Goal: Task Accomplishment & Management: Manage account settings

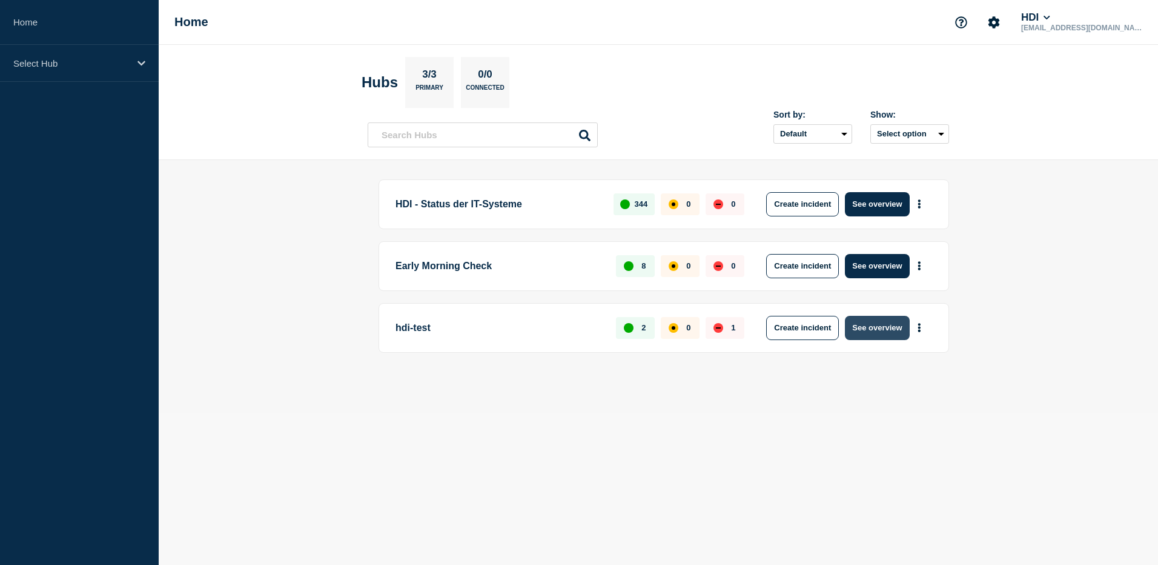
click at [877, 330] on button "See overview" at bounding box center [877, 328] width 64 height 24
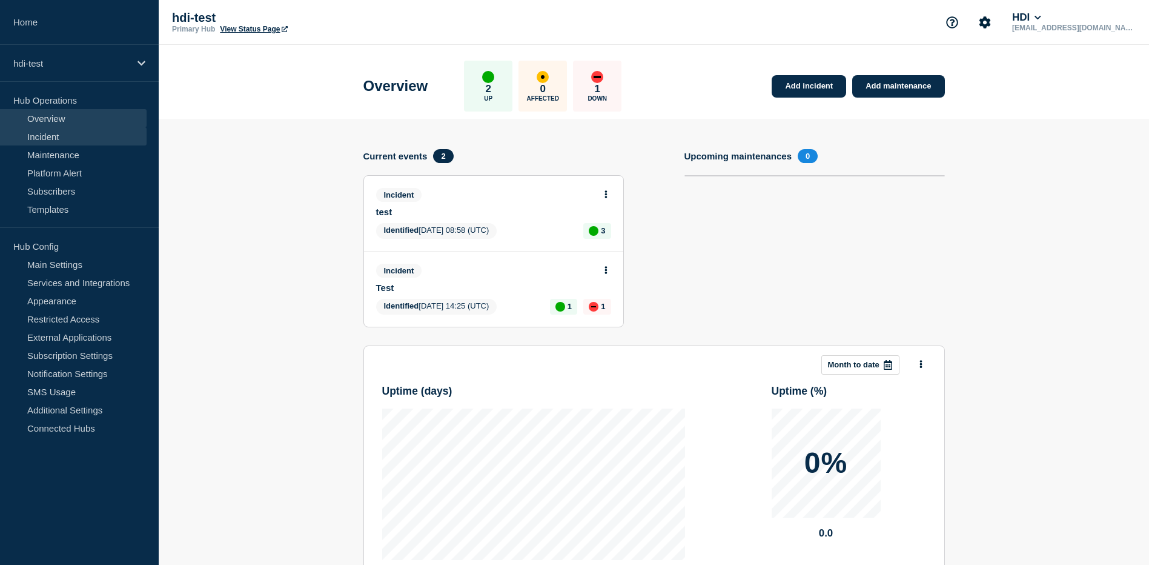
click at [53, 144] on link "Incident" at bounding box center [73, 136] width 147 height 18
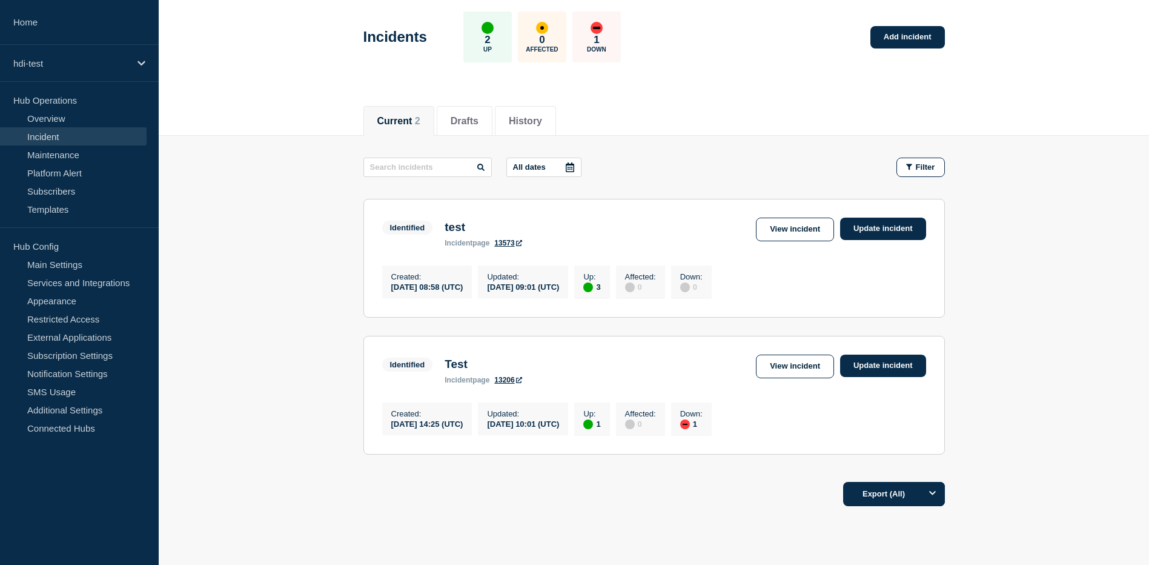
scroll to position [51, 0]
click at [450, 122] on li "Drafts" at bounding box center [465, 122] width 56 height 30
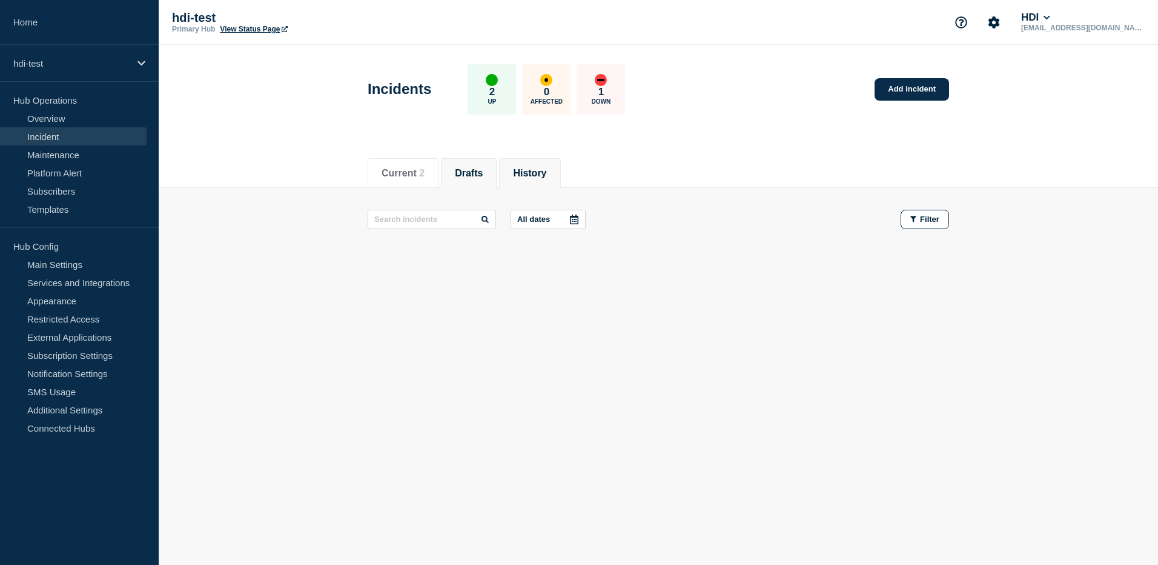
click at [546, 174] on button "History" at bounding box center [529, 173] width 33 height 11
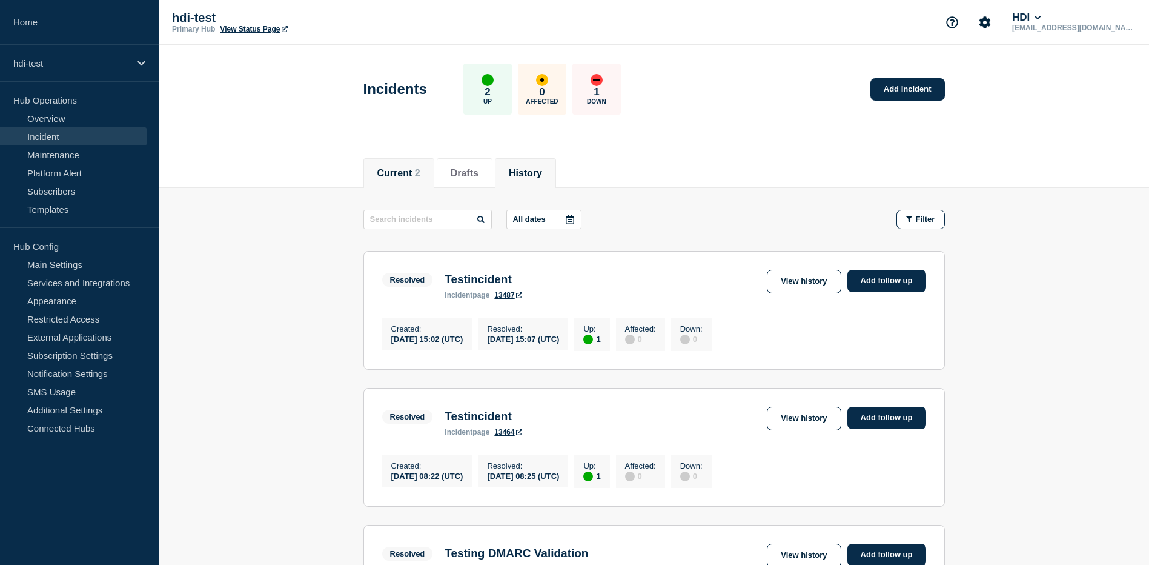
click at [389, 180] on li "Current 2" at bounding box center [398, 173] width 71 height 30
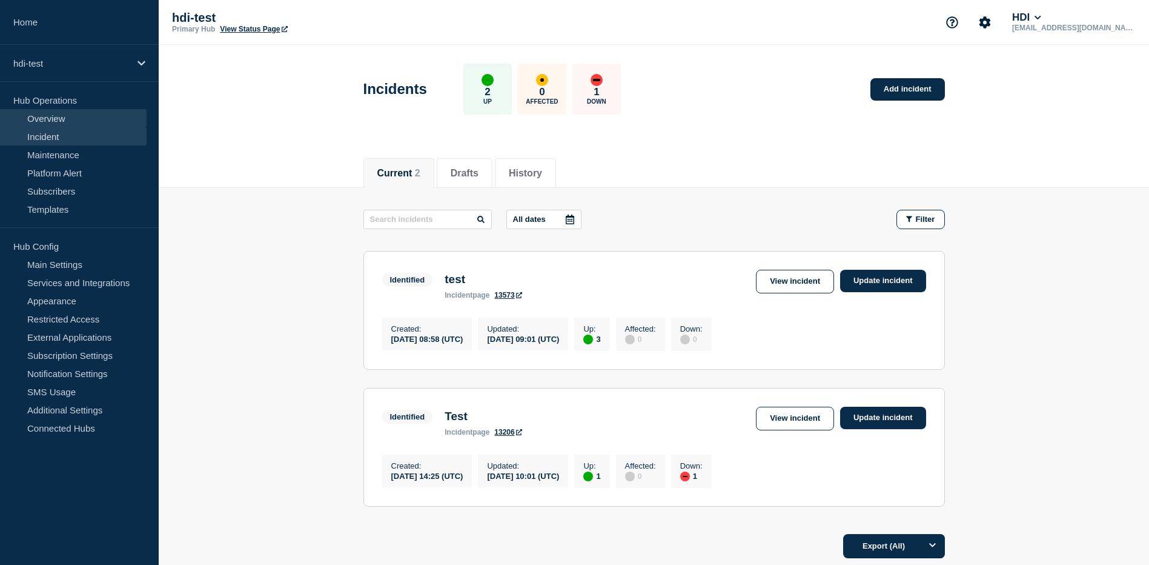
click at [58, 119] on link "Overview" at bounding box center [73, 118] width 147 height 18
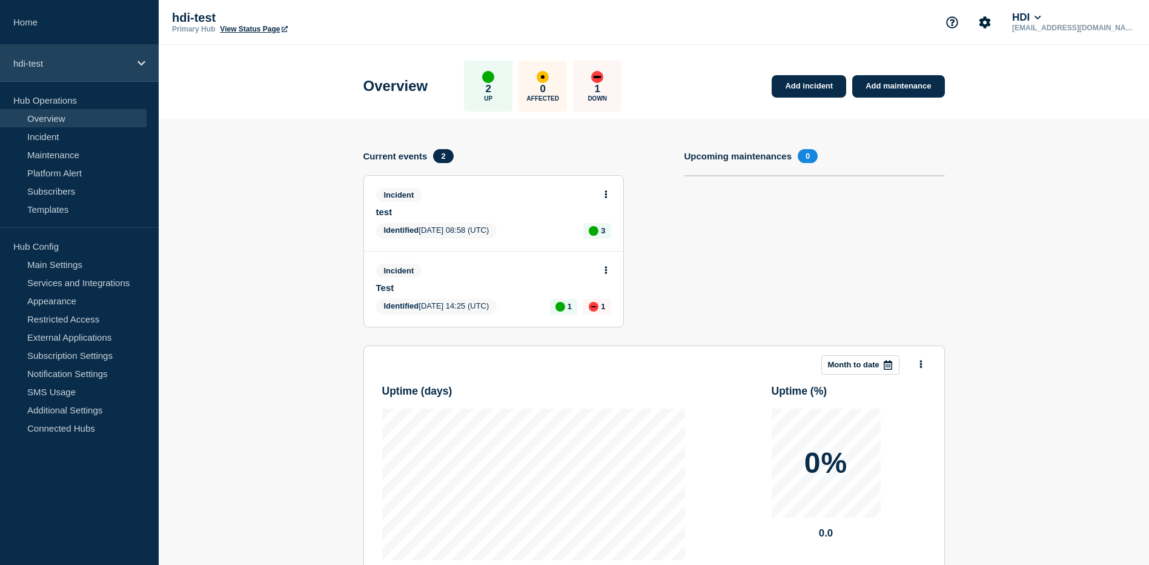
click at [35, 66] on p "hdi-test" at bounding box center [71, 63] width 116 height 10
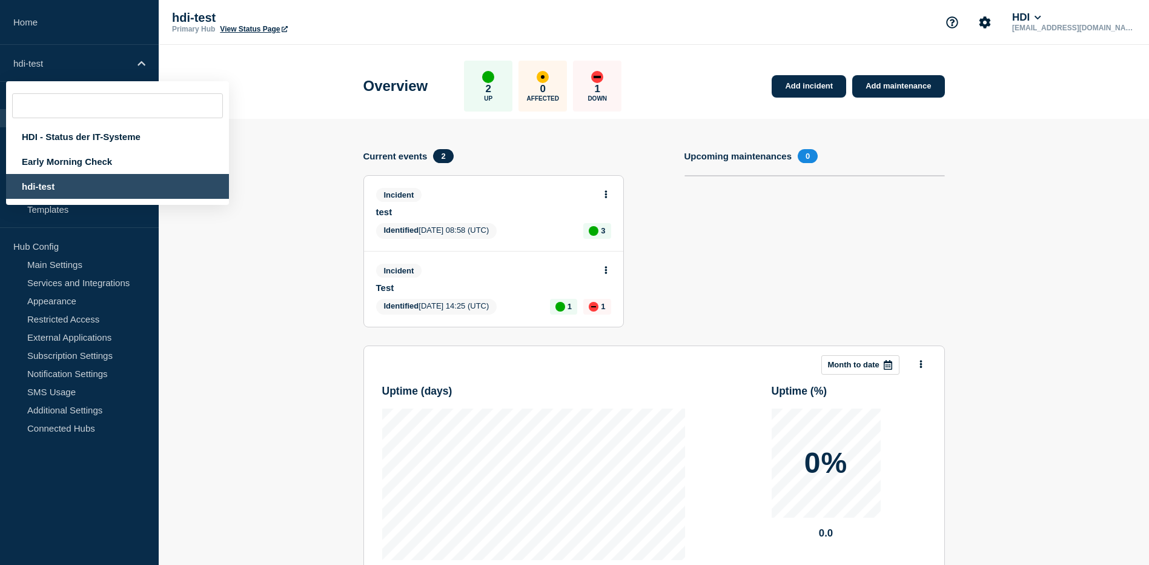
drag, startPoint x: 296, startPoint y: 208, endPoint x: 290, endPoint y: 156, distance: 52.4
click at [296, 208] on section "Add incident Add maintenance Current events 2 Incident test Identified 2025-09-…" at bounding box center [654, 417] width 990 height 597
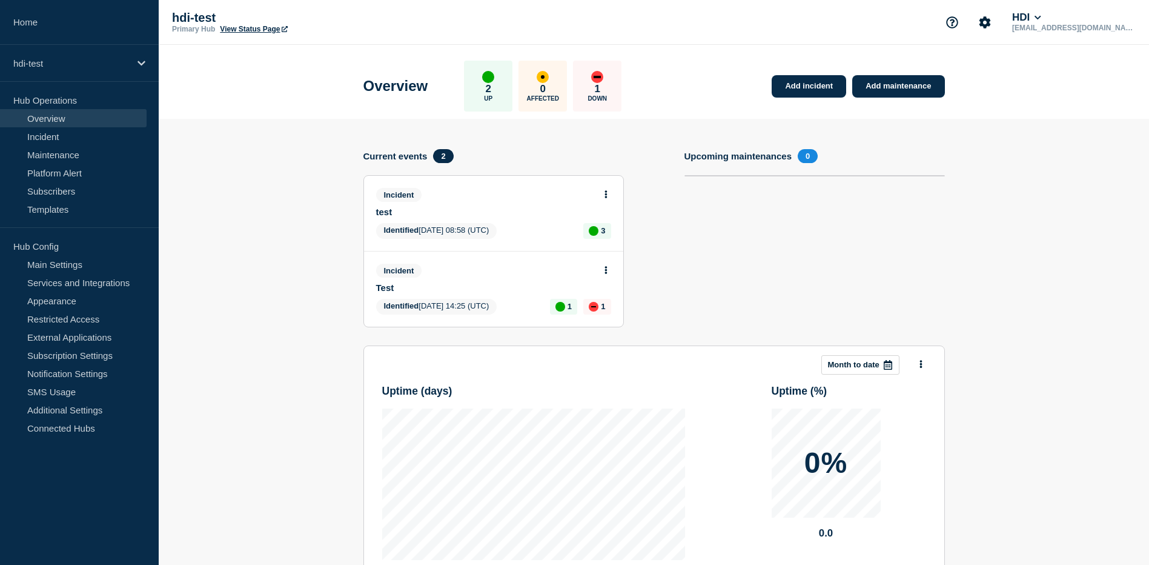
click at [242, 29] on link "View Status Page" at bounding box center [253, 29] width 67 height 8
click at [606, 271] on icon at bounding box center [606, 270] width 3 height 8
click at [605, 297] on link "View incident" at bounding box center [601, 299] width 50 height 10
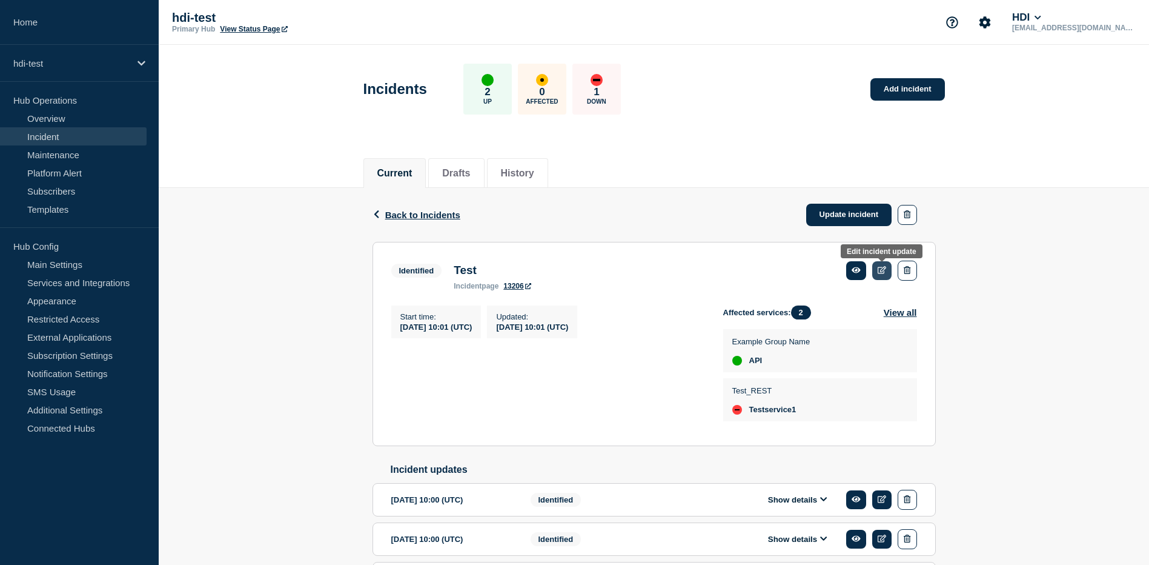
click at [884, 270] on icon at bounding box center [882, 270] width 9 height 8
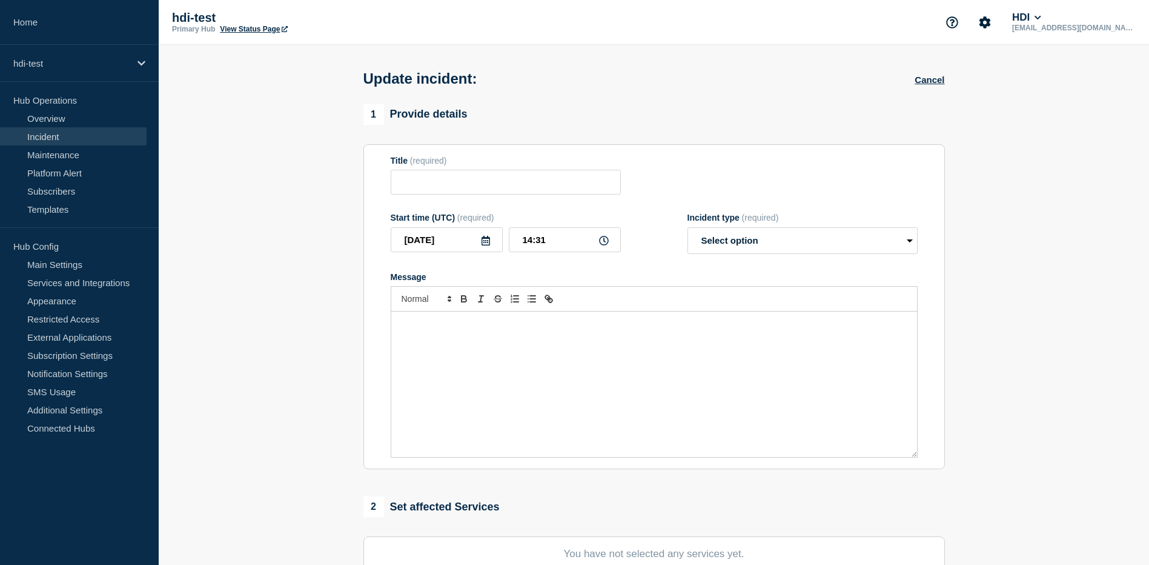
type input "Test"
type input "2025-09-10"
type input "10:01"
select select "identified"
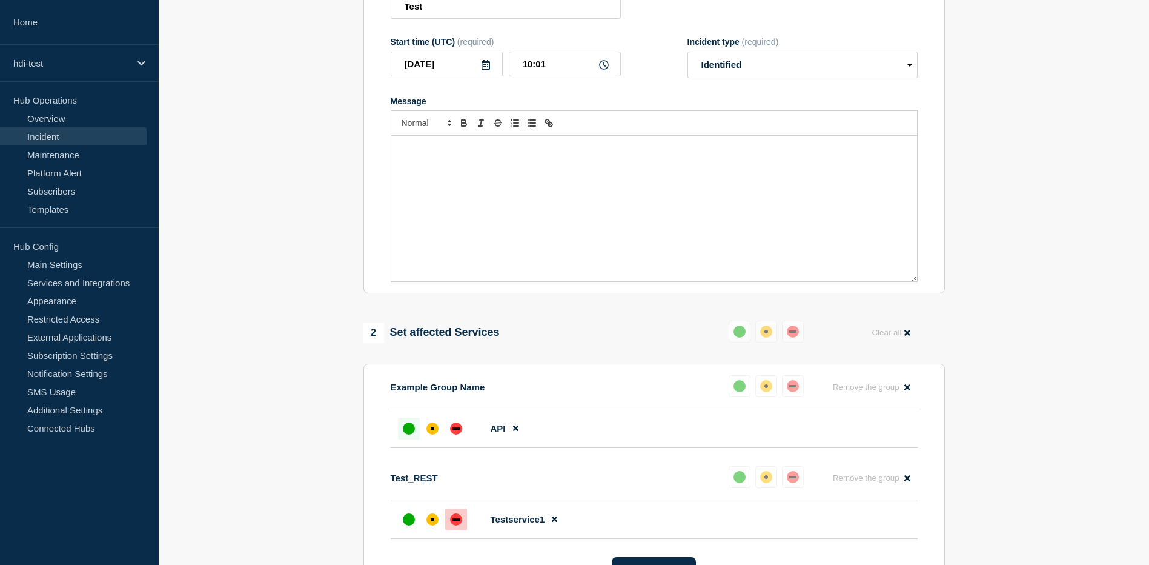
scroll to position [408, 0]
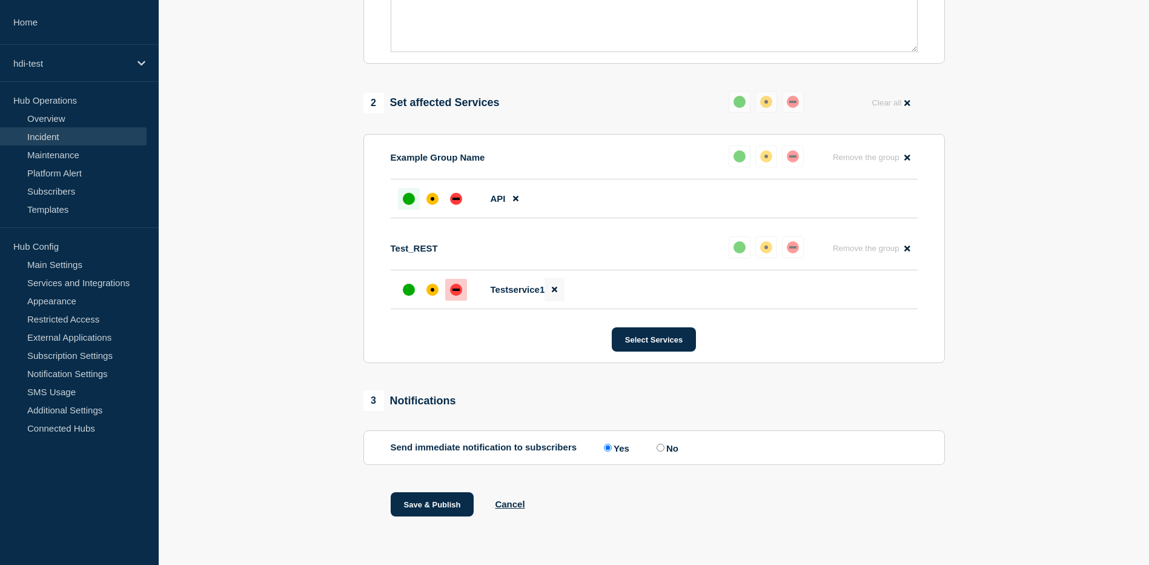
click at [550, 292] on button at bounding box center [555, 289] width 20 height 24
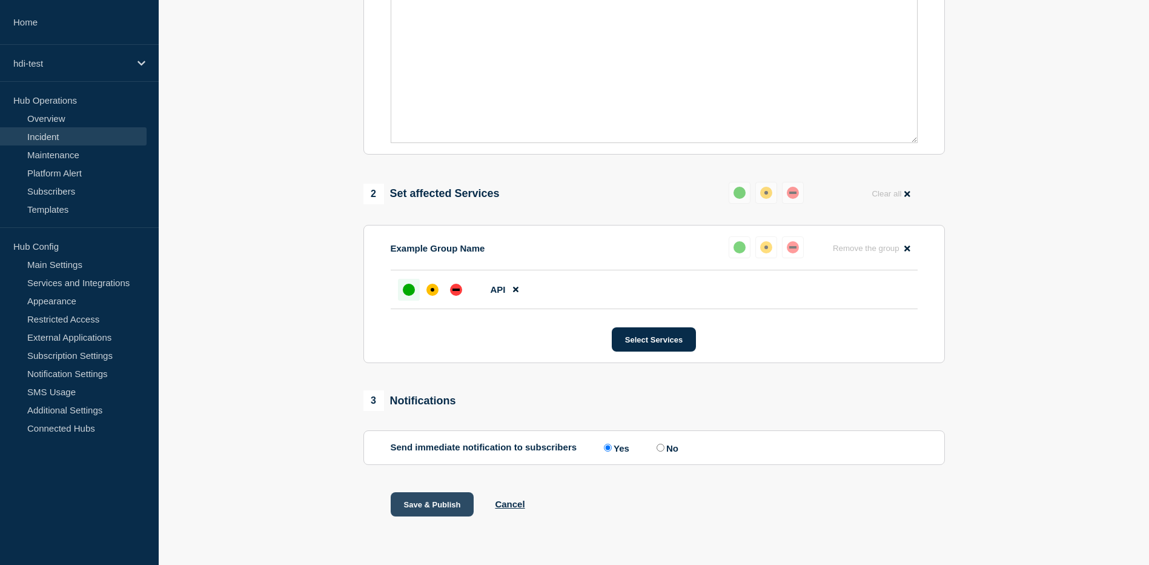
click at [445, 508] on button "Save & Publish" at bounding box center [433, 504] width 84 height 24
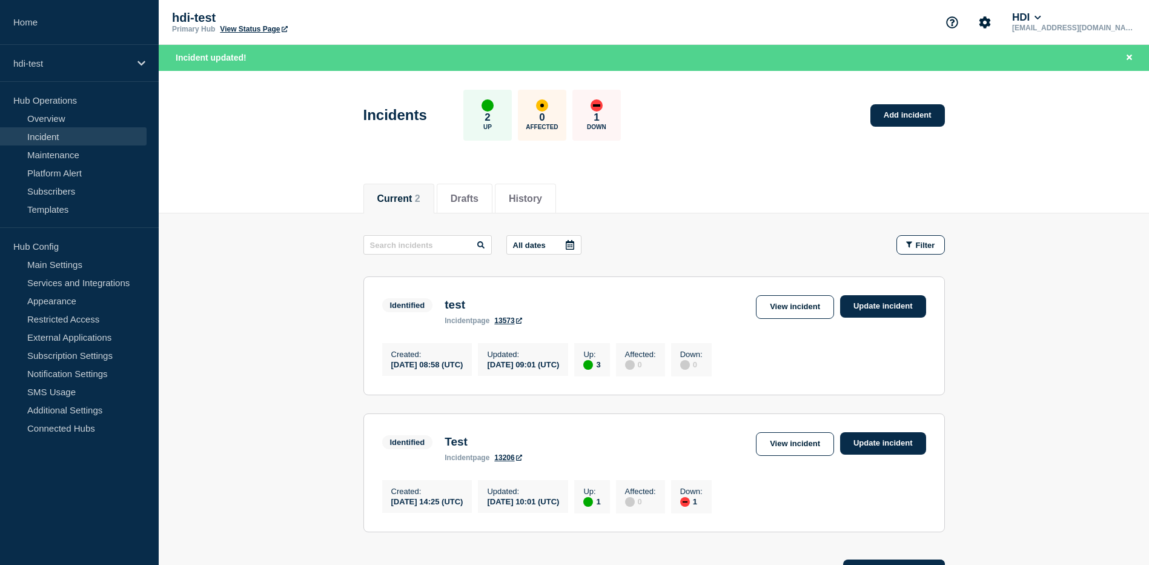
drag, startPoint x: 394, startPoint y: 368, endPoint x: 489, endPoint y: 371, distance: 95.8
click at [463, 369] on div "[DATE] 08:58 (UTC)" at bounding box center [427, 364] width 72 height 10
drag, startPoint x: 489, startPoint y: 371, endPoint x: 480, endPoint y: 393, distance: 23.9
click at [480, 393] on section "Identified test incident page 13573 View incident Update incident Created : 202…" at bounding box center [654, 335] width 582 height 119
click at [49, 124] on link "Overview" at bounding box center [73, 118] width 147 height 18
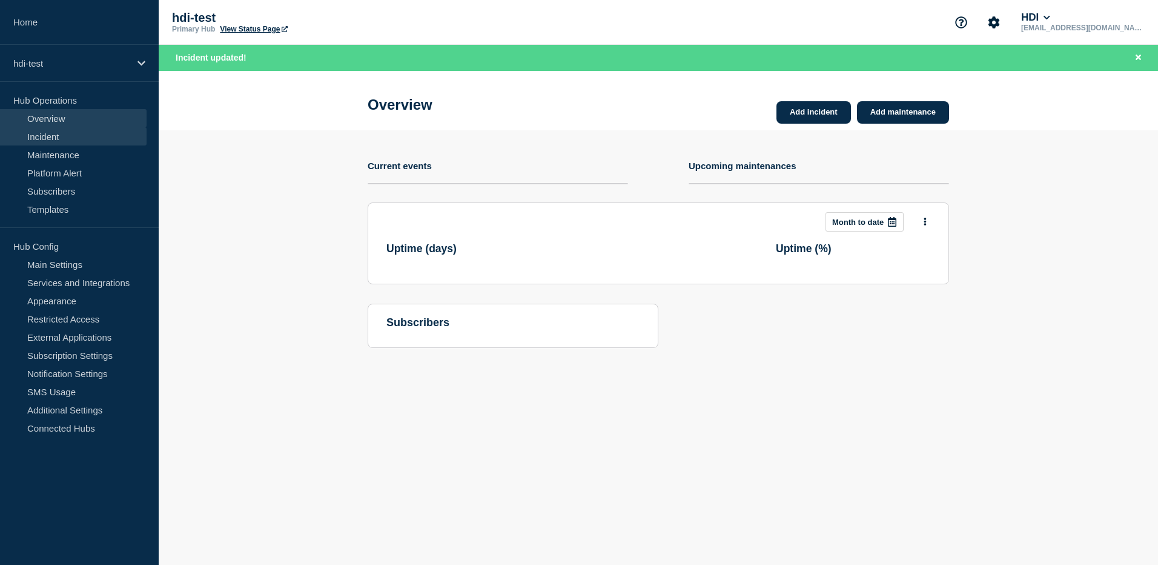
click at [54, 142] on link "Incident" at bounding box center [73, 136] width 147 height 18
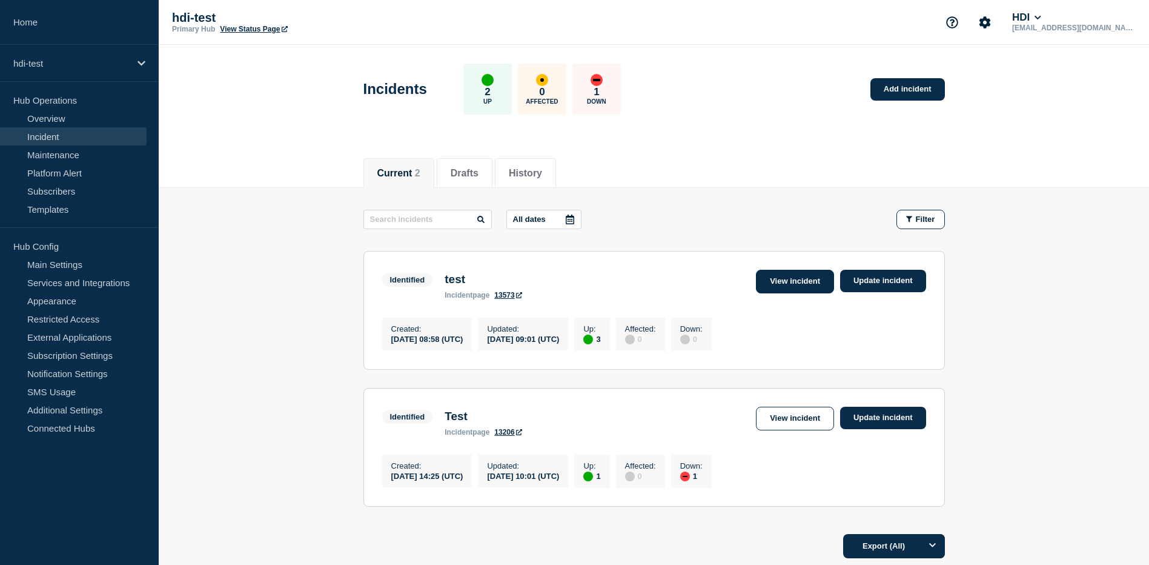
click at [799, 287] on link "View incident" at bounding box center [795, 282] width 78 height 24
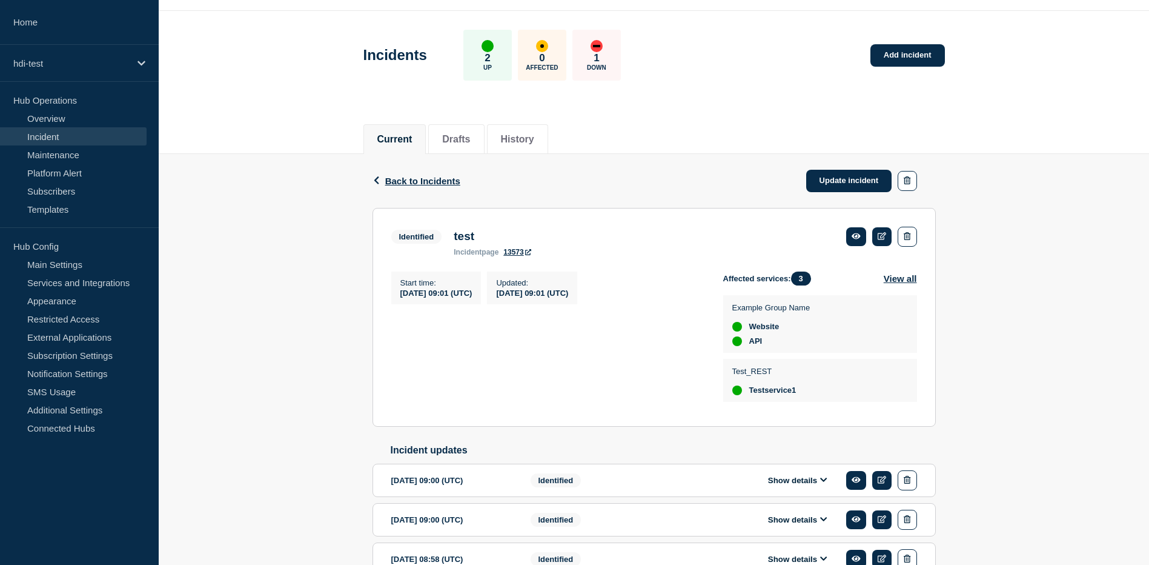
scroll to position [111, 0]
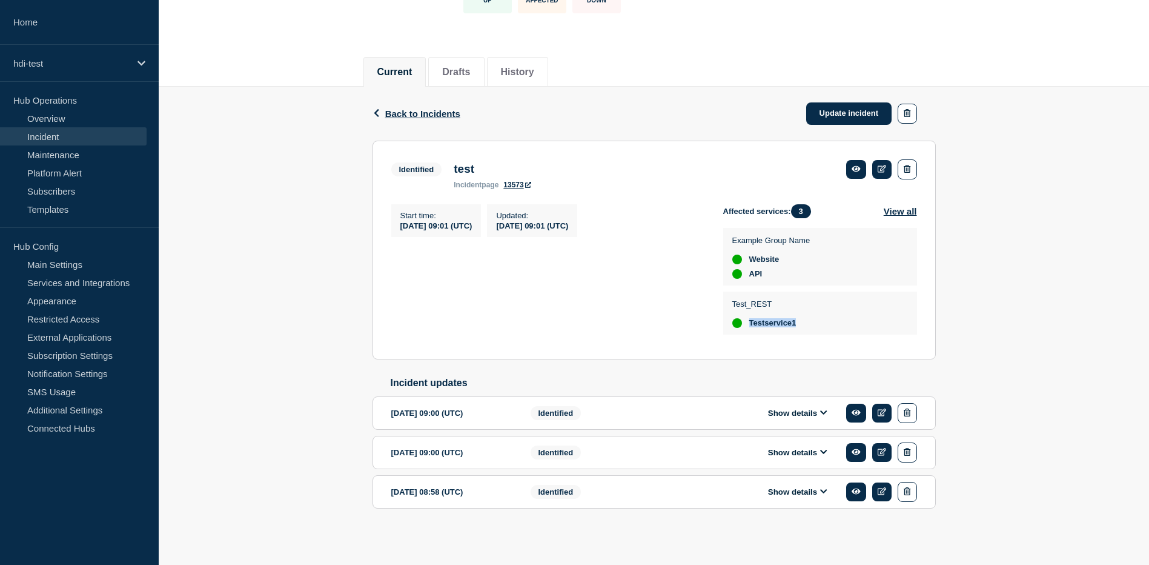
drag, startPoint x: 809, startPoint y: 320, endPoint x: 731, endPoint y: 318, distance: 78.2
click at [731, 318] on div "Test_REST Testservice1" at bounding box center [820, 312] width 194 height 43
click at [738, 318] on div "up" at bounding box center [737, 323] width 10 height 10
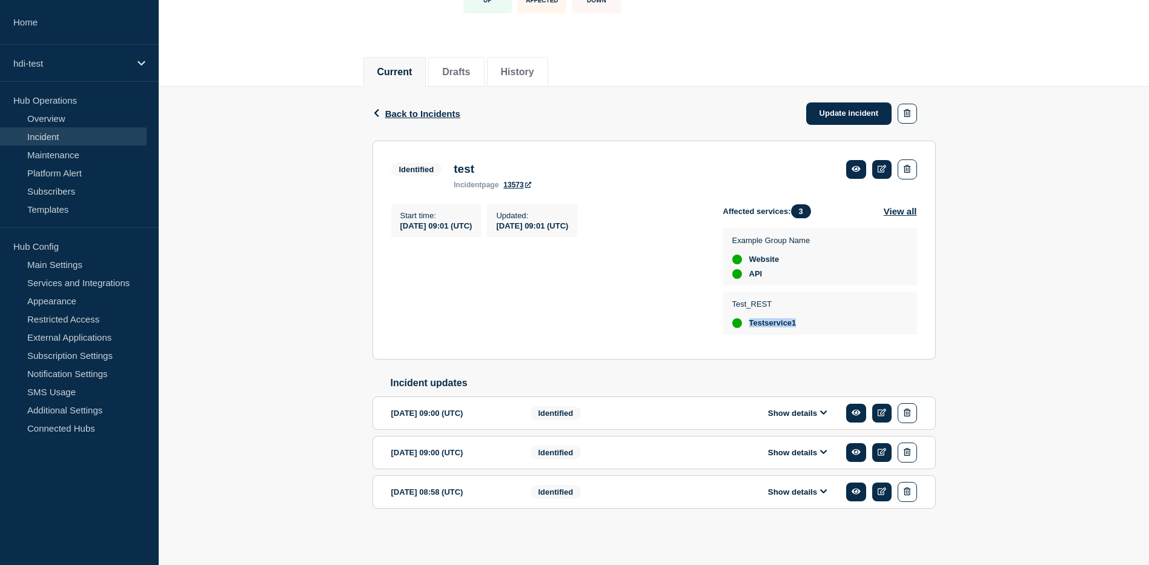
drag, startPoint x: 805, startPoint y: 319, endPoint x: 746, endPoint y: 319, distance: 59.4
click at [746, 319] on div "Test_REST Testservice1" at bounding box center [820, 313] width 176 height 30
drag, startPoint x: 746, startPoint y: 319, endPoint x: 740, endPoint y: 353, distance: 35.1
click at [740, 353] on section "Identified test incident page 13573 Start time : 2025-09-12 09:01 (UTC) Updated…" at bounding box center [654, 250] width 563 height 219
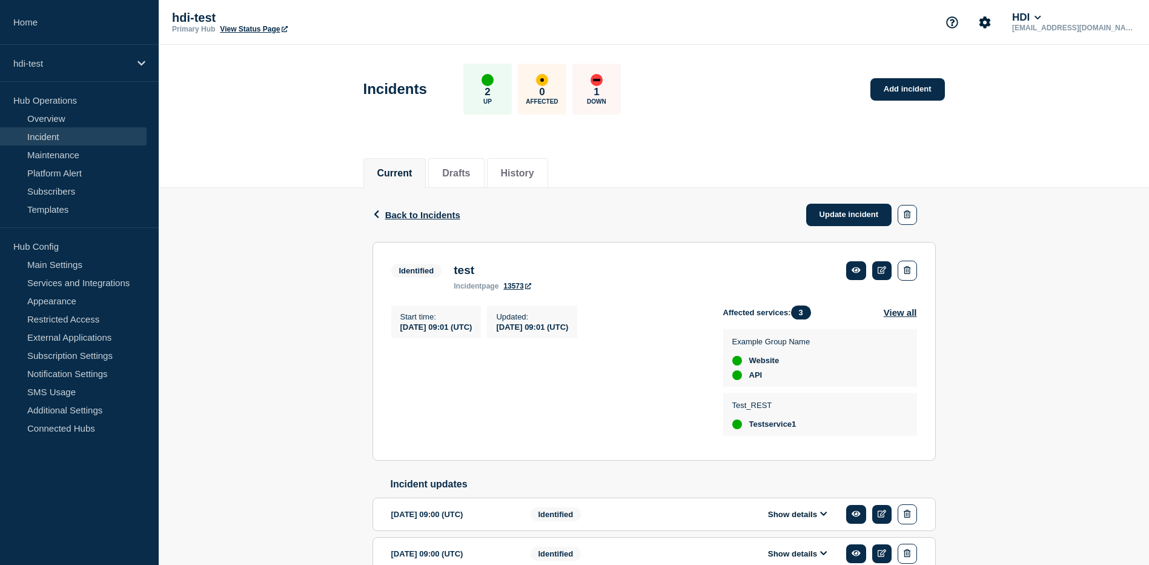
scroll to position [61, 0]
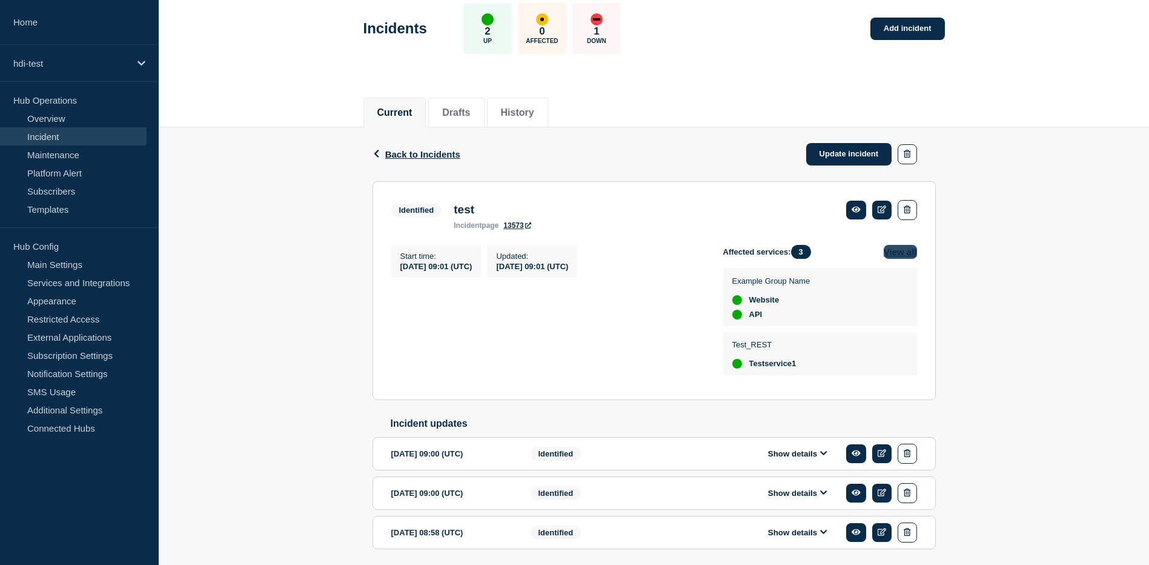
click at [890, 255] on button "View all" at bounding box center [900, 252] width 33 height 14
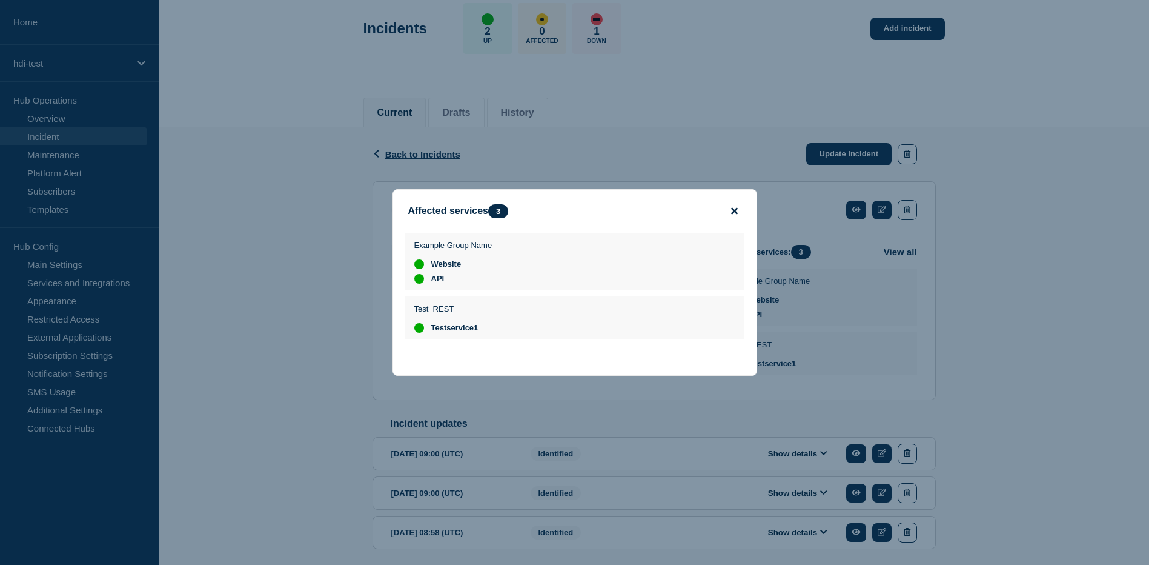
click at [736, 211] on icon "close button" at bounding box center [734, 211] width 7 height 7
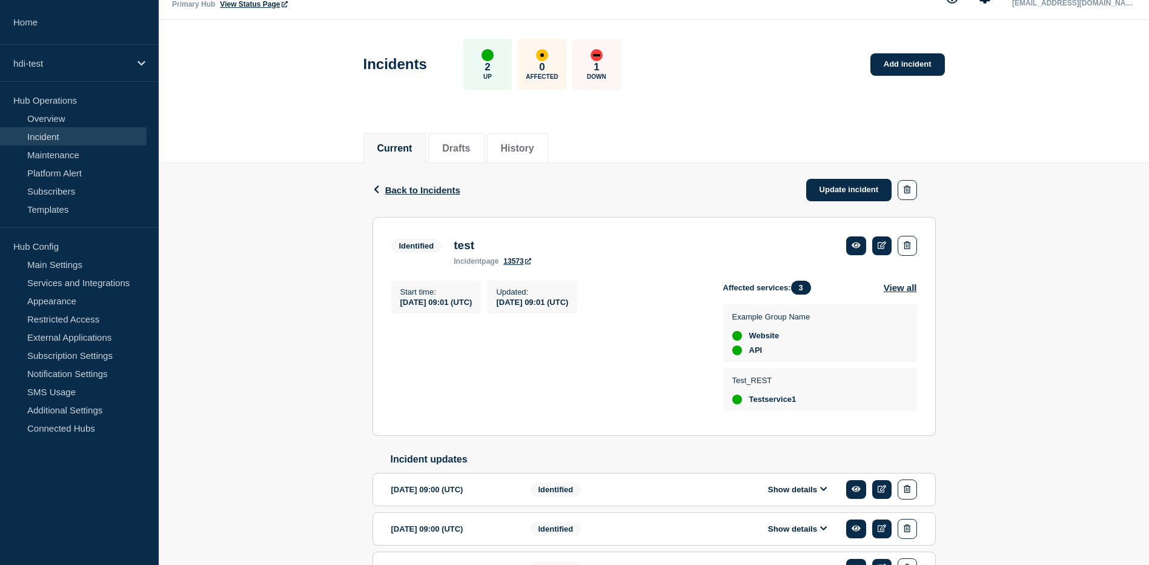
scroll to position [0, 0]
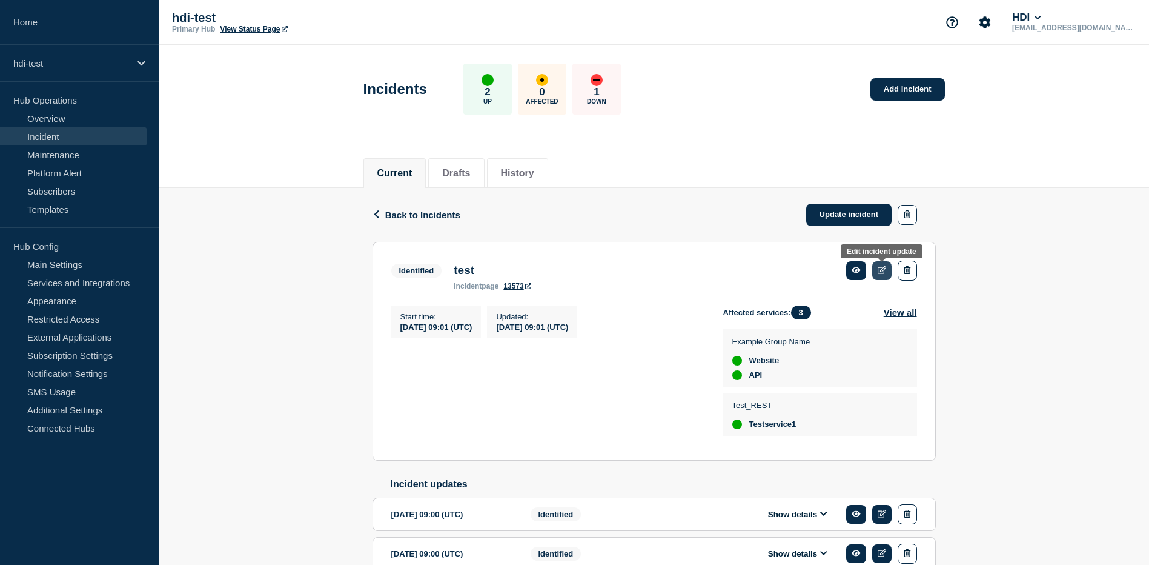
click at [880, 272] on icon at bounding box center [882, 270] width 9 height 8
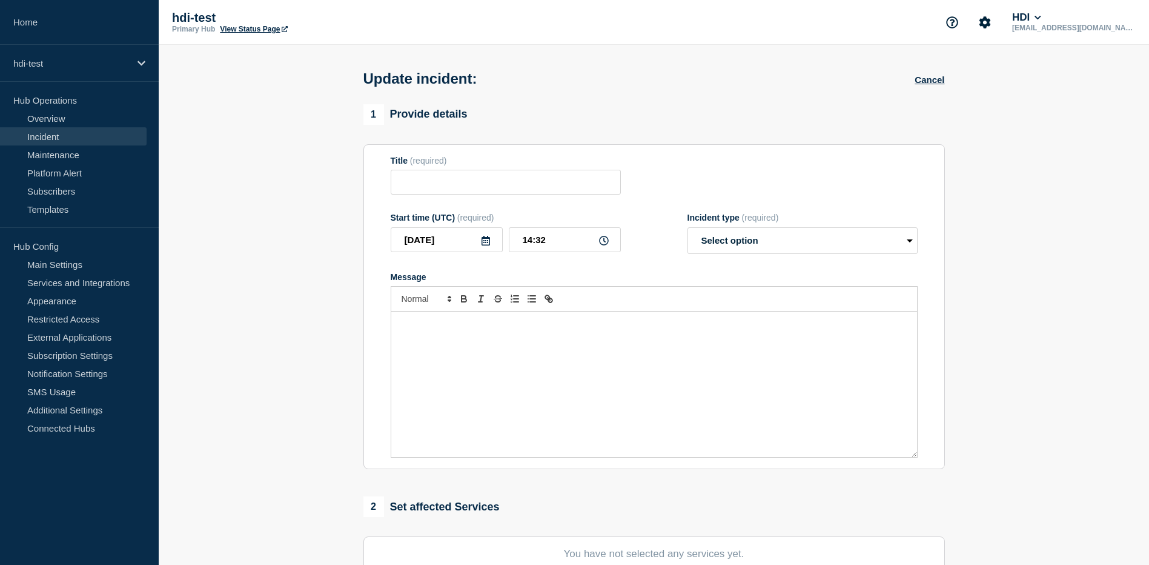
type input "test"
type input "2025-09-12"
type input "09:01"
select select "identified"
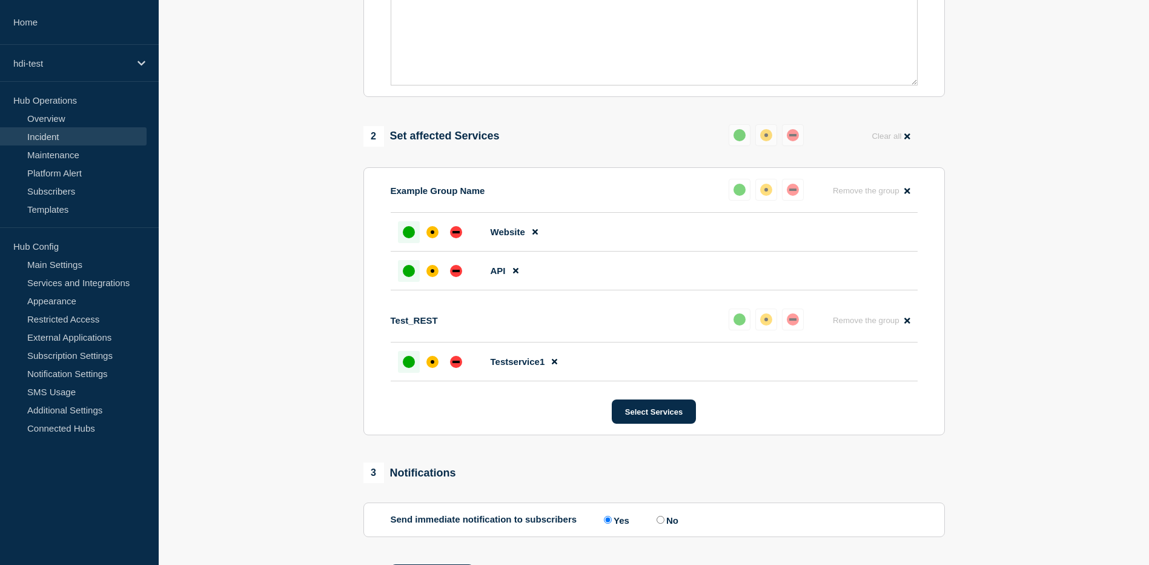
scroll to position [424, 0]
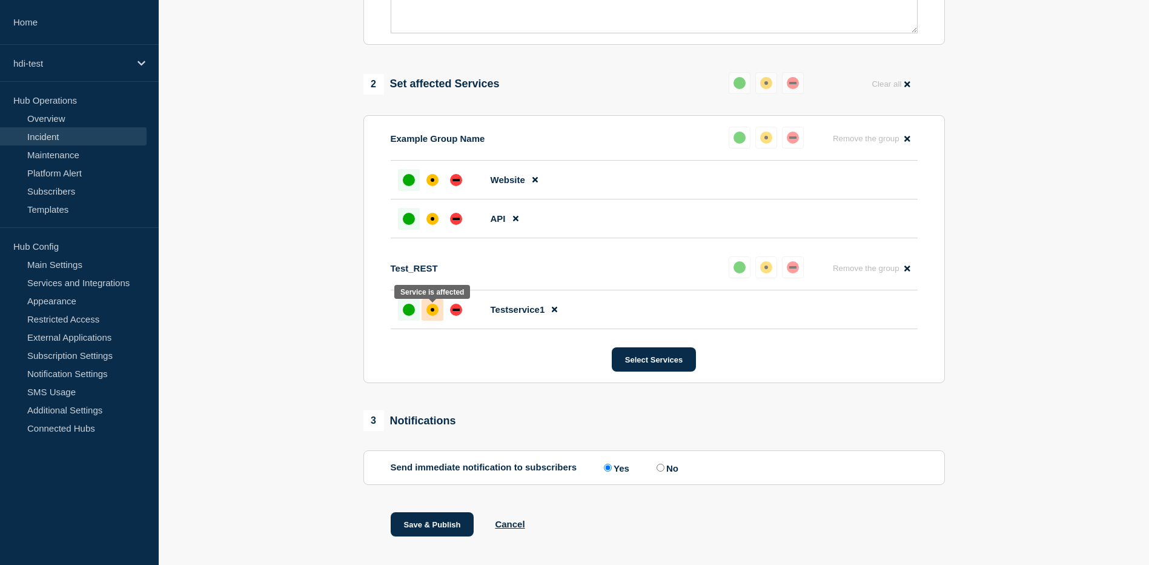
click at [434, 311] on div "affected" at bounding box center [433, 310] width 4 height 4
click at [430, 530] on button "Save & Publish" at bounding box center [433, 524] width 84 height 24
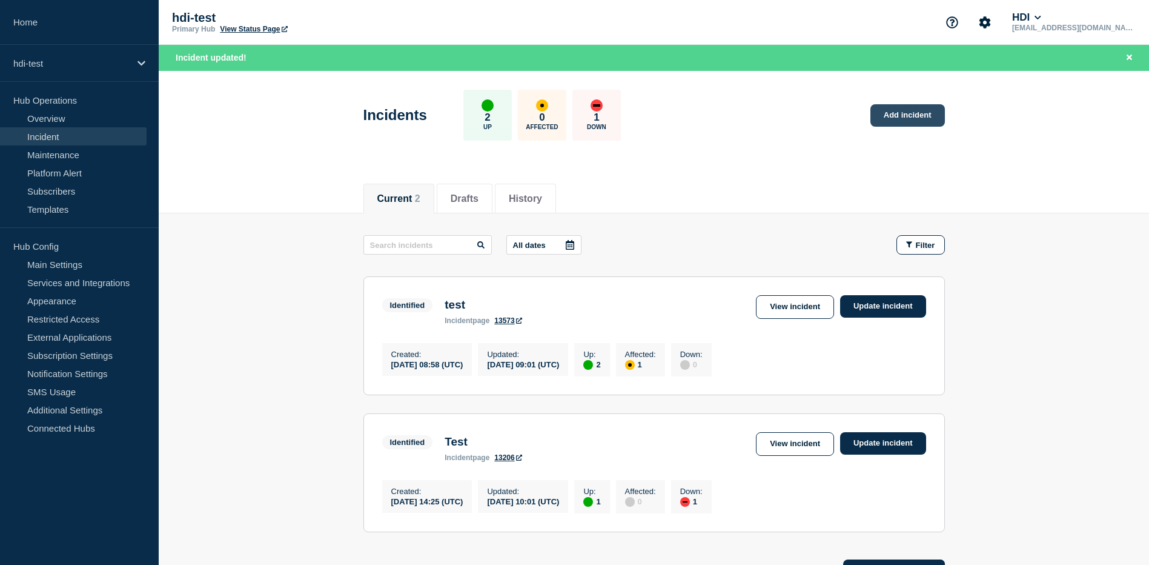
click at [935, 118] on link "Add incident" at bounding box center [908, 115] width 75 height 22
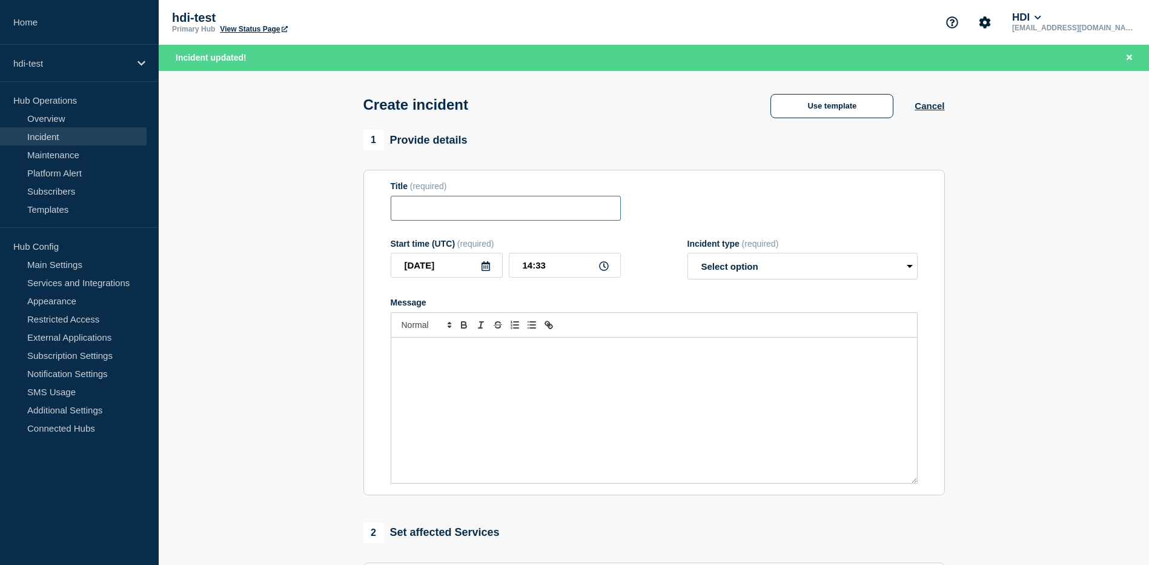
click at [460, 208] on input "Title" at bounding box center [506, 208] width 230 height 25
type input "Test"
click at [626, 303] on div "Message" at bounding box center [654, 302] width 527 height 10
click at [756, 267] on select "Select option Investigating Identified Monitoring" at bounding box center [803, 266] width 230 height 27
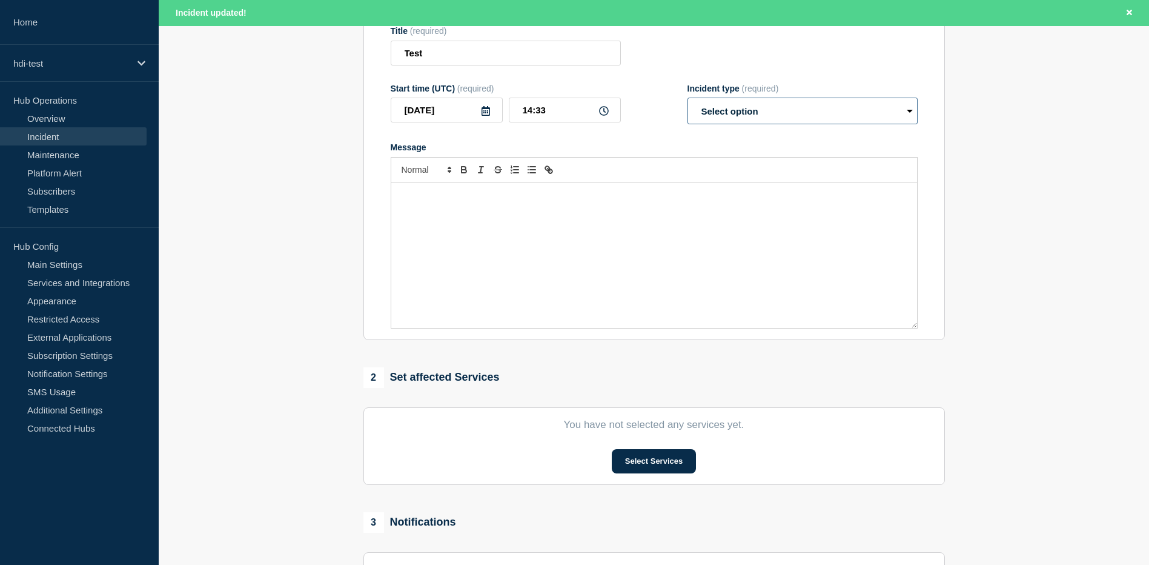
scroll to position [242, 0]
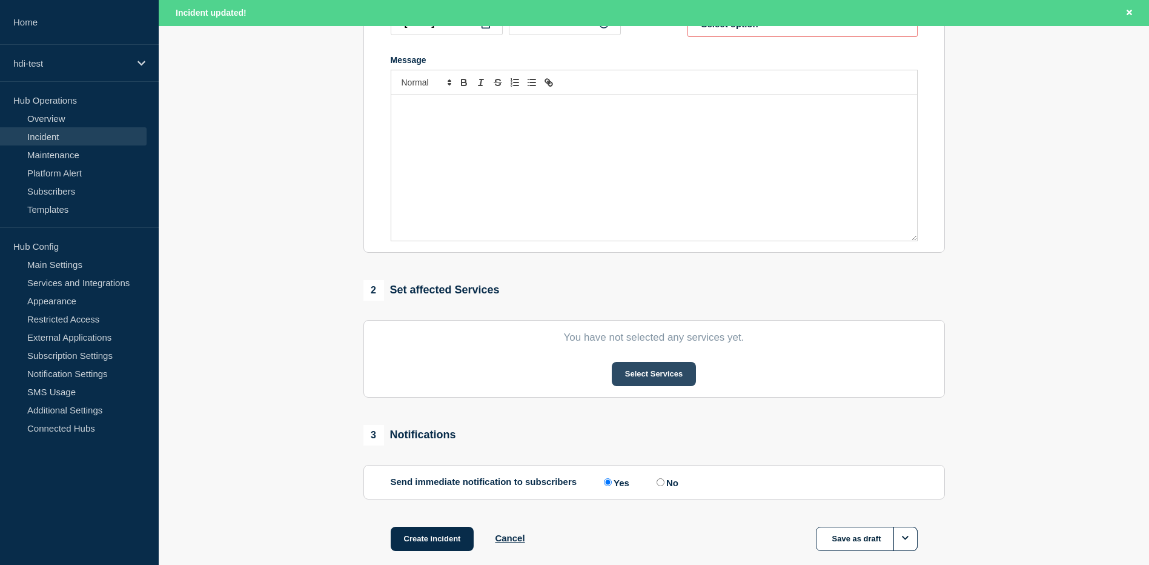
click at [662, 378] on button "Select Services" at bounding box center [654, 374] width 84 height 24
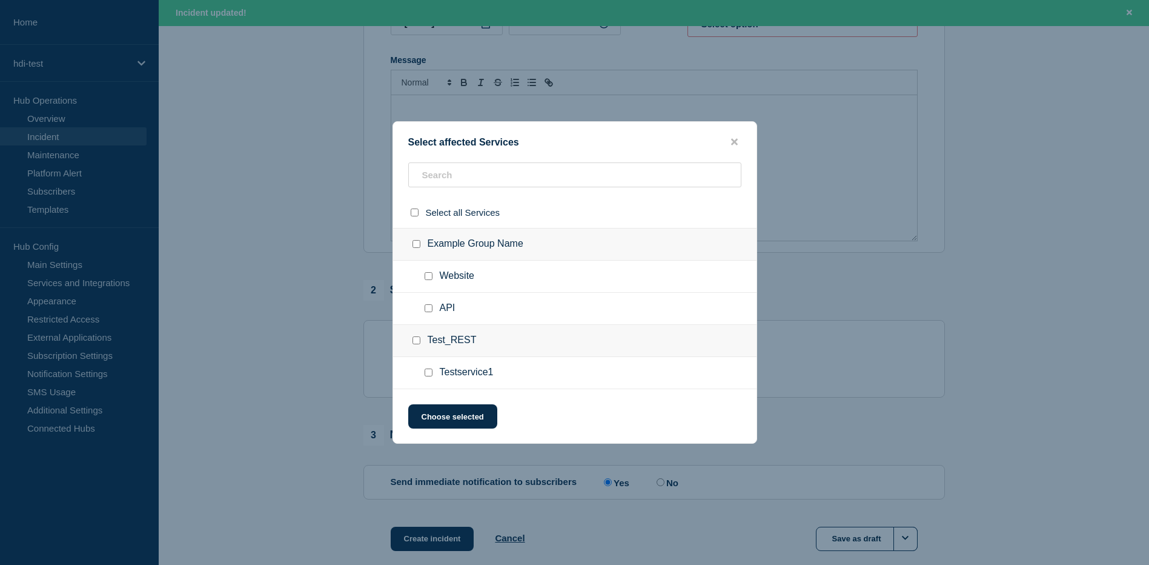
click at [428, 278] on input "Website checkbox" at bounding box center [429, 276] width 8 height 8
checkbox input "true"
click at [426, 305] on div at bounding box center [431, 308] width 18 height 12
click at [432, 376] on input "Testservice1 checkbox" at bounding box center [429, 372] width 8 height 8
checkbox input "true"
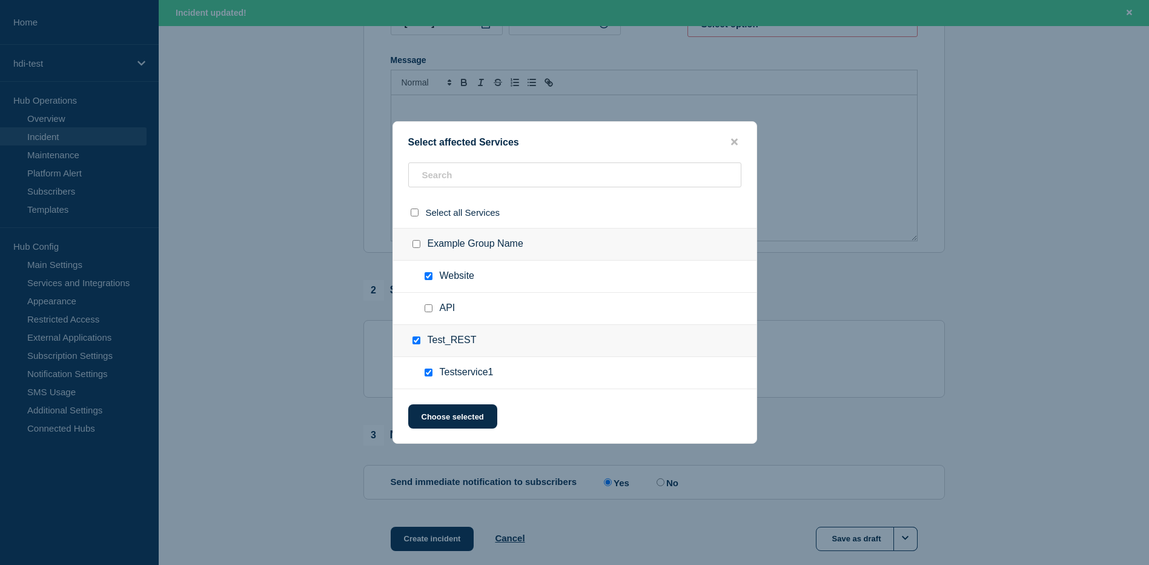
checkbox input "true"
click at [428, 310] on input "API checkbox" at bounding box center [429, 308] width 8 height 8
checkbox input "true"
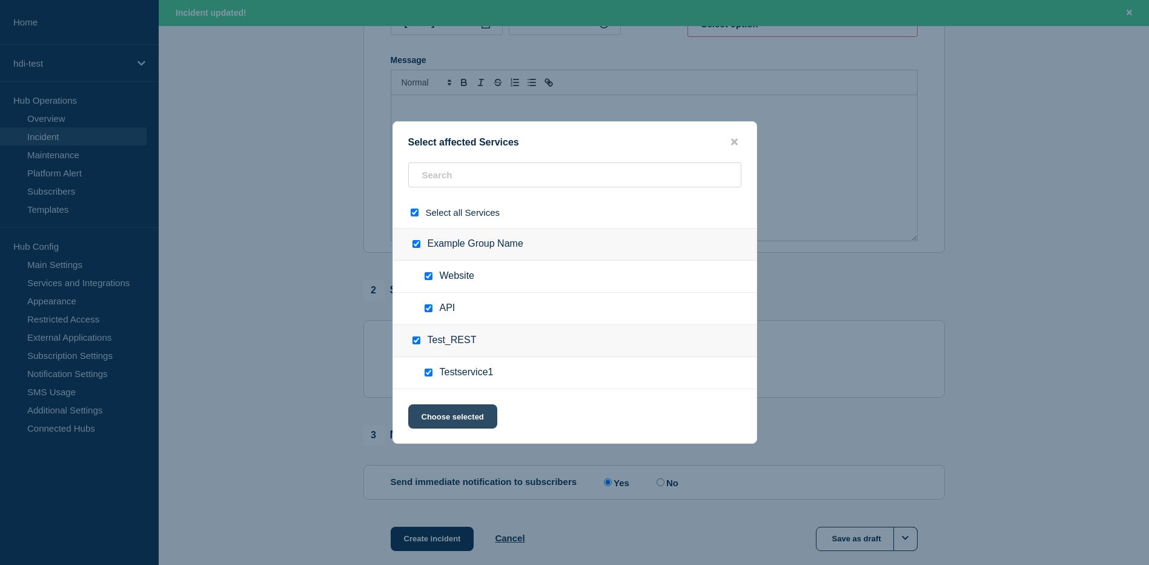
click at [474, 420] on button "Choose selected" at bounding box center [452, 416] width 89 height 24
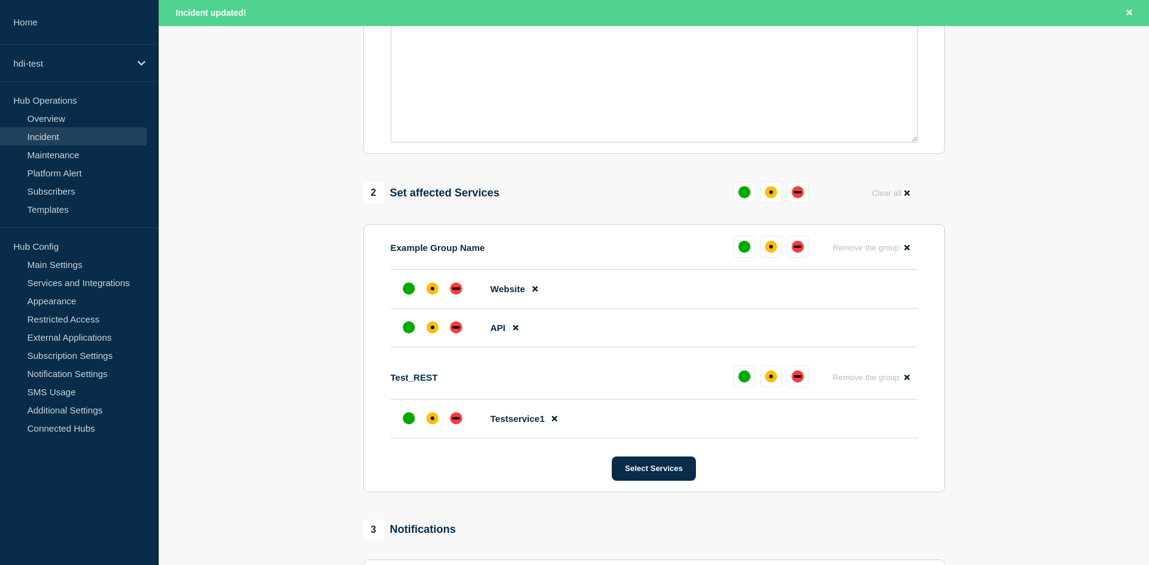
scroll to position [424, 0]
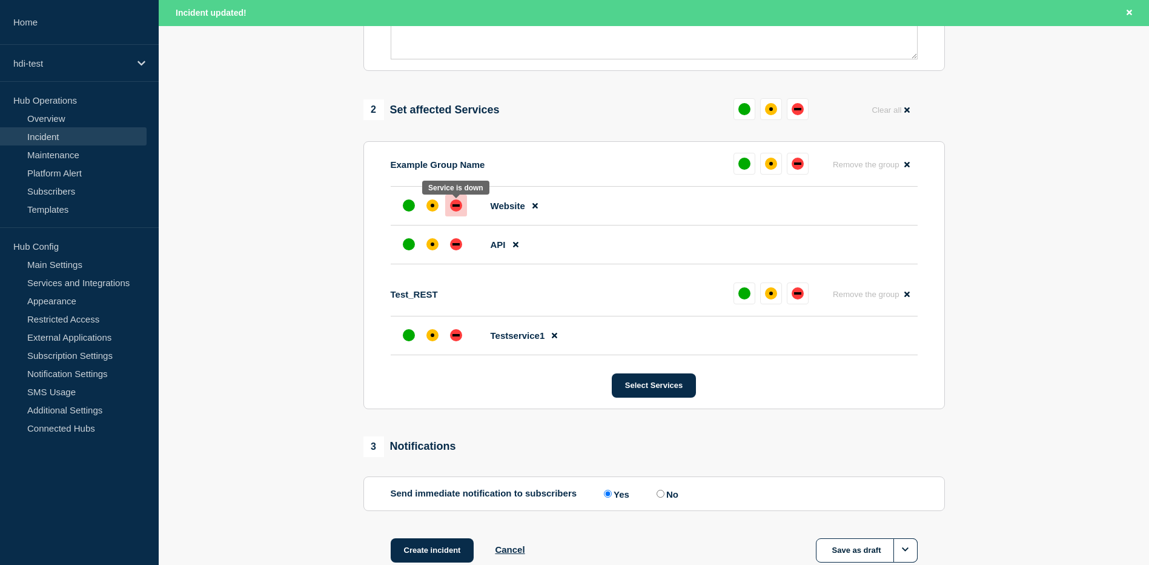
click at [453, 207] on div "down" at bounding box center [456, 205] width 7 height 2
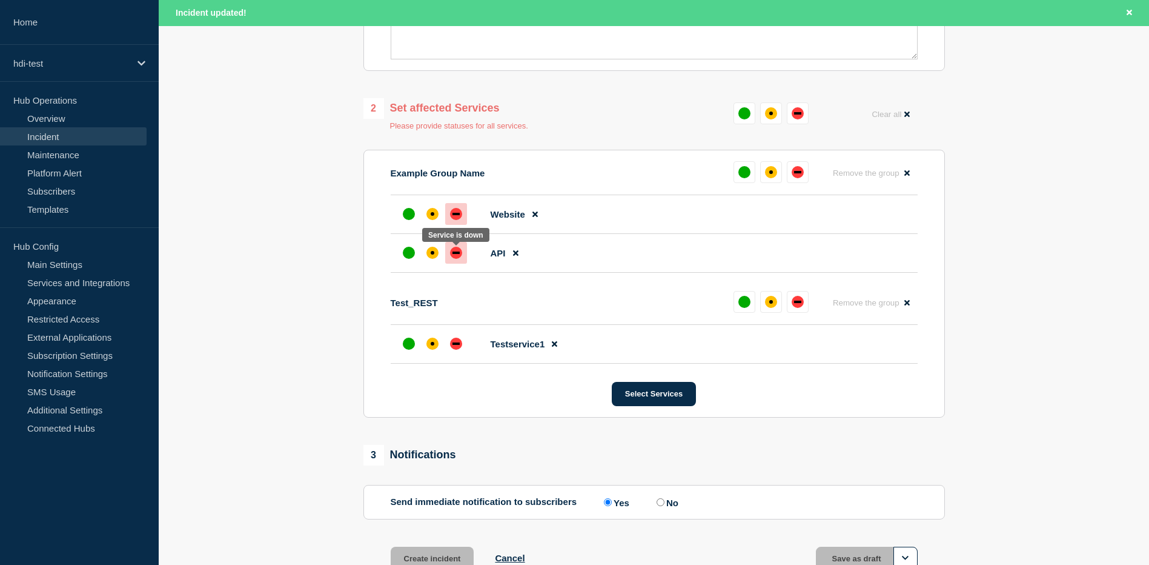
click at [460, 261] on div at bounding box center [456, 253] width 22 height 22
click at [440, 345] on div at bounding box center [433, 344] width 22 height 22
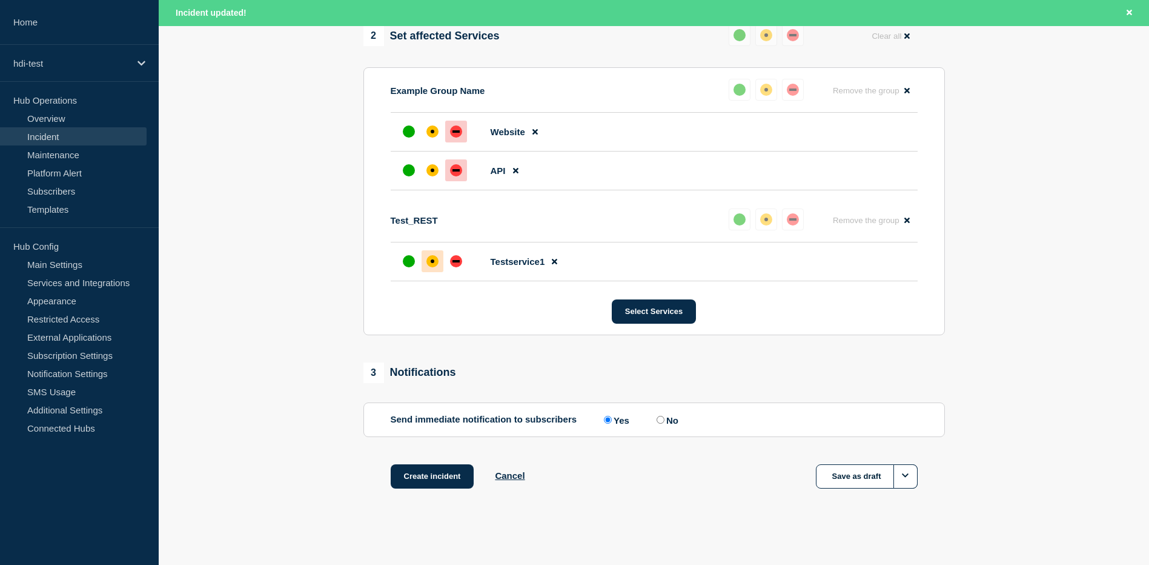
scroll to position [503, 0]
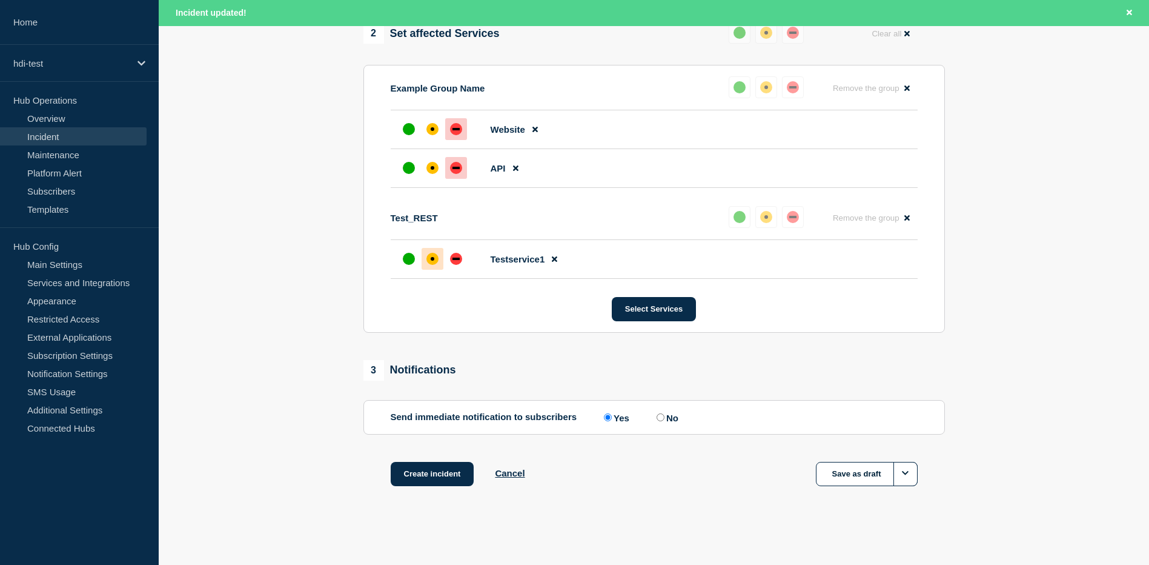
click at [663, 417] on input "No" at bounding box center [661, 417] width 8 height 8
radio input "true"
radio input "false"
drag, startPoint x: 576, startPoint y: 417, endPoint x: 394, endPoint y: 421, distance: 181.2
click at [394, 421] on p "Send immediate notification to subscribers" at bounding box center [484, 417] width 187 height 12
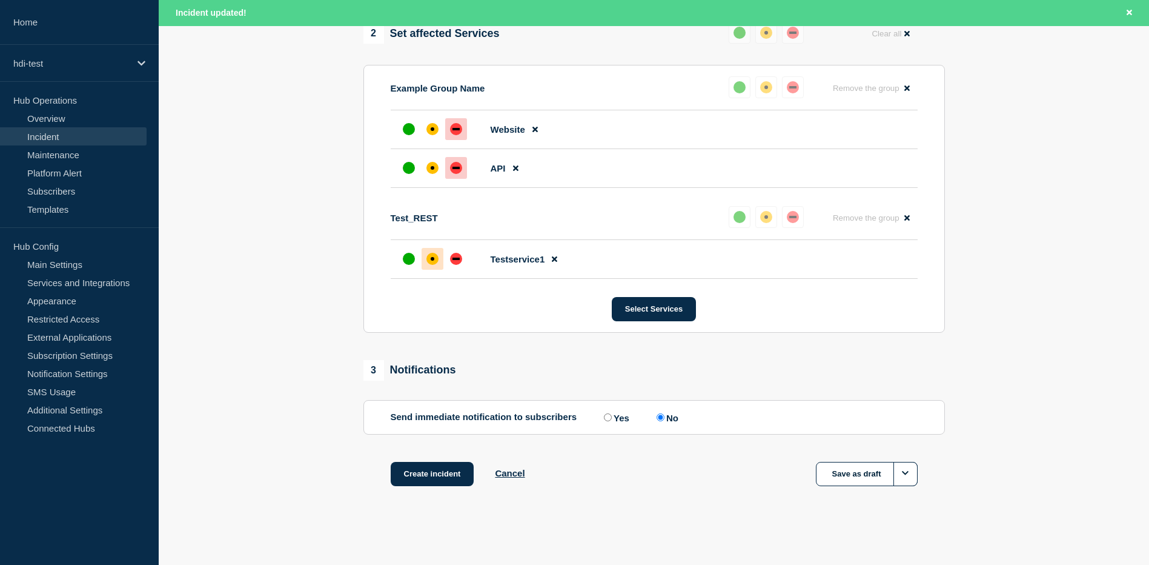
drag, startPoint x: 394, startPoint y: 421, endPoint x: 379, endPoint y: 434, distance: 20.6
click at [379, 434] on div "1 Provide details Title (required) Test Start time (UTC) (required) 2025-09-15 …" at bounding box center [653, 72] width 595 height 887
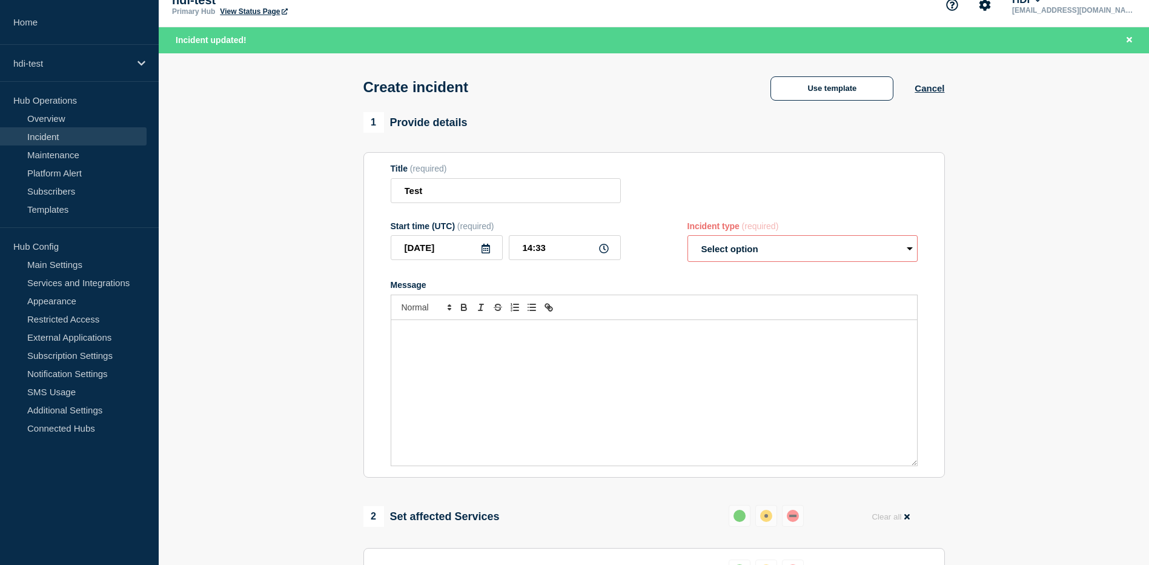
scroll to position [0, 0]
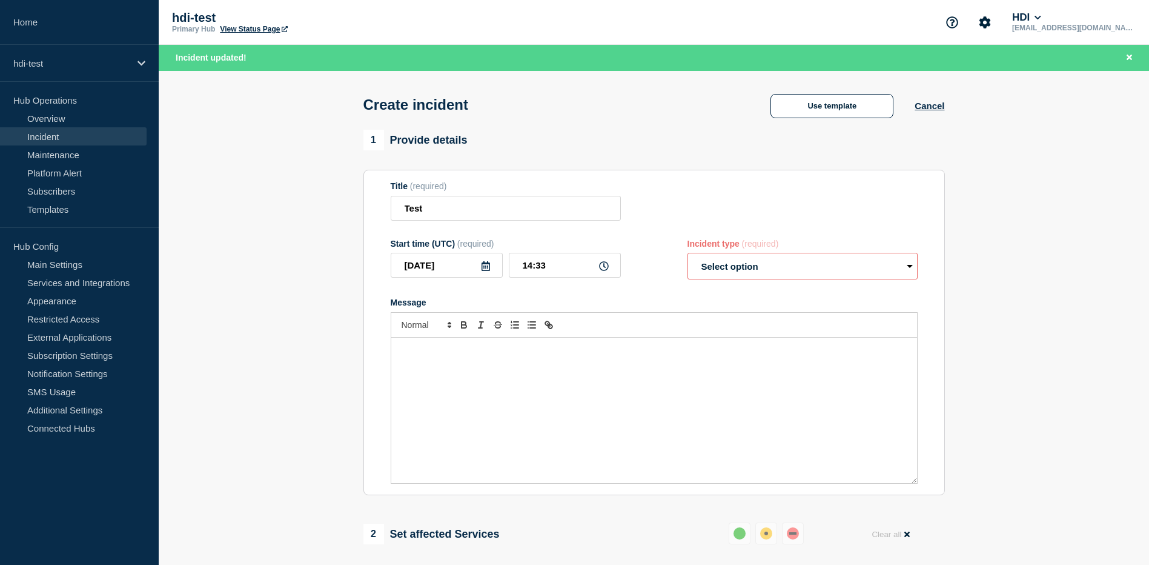
click at [765, 264] on select "Select option Investigating Identified Monitoring" at bounding box center [803, 266] width 230 height 27
click at [849, 257] on select "Select option Investigating Identified Monitoring" at bounding box center [803, 266] width 230 height 27
click at [1070, 334] on section "1 Provide details Title (required) Test Start time (UTC) (required) 2025-09-15 …" at bounding box center [654, 573] width 990 height 887
click at [79, 120] on link "Overview" at bounding box center [73, 118] width 147 height 18
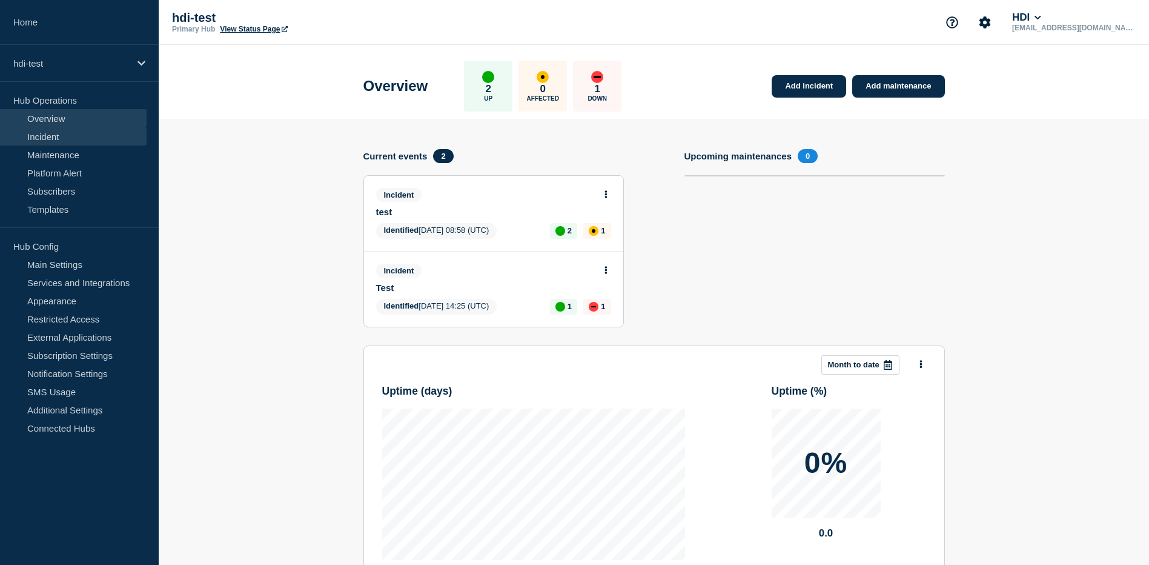
click at [58, 134] on link "Incident" at bounding box center [73, 136] width 147 height 18
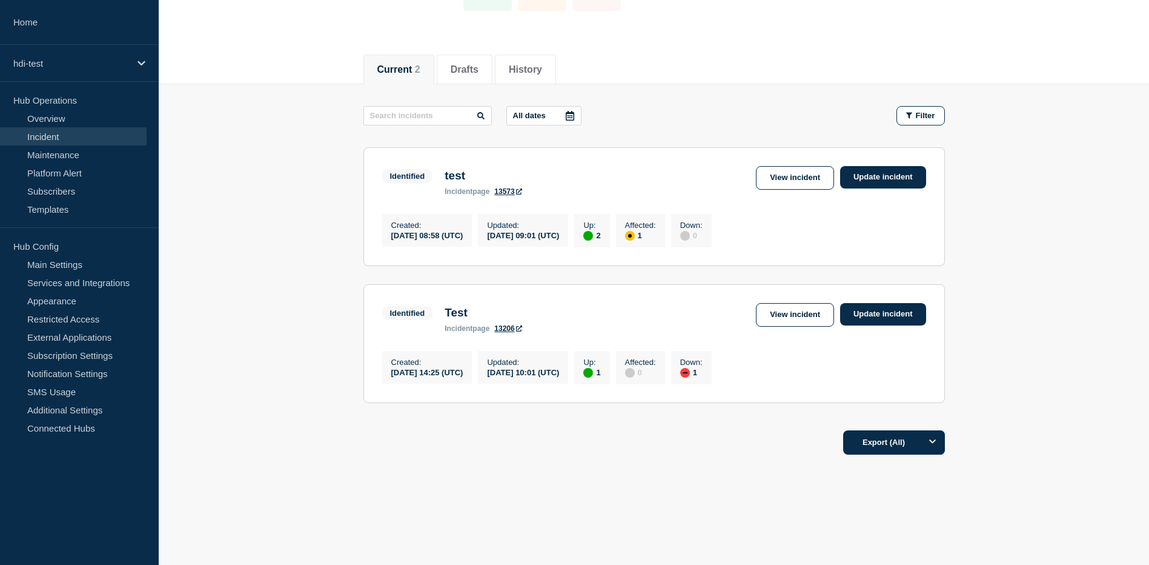
scroll to position [112, 0]
click at [803, 310] on link "View incident" at bounding box center [795, 315] width 78 height 24
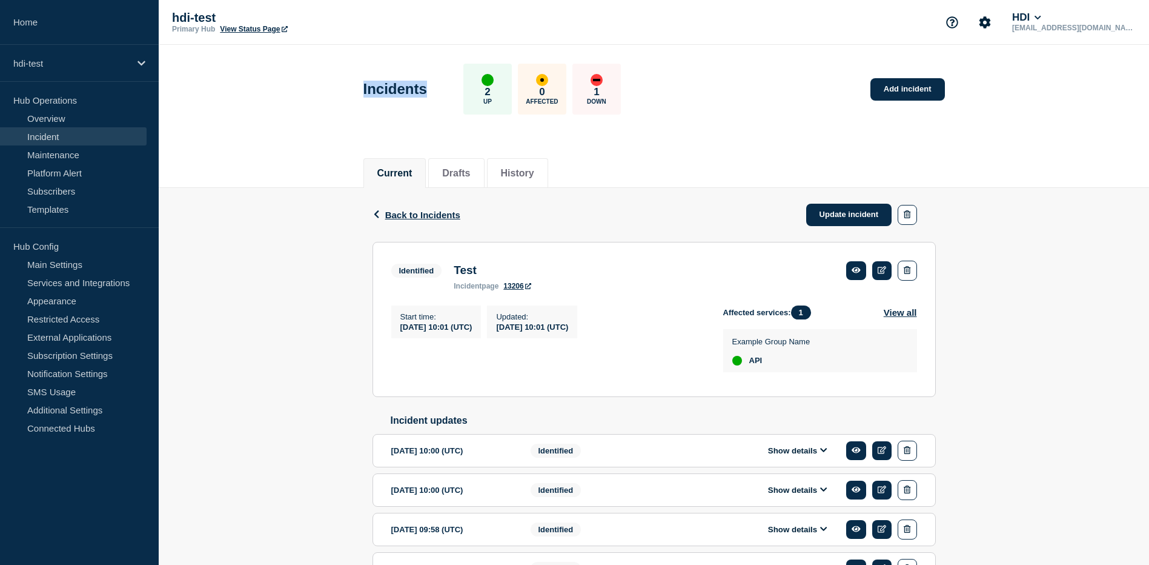
drag, startPoint x: 362, startPoint y: 88, endPoint x: 446, endPoint y: 93, distance: 83.7
click at [446, 93] on div "Incidents 2 Up 0 Affected 1 Down Add incident" at bounding box center [654, 85] width 609 height 74
drag, startPoint x: 446, startPoint y: 93, endPoint x: 754, endPoint y: 127, distance: 309.7
click at [754, 127] on header "Incidents 2 Up 0 Affected 1 Down Add incident" at bounding box center [654, 95] width 990 height 101
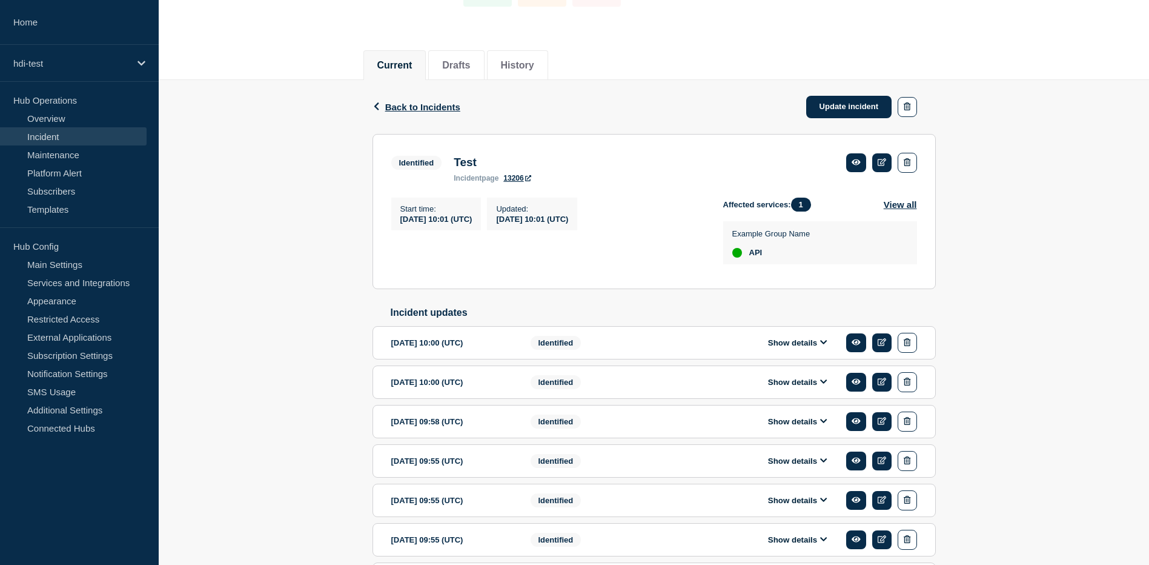
scroll to position [121, 0]
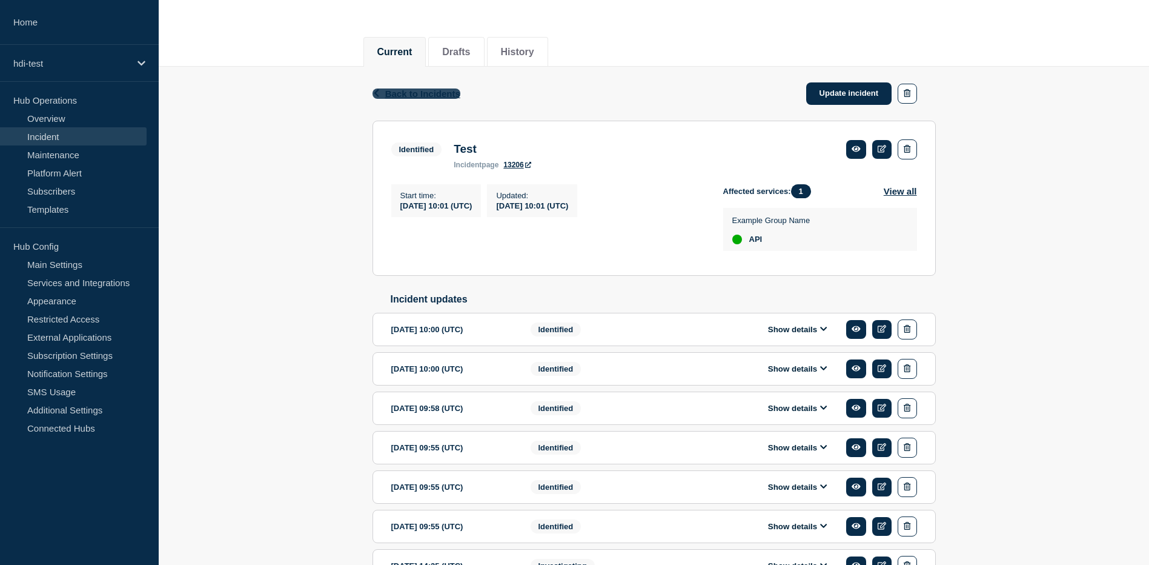
click at [375, 96] on icon "button" at bounding box center [376, 93] width 9 height 8
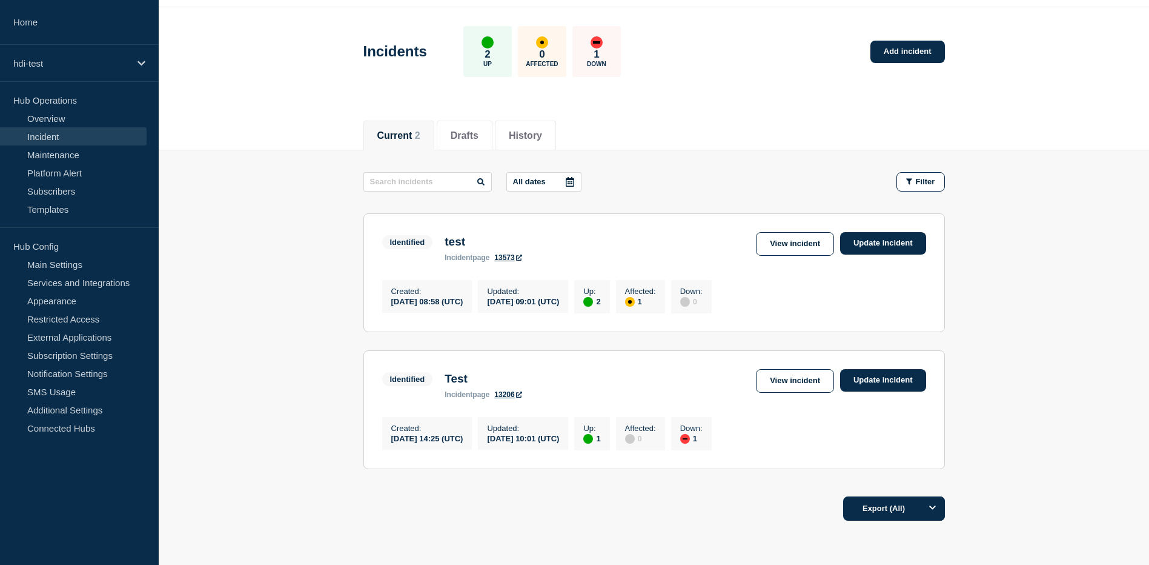
scroll to position [112, 0]
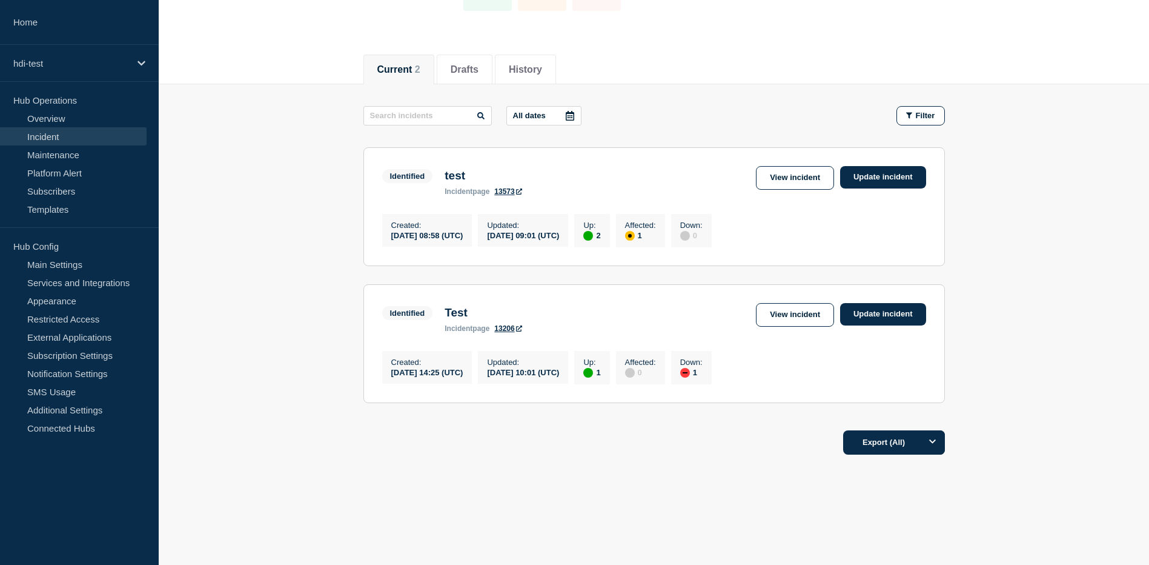
drag, startPoint x: 391, startPoint y: 371, endPoint x: 778, endPoint y: 381, distance: 386.6
click at [778, 381] on div "Created : 2025-03-11 14:25 (UTC) Updated : 2025-09-10 10:01 (UTC) Up : 1 Affect…" at bounding box center [654, 366] width 544 height 36
drag, startPoint x: 778, startPoint y: 381, endPoint x: 670, endPoint y: 440, distance: 122.8
click at [670, 440] on div "Export (All)" at bounding box center [654, 438] width 582 height 35
click at [786, 311] on link "View incident" at bounding box center [795, 315] width 78 height 24
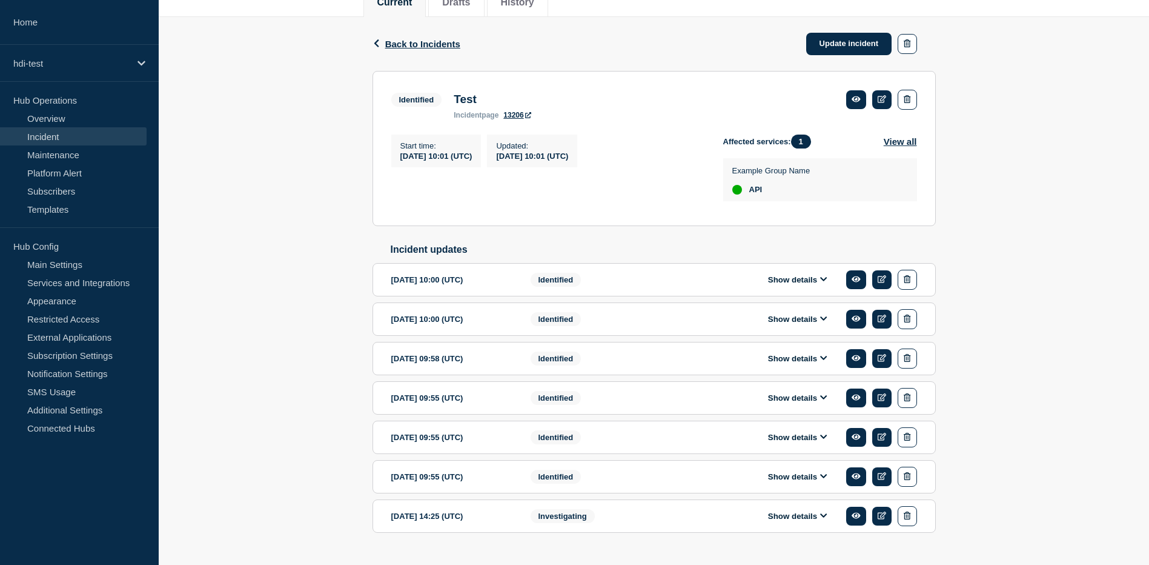
scroll to position [182, 0]
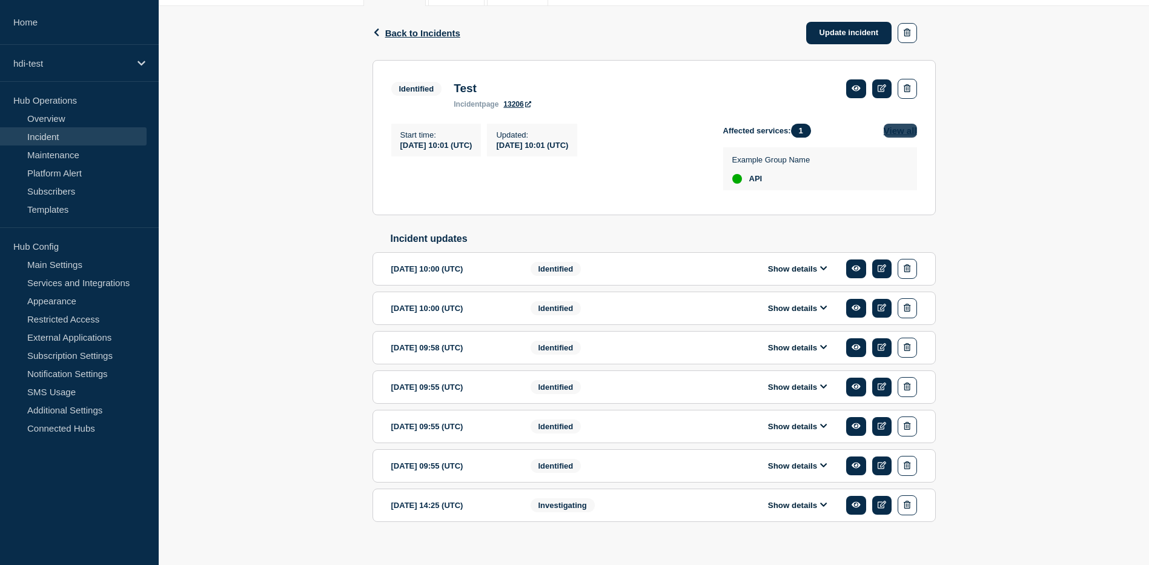
click at [892, 134] on button "View all" at bounding box center [900, 131] width 33 height 14
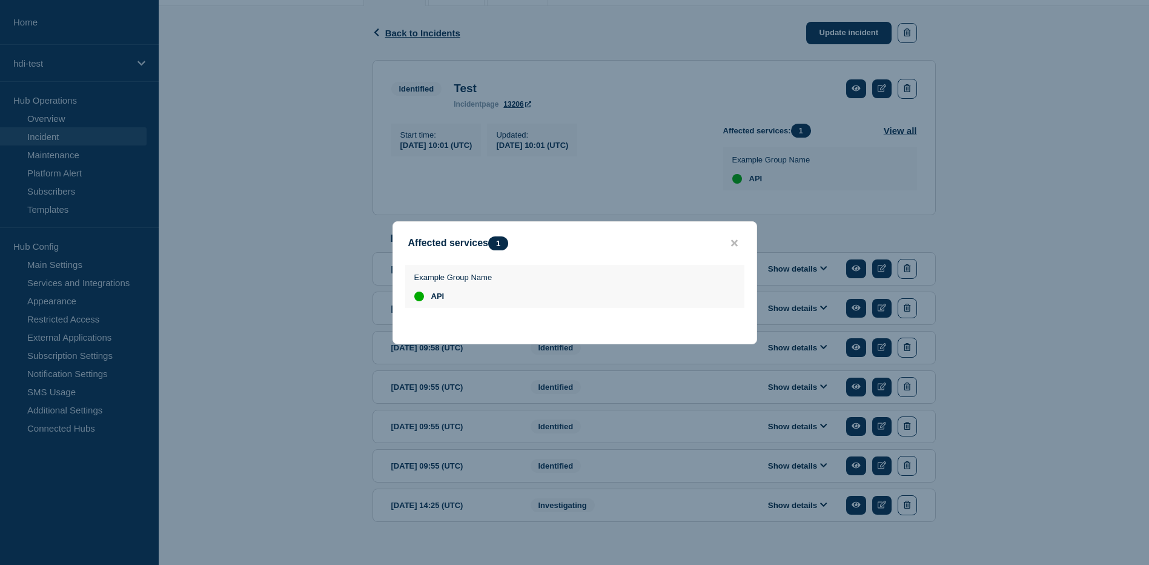
click at [729, 238] on button "close button" at bounding box center [735, 243] width 14 height 12
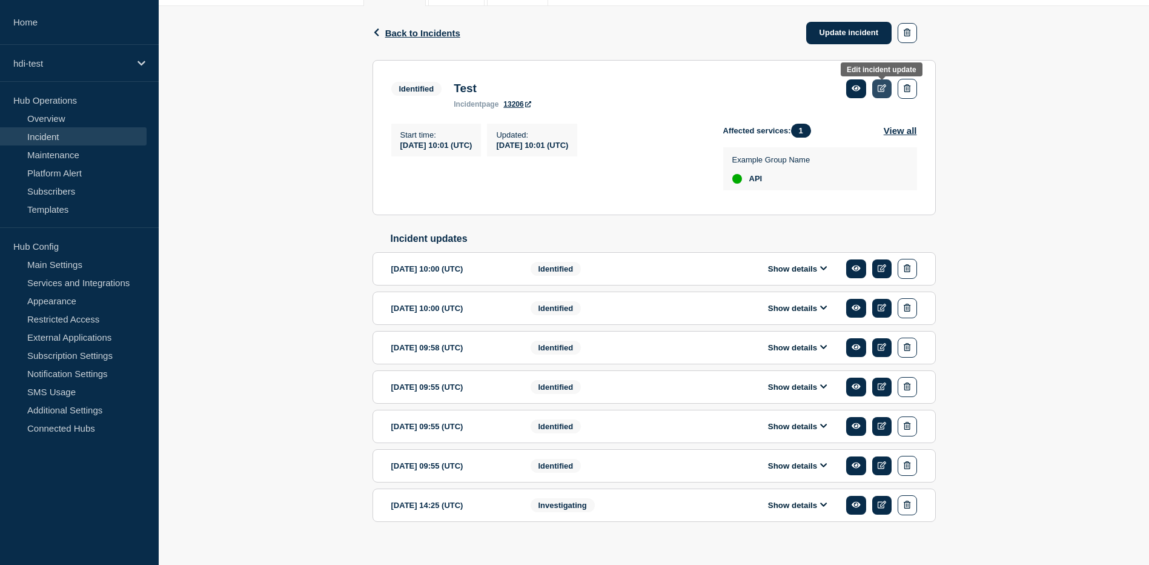
click at [878, 90] on icon at bounding box center [882, 88] width 9 height 8
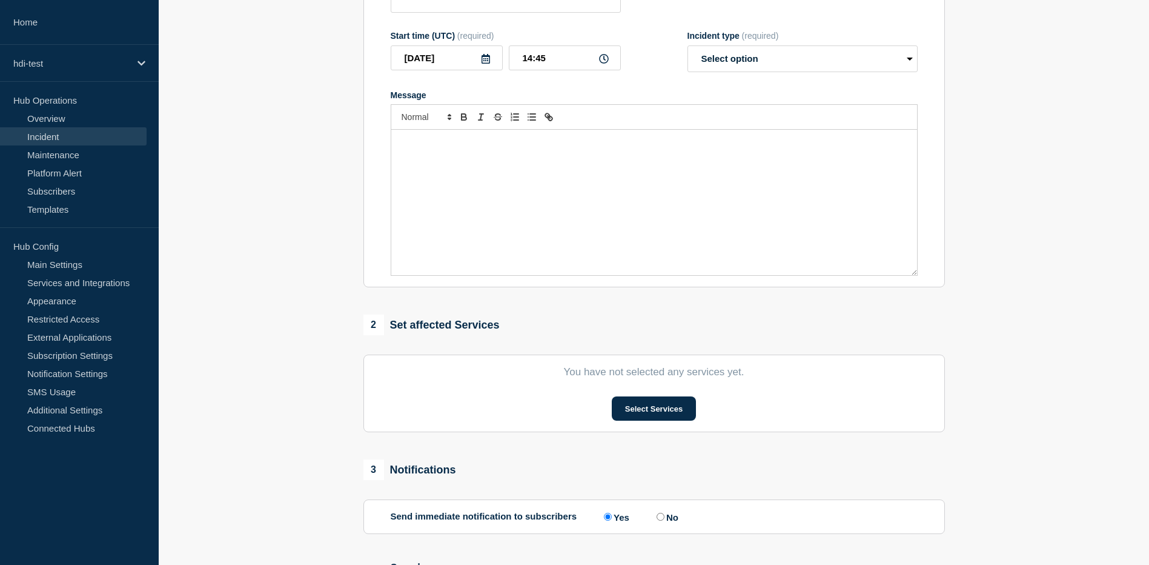
type input "Test"
type input "2025-09-10"
type input "10:01"
select select "identified"
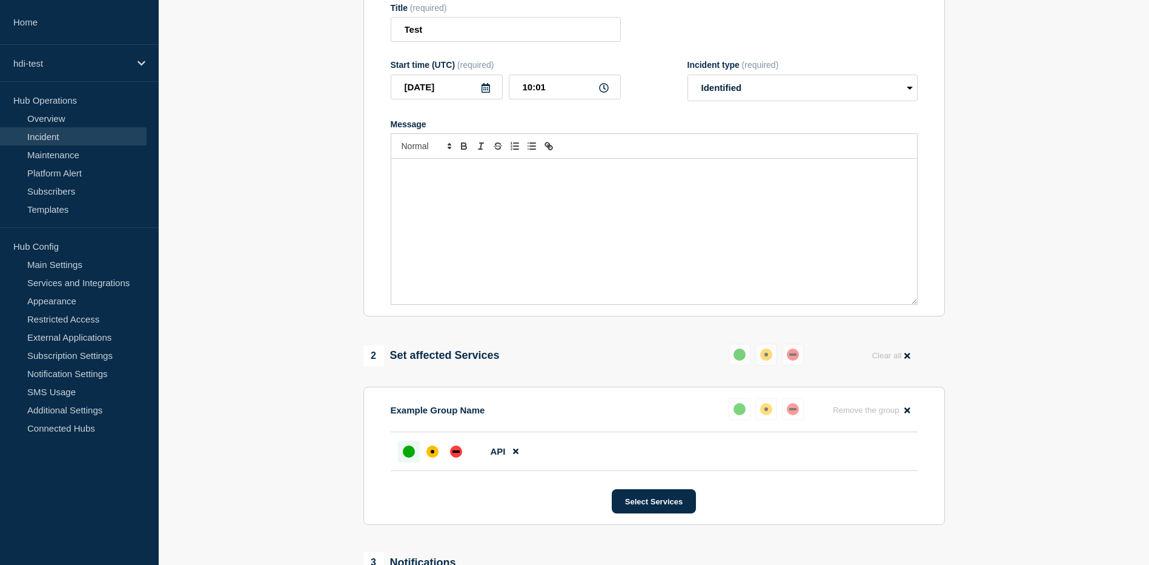
scroll to position [317, 0]
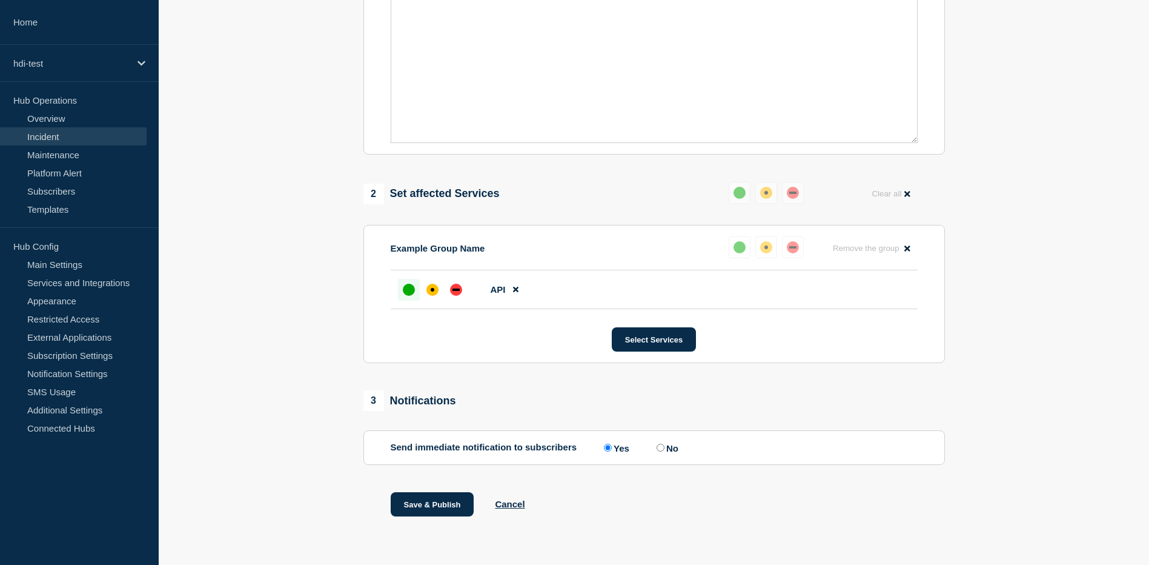
click at [665, 448] on input "No" at bounding box center [661, 447] width 8 height 8
radio input "true"
radio input "false"
click at [668, 343] on button "Select Services" at bounding box center [654, 339] width 84 height 24
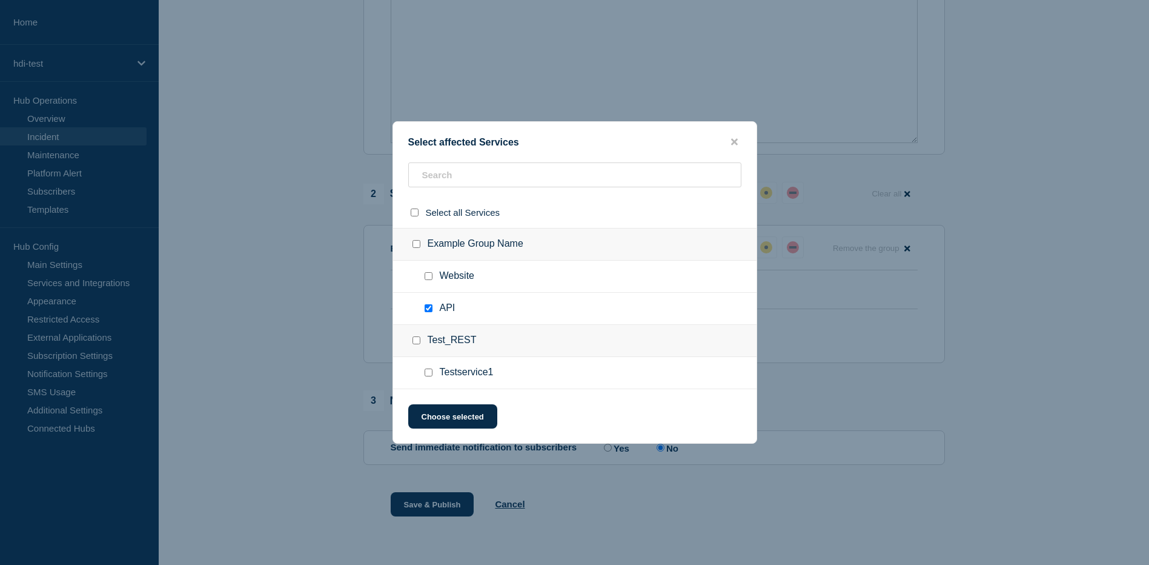
click at [426, 375] on input "Testservice1 checkbox" at bounding box center [429, 372] width 8 height 8
checkbox input "true"
click at [430, 279] on input "Website checkbox" at bounding box center [429, 276] width 8 height 8
checkbox input "true"
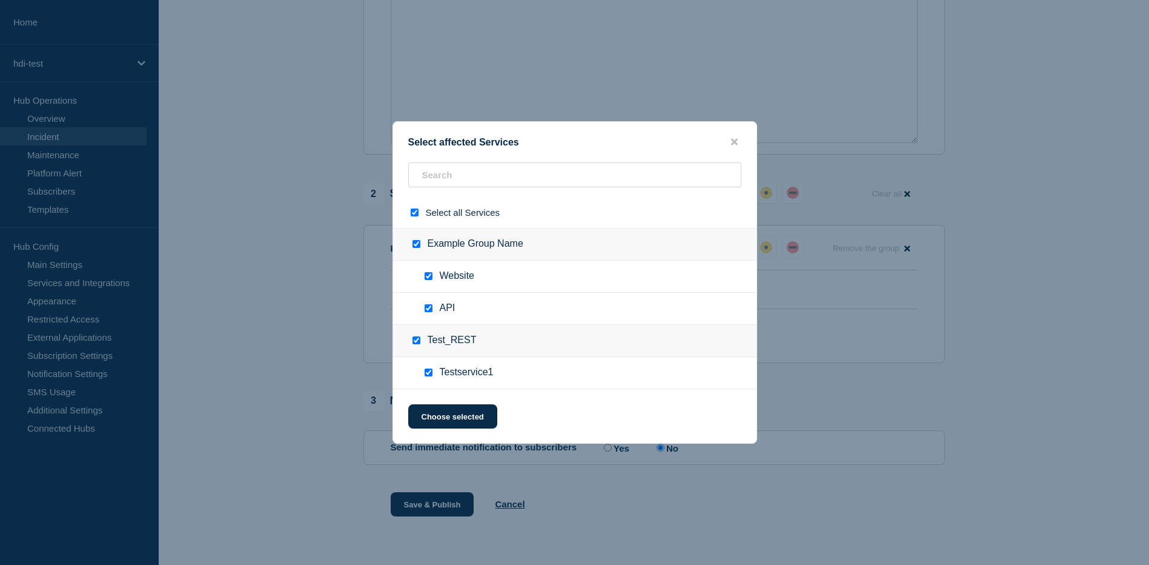
checkbox input "true"
click at [453, 416] on button "Choose selected" at bounding box center [452, 416] width 89 height 24
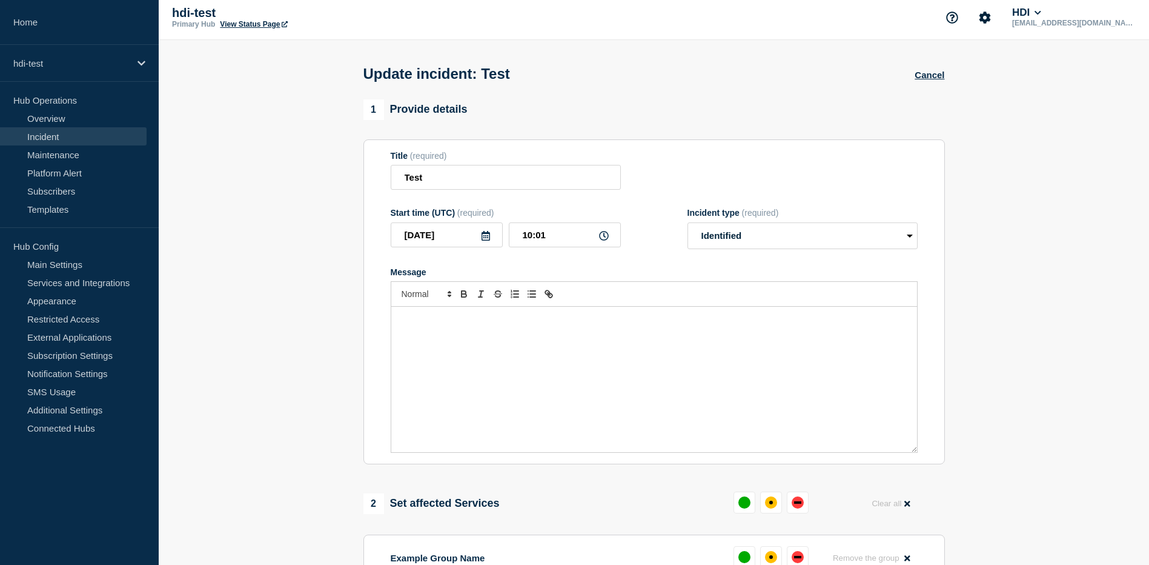
scroll to position [0, 0]
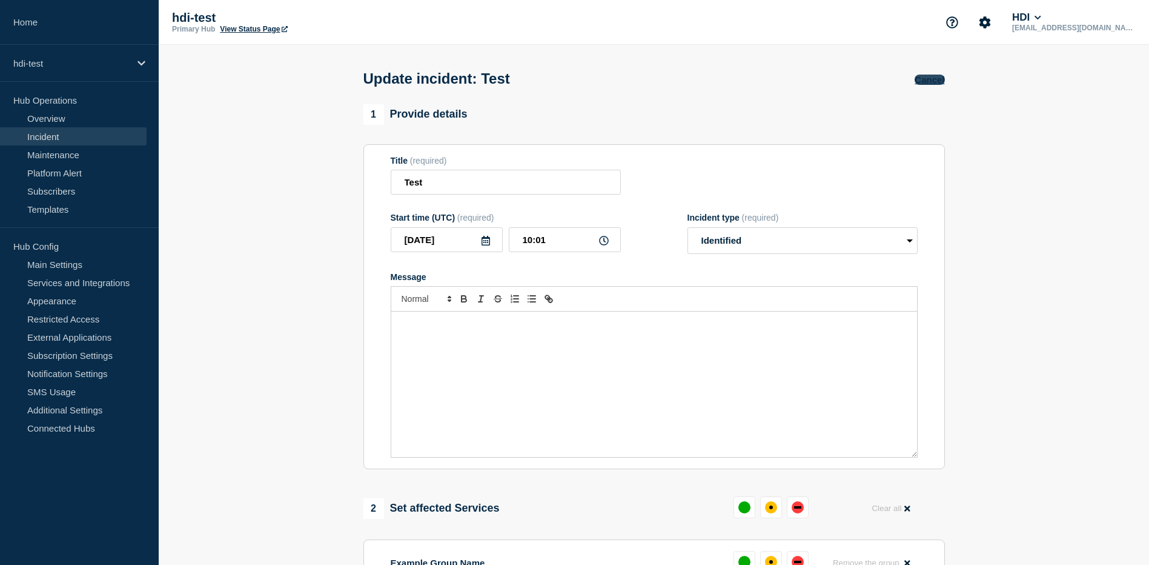
click at [930, 78] on button "Cancel" at bounding box center [930, 80] width 30 height 10
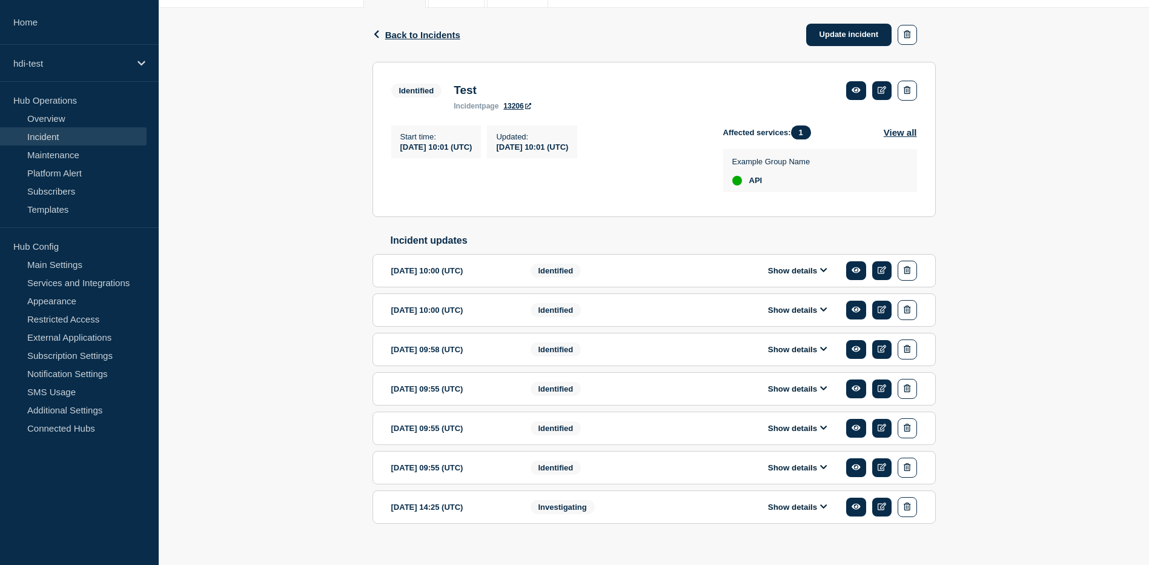
scroll to position [202, 0]
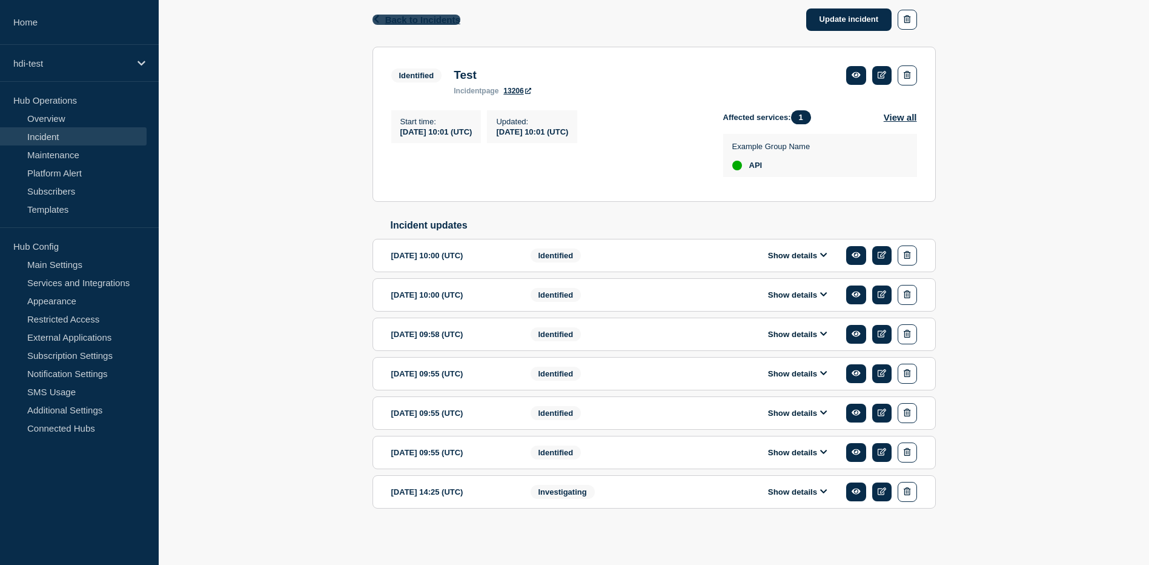
click at [383, 15] on button "Back Back to Incidents" at bounding box center [417, 20] width 88 height 10
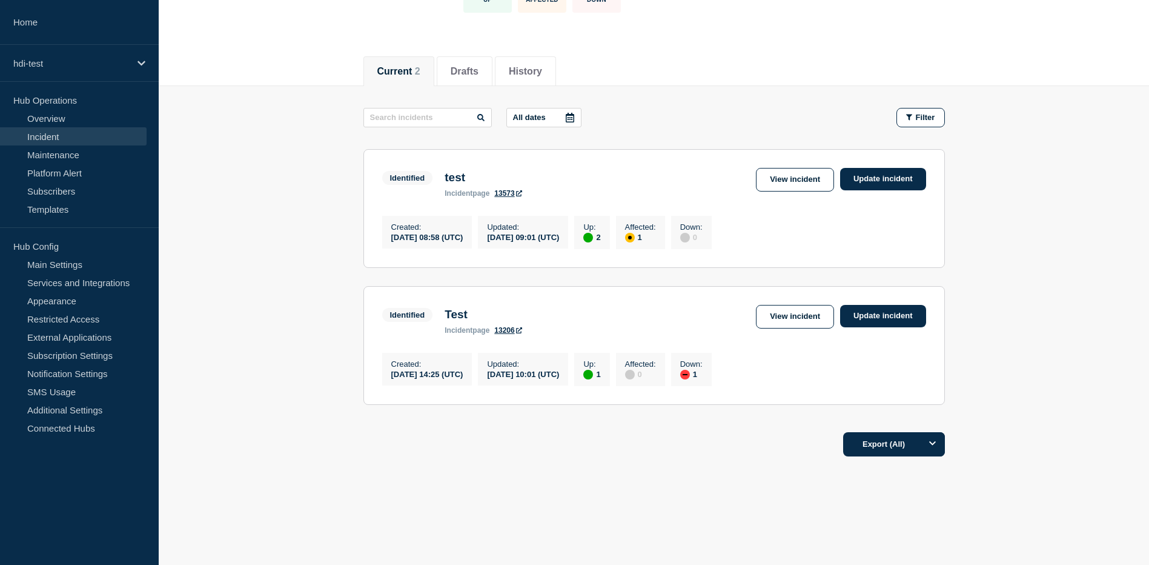
scroll to position [112, 0]
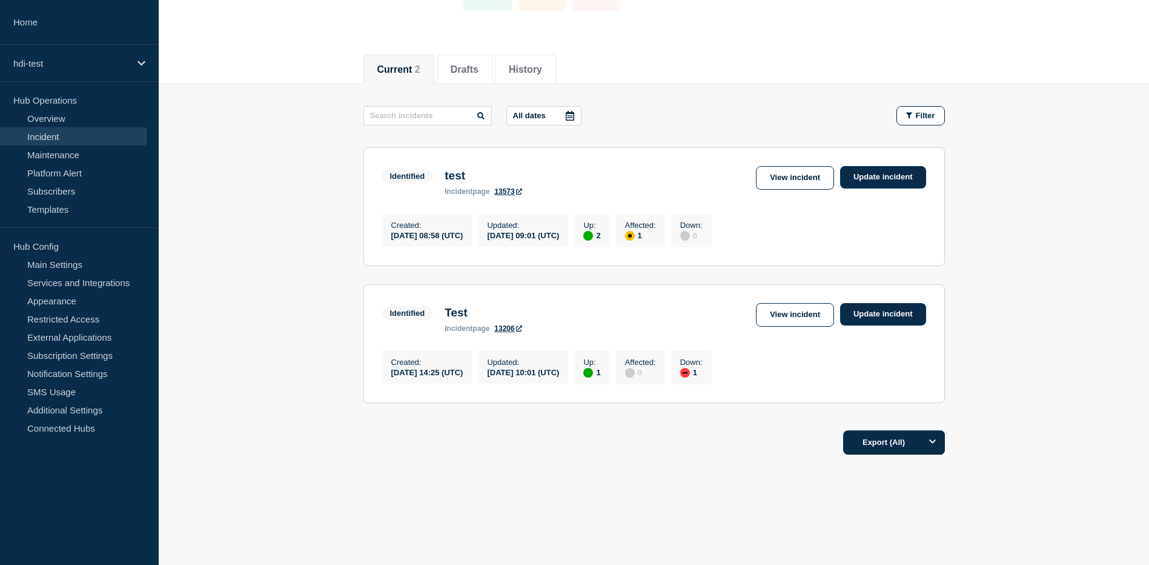
click at [712, 367] on div "Down : 1" at bounding box center [691, 367] width 41 height 33
drag, startPoint x: 751, startPoint y: 373, endPoint x: 738, endPoint y: 373, distance: 12.7
click at [703, 373] on div "1" at bounding box center [691, 372] width 22 height 11
drag, startPoint x: 643, startPoint y: 374, endPoint x: 661, endPoint y: 373, distance: 17.6
click at [609, 373] on div "Up : 1" at bounding box center [591, 367] width 35 height 33
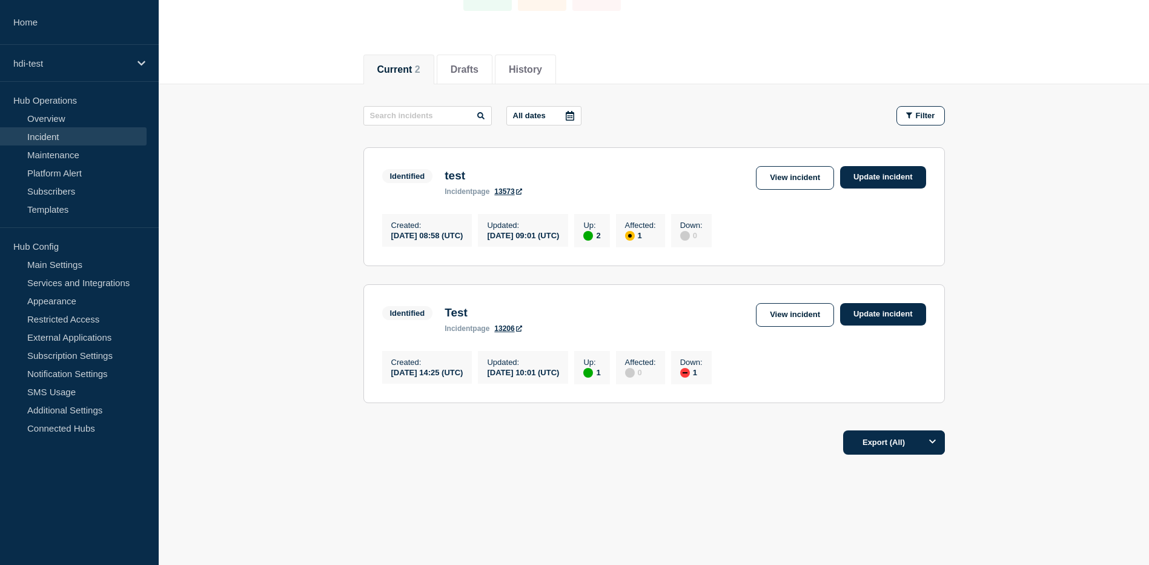
click at [600, 372] on div "1" at bounding box center [591, 372] width 17 height 11
click at [600, 371] on div "1" at bounding box center [591, 372] width 17 height 11
click at [789, 311] on link "View incident" at bounding box center [795, 315] width 78 height 24
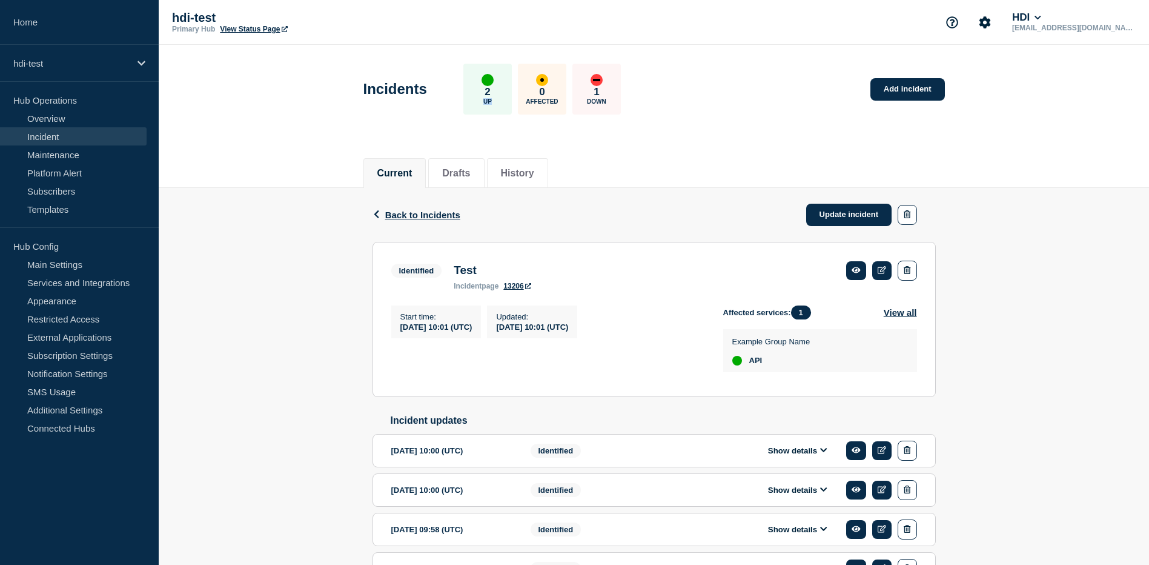
drag, startPoint x: 489, startPoint y: 99, endPoint x: 505, endPoint y: 96, distance: 15.4
click at [505, 96] on div "2 Up" at bounding box center [487, 89] width 48 height 51
drag, startPoint x: 505, startPoint y: 96, endPoint x: 480, endPoint y: 168, distance: 75.7
click at [470, 168] on button "Drafts" at bounding box center [456, 173] width 28 height 11
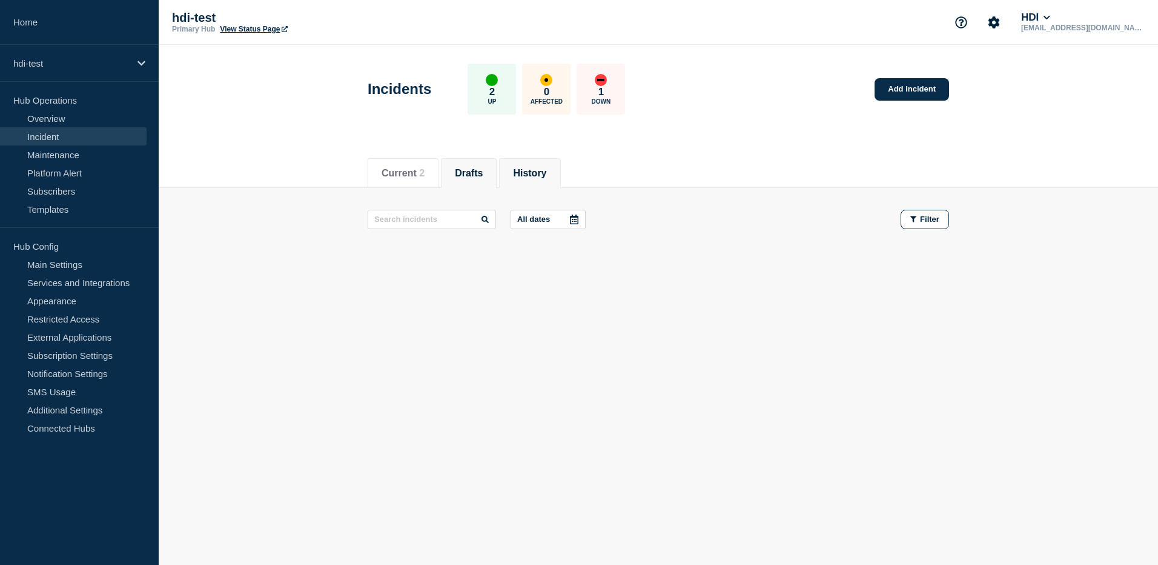
click at [526, 168] on button "History" at bounding box center [529, 173] width 33 height 11
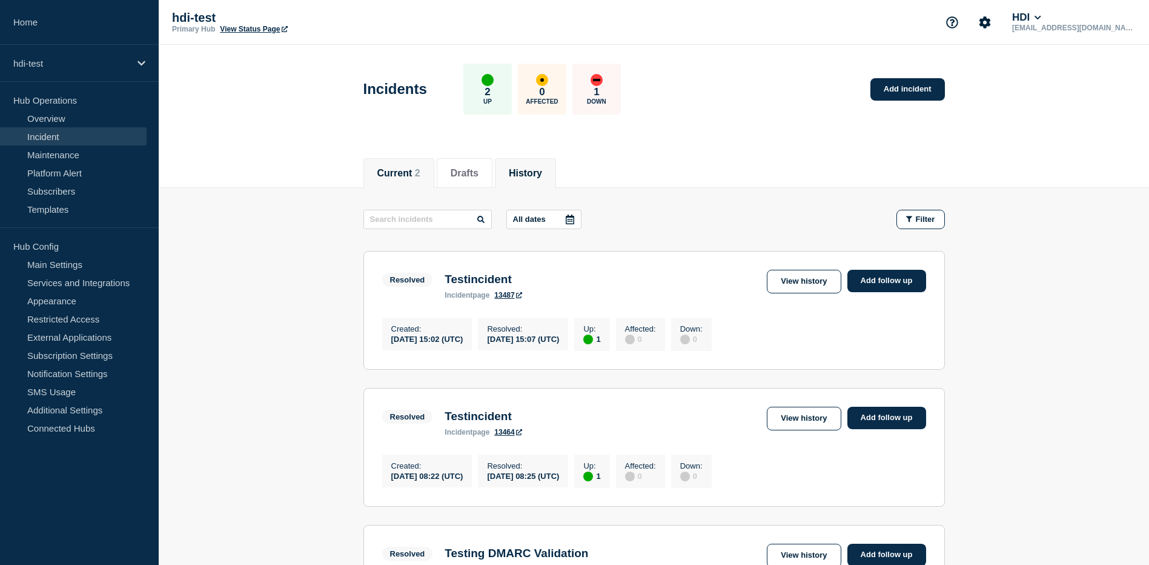
click at [399, 172] on button "Current 2" at bounding box center [398, 173] width 43 height 11
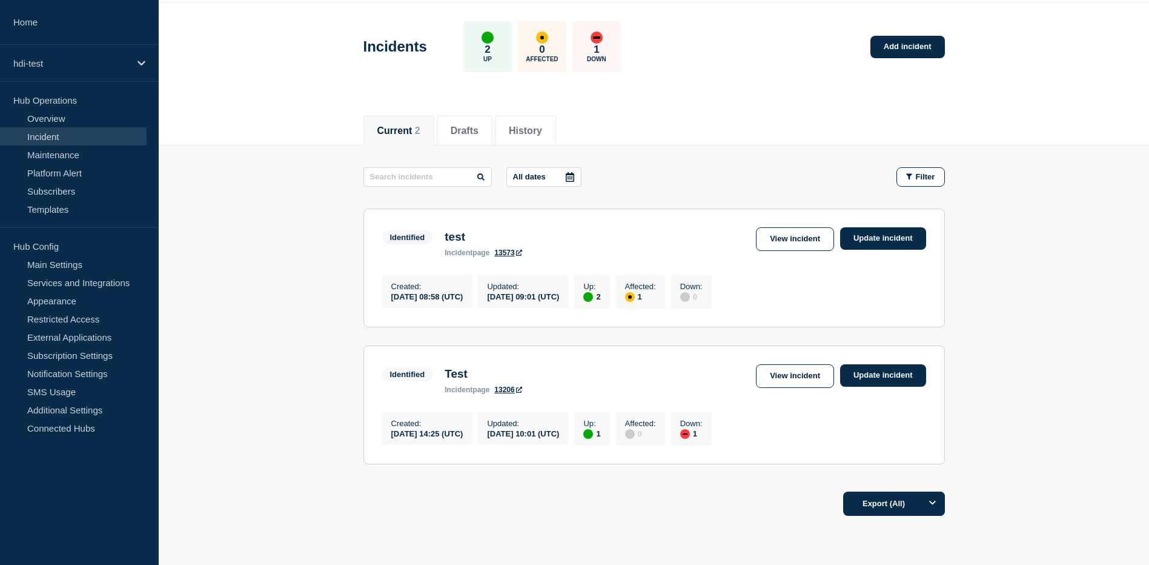
scroll to position [112, 0]
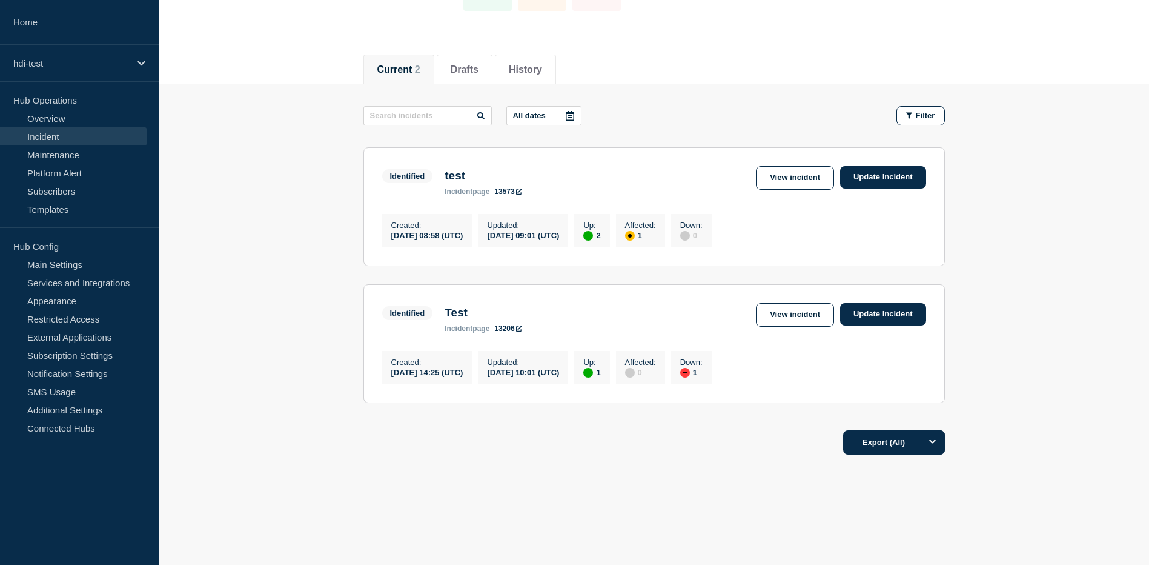
drag, startPoint x: 694, startPoint y: 231, endPoint x: 680, endPoint y: 228, distance: 14.1
click at [665, 228] on div "Affected : 1" at bounding box center [640, 230] width 49 height 33
drag, startPoint x: 652, startPoint y: 228, endPoint x: 670, endPoint y: 233, distance: 18.7
click at [609, 231] on div "Up : 2" at bounding box center [591, 230] width 35 height 33
click at [789, 177] on link "View incident" at bounding box center [795, 178] width 78 height 24
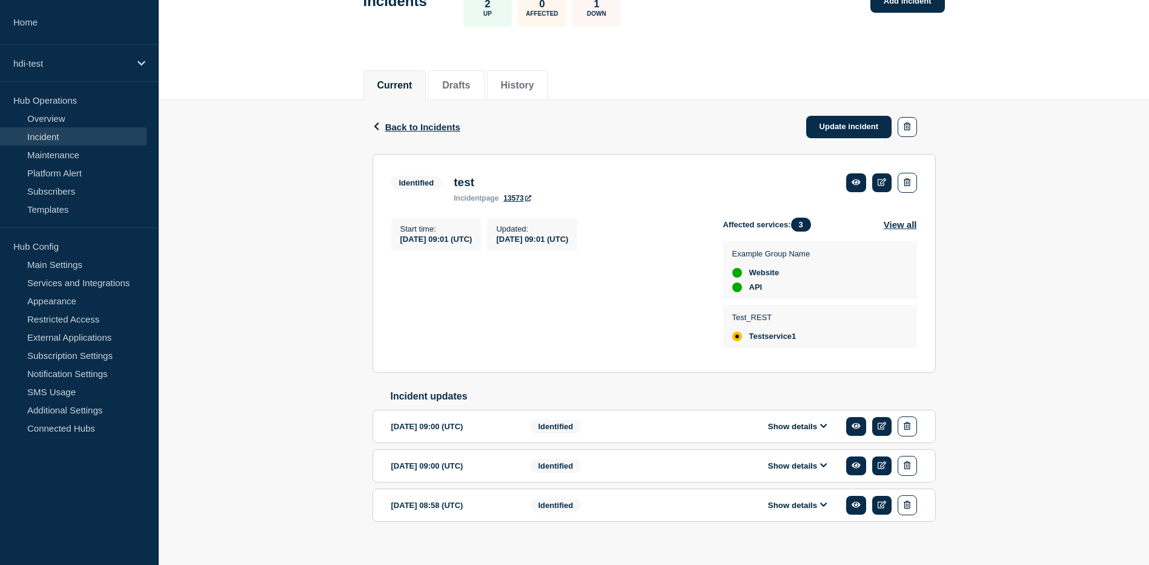
scroll to position [111, 0]
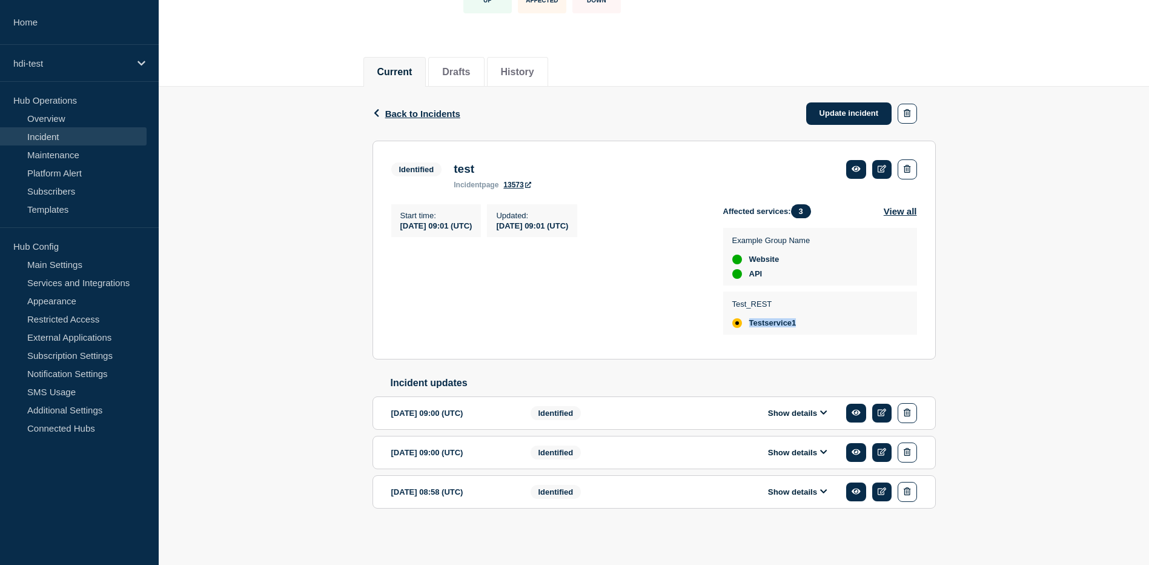
drag, startPoint x: 807, startPoint y: 319, endPoint x: 743, endPoint y: 310, distance: 64.3
click at [743, 310] on div "Test_REST Testservice1" at bounding box center [820, 313] width 176 height 30
drag, startPoint x: 743, startPoint y: 310, endPoint x: 824, endPoint y: 284, distance: 85.3
click at [824, 284] on ul "Example Group Name Website API Test_REST Testservice1" at bounding box center [820, 281] width 194 height 107
drag, startPoint x: 757, startPoint y: 266, endPoint x: 728, endPoint y: 251, distance: 32.8
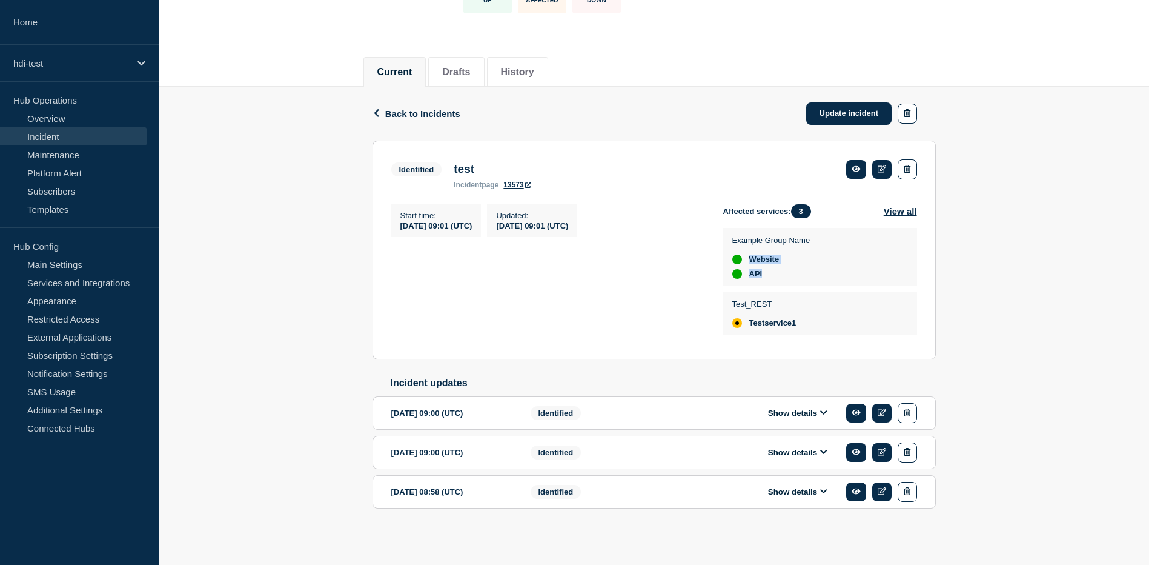
click at [728, 251] on div "Example Group Name Website API" at bounding box center [820, 257] width 194 height 58
drag, startPoint x: 728, startPoint y: 251, endPoint x: 809, endPoint y: 282, distance: 87.1
click at [809, 282] on ul "Example Group Name Website API Test_REST Testservice1" at bounding box center [820, 281] width 194 height 107
click at [832, 110] on link "Update incident" at bounding box center [849, 113] width 86 height 22
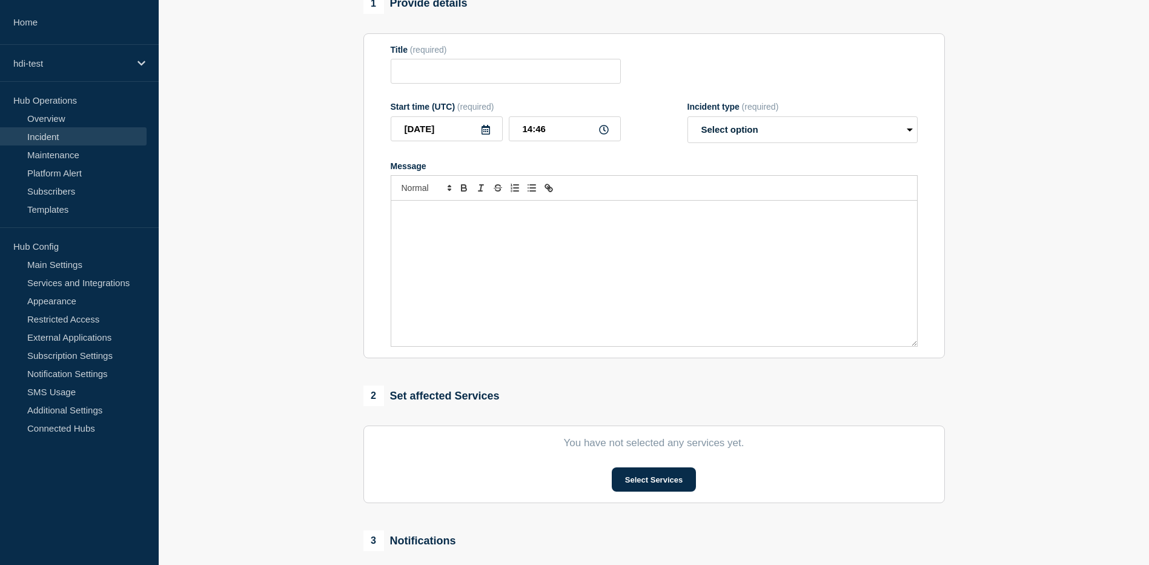
type input "test"
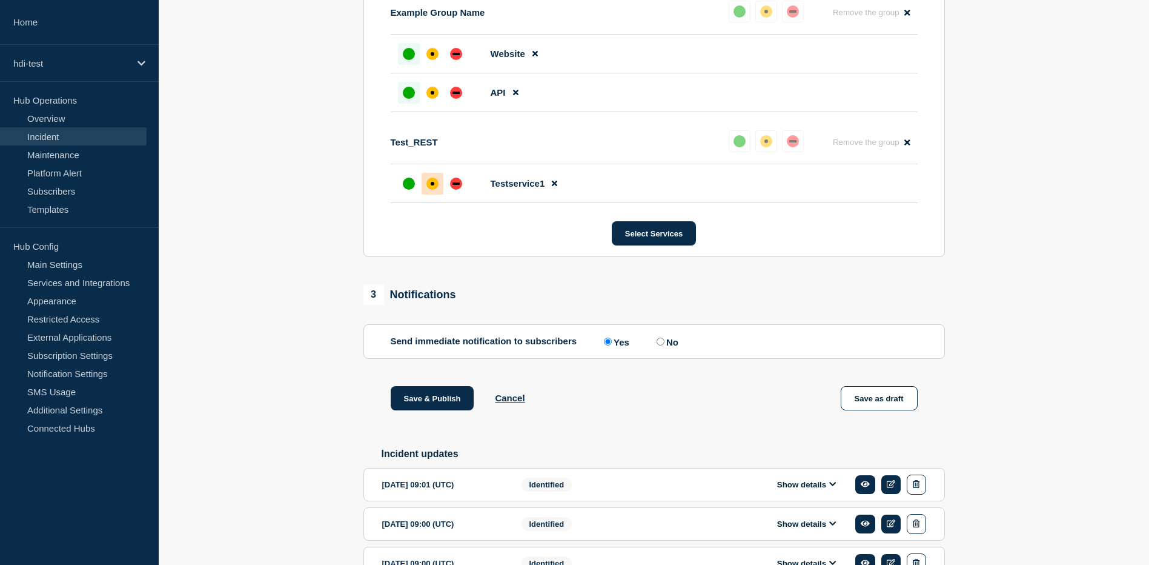
scroll to position [595, 0]
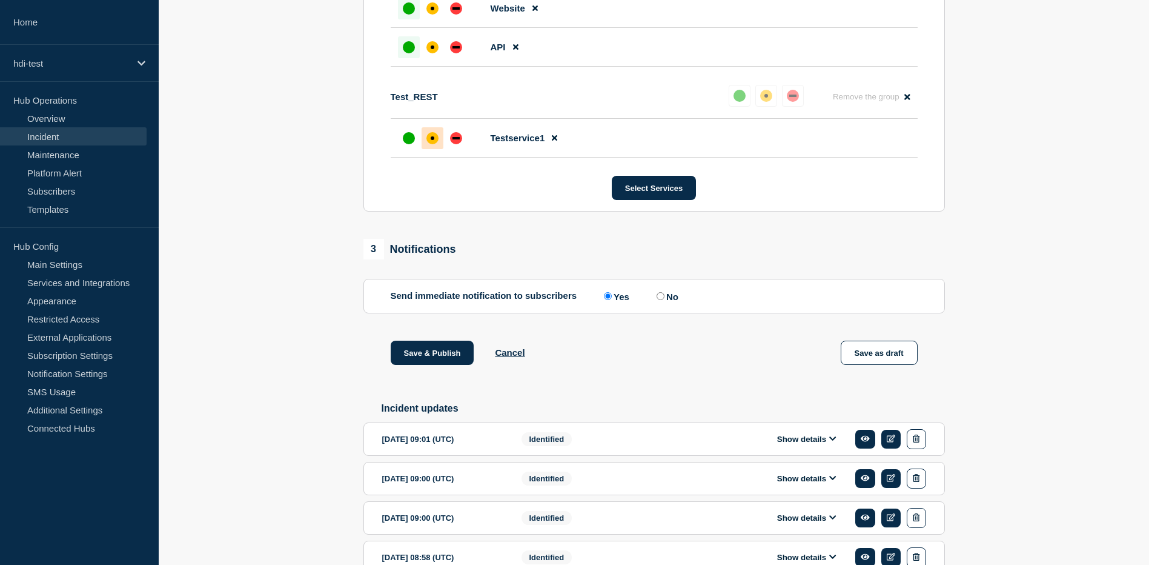
click at [662, 297] on input "No" at bounding box center [661, 296] width 8 height 8
radio input "true"
radio input "false"
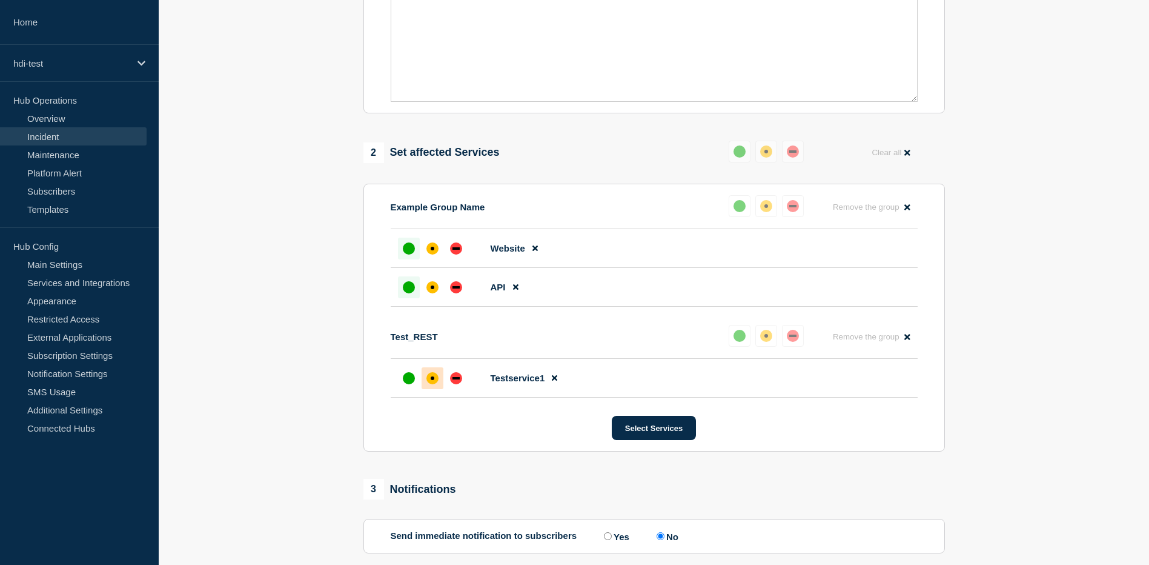
scroll to position [353, 0]
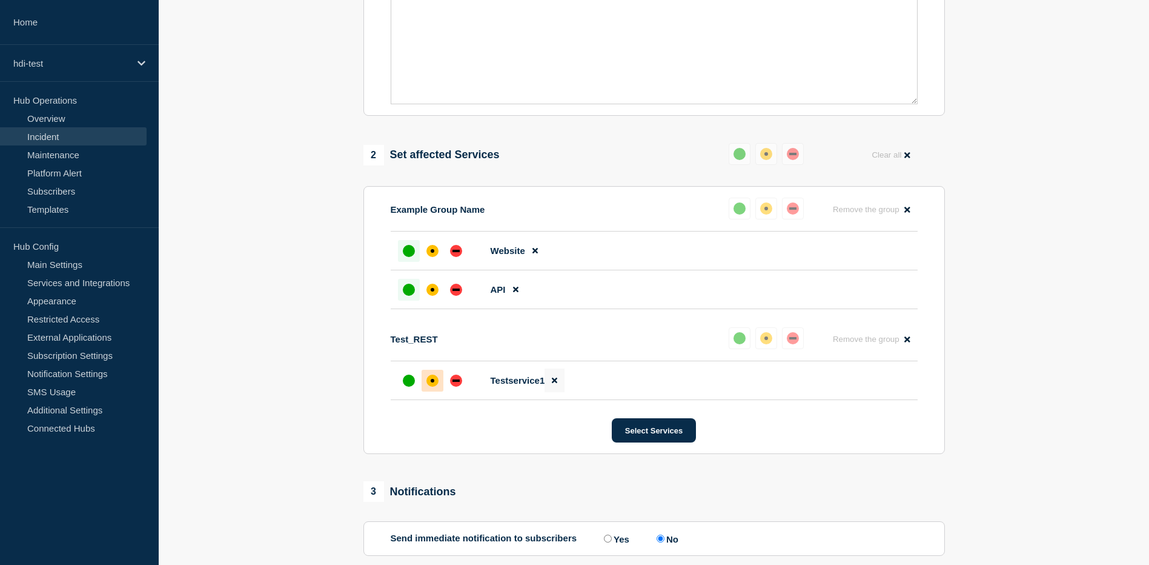
click at [557, 381] on icon at bounding box center [554, 380] width 5 height 5
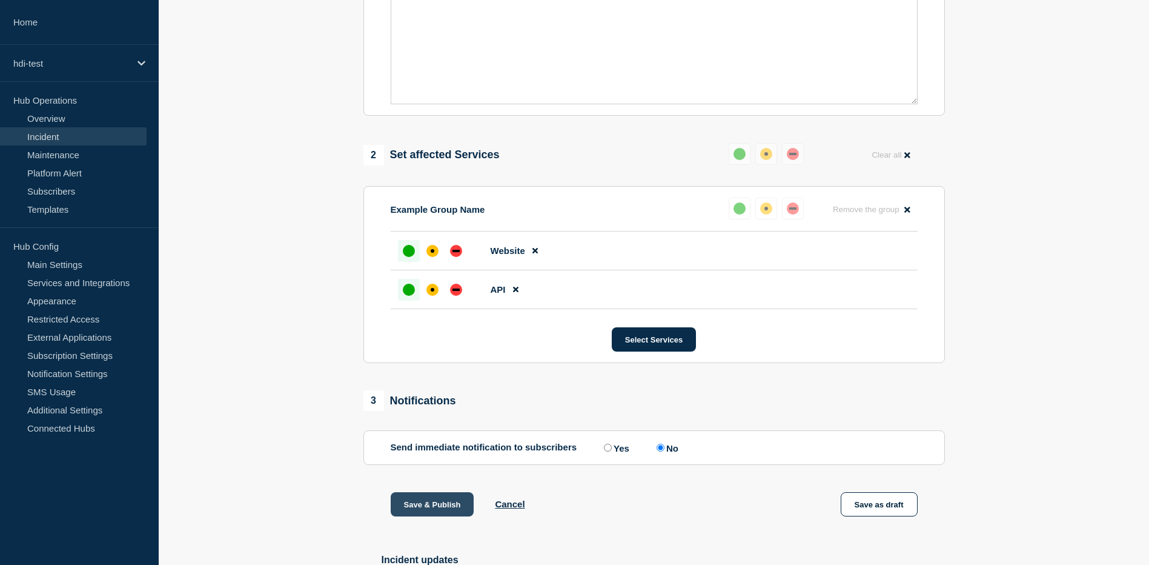
click at [447, 508] on button "Save & Publish" at bounding box center [433, 504] width 84 height 24
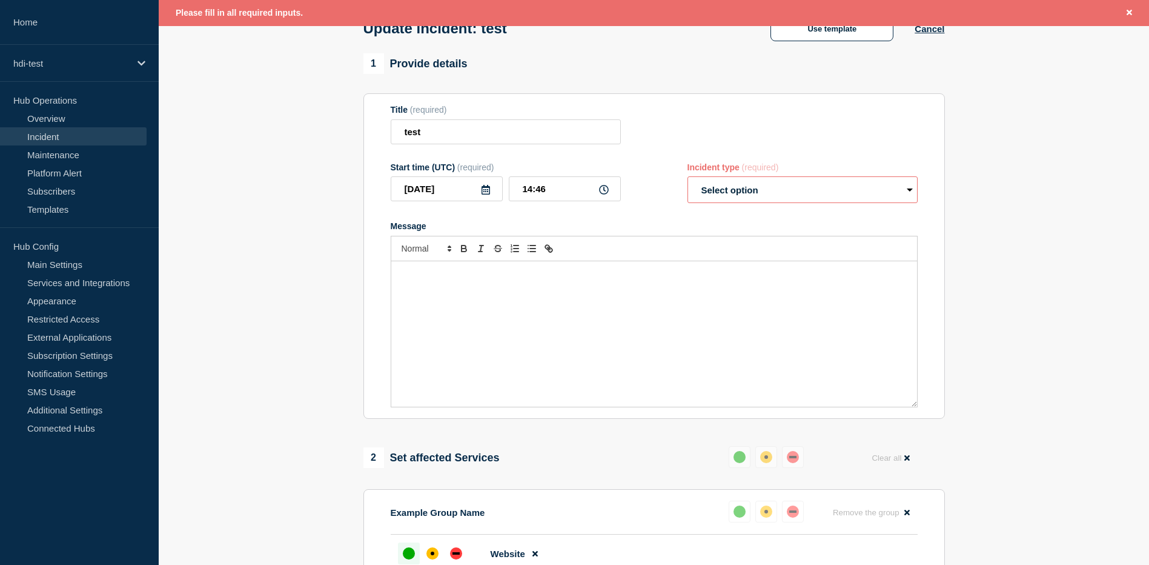
click at [761, 201] on select "Select option Investigating Identified Monitoring Resolved" at bounding box center [803, 189] width 230 height 27
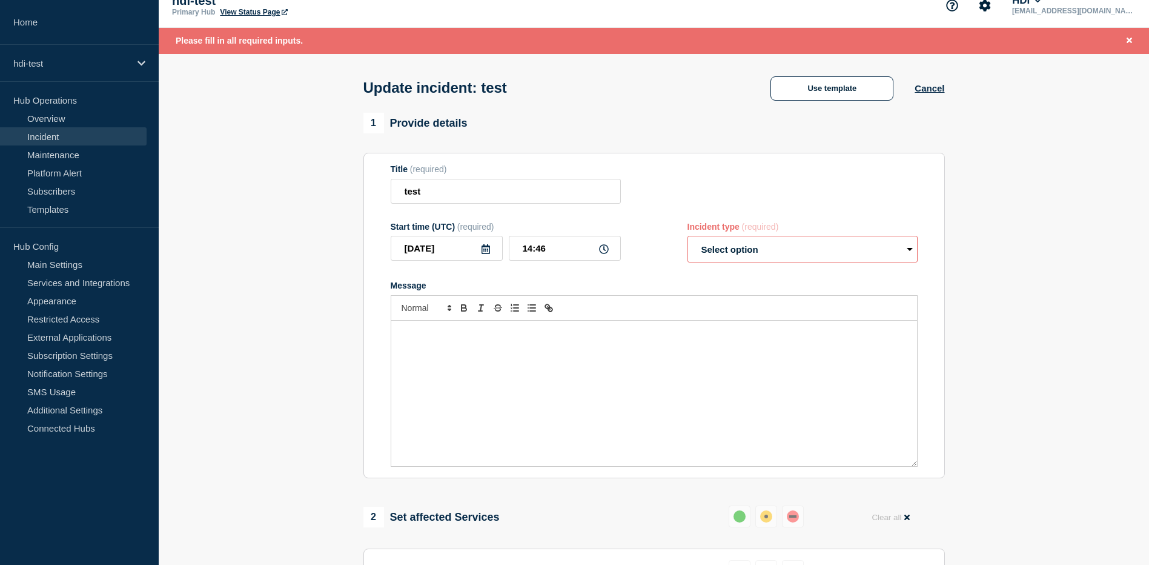
scroll to position [16, 0]
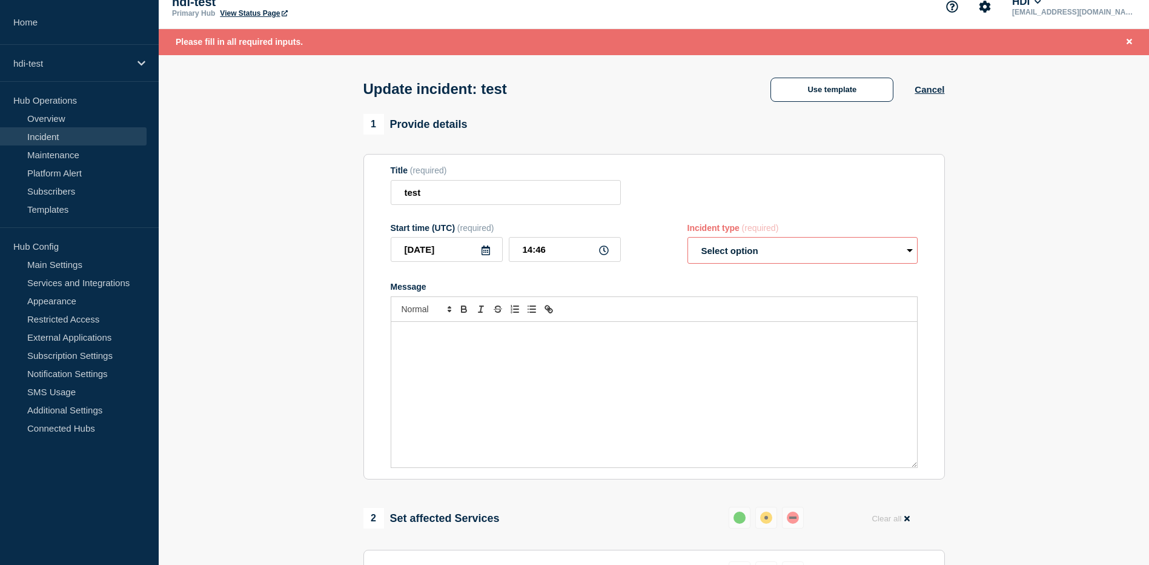
click at [765, 249] on select "Select option Investigating Identified Monitoring Resolved" at bounding box center [803, 250] width 230 height 27
select select "monitoring"
click at [688, 240] on select "Select option Investigating Identified Monitoring Resolved" at bounding box center [803, 250] width 230 height 27
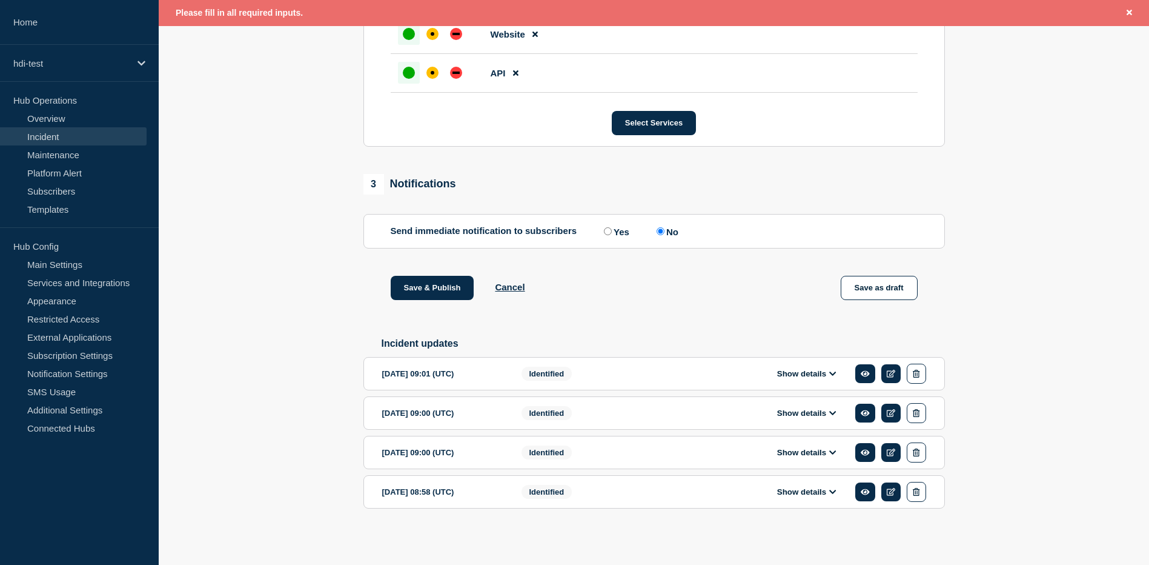
scroll to position [602, 0]
click at [438, 288] on button "Save & Publish" at bounding box center [433, 288] width 84 height 24
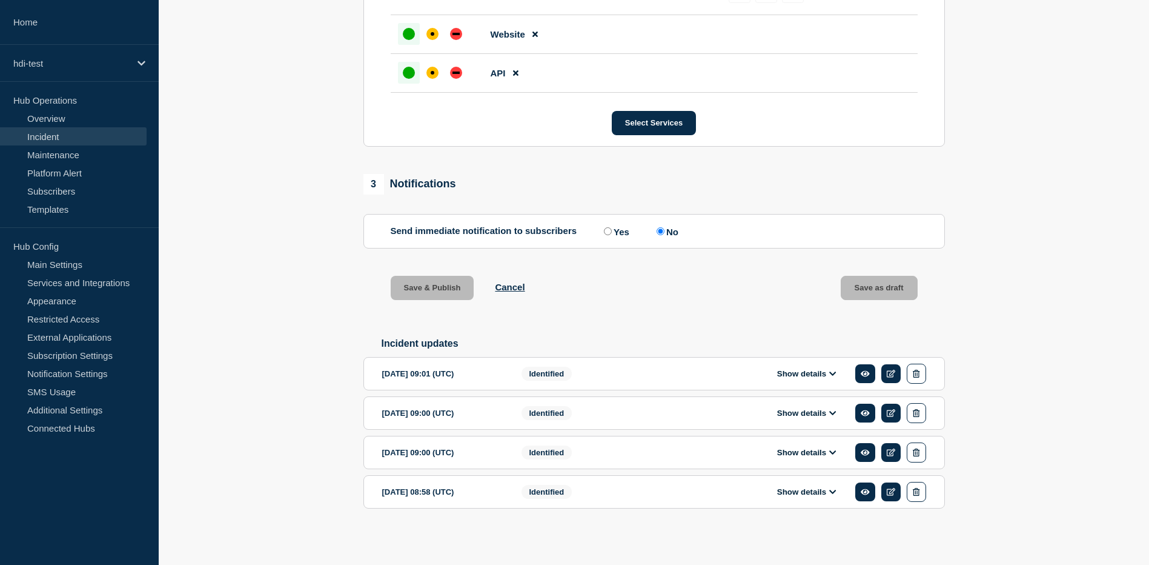
scroll to position [576, 0]
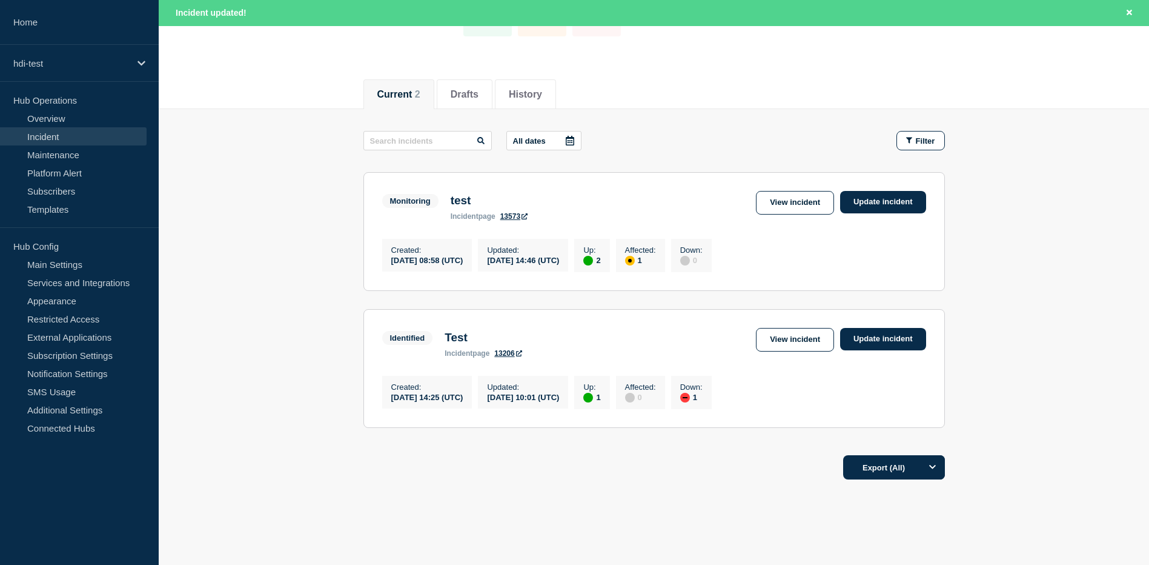
scroll to position [121, 0]
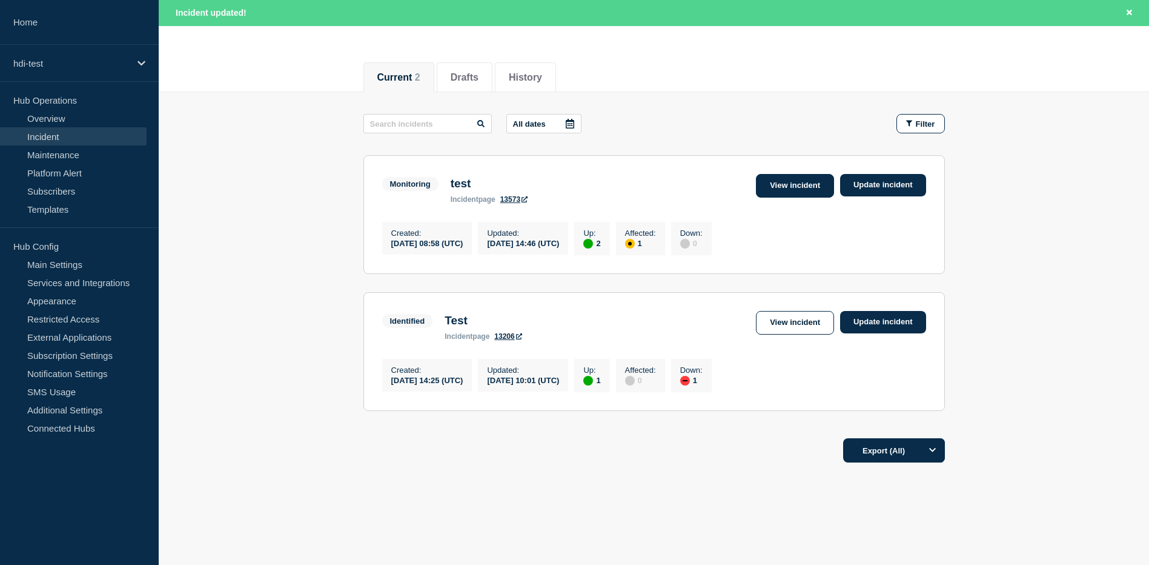
click at [801, 184] on link "View incident" at bounding box center [795, 186] width 78 height 24
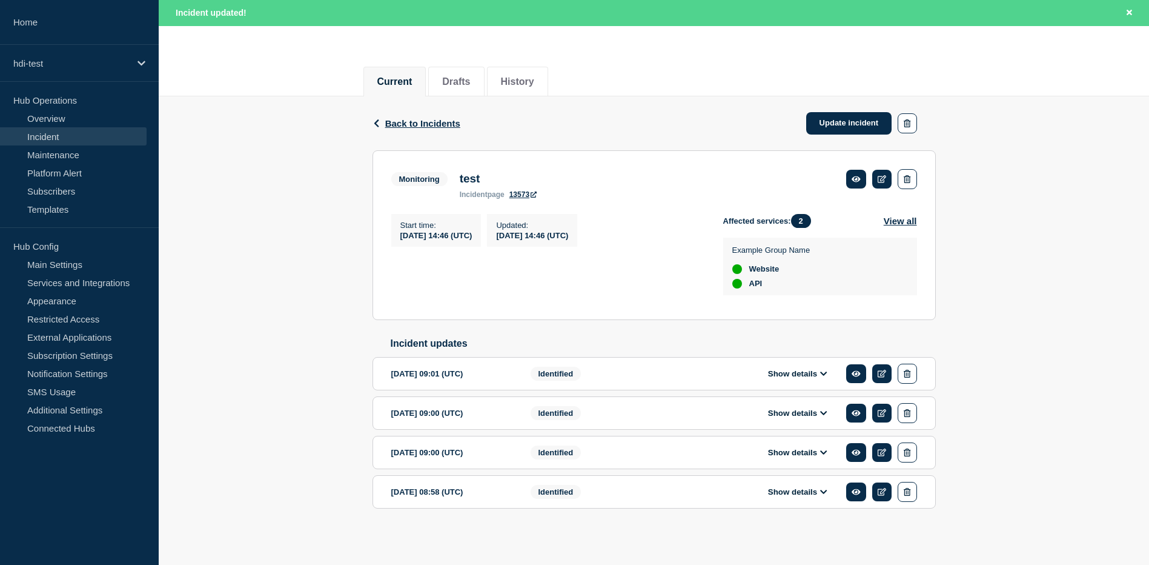
scroll to position [125, 0]
drag, startPoint x: 774, startPoint y: 280, endPoint x: 749, endPoint y: 255, distance: 35.1
click at [749, 255] on div "Example Group Name Website API" at bounding box center [771, 266] width 78 height 43
drag, startPoint x: 750, startPoint y: 255, endPoint x: 778, endPoint y: 288, distance: 43.4
click at [778, 288] on div "Example Group Name Website API" at bounding box center [820, 266] width 194 height 58
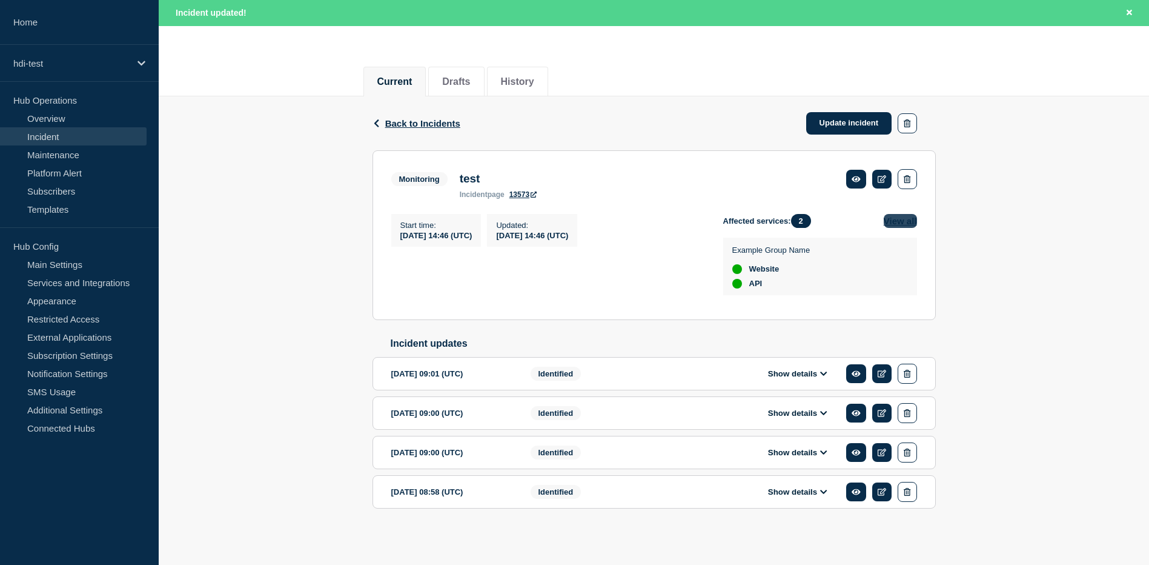
click at [889, 216] on button "View all" at bounding box center [900, 221] width 33 height 14
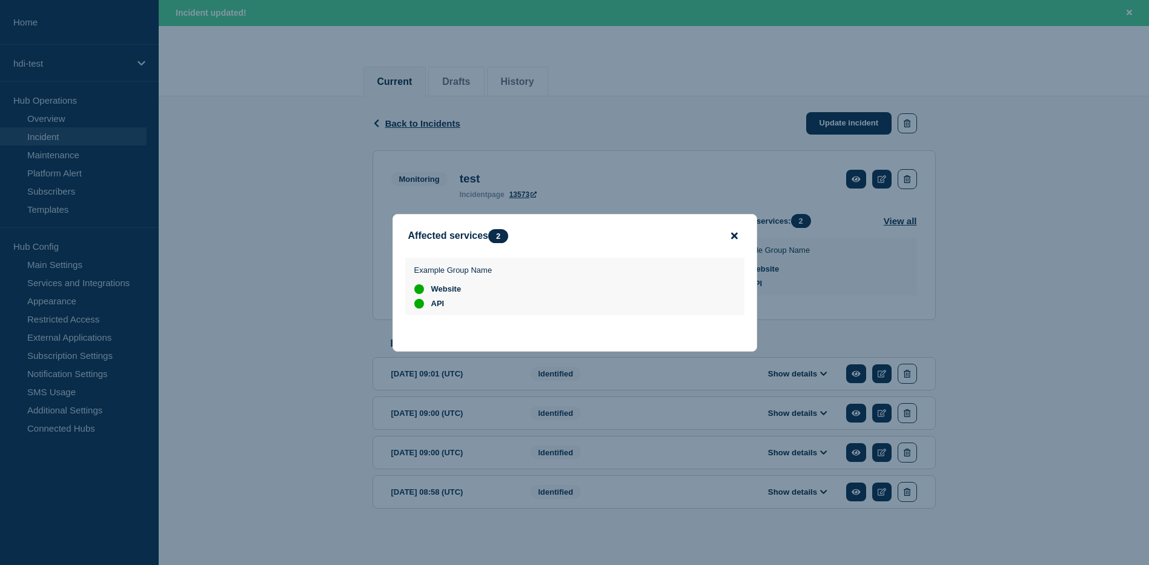
click at [737, 237] on icon "close button" at bounding box center [734, 235] width 7 height 7
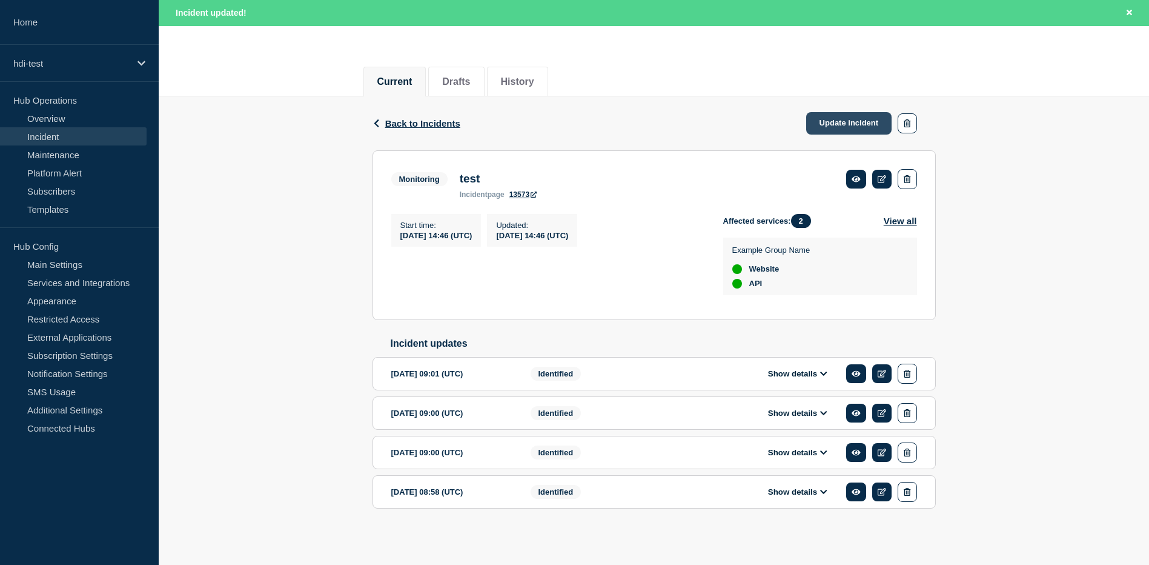
click at [826, 118] on link "Update incident" at bounding box center [849, 123] width 86 height 22
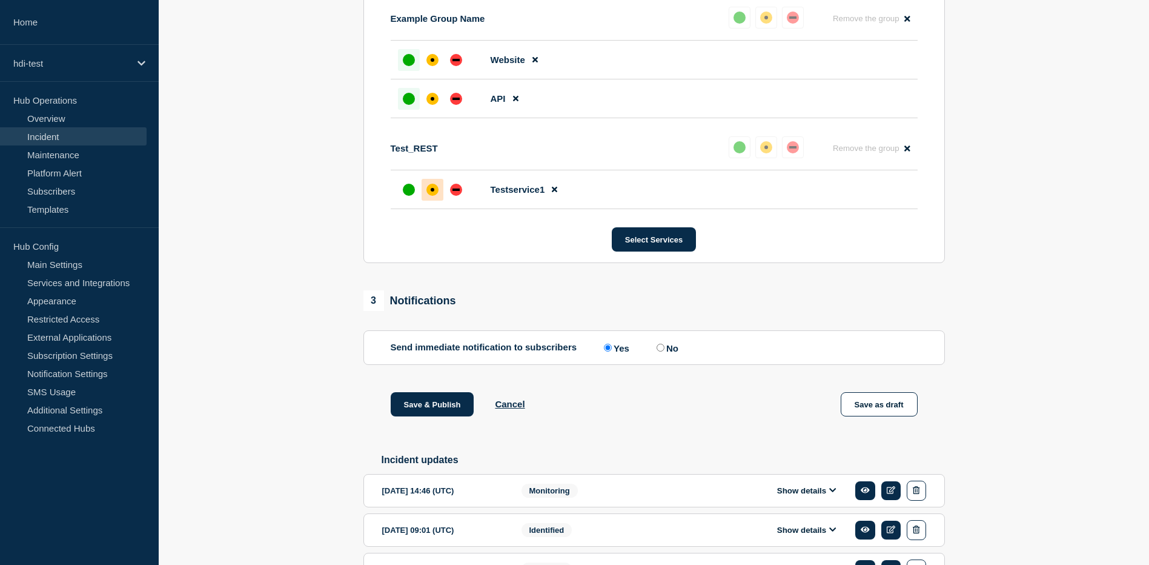
scroll to position [549, 0]
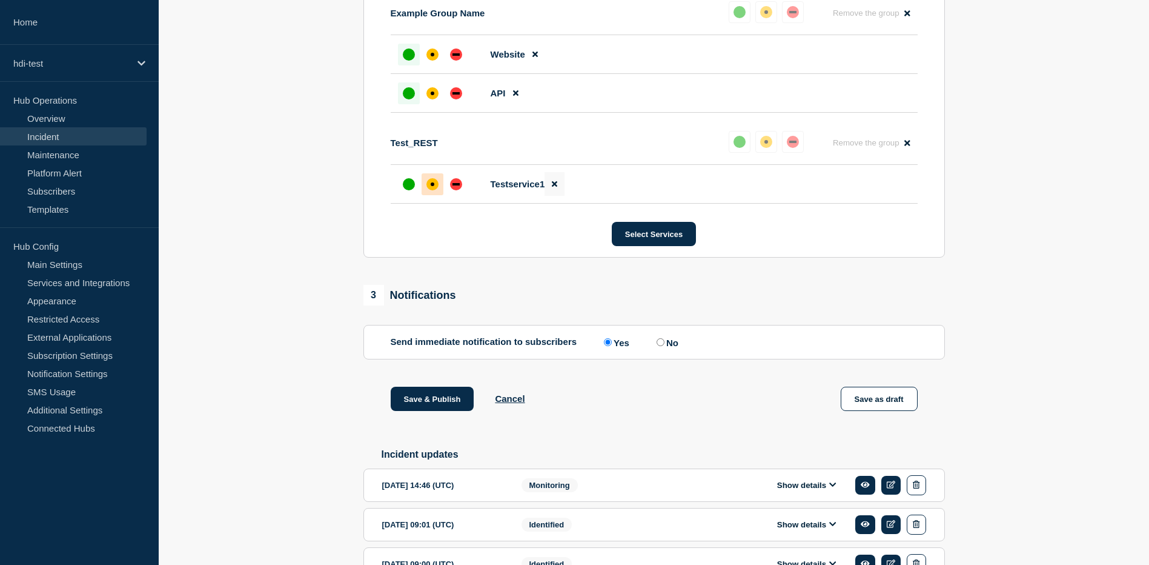
click at [553, 186] on icon at bounding box center [554, 184] width 5 height 5
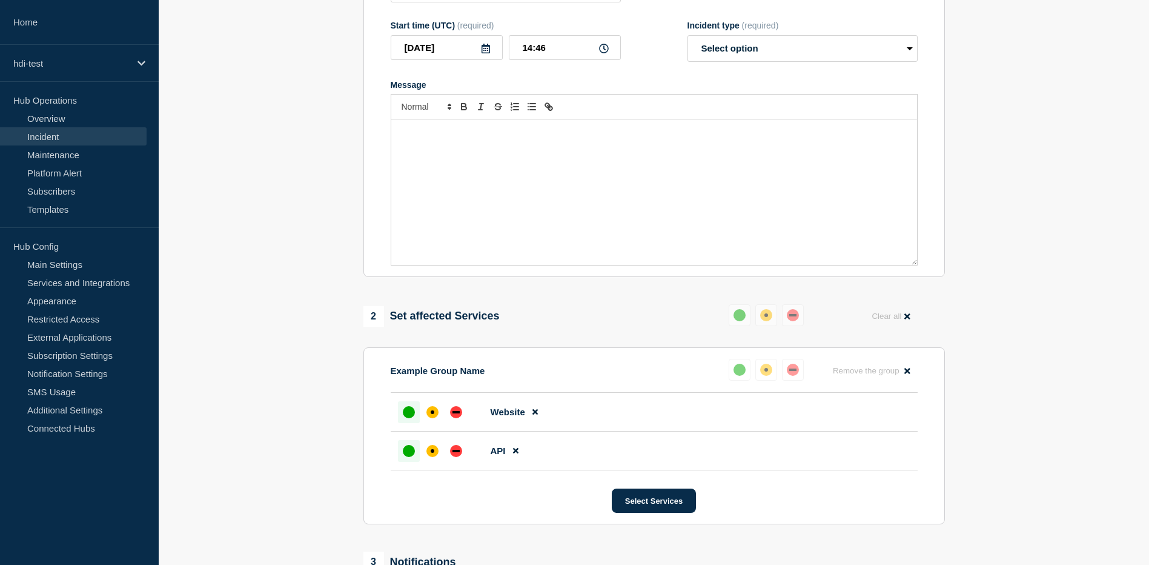
scroll to position [428, 0]
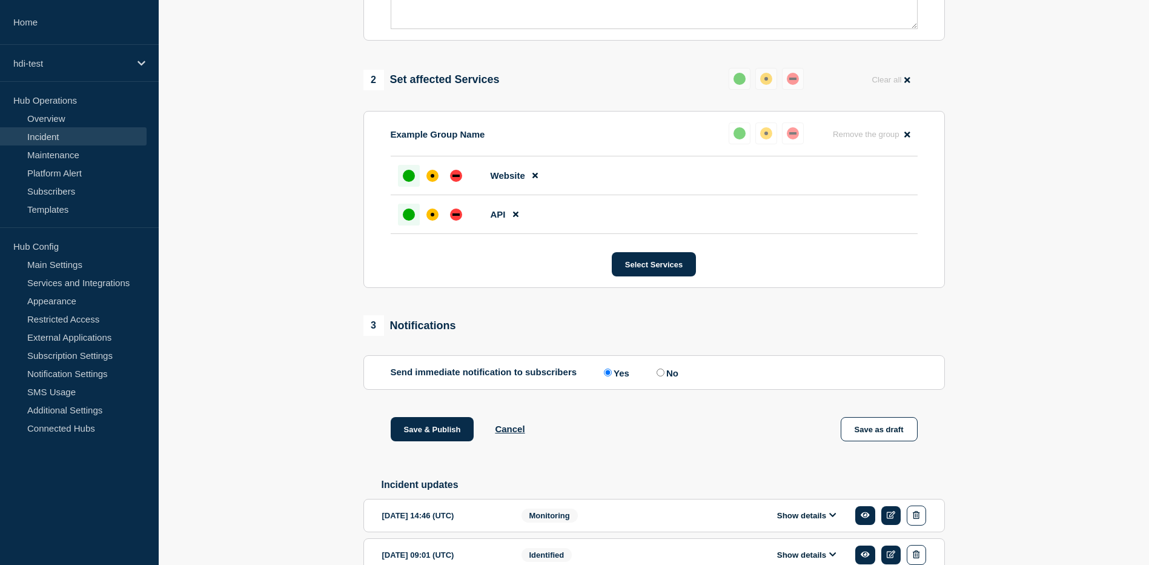
click at [660, 376] on input "No" at bounding box center [661, 372] width 8 height 8
radio input "true"
radio input "false"
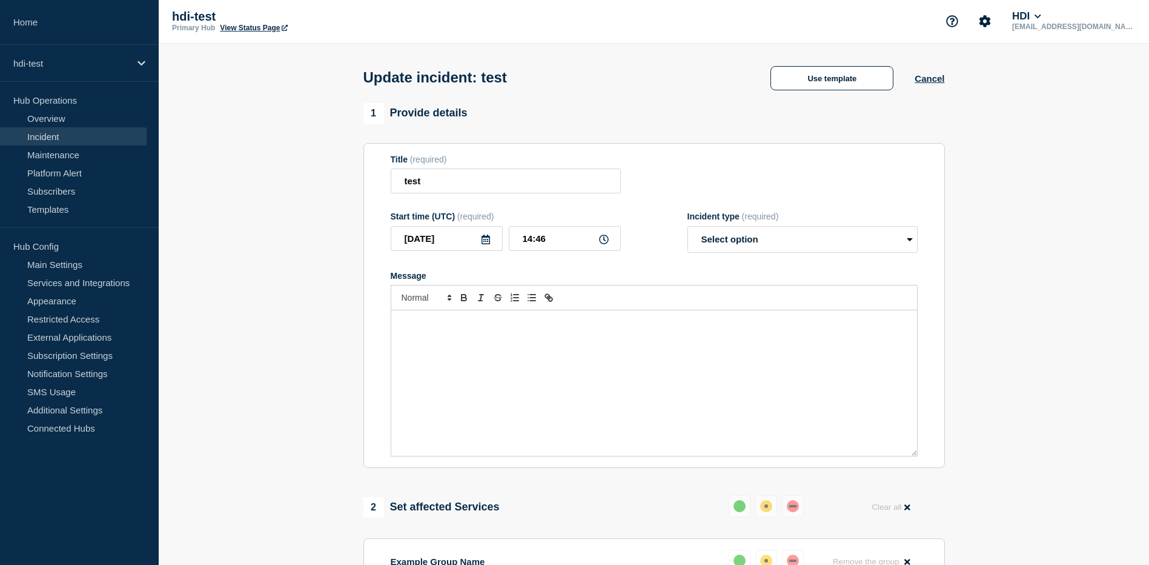
scroll to position [0, 0]
click at [848, 238] on select "Select option Investigating Identified Monitoring Resolved" at bounding box center [803, 240] width 230 height 27
click at [783, 236] on select "Select option Investigating Identified Monitoring Resolved" at bounding box center [803, 240] width 230 height 27
select select "monitoring"
click at [688, 230] on select "Select option Investigating Identified Monitoring Resolved" at bounding box center [803, 240] width 230 height 27
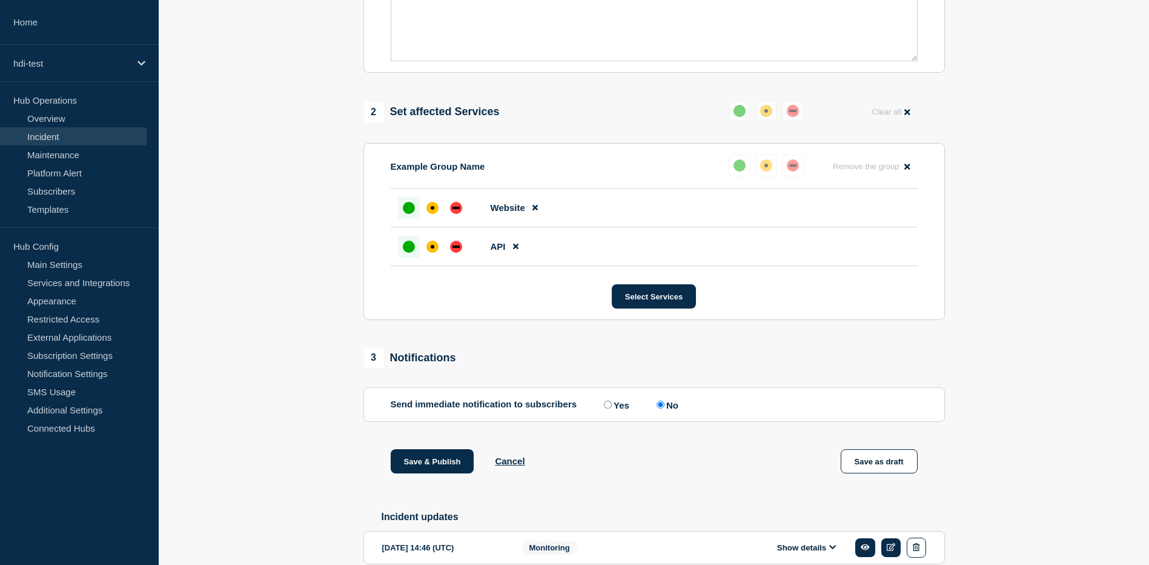
scroll to position [424, 0]
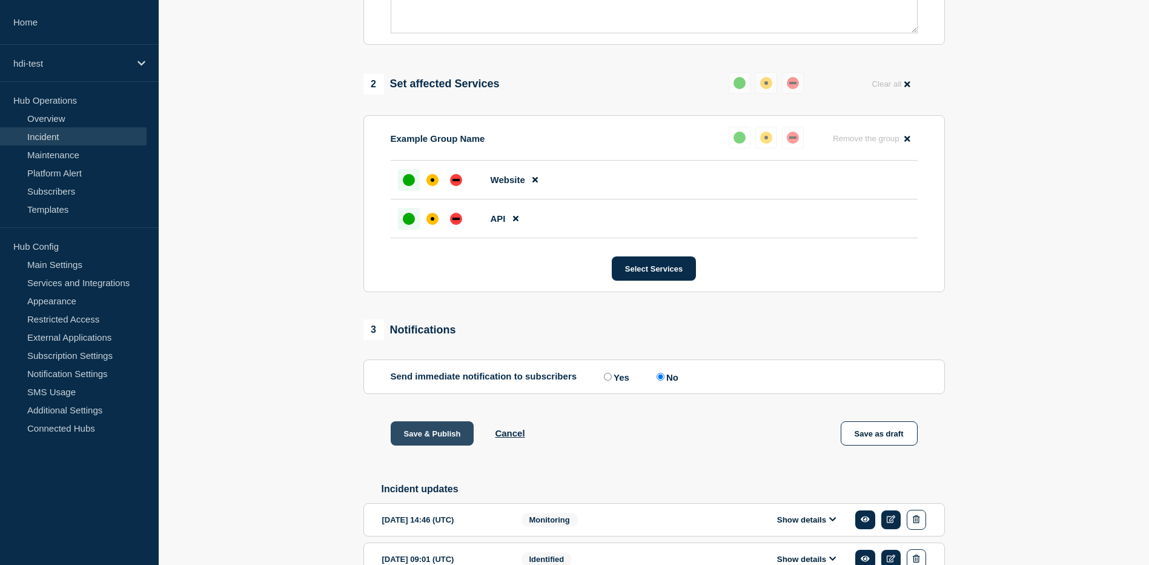
click at [440, 434] on button "Save & Publish" at bounding box center [433, 433] width 84 height 24
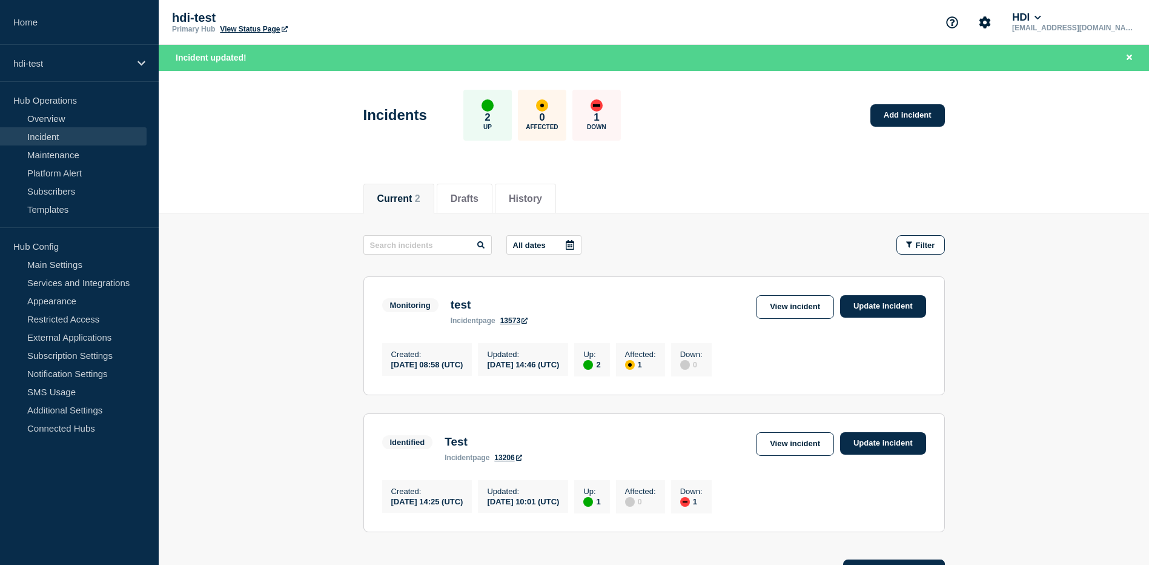
click at [593, 366] on div "up" at bounding box center [588, 365] width 10 height 10
click at [635, 370] on div "affected" at bounding box center [630, 365] width 10 height 10
click at [789, 307] on link "View incident" at bounding box center [795, 307] width 78 height 24
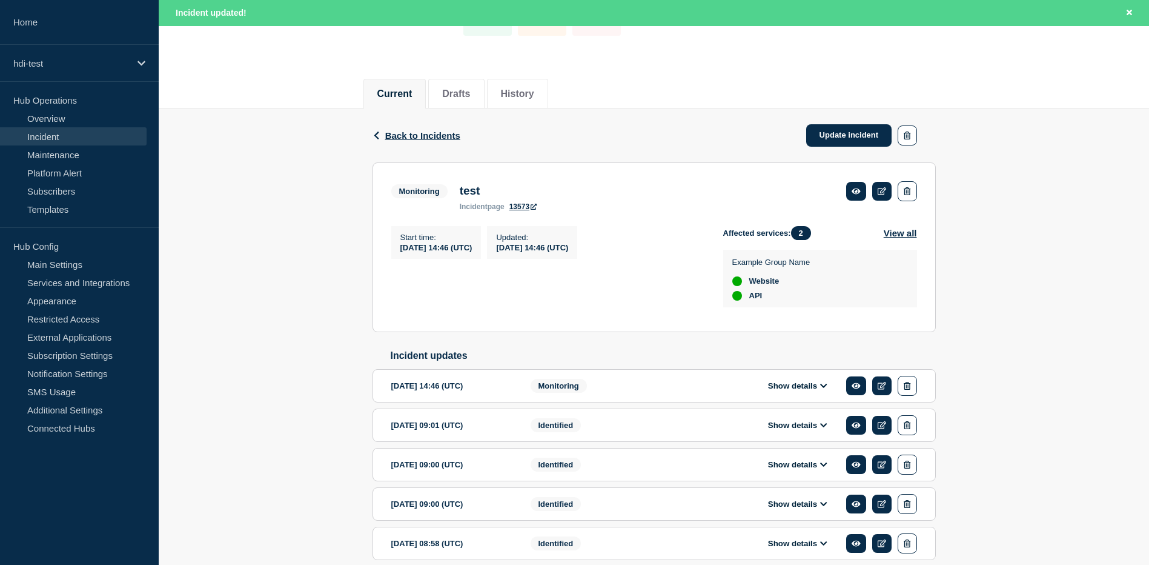
scroll to position [165, 0]
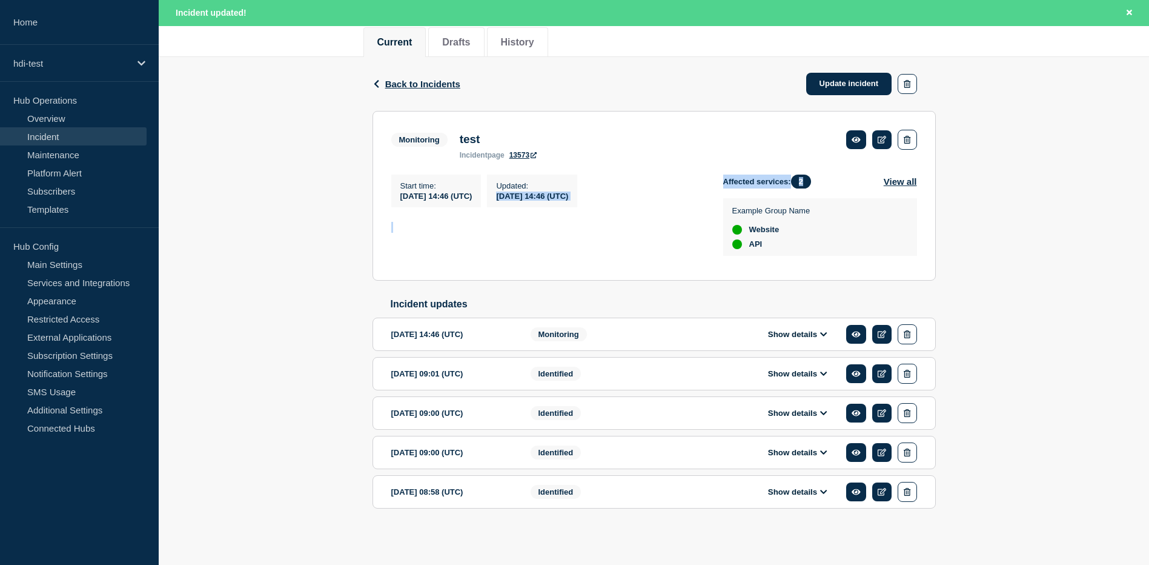
drag, startPoint x: 717, startPoint y: 173, endPoint x: 814, endPoint y: 175, distance: 96.4
click at [814, 175] on div "Start time : 2025-09-15 14:46 (UTC) Updated : 2025-09-15 14:46 (UTC) Affected s…" at bounding box center [654, 217] width 526 height 87
drag, startPoint x: 814, startPoint y: 175, endPoint x: 824, endPoint y: 189, distance: 17.7
click at [824, 189] on div "Affected services: 2 View all Example Group Name Website API" at bounding box center [820, 217] width 194 height 87
click at [895, 182] on button "View all" at bounding box center [900, 181] width 33 height 14
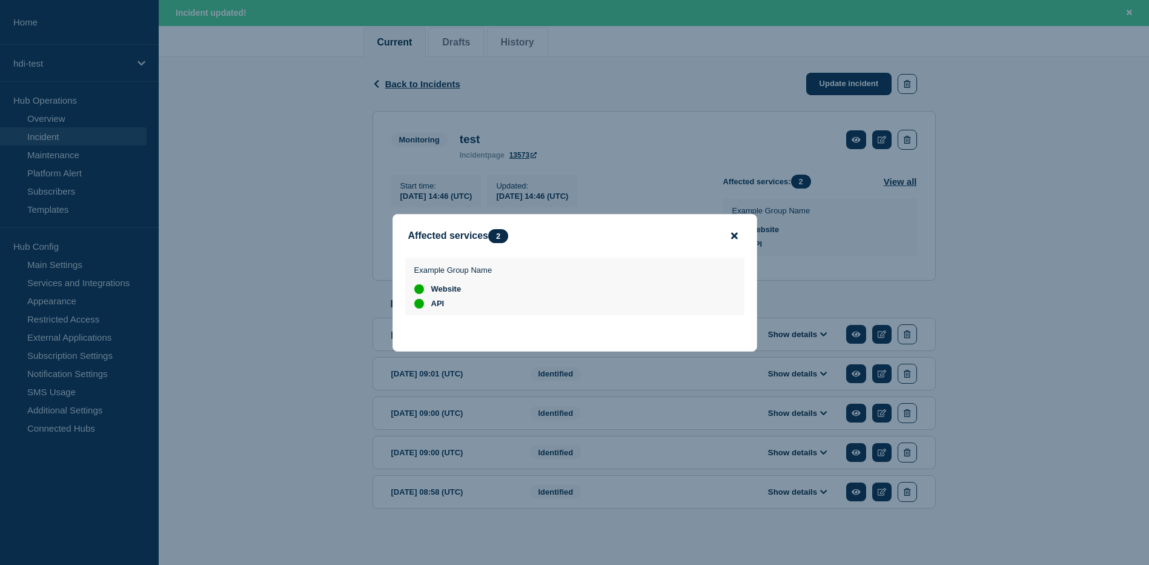
click at [731, 233] on icon "close button" at bounding box center [734, 236] width 7 height 10
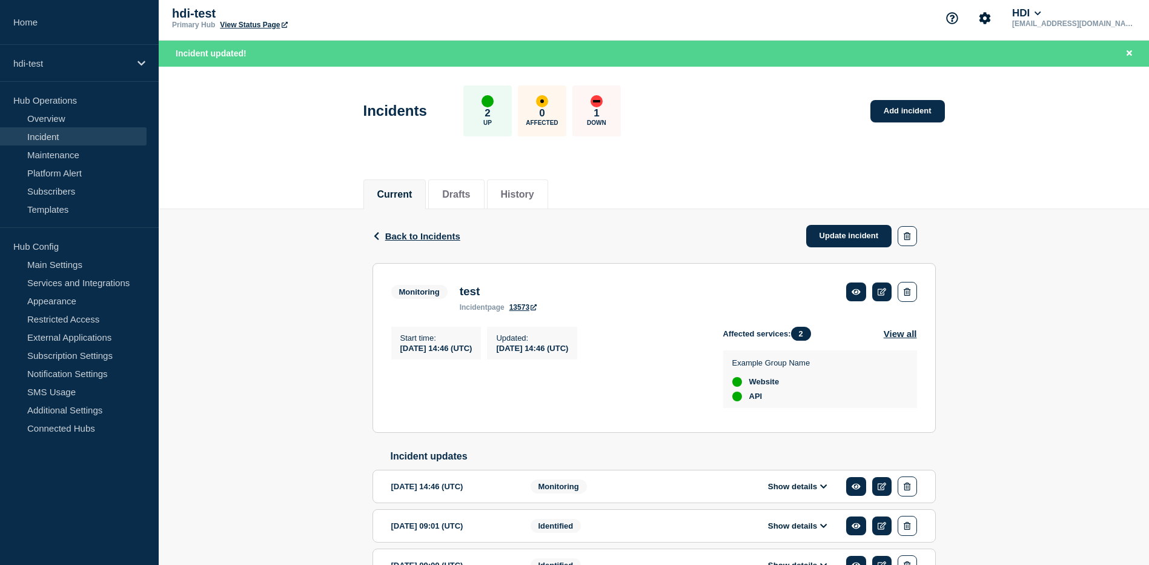
scroll to position [0, 0]
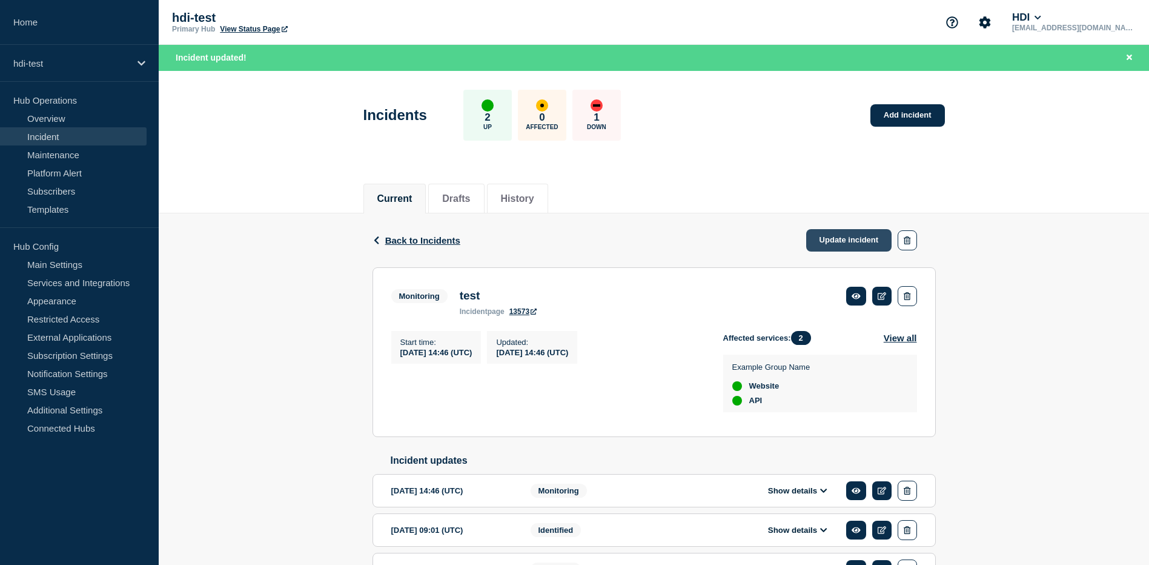
click at [821, 240] on link "Update incident" at bounding box center [849, 240] width 86 height 22
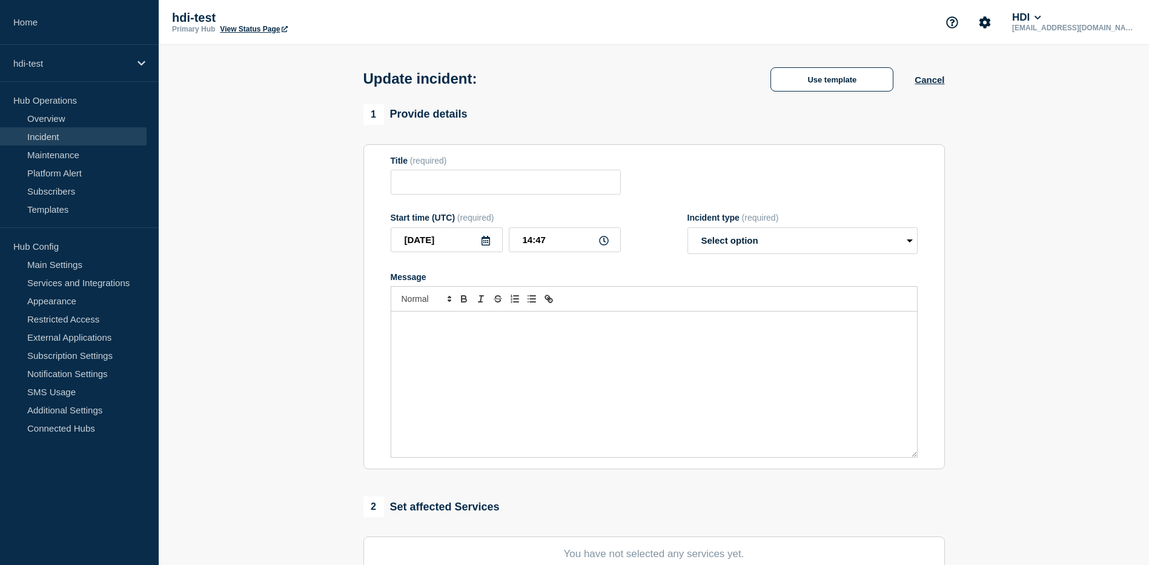
type input "test"
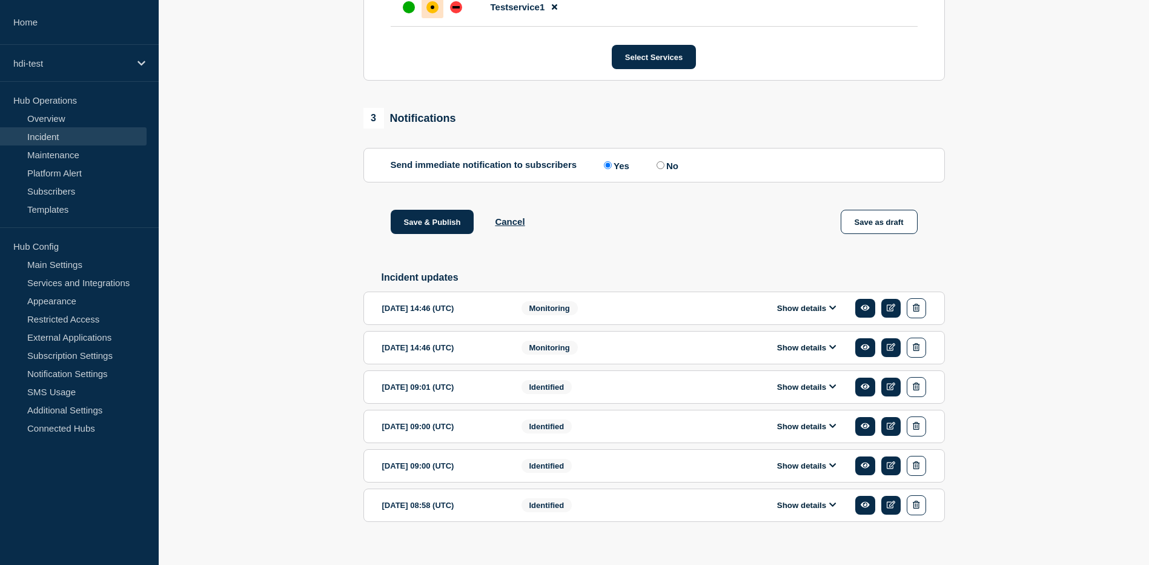
scroll to position [727, 0]
click at [661, 168] on input "No" at bounding box center [661, 165] width 8 height 8
radio input "true"
radio input "false"
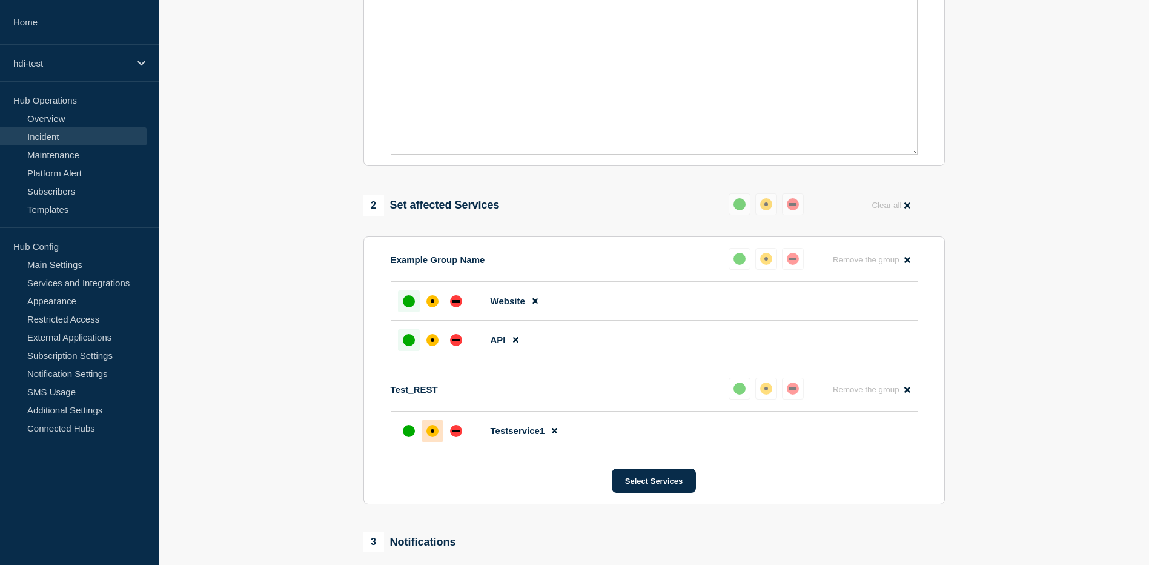
scroll to position [363, 0]
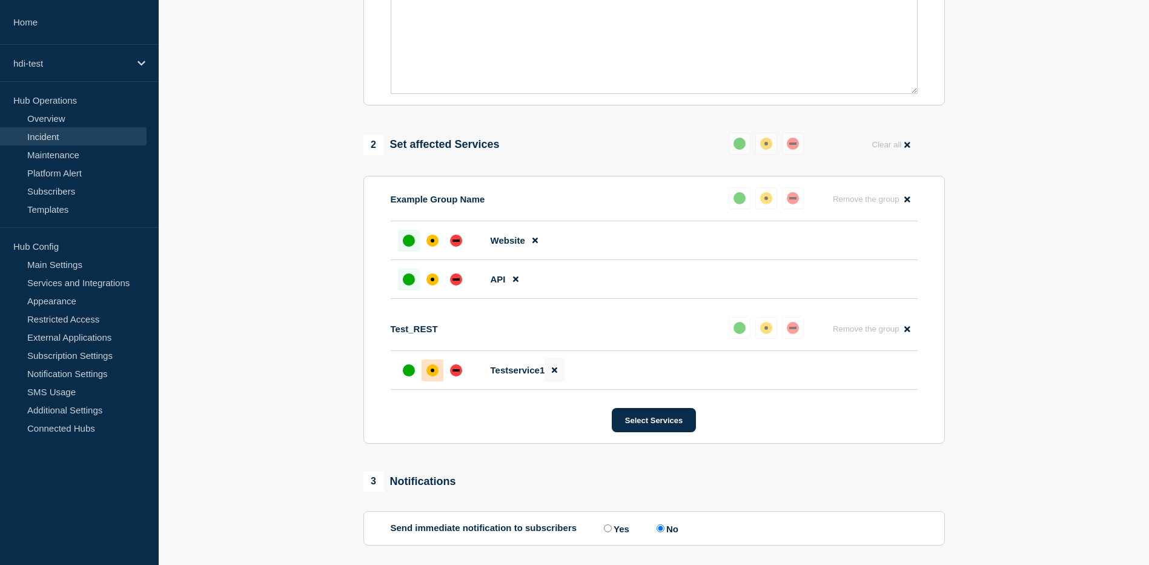
click at [554, 373] on icon at bounding box center [554, 370] width 5 height 5
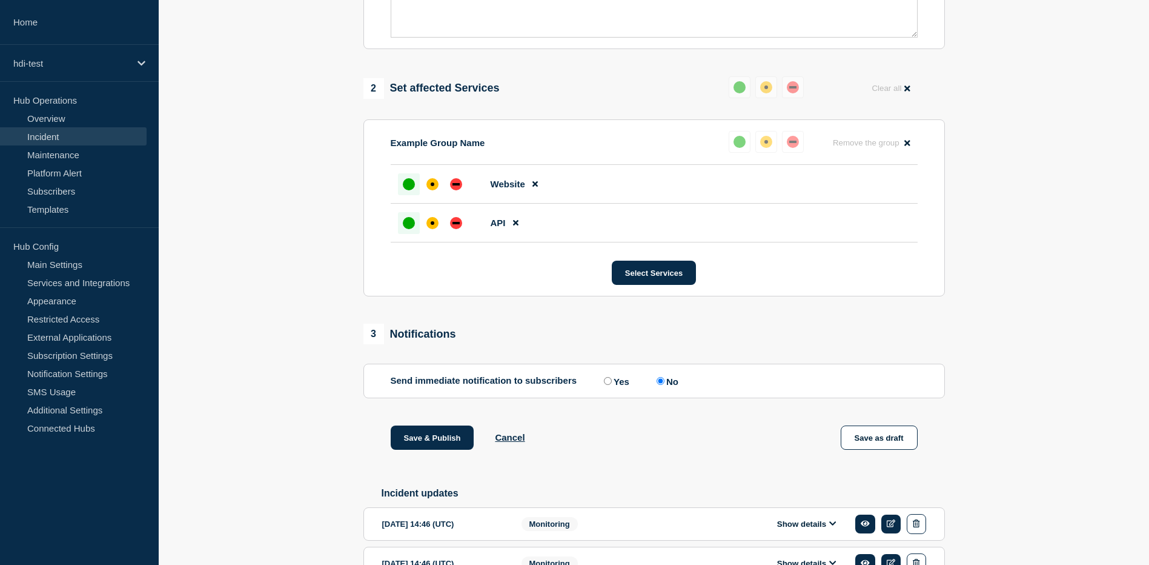
scroll to position [424, 0]
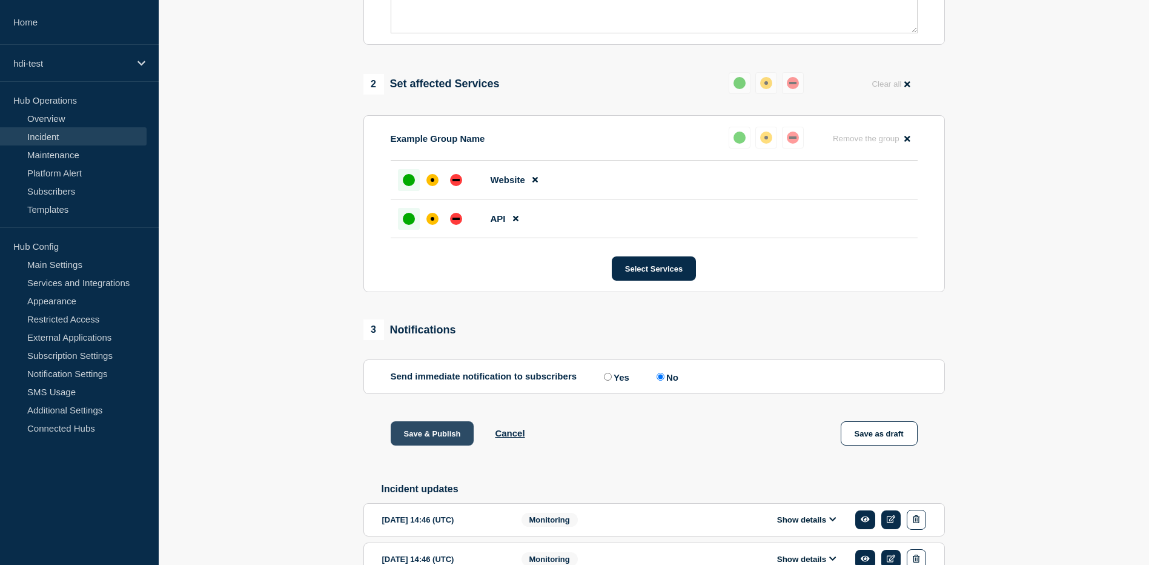
click at [421, 436] on button "Save & Publish" at bounding box center [433, 433] width 84 height 24
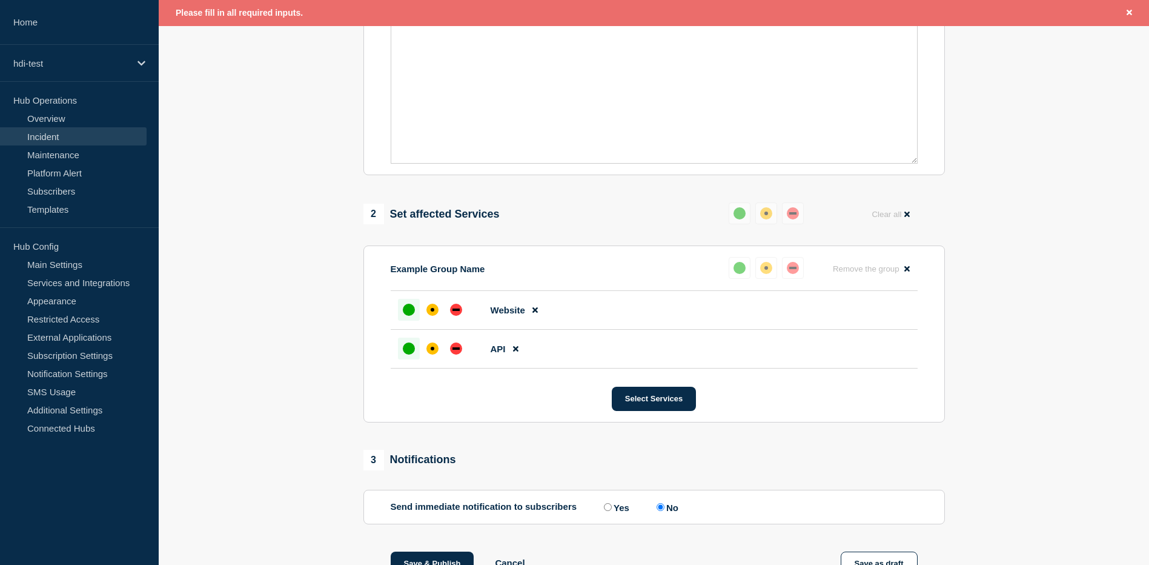
scroll to position [87, 0]
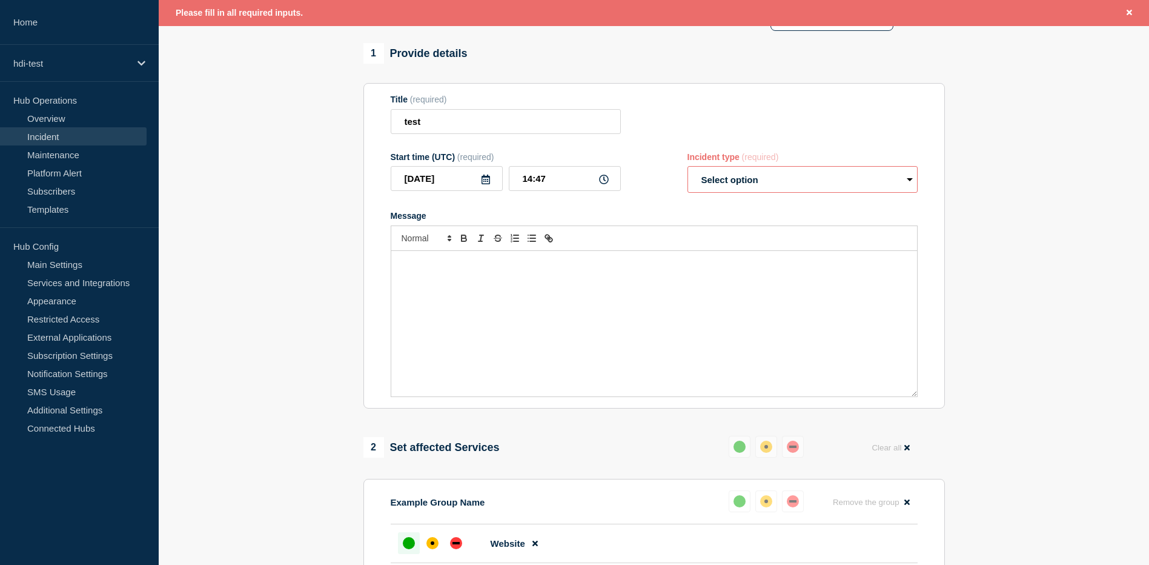
click at [830, 176] on select "Select option Investigating Identified Monitoring Resolved" at bounding box center [803, 179] width 230 height 27
select select "monitoring"
click at [688, 169] on select "Select option Investigating Identified Monitoring Resolved" at bounding box center [803, 179] width 230 height 27
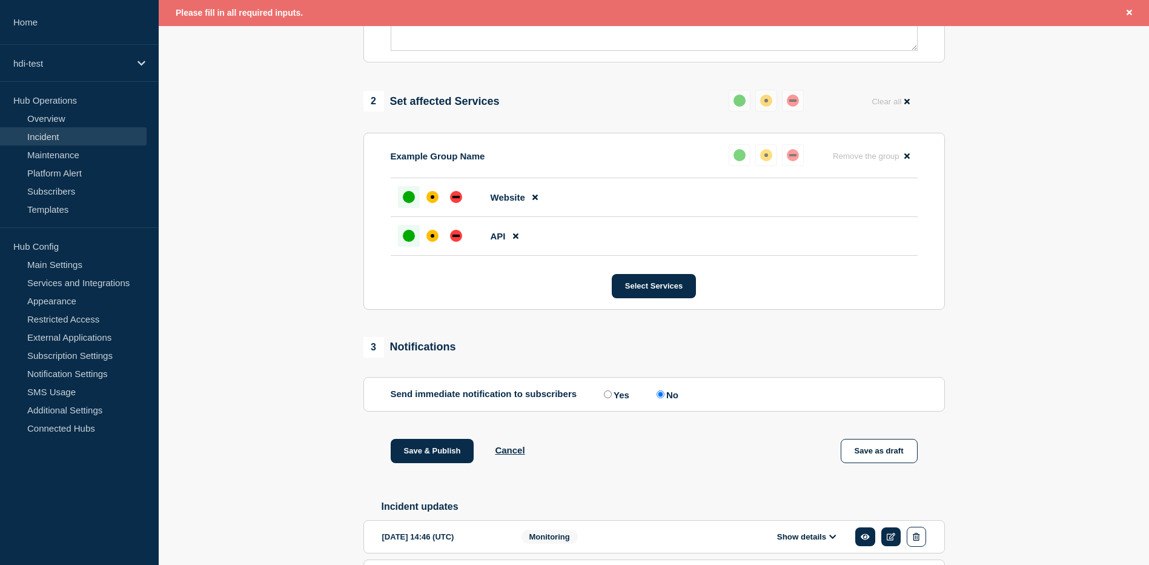
scroll to position [571, 0]
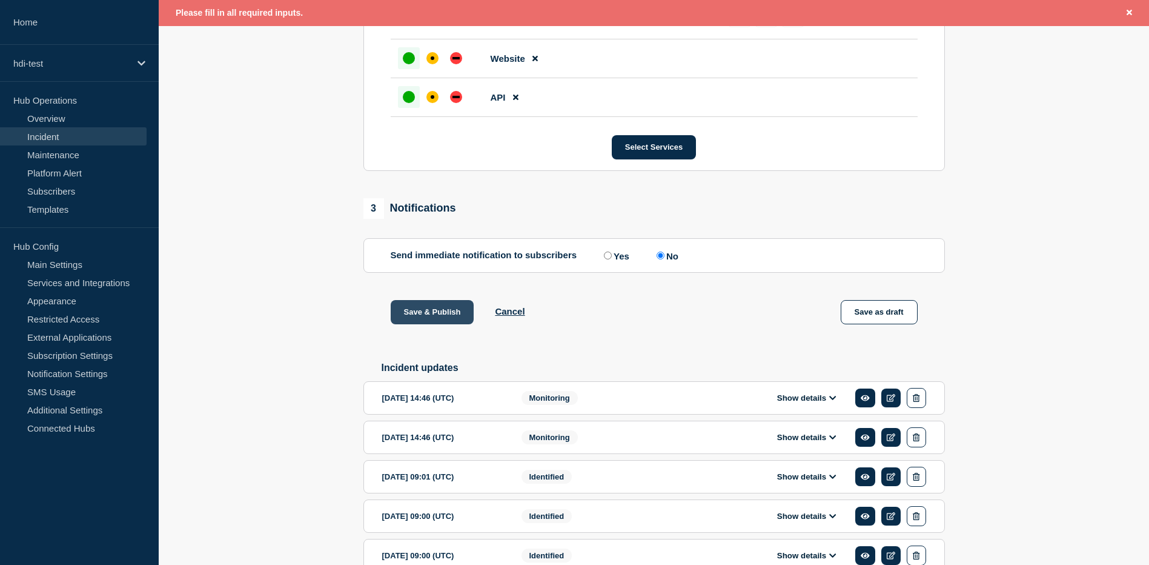
click at [430, 316] on button "Save & Publish" at bounding box center [433, 312] width 84 height 24
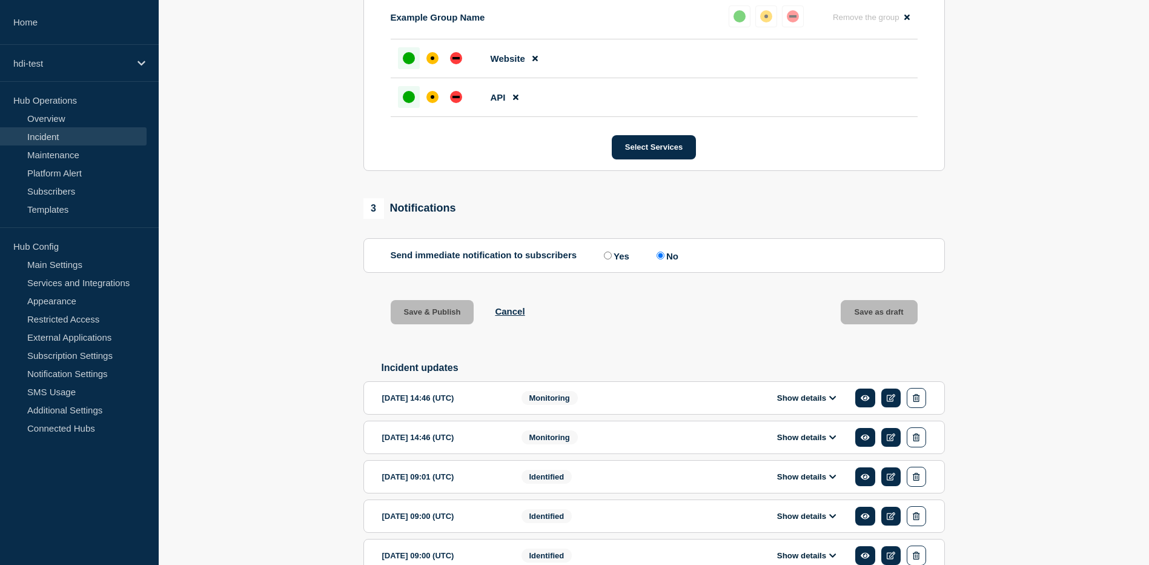
scroll to position [545, 0]
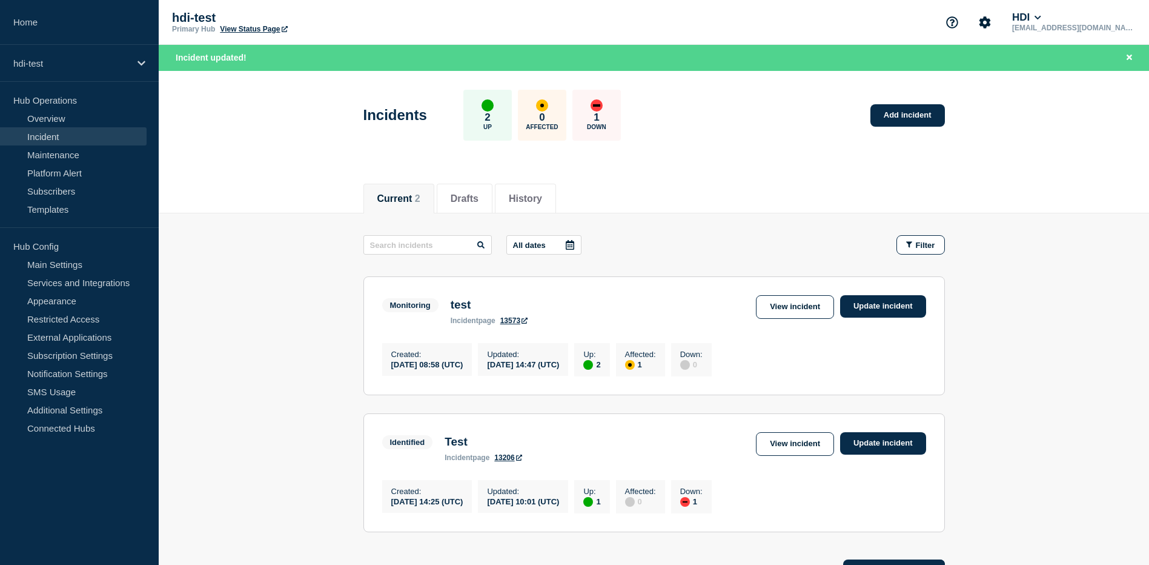
drag, startPoint x: 700, startPoint y: 370, endPoint x: 685, endPoint y: 367, distance: 15.4
click at [656, 367] on div "1" at bounding box center [640, 364] width 31 height 11
drag, startPoint x: 685, startPoint y: 367, endPoint x: 688, endPoint y: 379, distance: 12.1
click at [665, 376] on div "Affected : 1" at bounding box center [640, 359] width 49 height 33
click at [902, 314] on link "Update incident" at bounding box center [883, 306] width 86 height 22
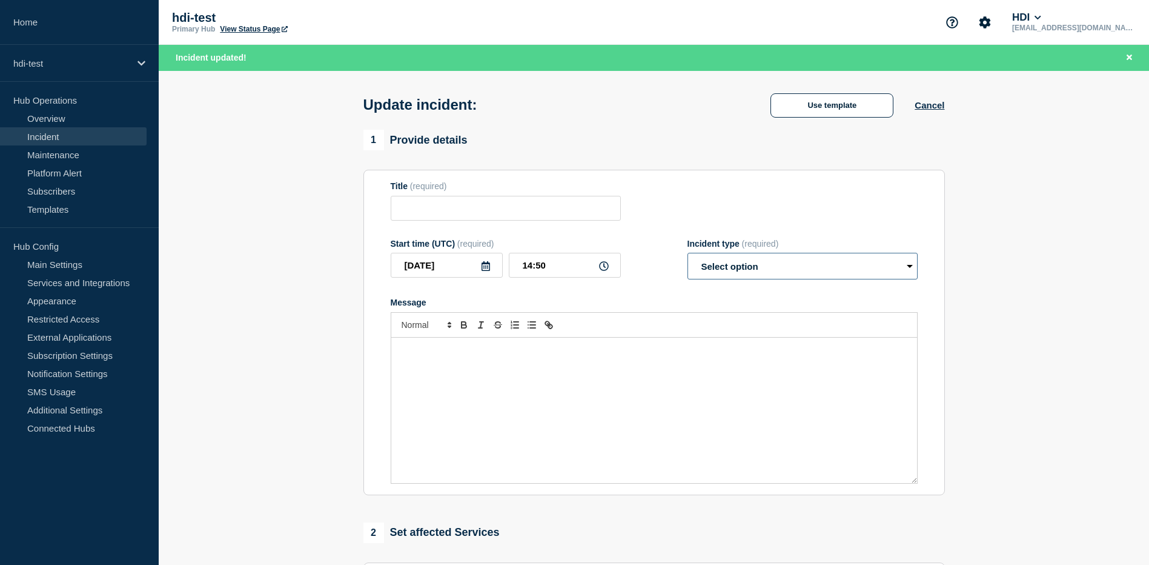
click at [768, 274] on select "Select option Investigating Identified Monitoring Resolved" at bounding box center [803, 266] width 230 height 27
type input "test"
select select "monitoring"
click at [688, 256] on select "Select option Investigating Identified Monitoring Resolved" at bounding box center [803, 266] width 230 height 27
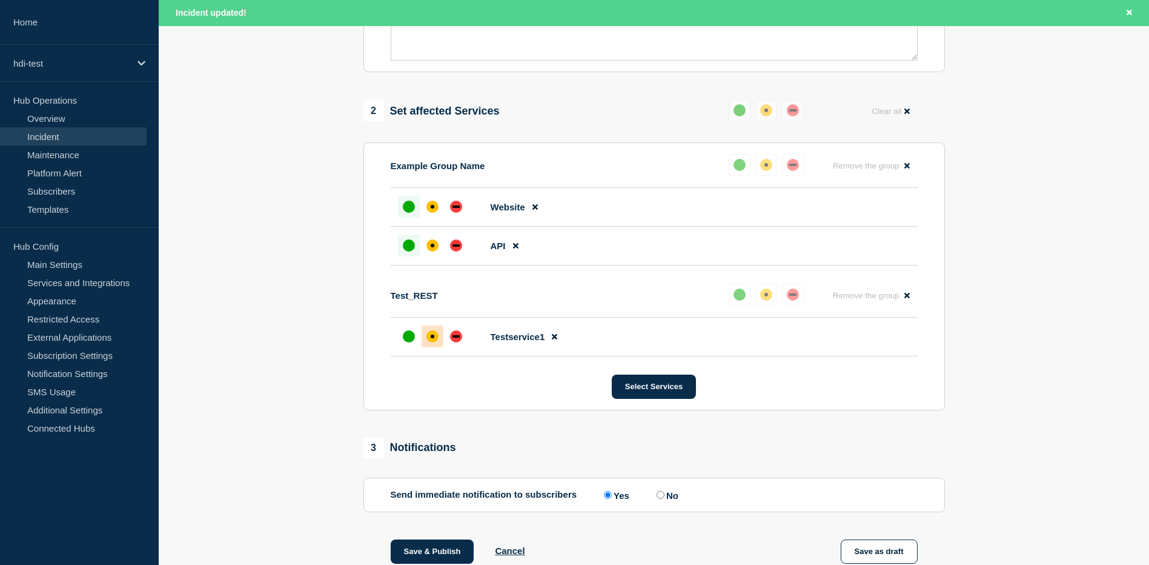
scroll to position [424, 0]
click at [664, 494] on input "No" at bounding box center [661, 493] width 8 height 8
radio input "true"
radio input "false"
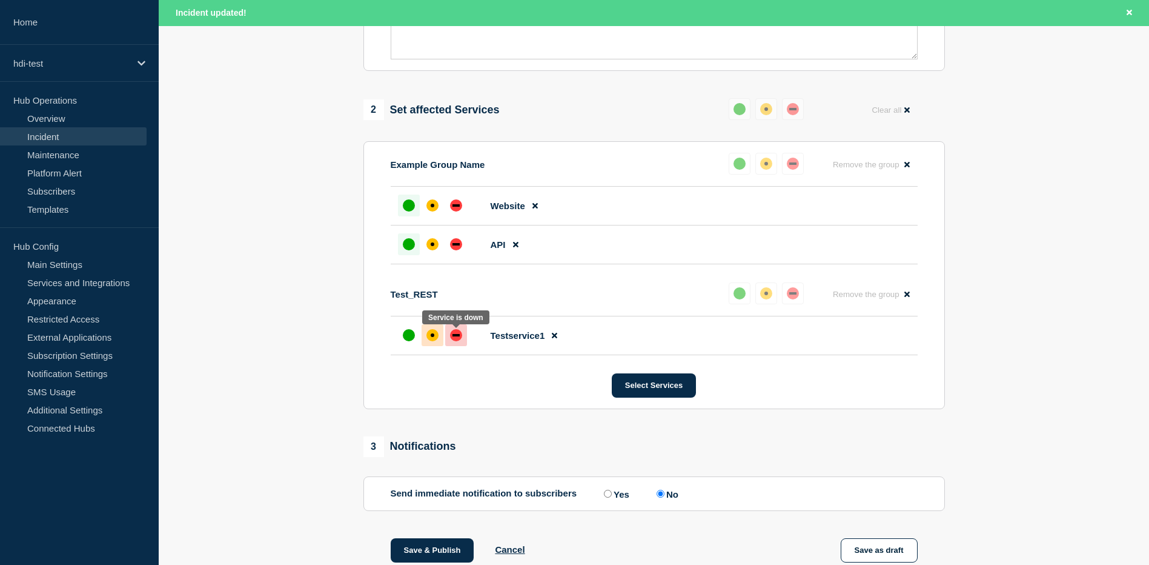
click at [453, 336] on div "down" at bounding box center [456, 335] width 7 height 2
click at [457, 245] on div "down" at bounding box center [456, 244] width 7 height 2
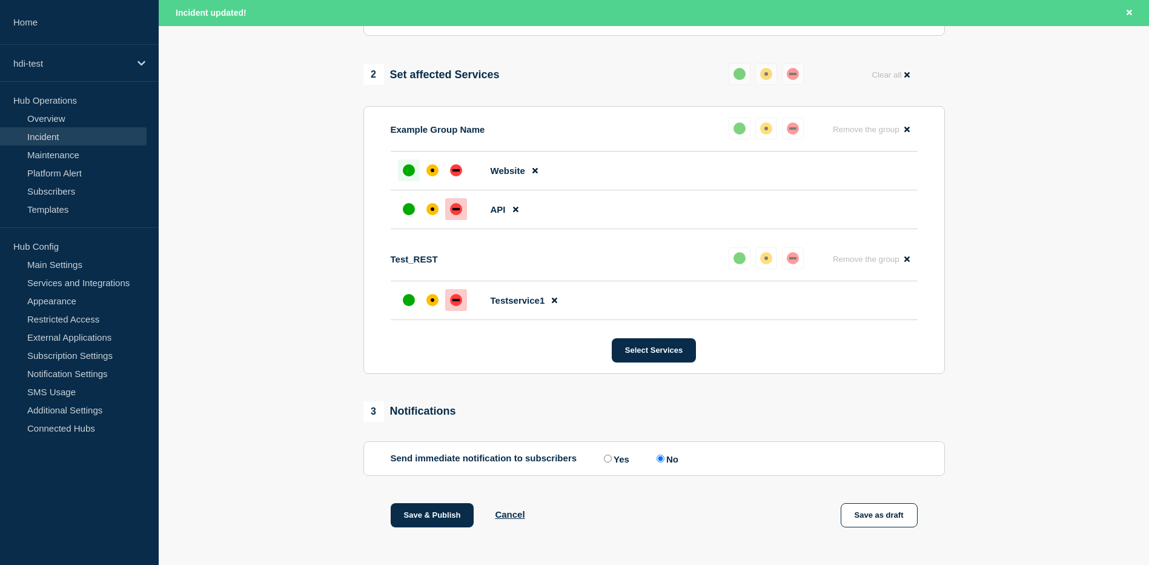
scroll to position [606, 0]
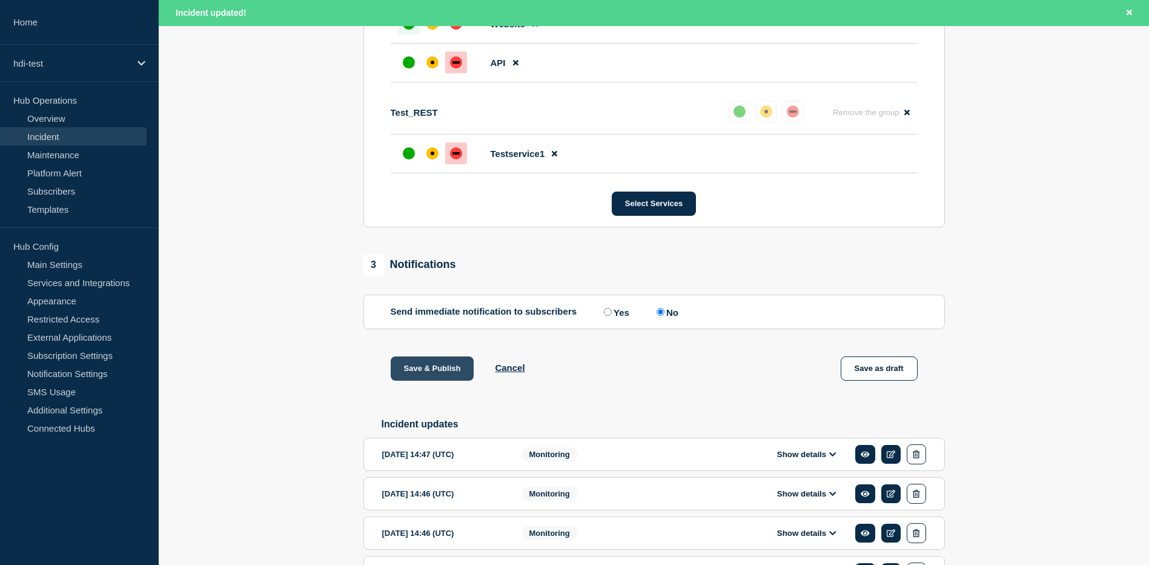
click at [430, 367] on button "Save & Publish" at bounding box center [433, 368] width 84 height 24
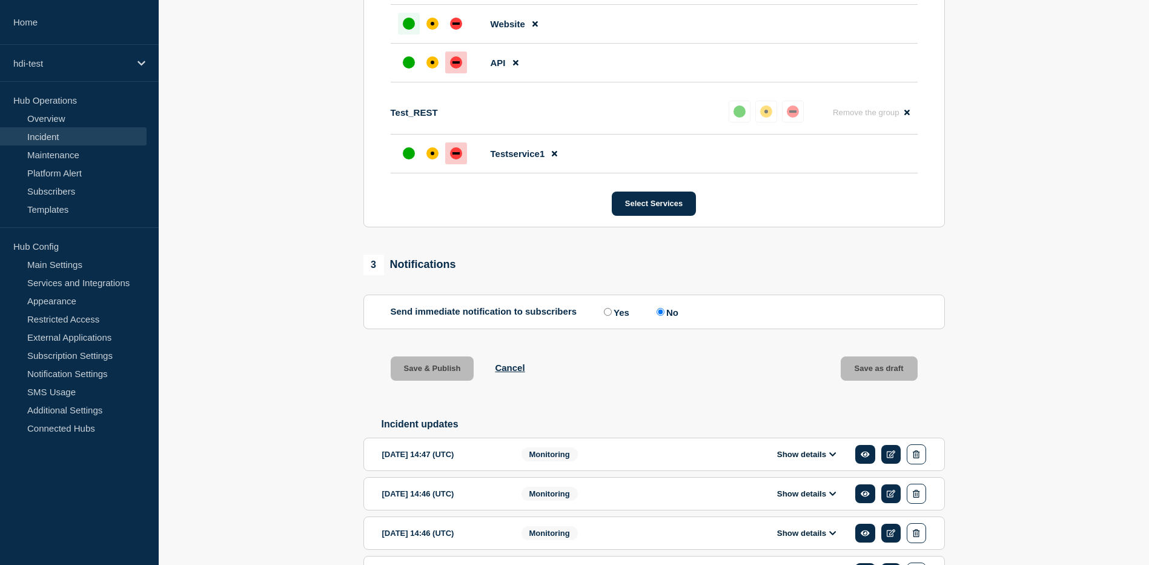
scroll to position [580, 0]
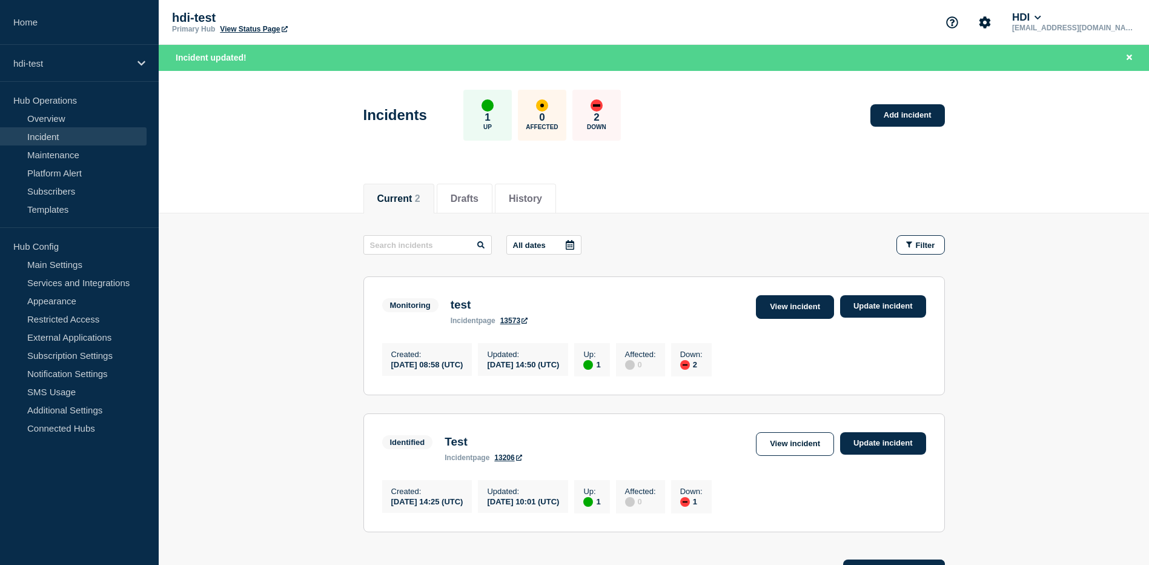
click at [792, 304] on link "View incident" at bounding box center [795, 307] width 78 height 24
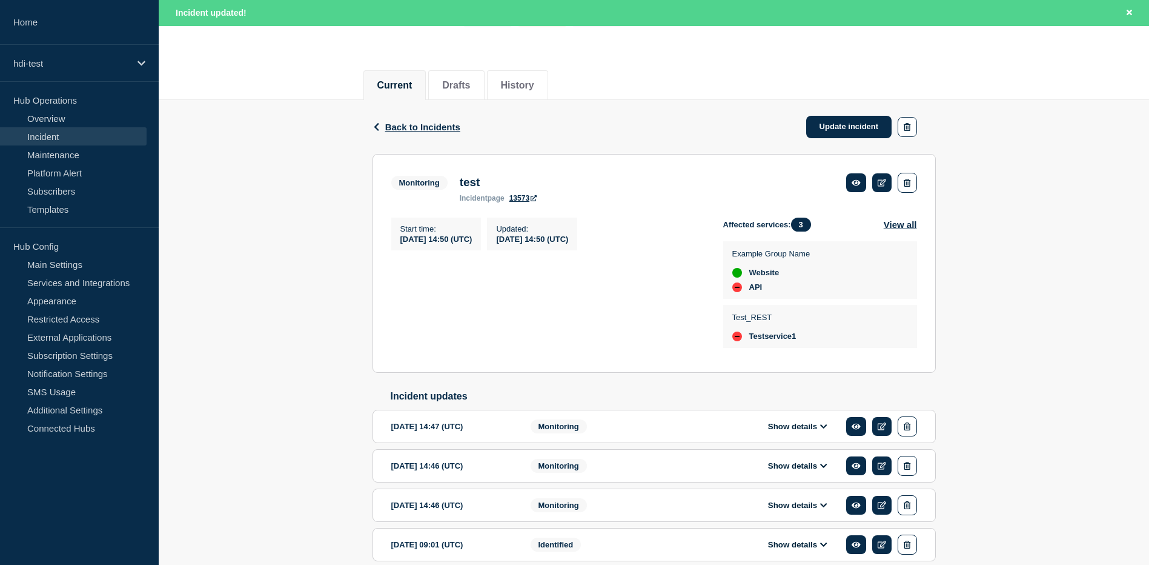
scroll to position [121, 0]
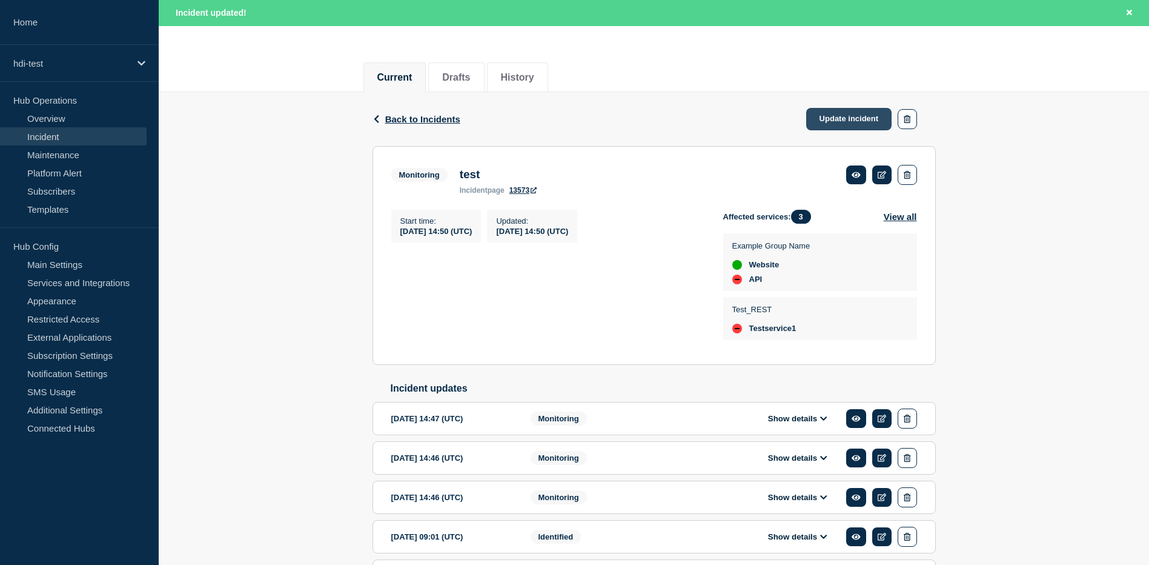
click at [855, 122] on link "Update incident" at bounding box center [849, 119] width 86 height 22
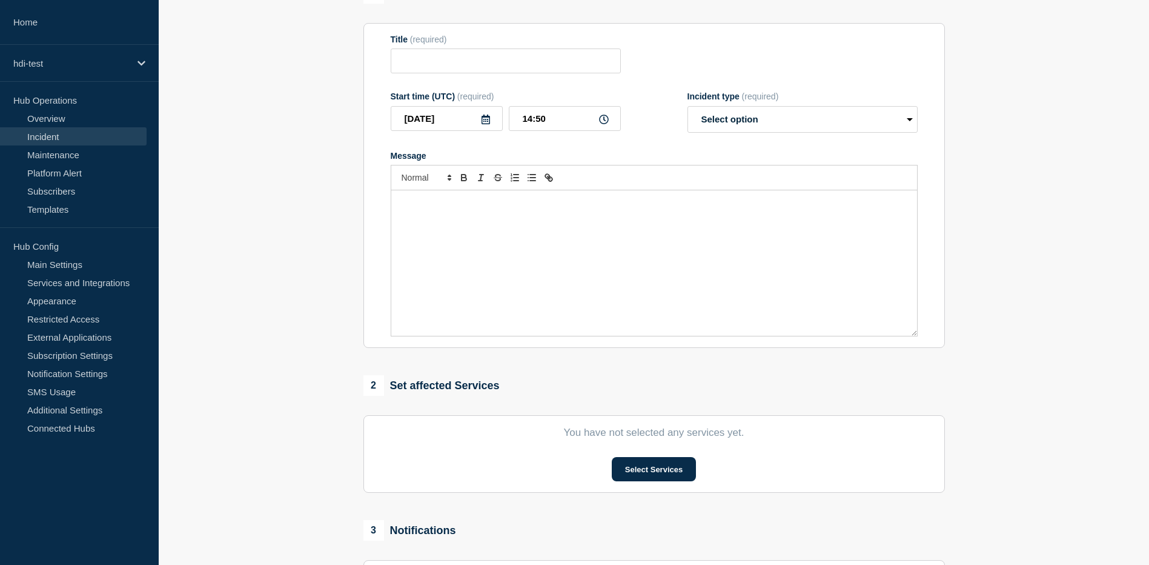
type input "test"
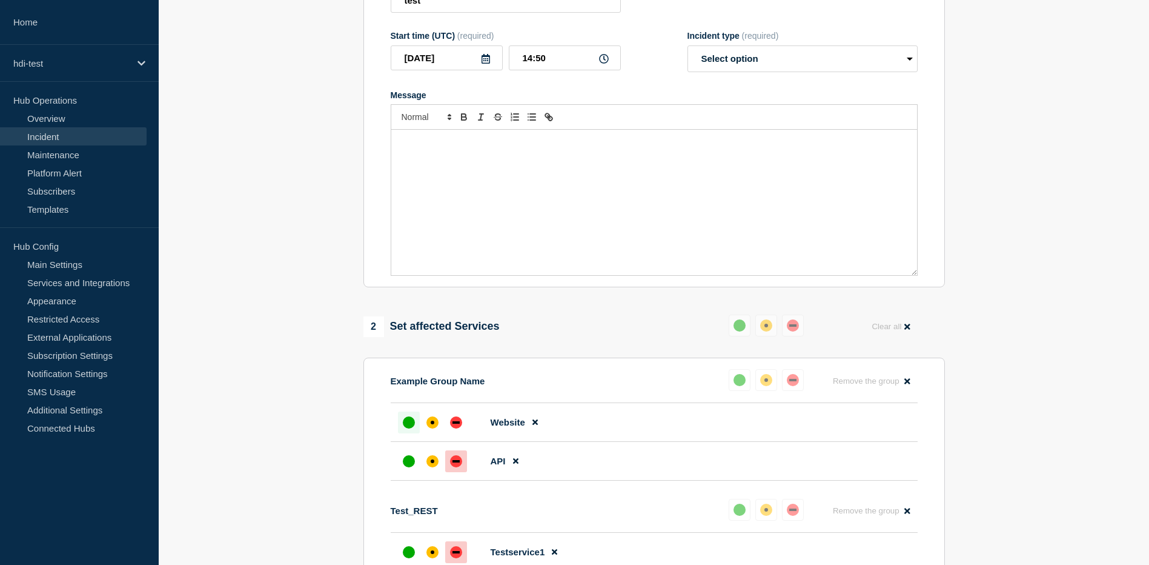
scroll to position [121, 0]
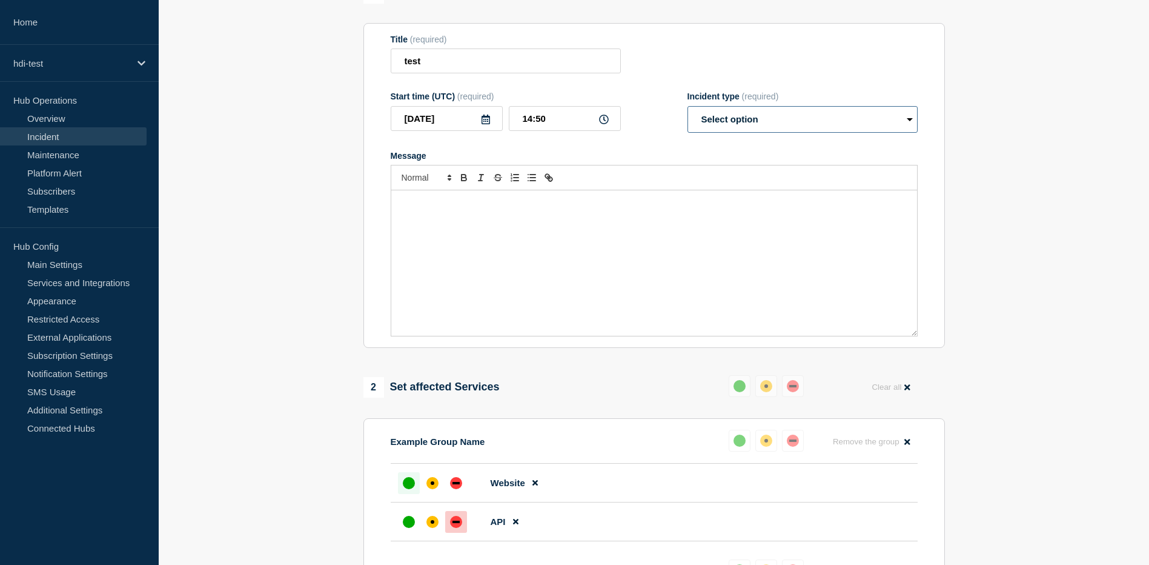
click at [729, 122] on select "Select option Investigating Identified Monitoring Resolved" at bounding box center [803, 119] width 230 height 27
select select "monitoring"
click at [688, 108] on select "Select option Investigating Identified Monitoring Resolved" at bounding box center [803, 119] width 230 height 27
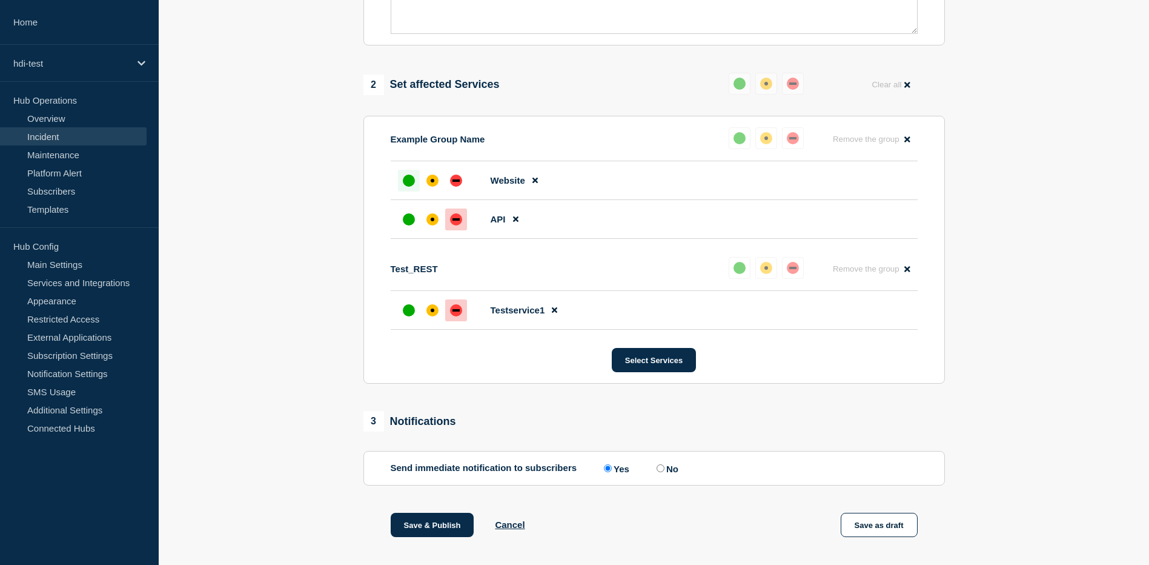
scroll to position [424, 0]
click at [516, 222] on icon at bounding box center [515, 218] width 5 height 8
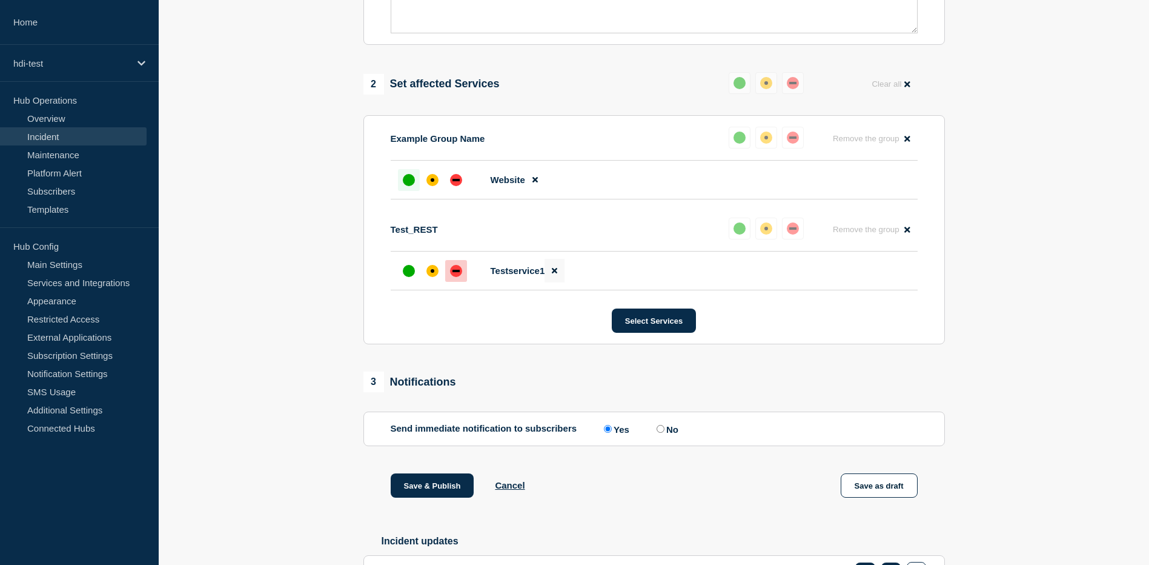
click at [557, 274] on icon at bounding box center [554, 270] width 5 height 5
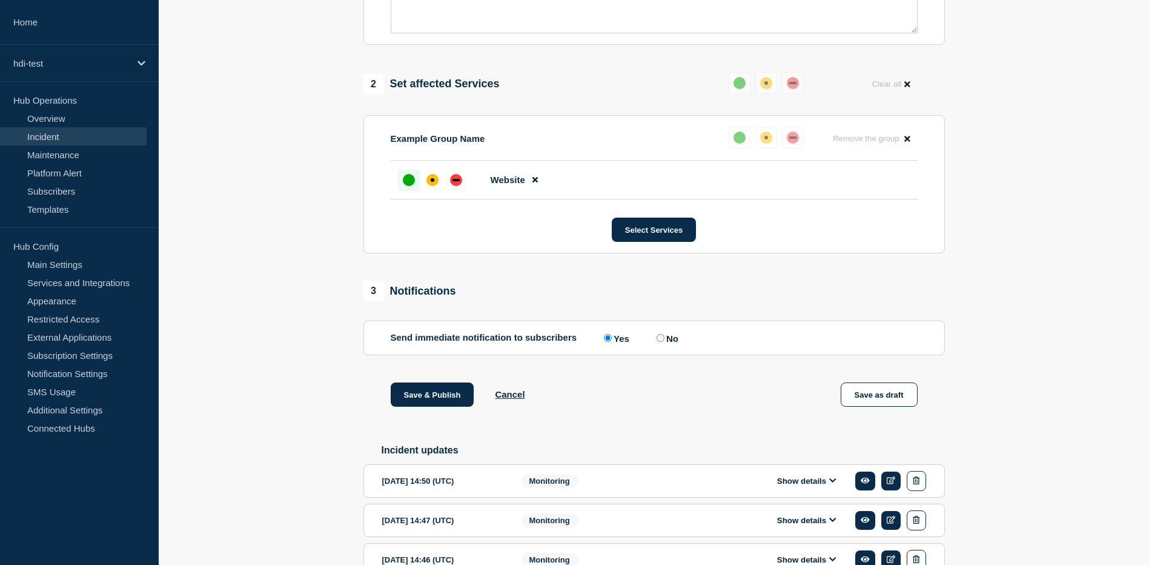
click at [660, 343] on label "No" at bounding box center [666, 338] width 25 height 12
click at [660, 342] on input "No" at bounding box center [661, 338] width 8 height 8
radio input "true"
radio input "false"
click at [451, 394] on button "Save & Publish" at bounding box center [433, 394] width 84 height 24
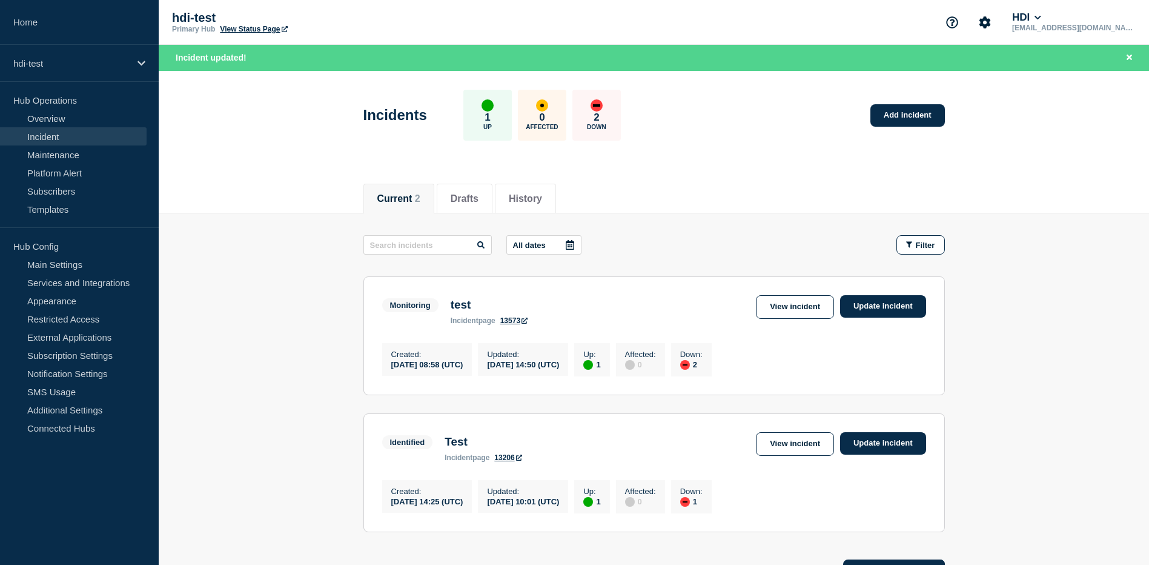
drag, startPoint x: 758, startPoint y: 366, endPoint x: 740, endPoint y: 371, distance: 19.4
click at [703, 370] on div "2" at bounding box center [691, 364] width 22 height 11
click at [886, 311] on link "Update incident" at bounding box center [883, 306] width 86 height 22
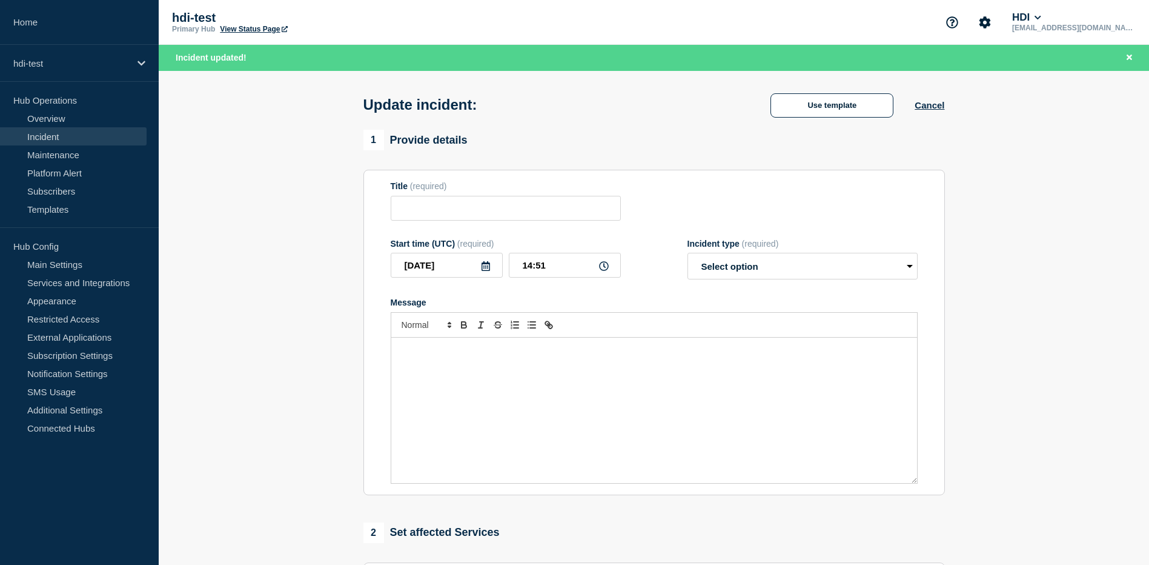
type input "test"
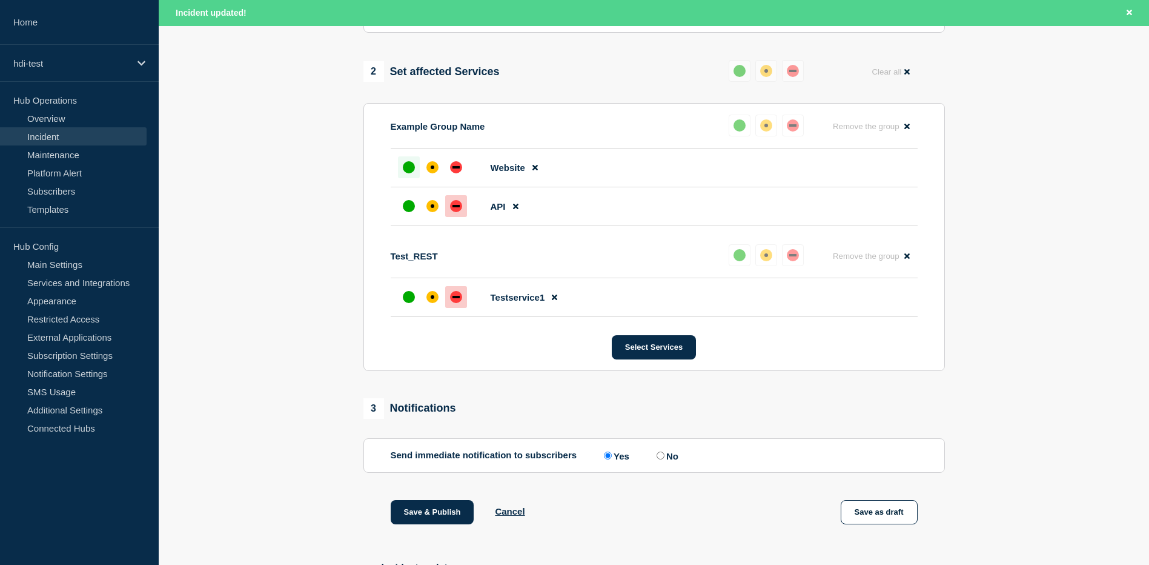
scroll to position [606, 0]
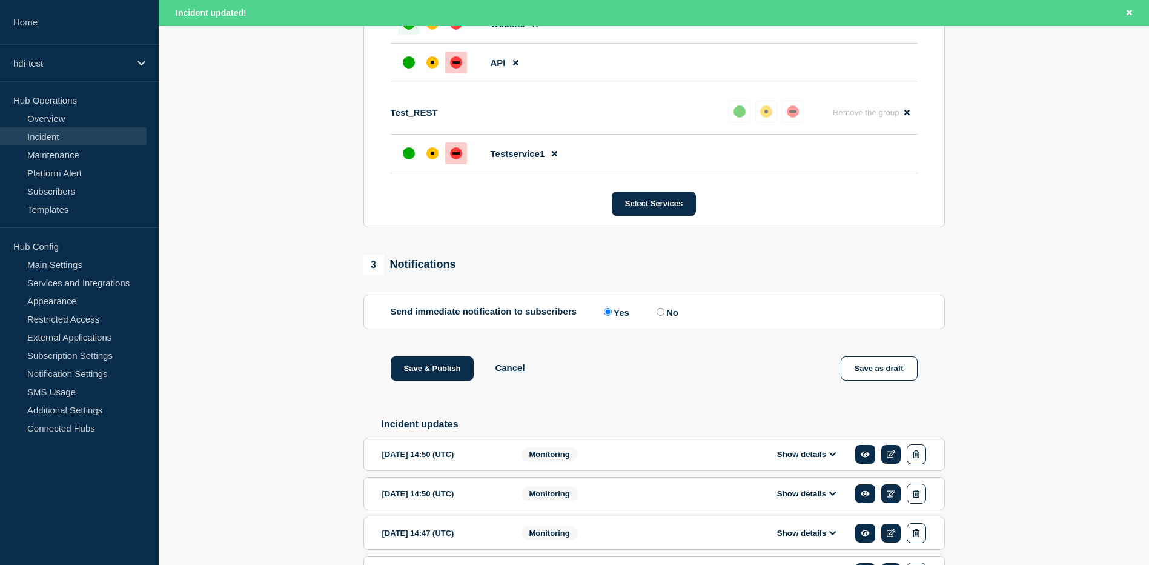
click at [662, 314] on input "No" at bounding box center [661, 312] width 8 height 8
radio input "true"
radio input "false"
click at [1013, 366] on section "1 Provide details Title (required) test Start time (UTC) (required) 2025-09-15 …" at bounding box center [654, 174] width 990 height 1300
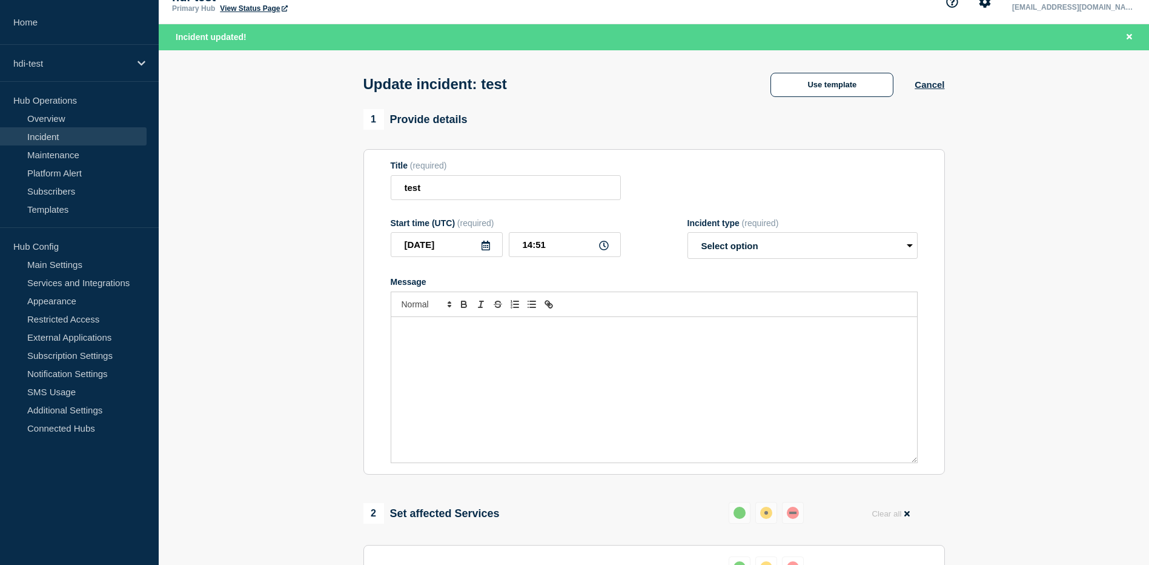
scroll to position [0, 0]
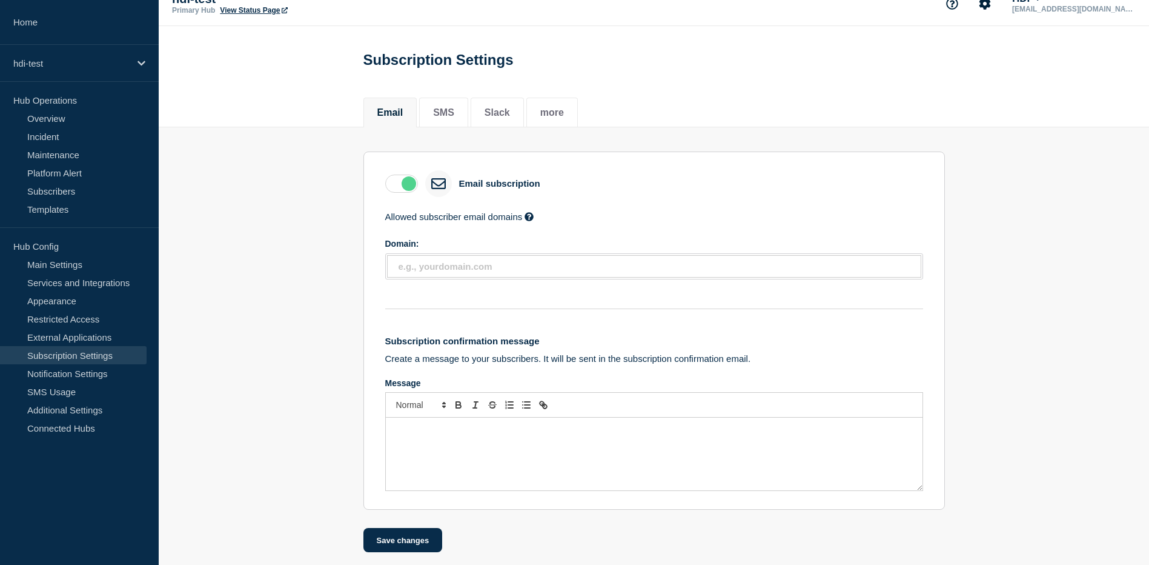
scroll to position [30, 0]
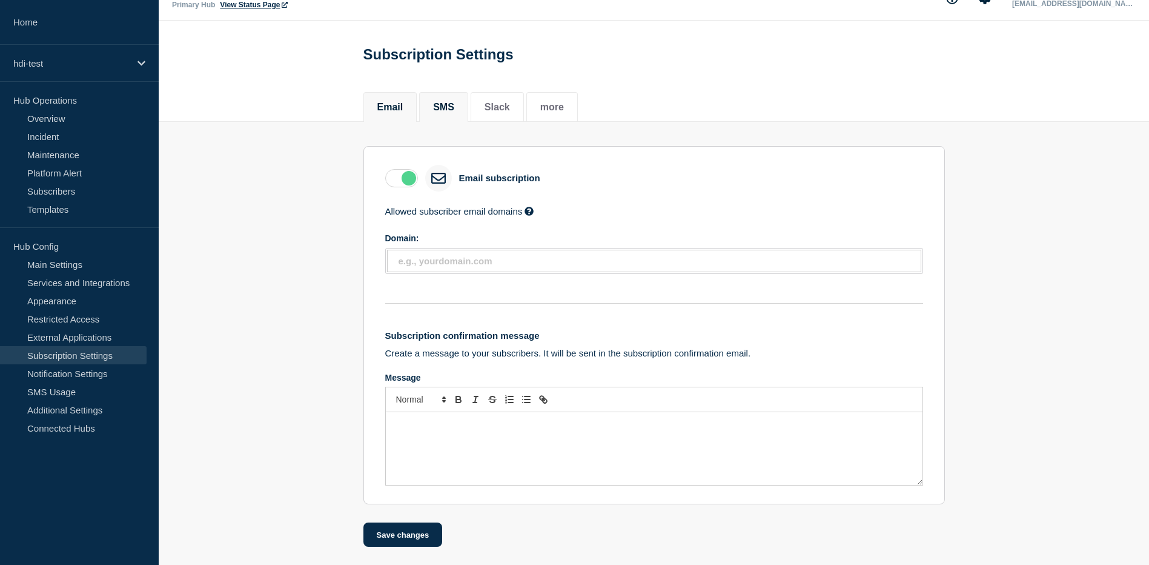
click at [444, 92] on li "SMS" at bounding box center [443, 107] width 49 height 30
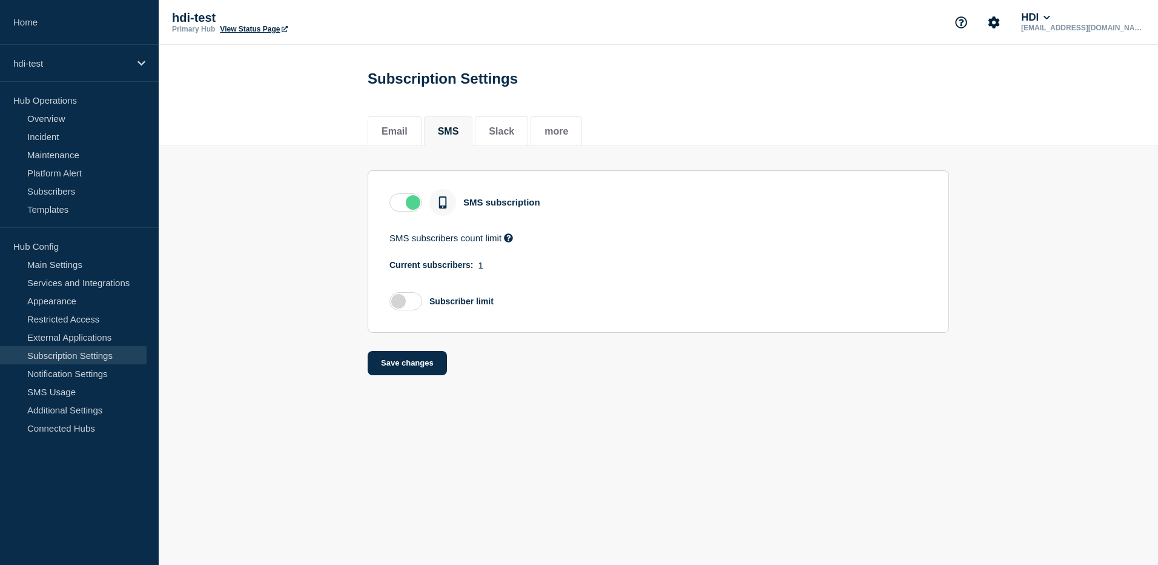
drag, startPoint x: 485, startPoint y: 269, endPoint x: 478, endPoint y: 270, distance: 7.3
click at [478, 270] on div "Current subscribers: 1" at bounding box center [659, 265] width 538 height 10
click at [496, 142] on li "Slack" at bounding box center [501, 131] width 53 height 30
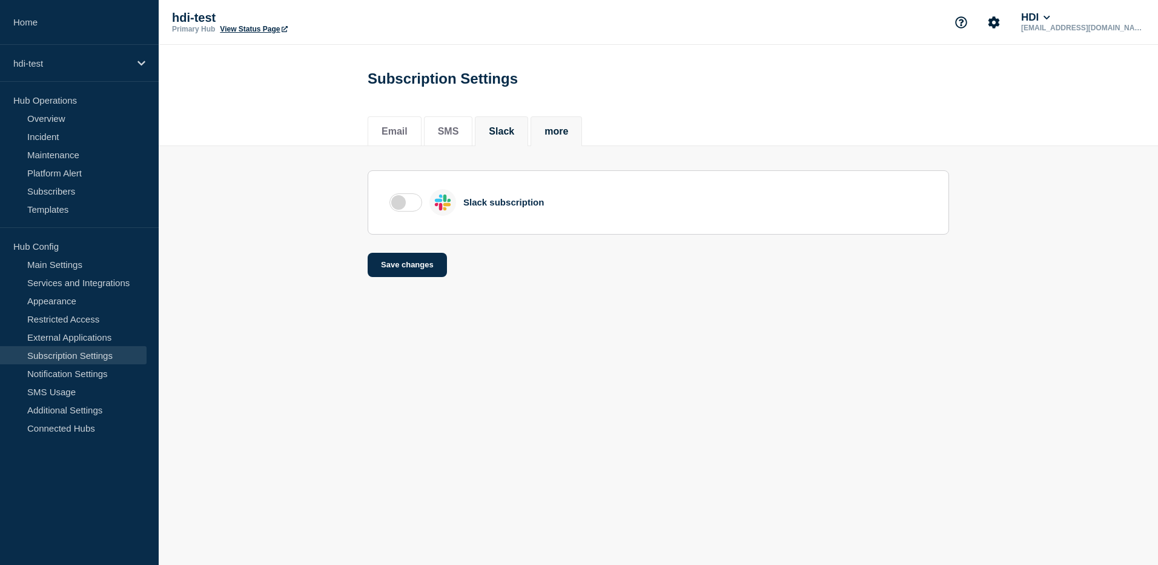
click at [568, 136] on button "more" at bounding box center [557, 131] width 24 height 11
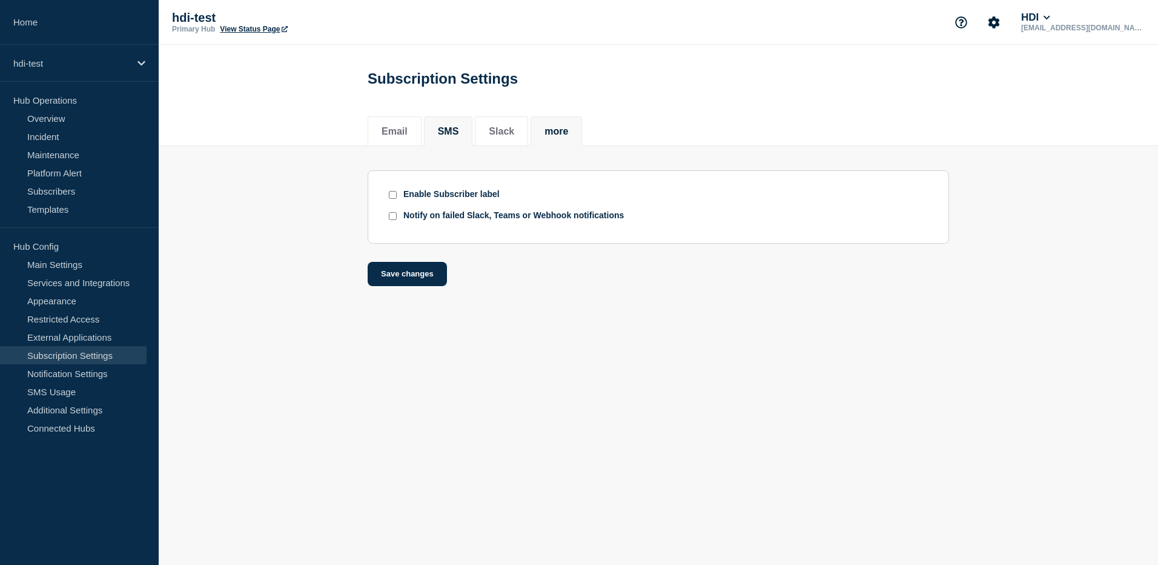
click at [459, 137] on button "SMS" at bounding box center [448, 131] width 21 height 11
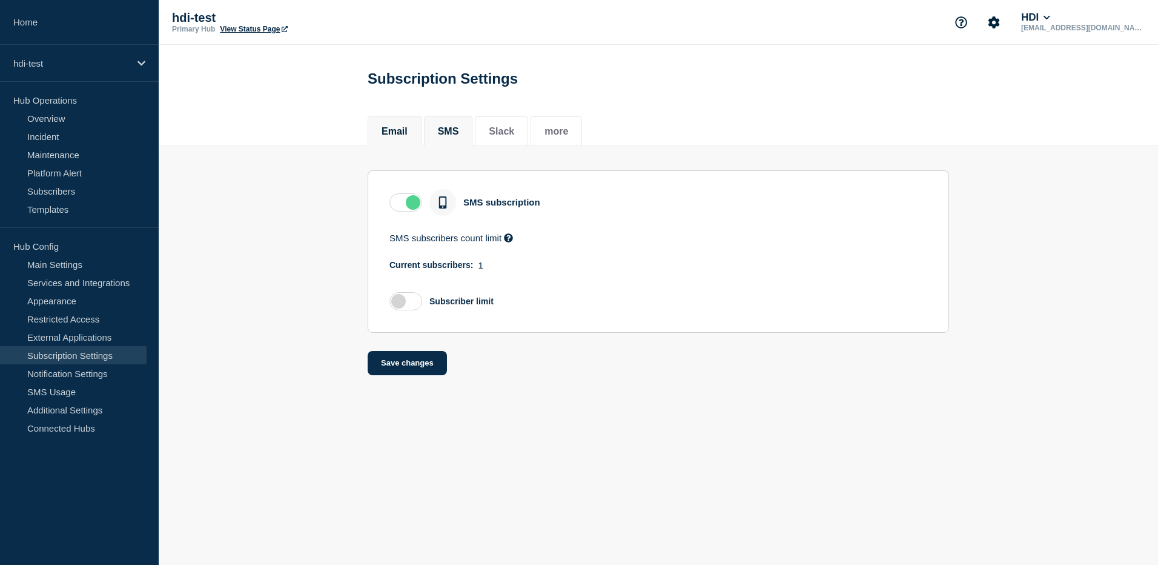
click at [405, 130] on button "Email" at bounding box center [395, 131] width 26 height 11
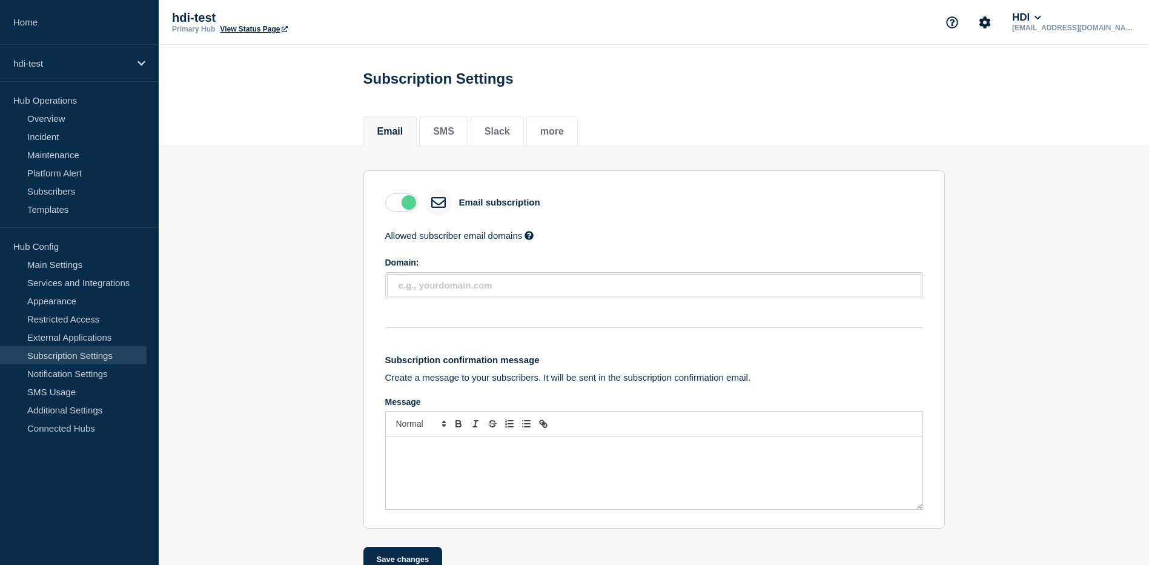
scroll to position [30, 0]
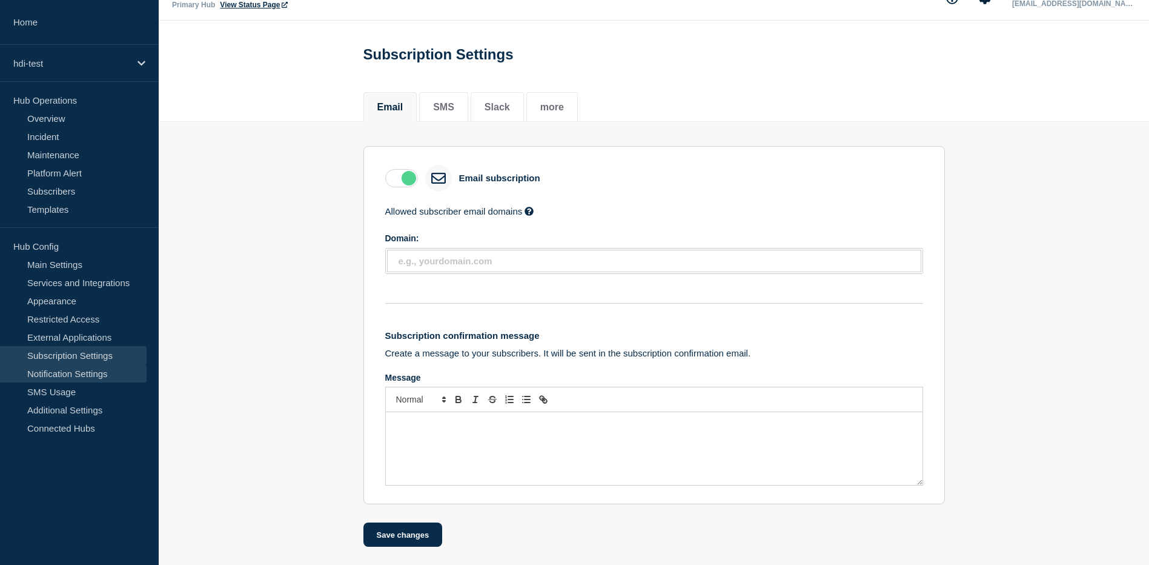
click at [80, 376] on link "Notification Settings" at bounding box center [73, 373] width 147 height 18
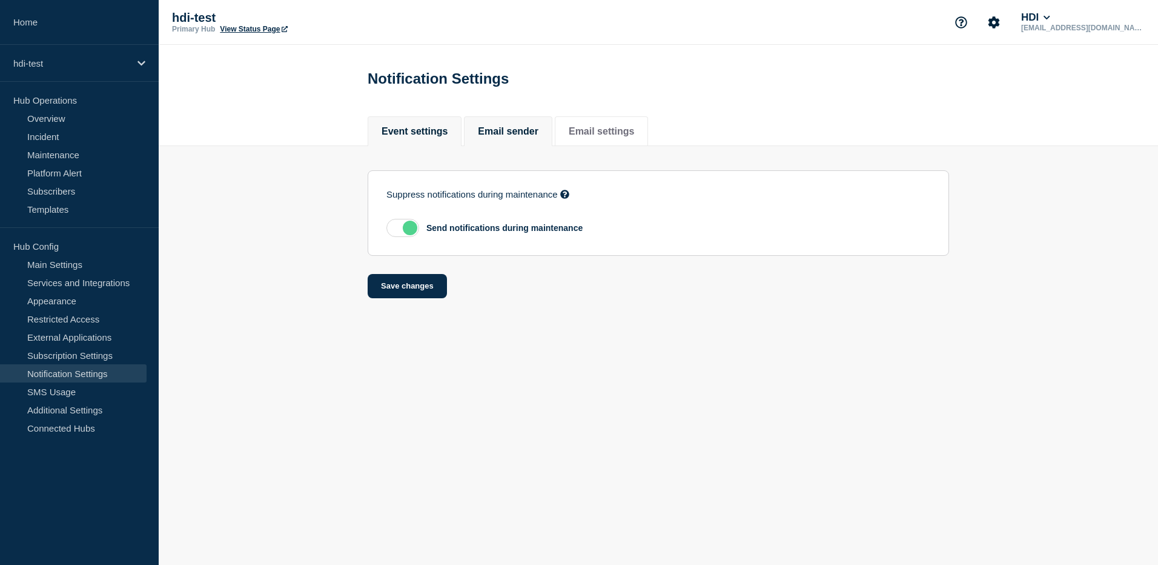
click at [506, 124] on li "Email sender" at bounding box center [508, 131] width 88 height 30
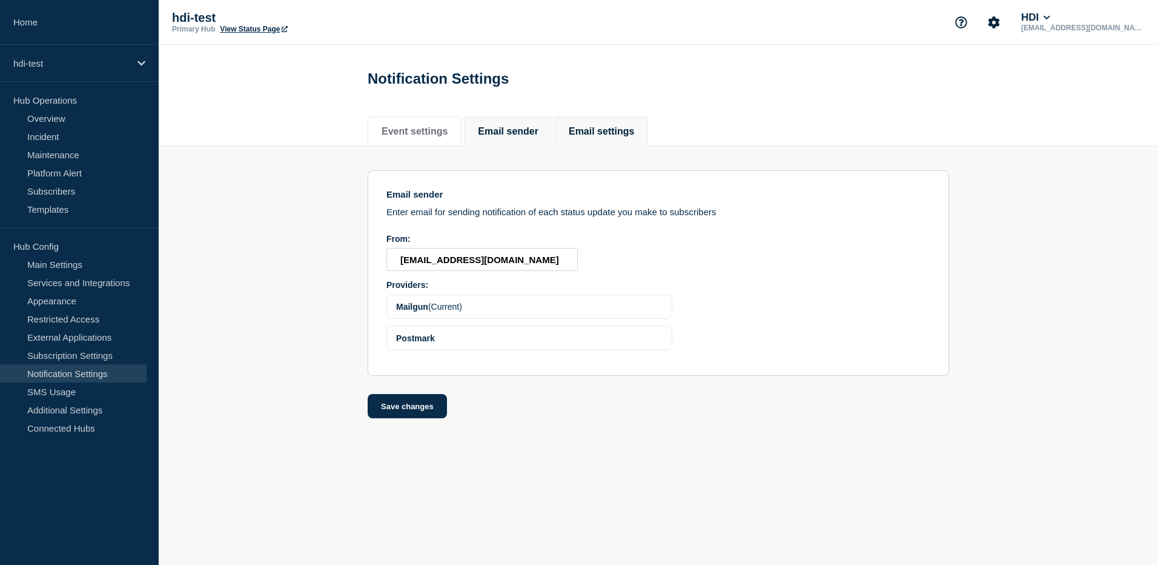
click at [614, 137] on button "Email settings" at bounding box center [601, 131] width 65 height 11
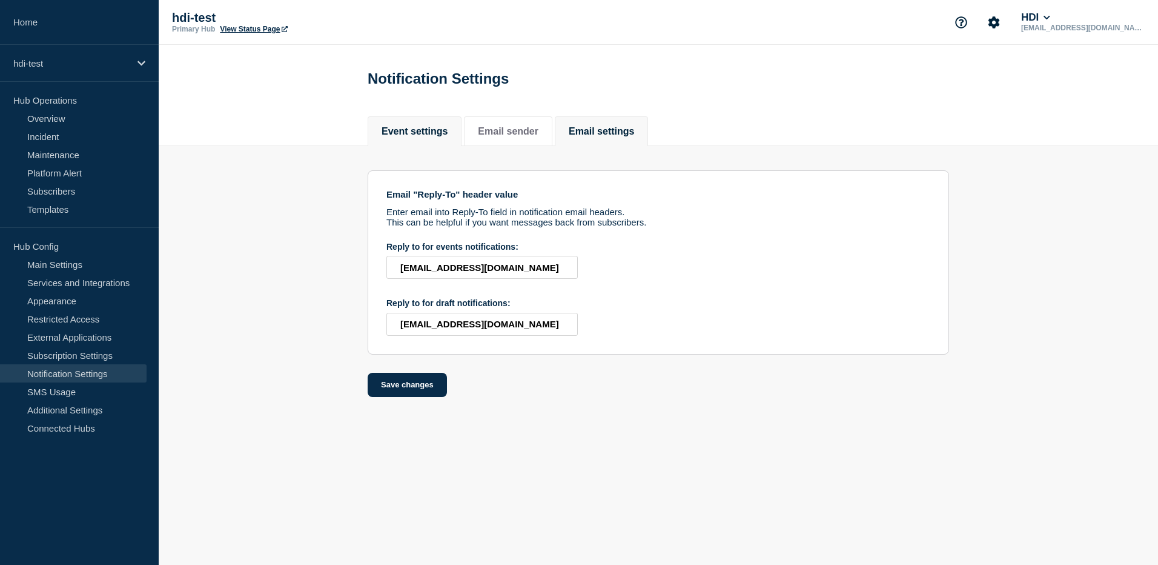
click at [426, 140] on li "Event settings" at bounding box center [415, 131] width 94 height 30
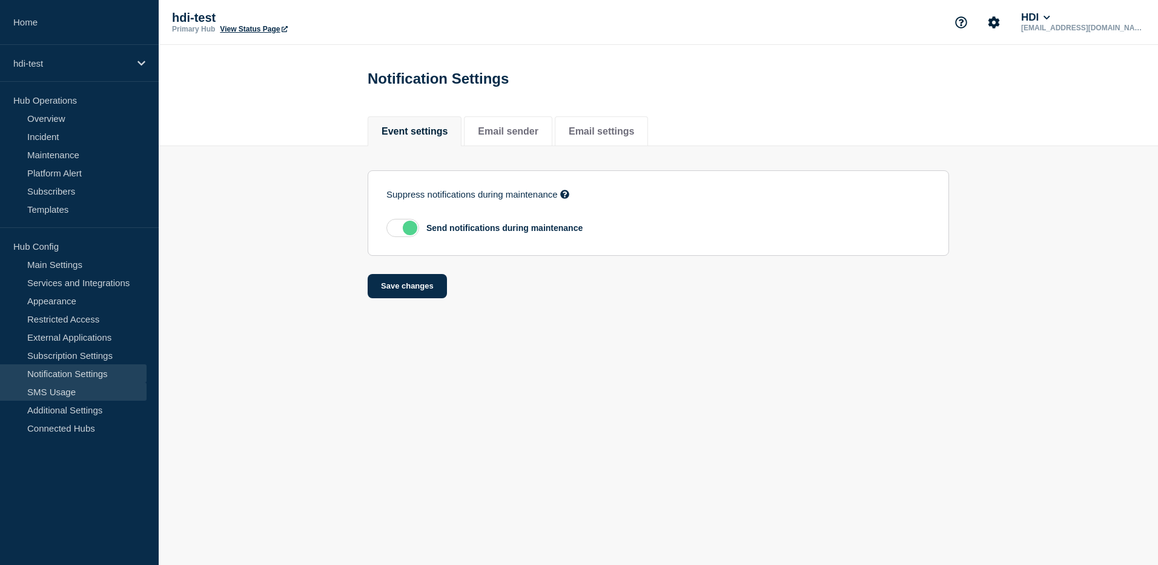
click at [84, 394] on link "SMS Usage" at bounding box center [73, 391] width 147 height 18
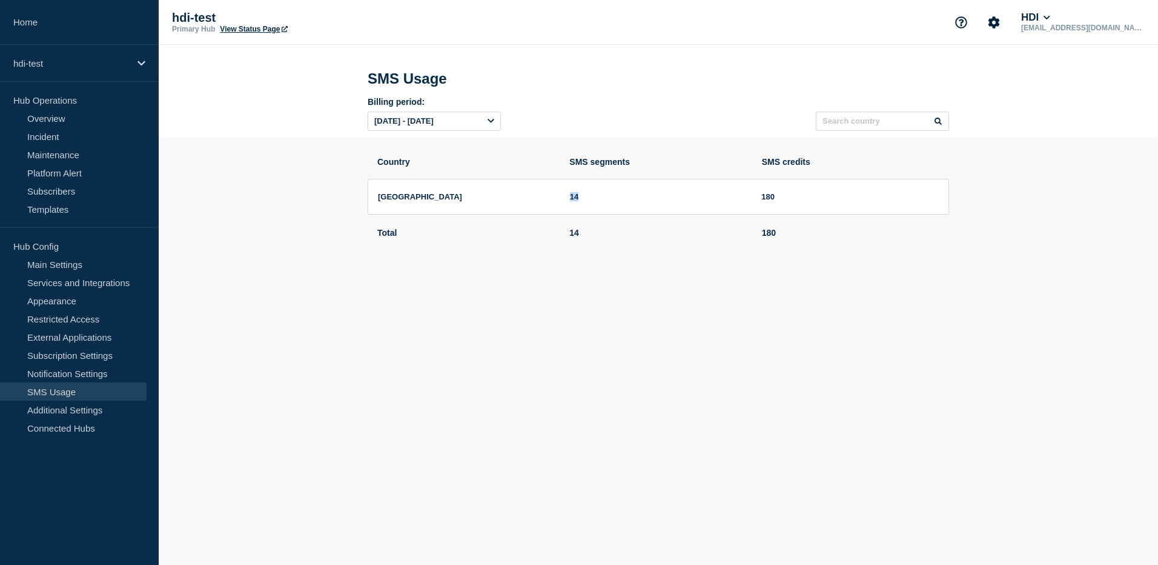
drag, startPoint x: 570, startPoint y: 204, endPoint x: 600, endPoint y: 203, distance: 30.3
click at [600, 201] on span "14" at bounding box center [658, 196] width 177 height 9
drag, startPoint x: 600, startPoint y: 203, endPoint x: 642, endPoint y: 309, distance: 113.7
click at [646, 315] on body "Home hdi-test Hub Operations Overview Incident Maintenance Platform Alert Subsc…" at bounding box center [579, 282] width 1158 height 565
click at [85, 431] on link "Connected Hubs" at bounding box center [73, 428] width 147 height 18
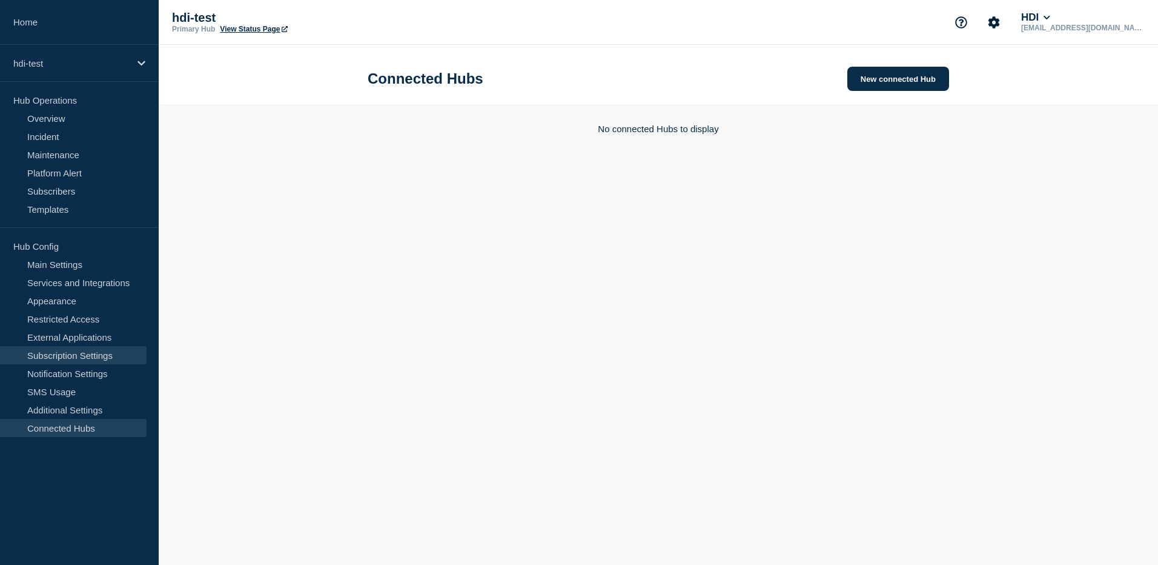
click at [85, 350] on link "Subscription Settings" at bounding box center [73, 355] width 147 height 18
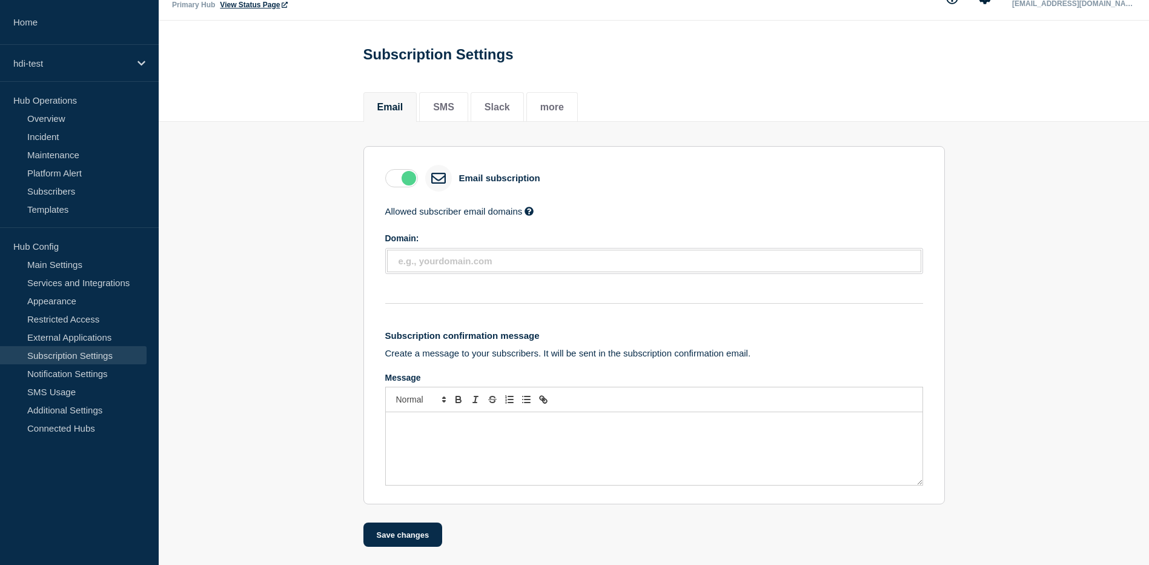
scroll to position [30, 0]
click at [449, 102] on button "SMS" at bounding box center [443, 107] width 21 height 11
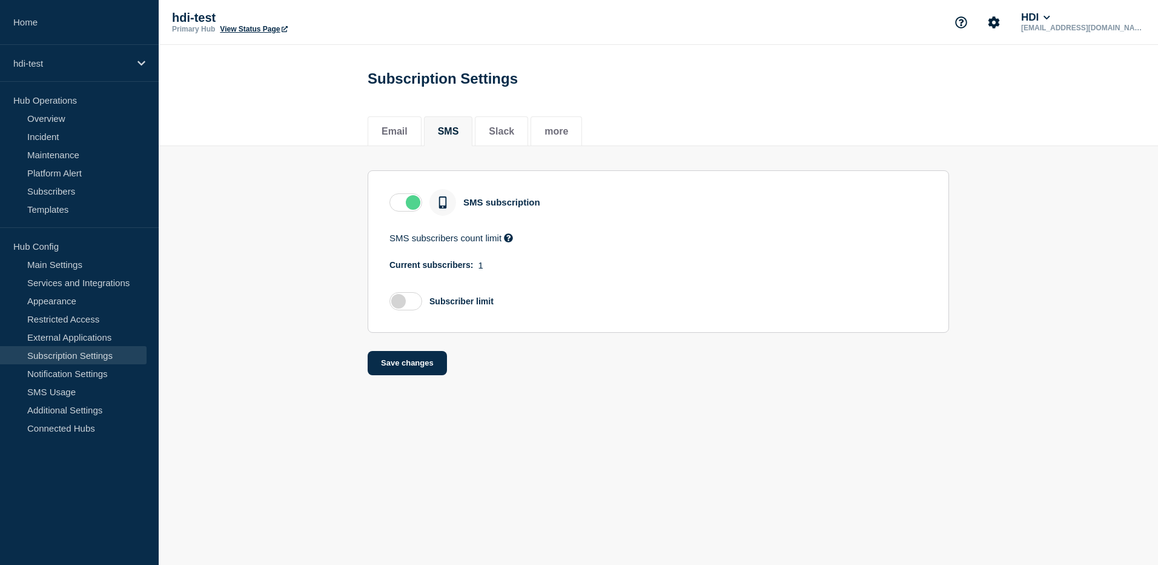
click at [476, 270] on div "Current subscribers: 1" at bounding box center [659, 265] width 538 height 10
drag, startPoint x: 476, startPoint y: 270, endPoint x: 502, endPoint y: 143, distance: 129.3
click at [502, 143] on li "Slack" at bounding box center [501, 131] width 53 height 30
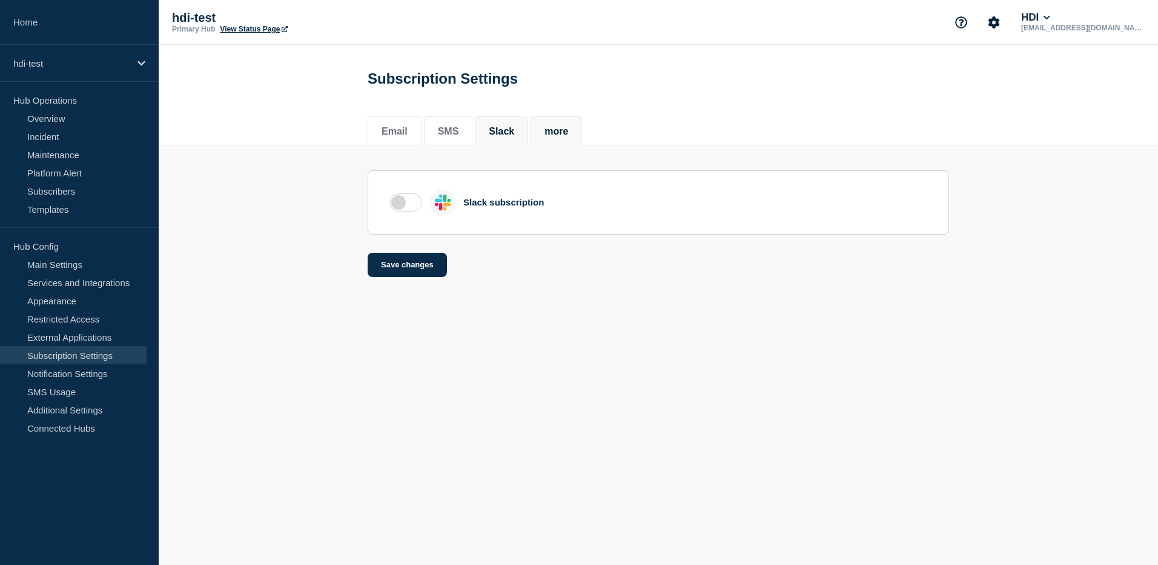
click at [573, 143] on li "more" at bounding box center [556, 131] width 51 height 30
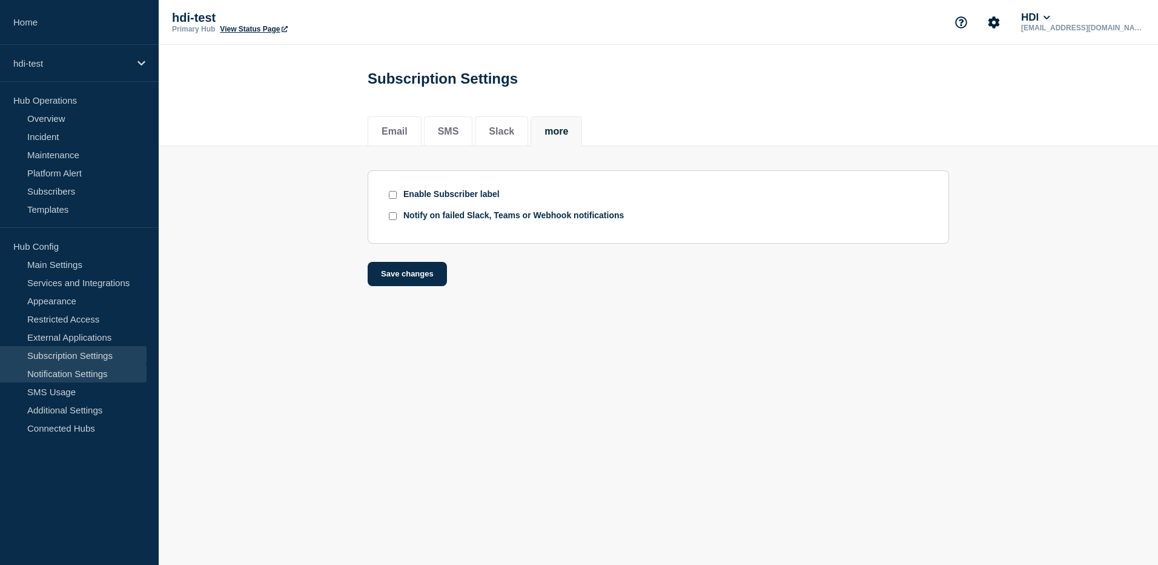
click at [80, 375] on link "Notification Settings" at bounding box center [73, 373] width 147 height 18
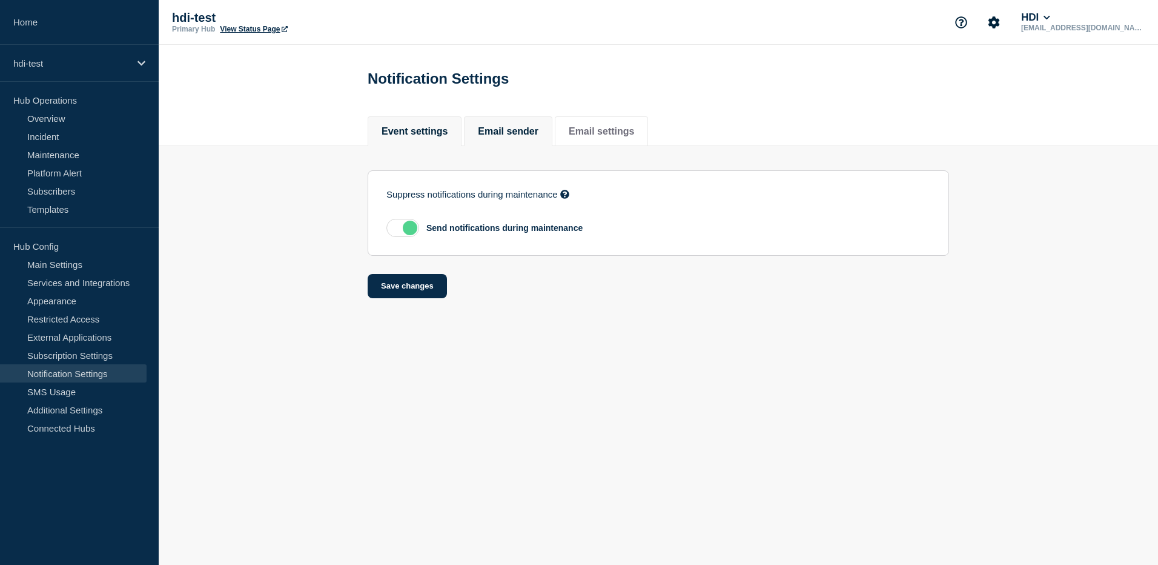
click at [506, 137] on button "Email sender" at bounding box center [508, 131] width 61 height 11
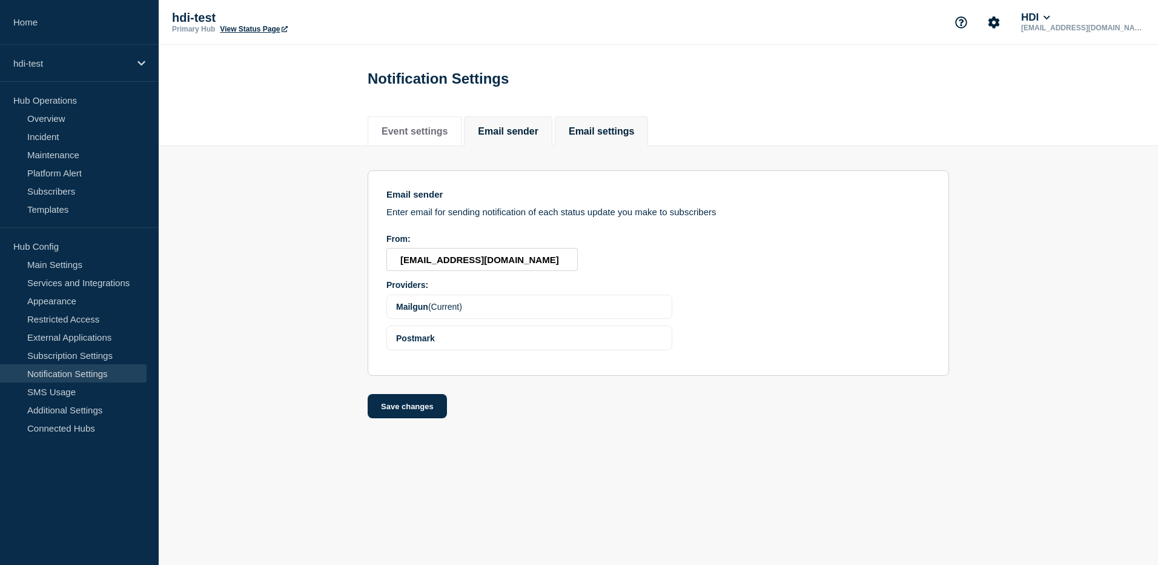
click at [634, 129] on button "Email settings" at bounding box center [601, 131] width 65 height 11
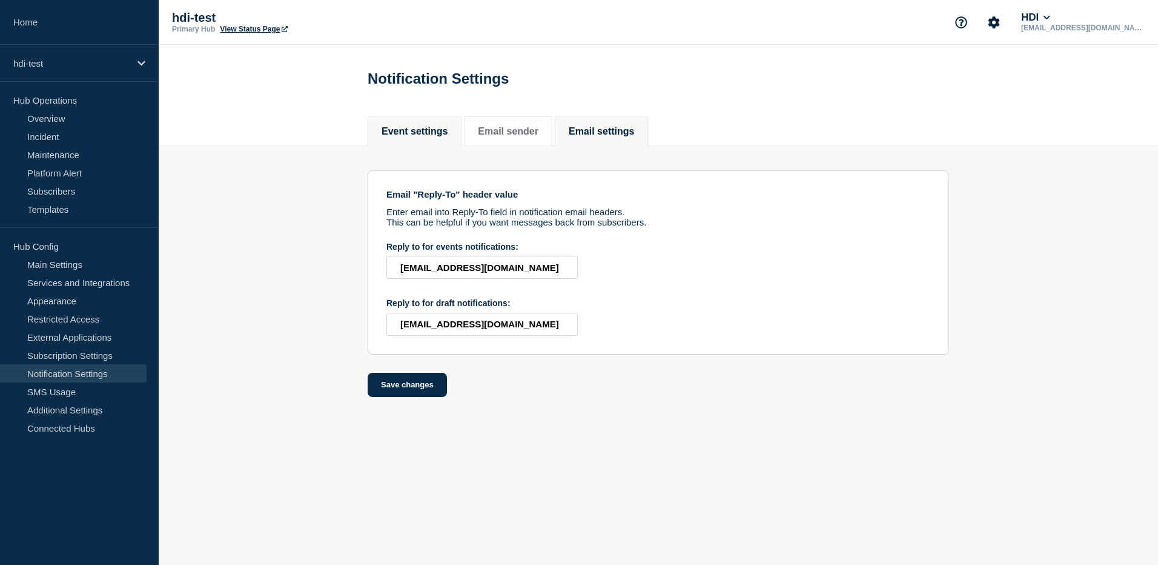
click at [418, 127] on button "Event settings" at bounding box center [415, 131] width 66 height 11
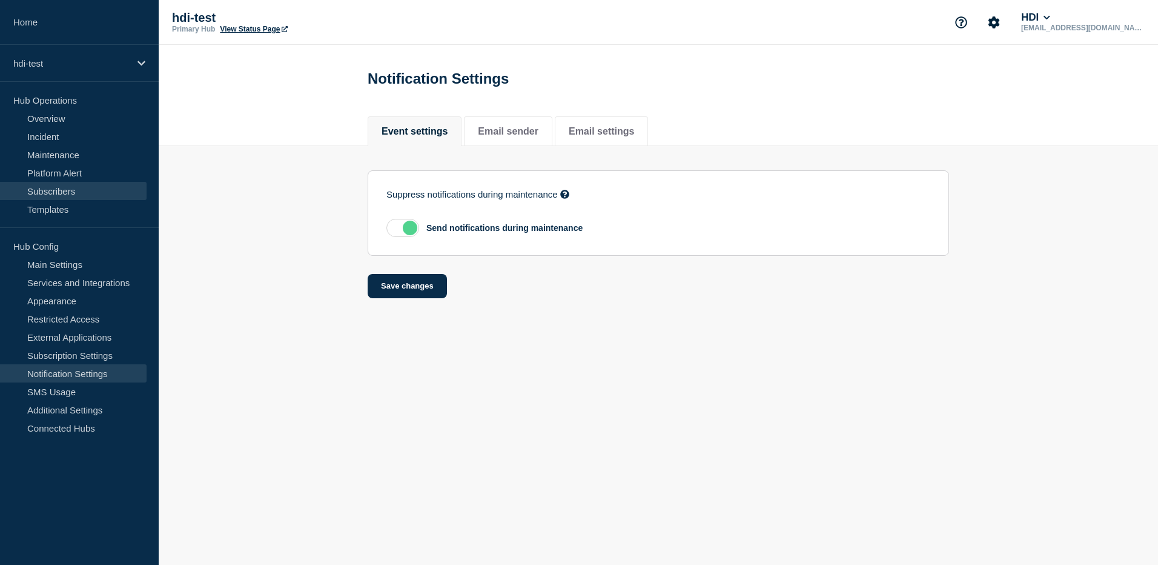
click at [58, 192] on link "Subscribers" at bounding box center [73, 191] width 147 height 18
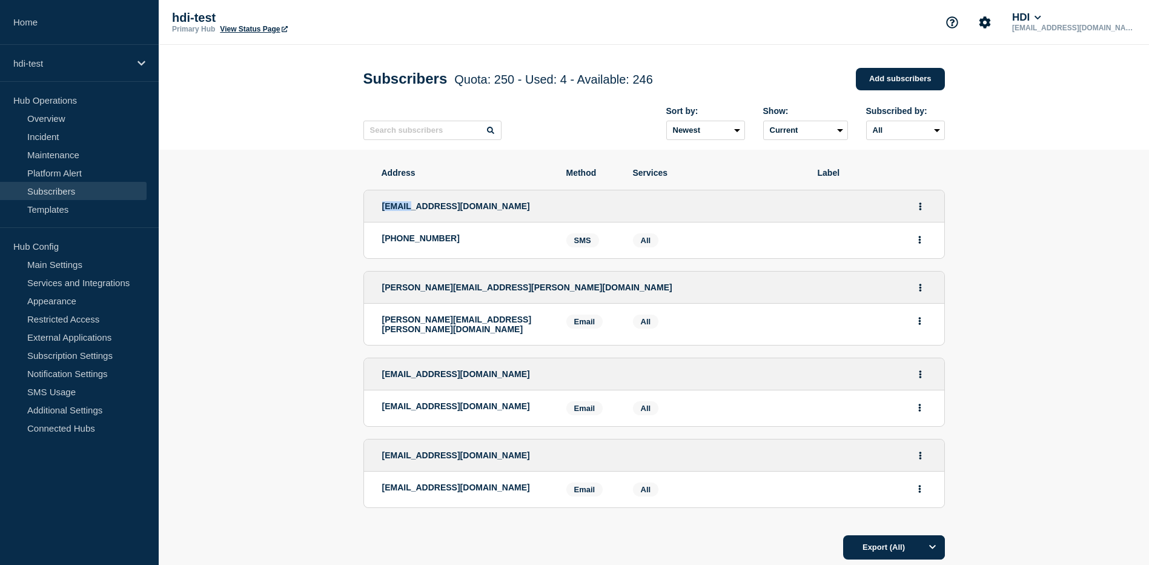
drag, startPoint x: 381, startPoint y: 208, endPoint x: 411, endPoint y: 209, distance: 30.3
click at [411, 209] on div "[EMAIL_ADDRESS][DOMAIN_NAME]" at bounding box center [654, 206] width 580 height 32
copy span "054185"
click at [483, 296] on div "[PERSON_NAME][EMAIL_ADDRESS][PERSON_NAME][DOMAIN_NAME]" at bounding box center [654, 287] width 580 height 32
drag, startPoint x: 573, startPoint y: 325, endPoint x: 595, endPoint y: 324, distance: 21.8
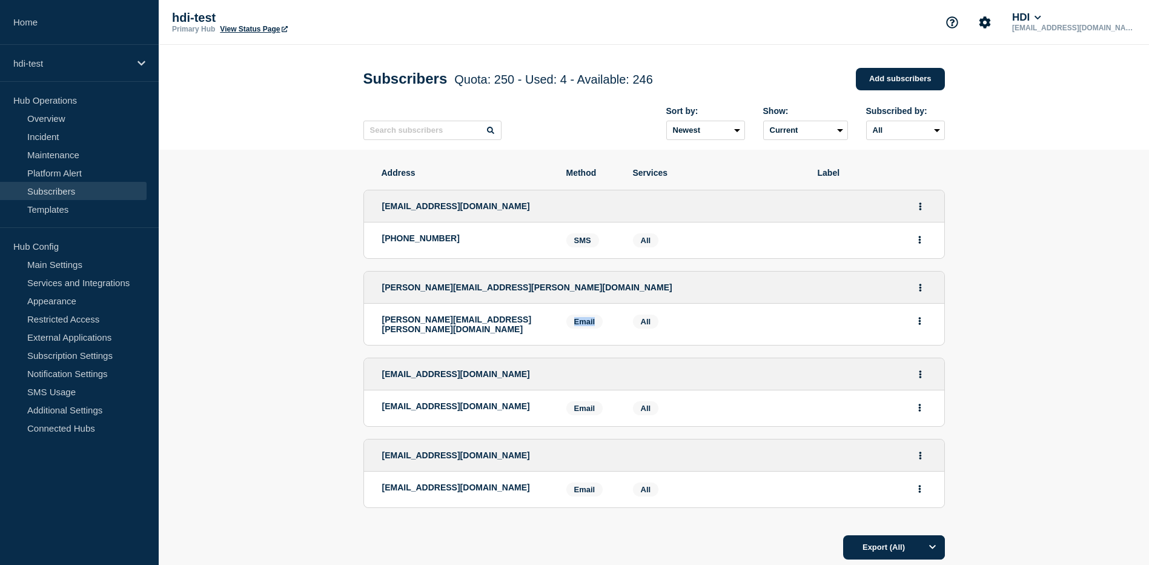
click at [595, 324] on span "Email" at bounding box center [584, 321] width 37 height 14
drag, startPoint x: 599, startPoint y: 488, endPoint x: 576, endPoint y: 488, distance: 22.4
click at [576, 488] on span "Email" at bounding box center [584, 489] width 37 height 14
drag, startPoint x: 576, startPoint y: 488, endPoint x: 533, endPoint y: 429, distance: 73.3
click at [533, 429] on ul "[EMAIL_ADDRESS][DOMAIN_NAME] [PHONE_NUMBER] SMS SMS: [PHONE_NUMBER] Services: A…" at bounding box center [654, 348] width 582 height 342
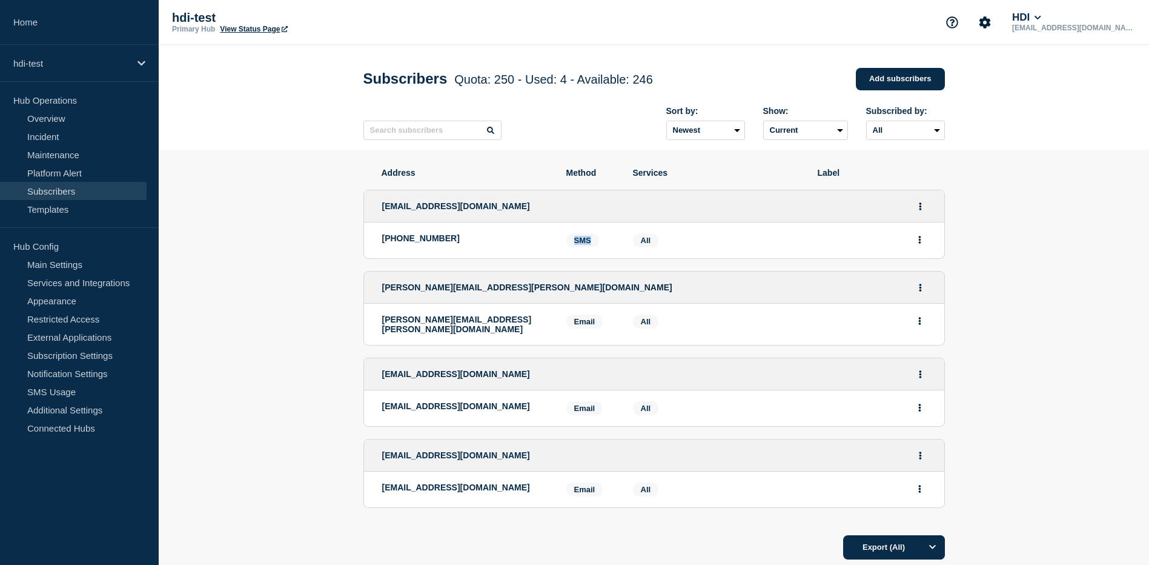
drag, startPoint x: 594, startPoint y: 245, endPoint x: 575, endPoint y: 247, distance: 19.5
click at [575, 247] on span "SMS" at bounding box center [582, 240] width 33 height 14
drag, startPoint x: 575, startPoint y: 247, endPoint x: 548, endPoint y: 277, distance: 40.3
click at [548, 277] on div "[PERSON_NAME][EMAIL_ADDRESS][PERSON_NAME][DOMAIN_NAME]" at bounding box center [654, 287] width 580 height 32
click at [67, 172] on link "Platform Alert" at bounding box center [73, 173] width 147 height 18
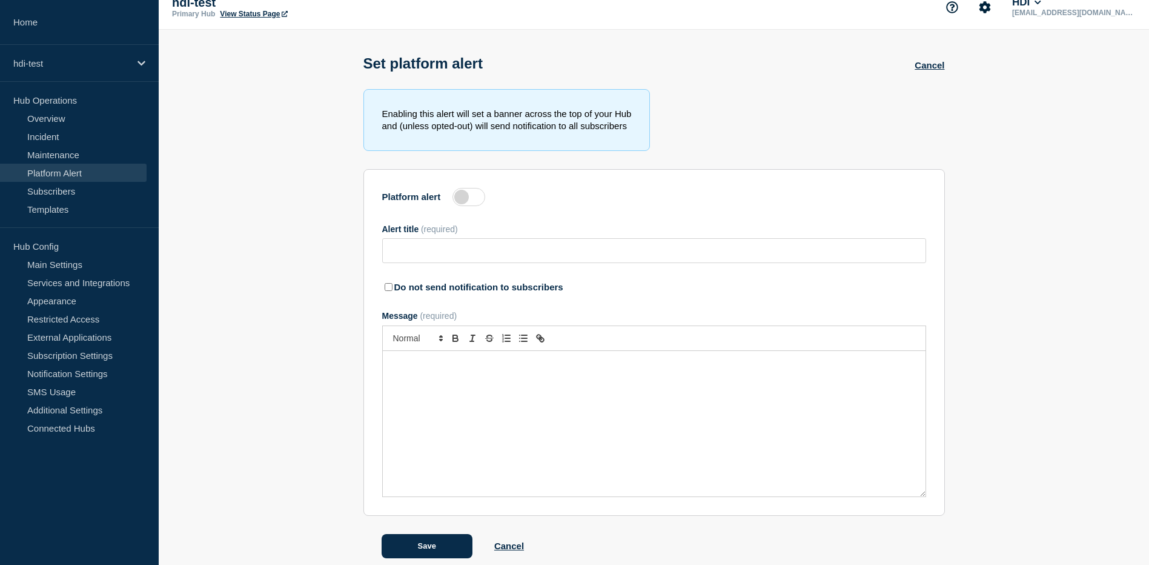
scroll to position [30, 0]
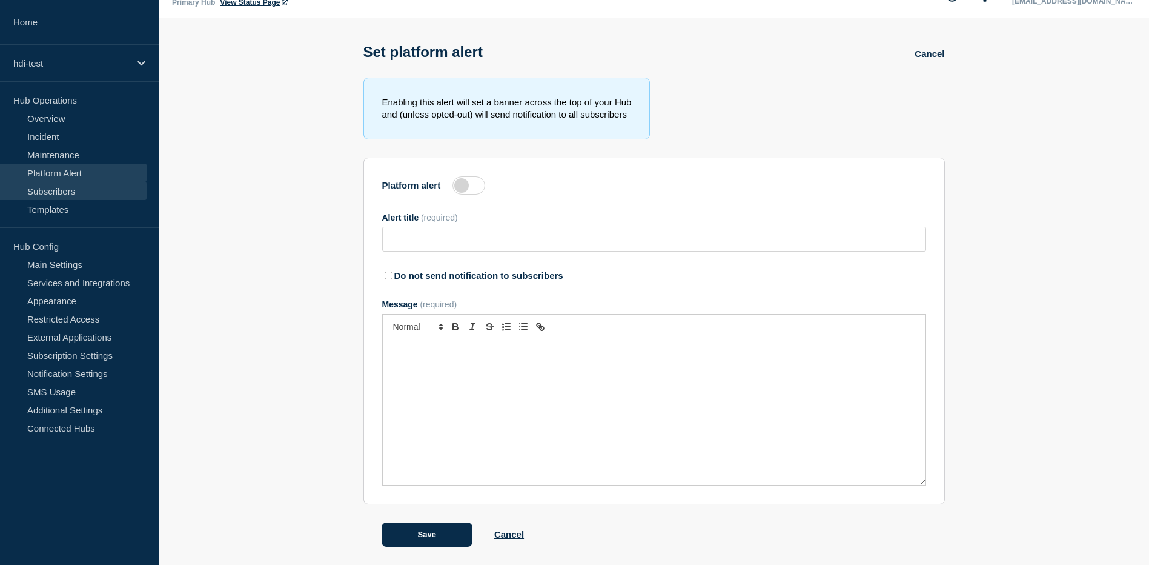
click at [65, 192] on link "Subscribers" at bounding box center [73, 191] width 147 height 18
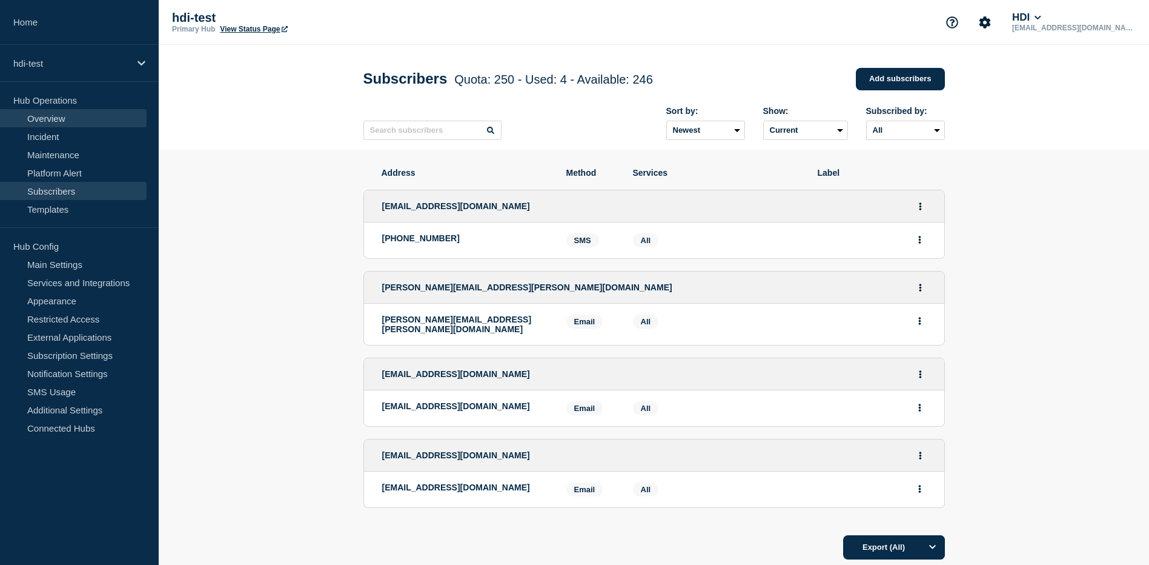
click at [70, 110] on link "Overview" at bounding box center [73, 118] width 147 height 18
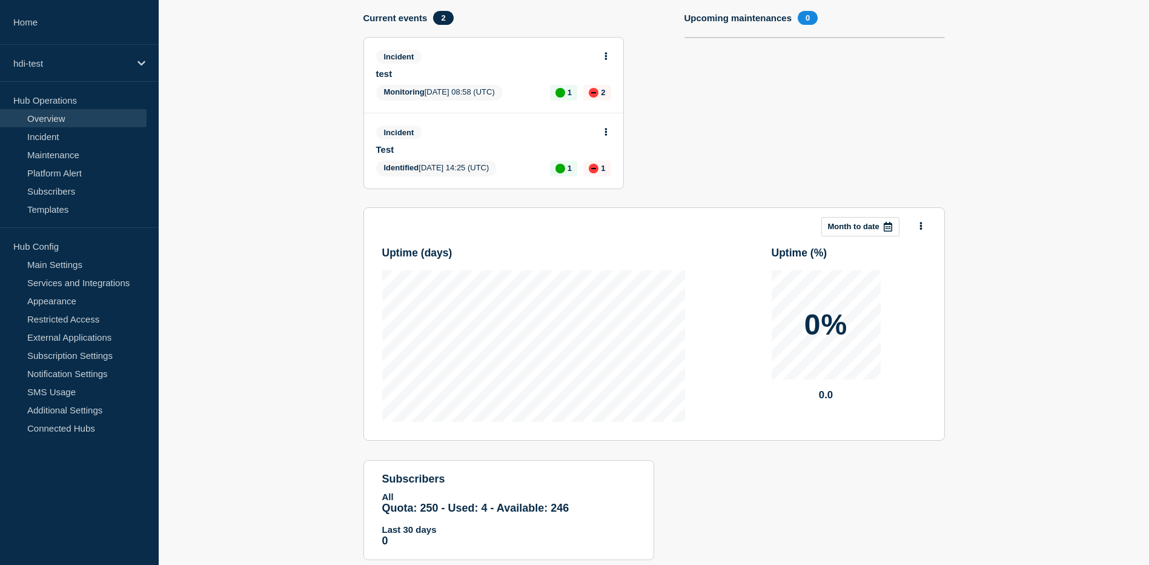
scroll to position [170, 0]
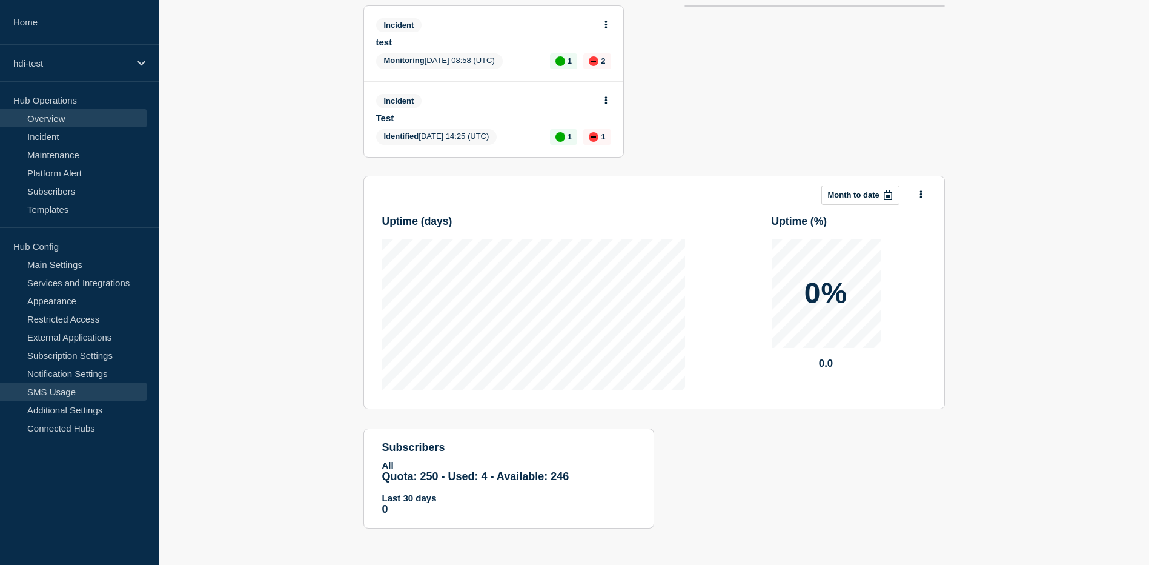
click at [70, 397] on link "SMS Usage" at bounding box center [73, 391] width 147 height 18
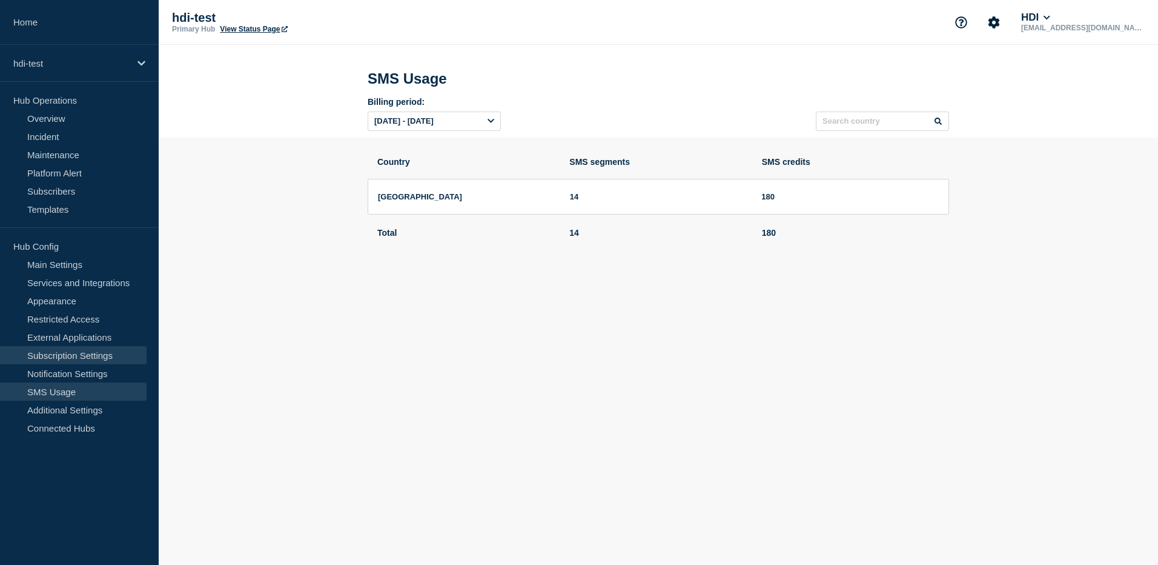
click at [69, 354] on link "Subscription Settings" at bounding box center [73, 355] width 147 height 18
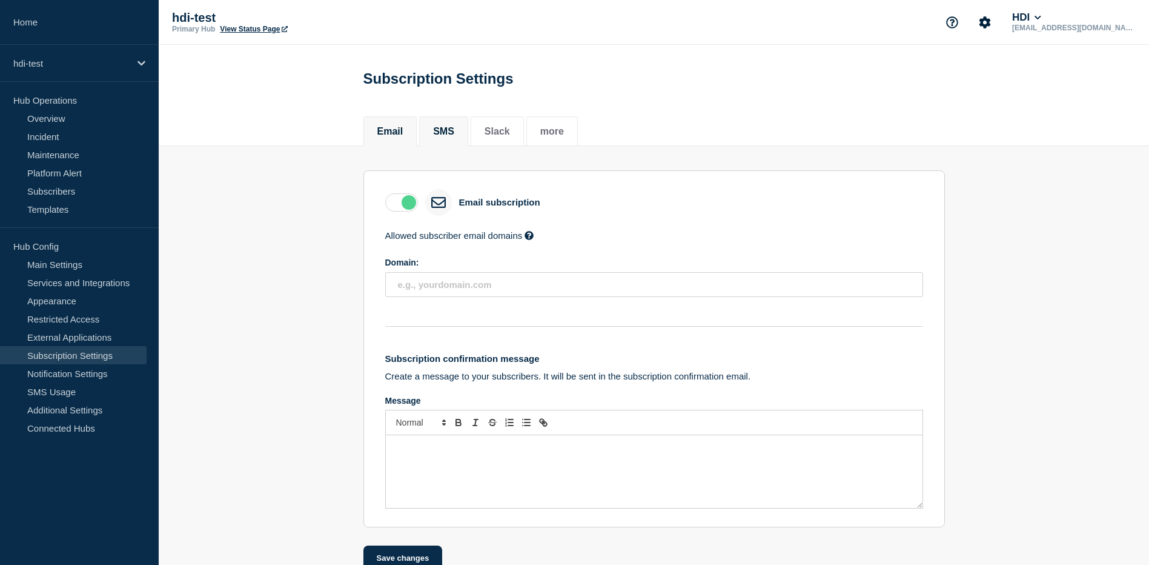
click at [459, 145] on li "SMS" at bounding box center [443, 131] width 49 height 30
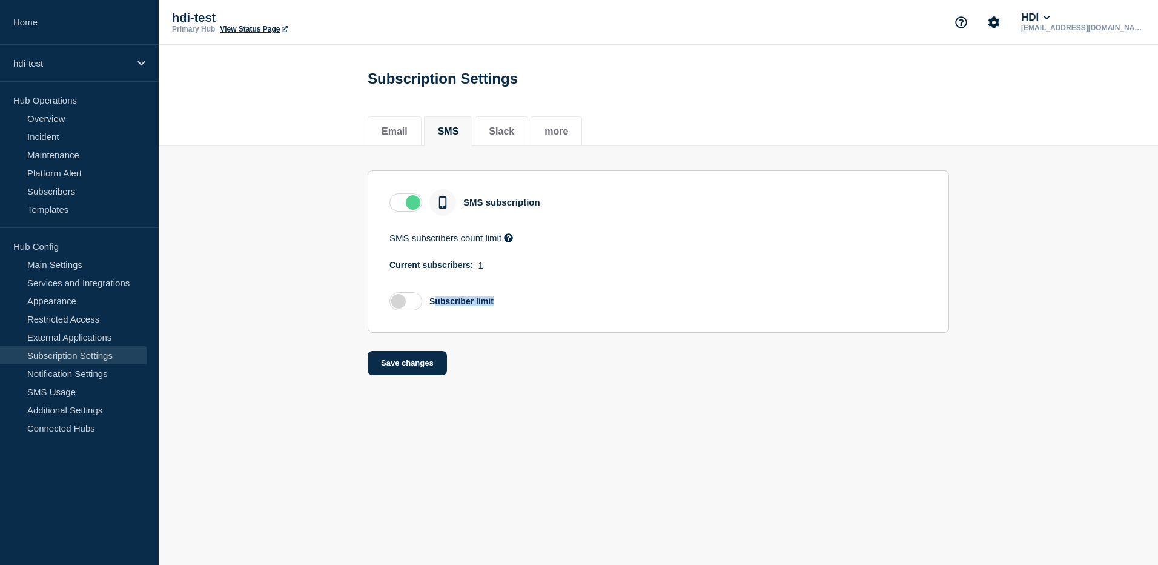
drag, startPoint x: 433, startPoint y: 304, endPoint x: 520, endPoint y: 304, distance: 87.8
click at [520, 304] on div "Subscriber limit" at bounding box center [659, 300] width 538 height 27
drag, startPoint x: 520, startPoint y: 304, endPoint x: 523, endPoint y: 402, distance: 97.6
click at [523, 401] on body "Home hdi-test Hub Operations Overview Incident Maintenance Platform Alert Subsc…" at bounding box center [579, 282] width 1158 height 565
click at [502, 137] on button "Slack" at bounding box center [501, 131] width 25 height 11
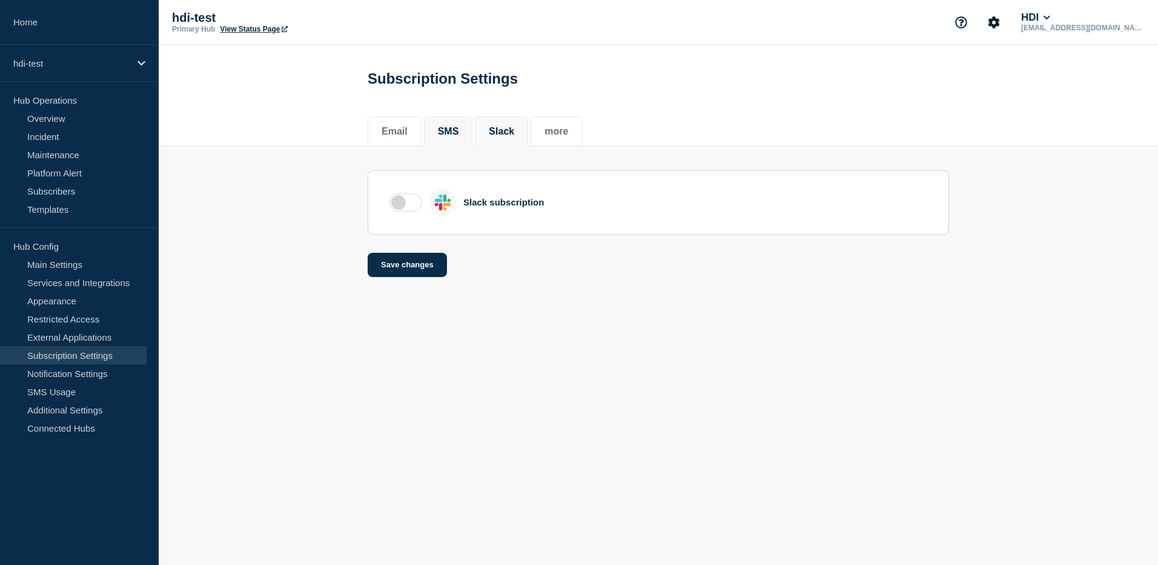
click at [442, 133] on button "SMS" at bounding box center [448, 131] width 21 height 11
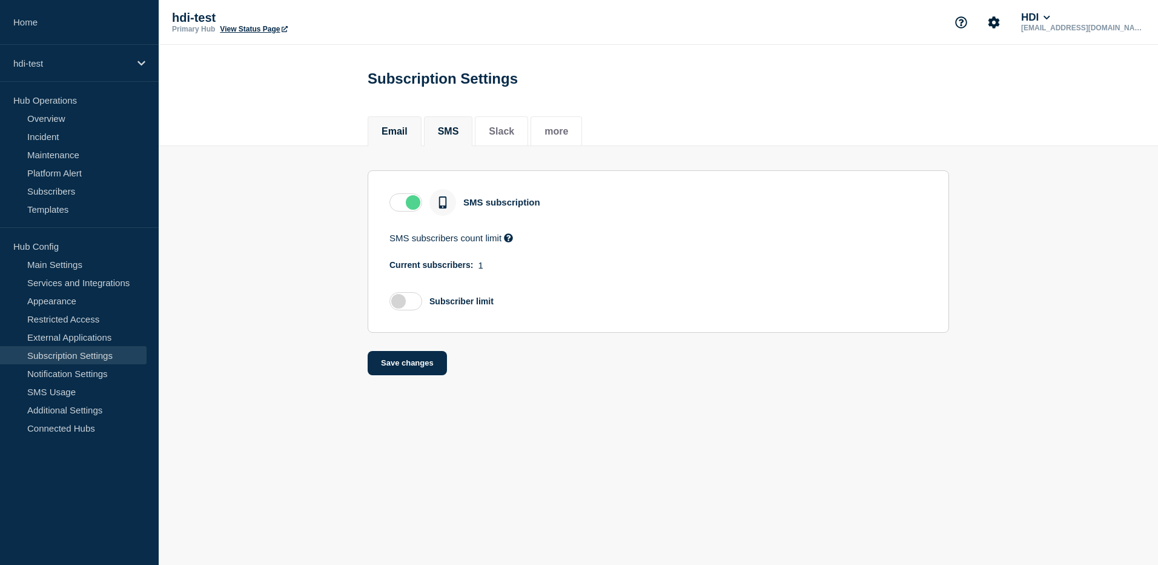
click at [413, 121] on li "Email" at bounding box center [395, 131] width 54 height 30
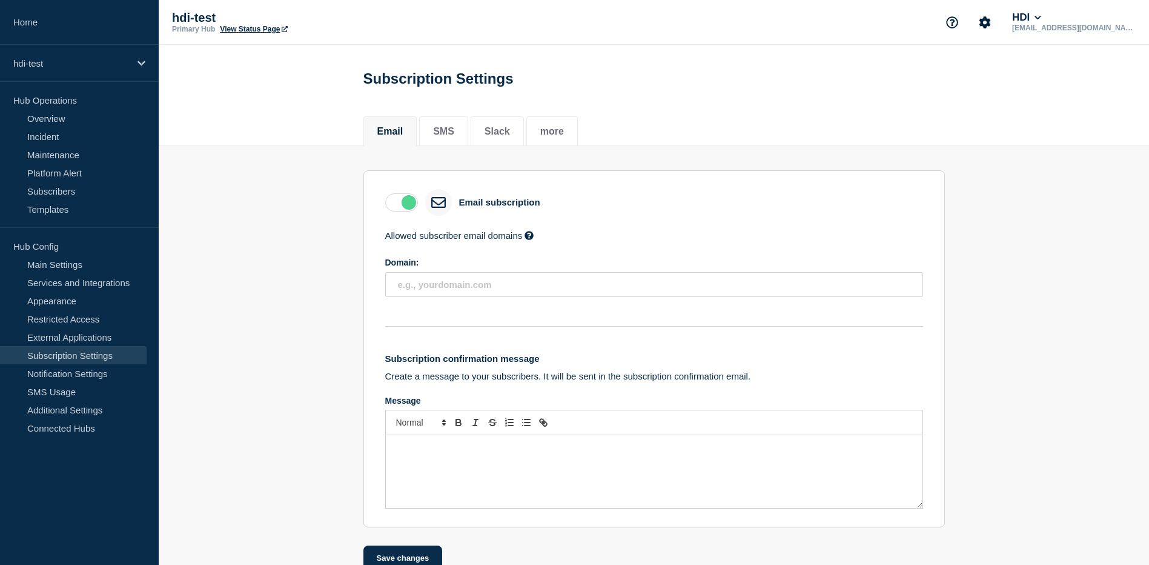
scroll to position [29, 0]
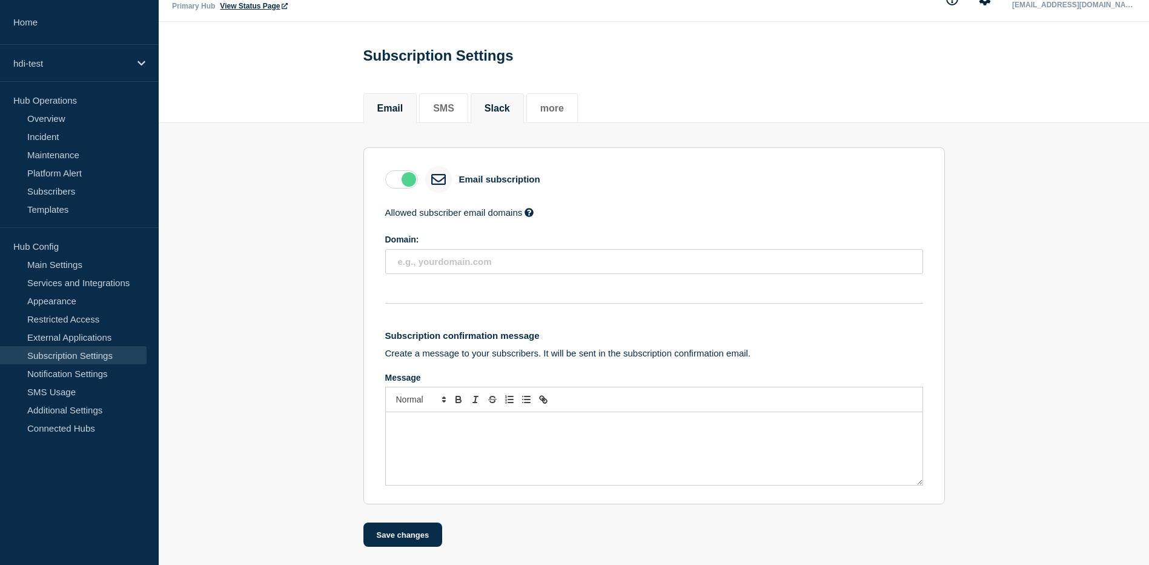
click at [503, 104] on button "Slack" at bounding box center [497, 108] width 25 height 11
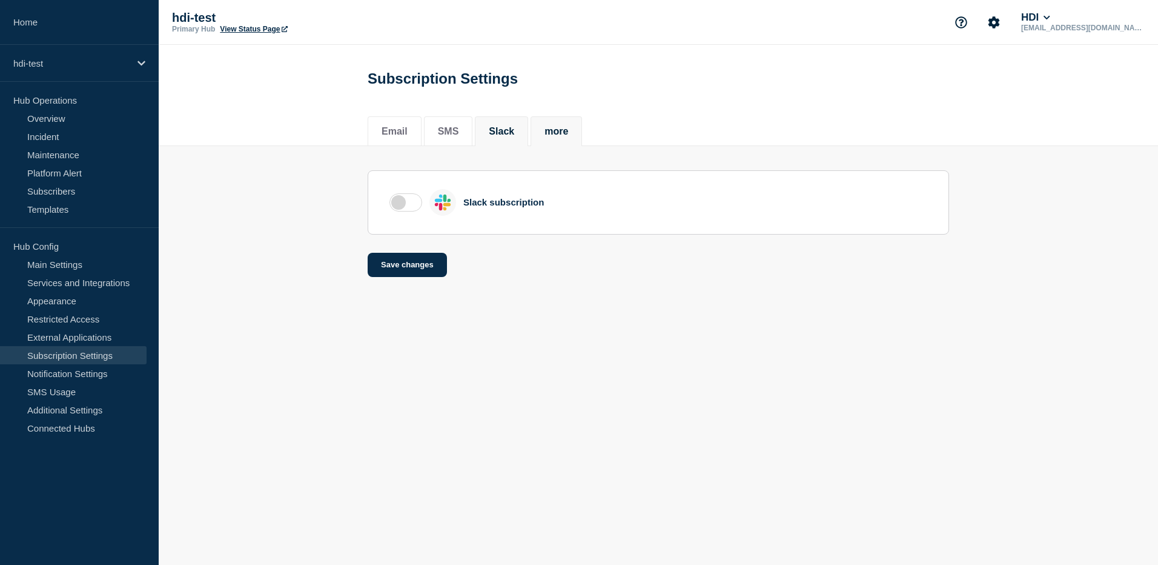
click at [568, 127] on button "more" at bounding box center [557, 131] width 24 height 11
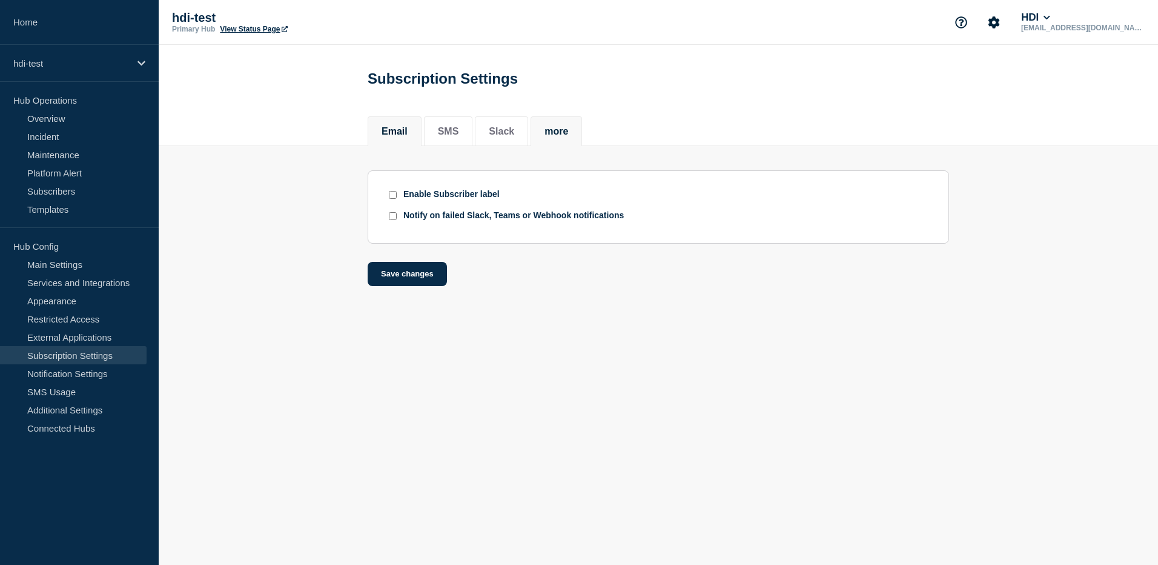
click at [400, 135] on button "Email" at bounding box center [395, 131] width 26 height 11
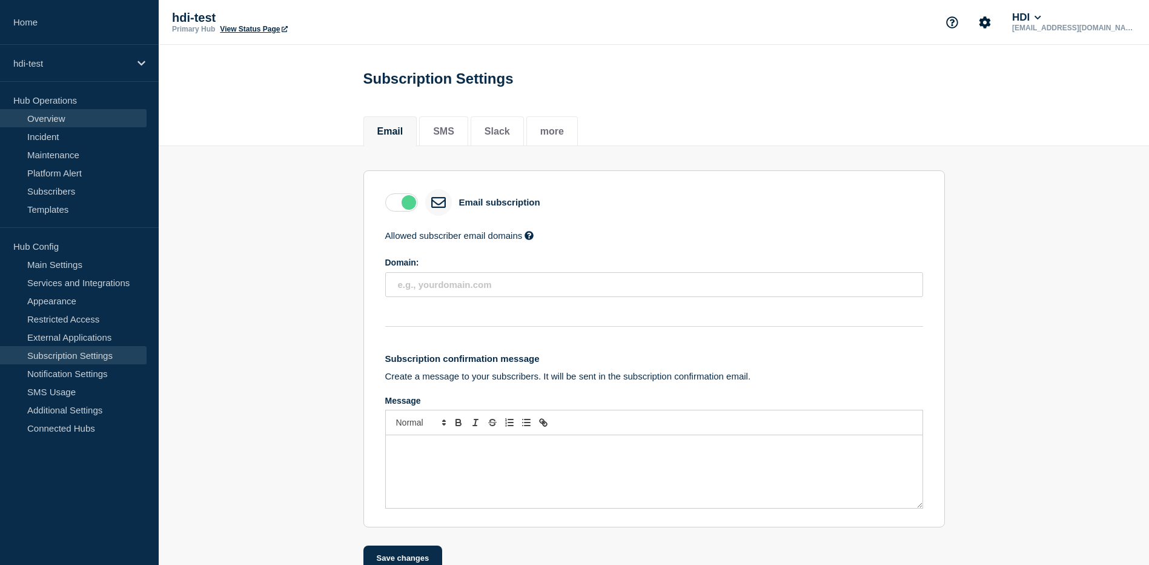
click at [67, 123] on link "Overview" at bounding box center [73, 118] width 147 height 18
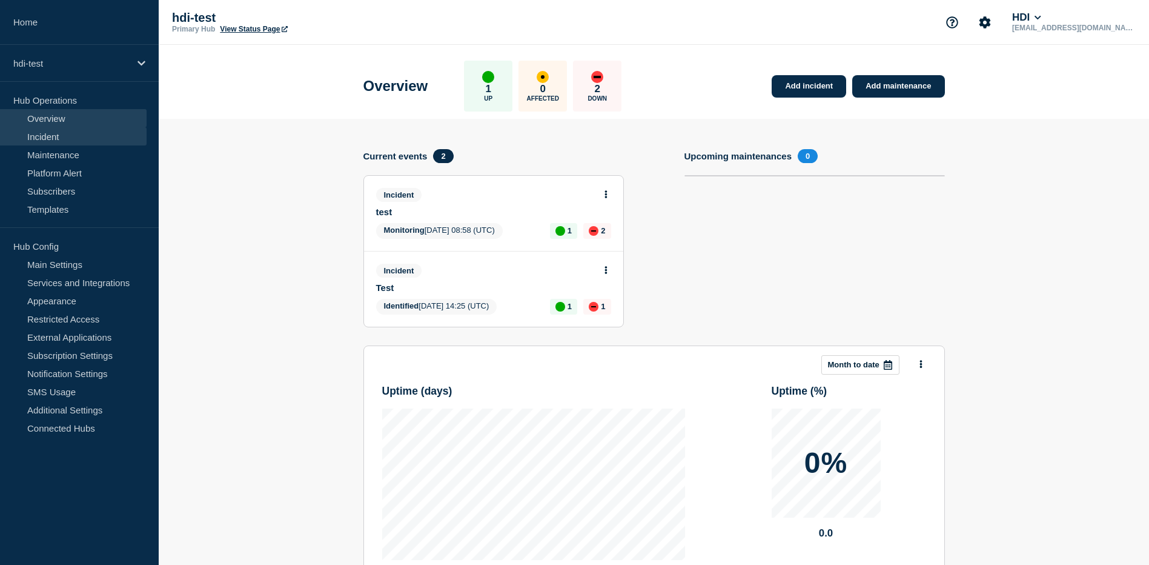
drag, startPoint x: 76, startPoint y: 133, endPoint x: 86, endPoint y: 136, distance: 10.7
click at [76, 133] on link "Incident" at bounding box center [73, 136] width 147 height 18
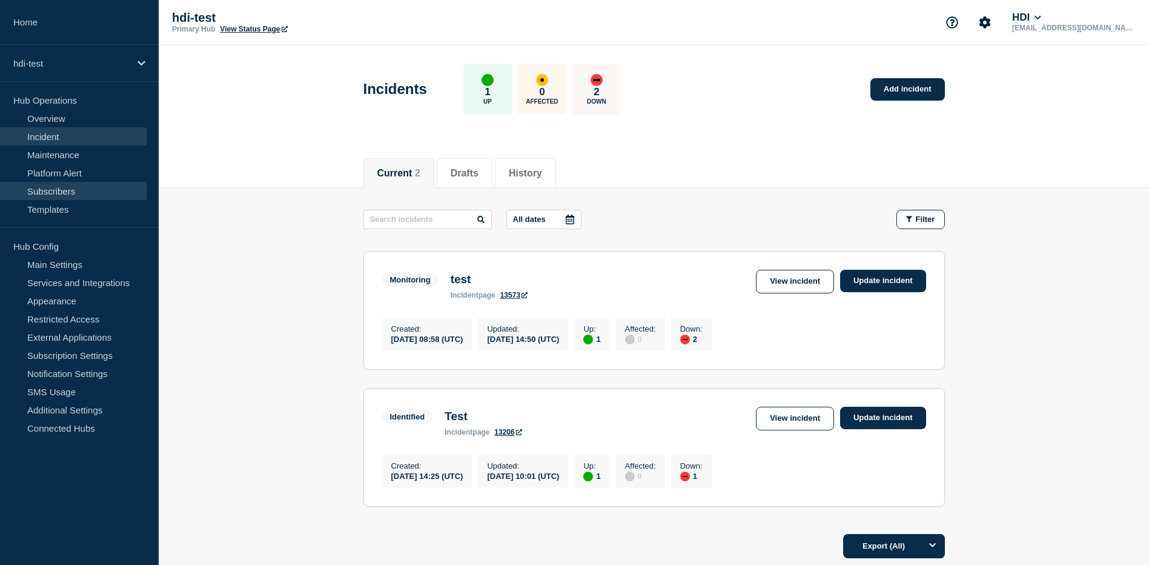
click at [69, 194] on link "Subscribers" at bounding box center [73, 191] width 147 height 18
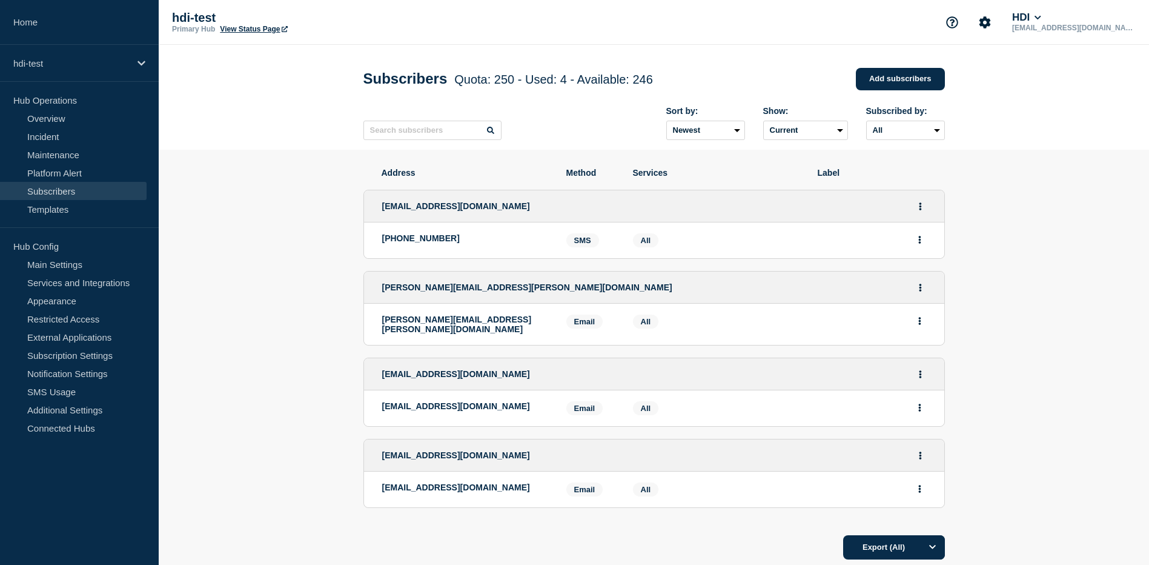
scroll to position [61, 0]
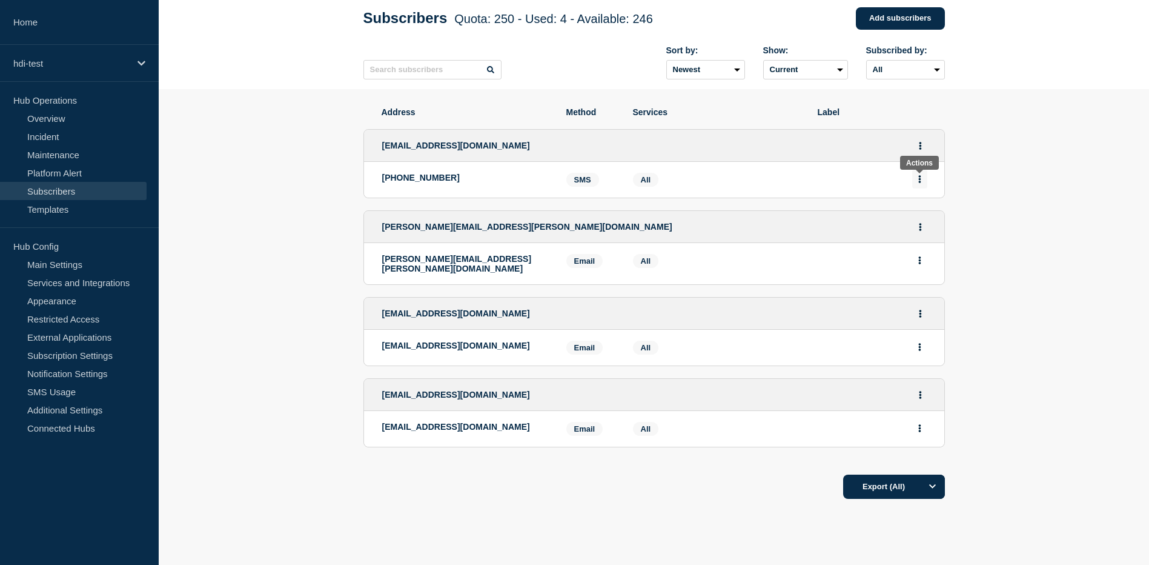
click at [912, 184] on button "Actions" at bounding box center [919, 179] width 15 height 19
click at [917, 184] on button "Actions" at bounding box center [919, 179] width 15 height 19
click at [920, 148] on icon "Actions" at bounding box center [920, 146] width 2 height 8
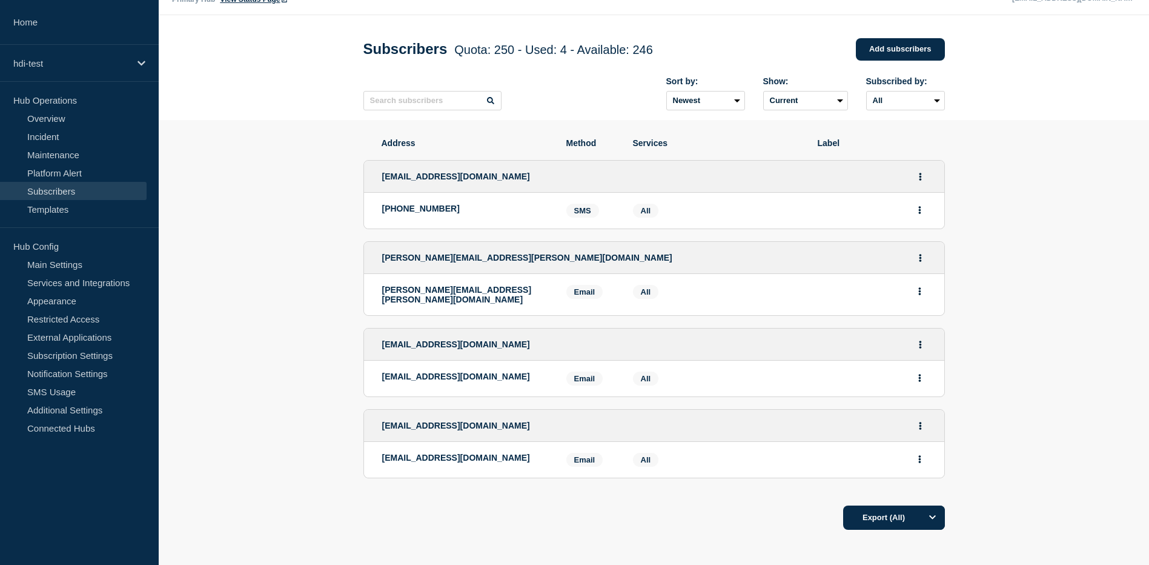
scroll to position [0, 0]
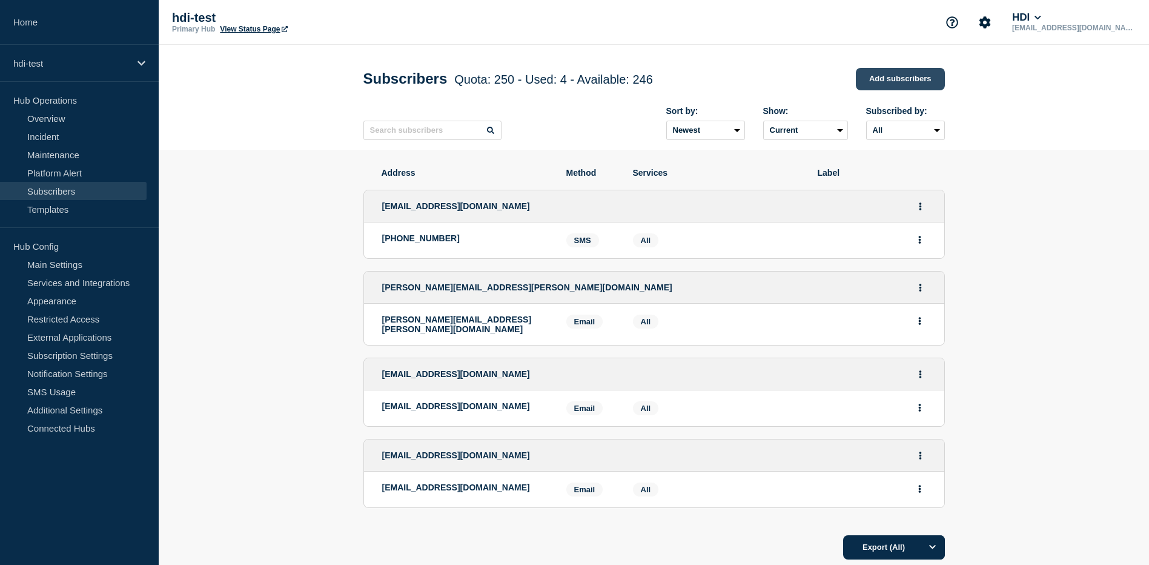
click at [886, 78] on link "Add subscribers" at bounding box center [900, 79] width 89 height 22
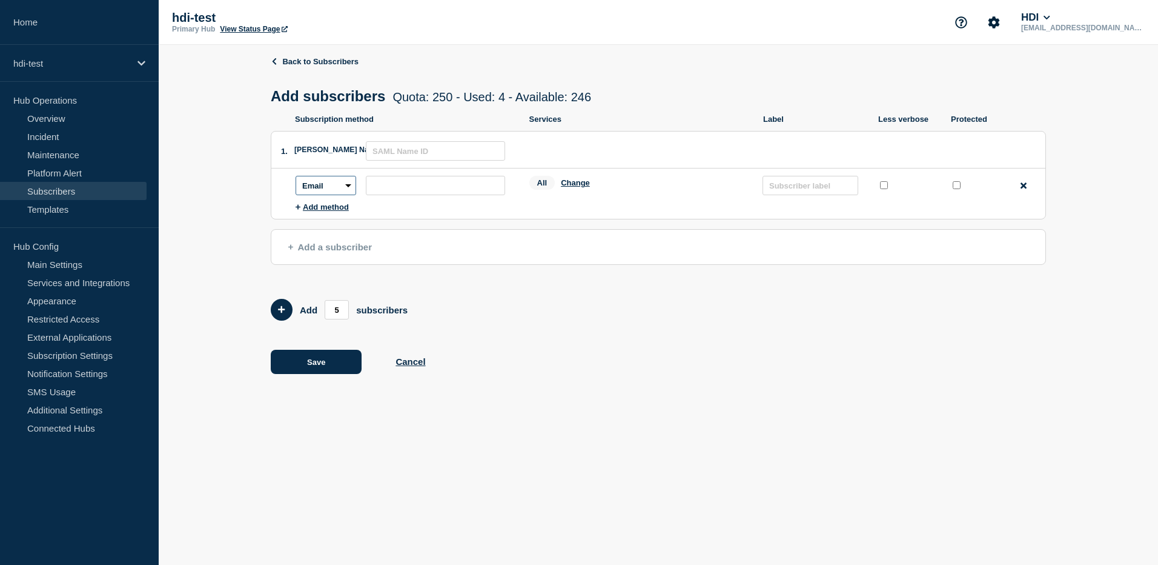
click at [353, 187] on select "Email SMS Slack" at bounding box center [326, 185] width 61 height 19
click at [419, 363] on button "Cancel" at bounding box center [411, 361] width 30 height 10
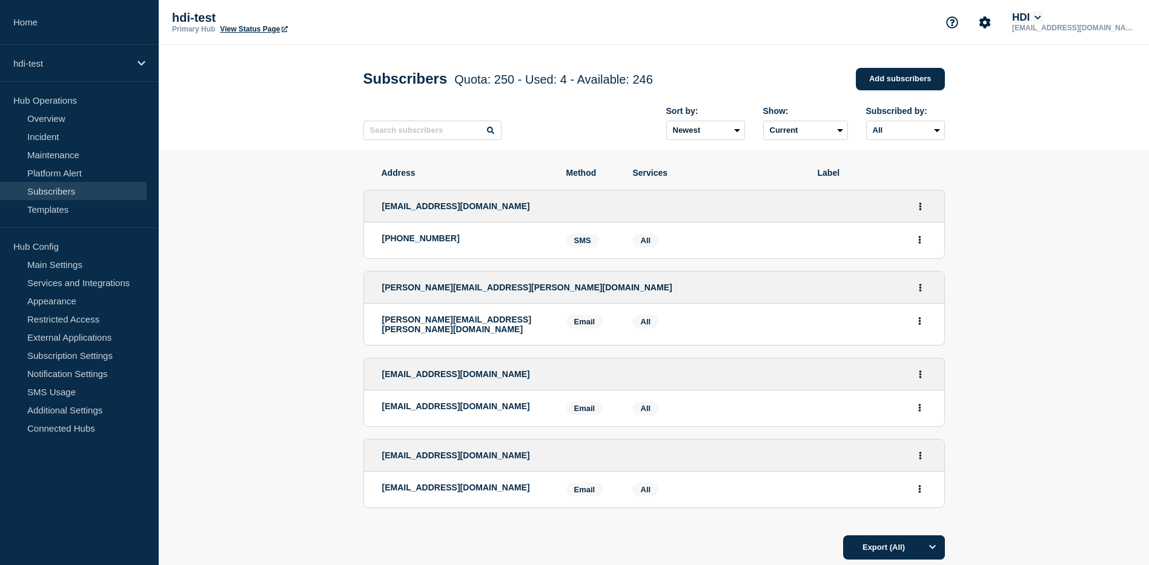
click at [1041, 15] on icon at bounding box center [1038, 17] width 7 height 7
click at [48, 141] on link "Incident" at bounding box center [73, 136] width 147 height 18
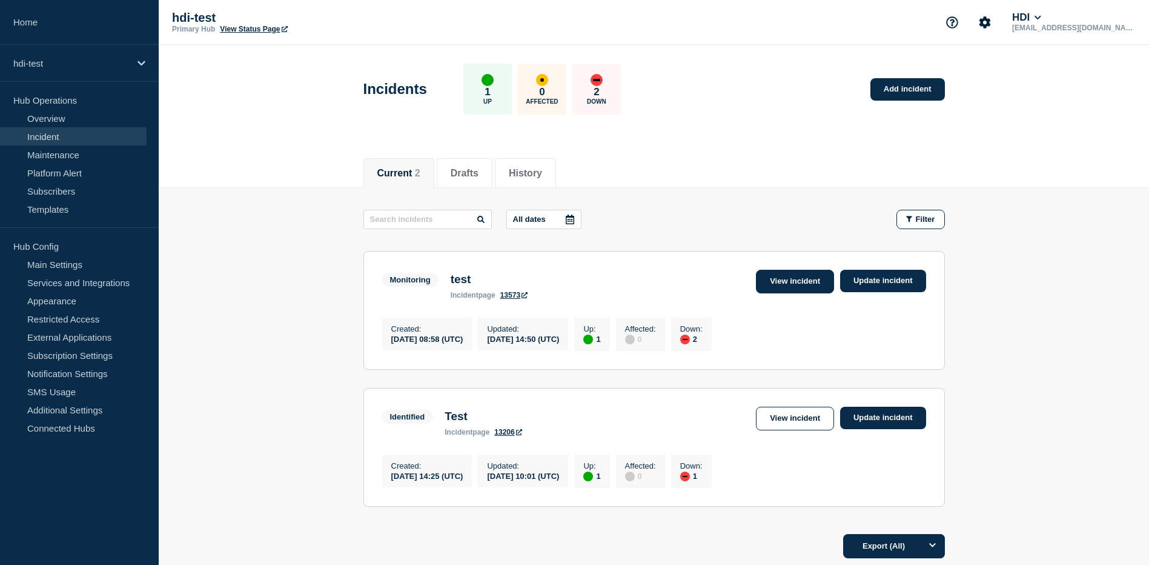
click at [791, 278] on link "View incident" at bounding box center [795, 282] width 78 height 24
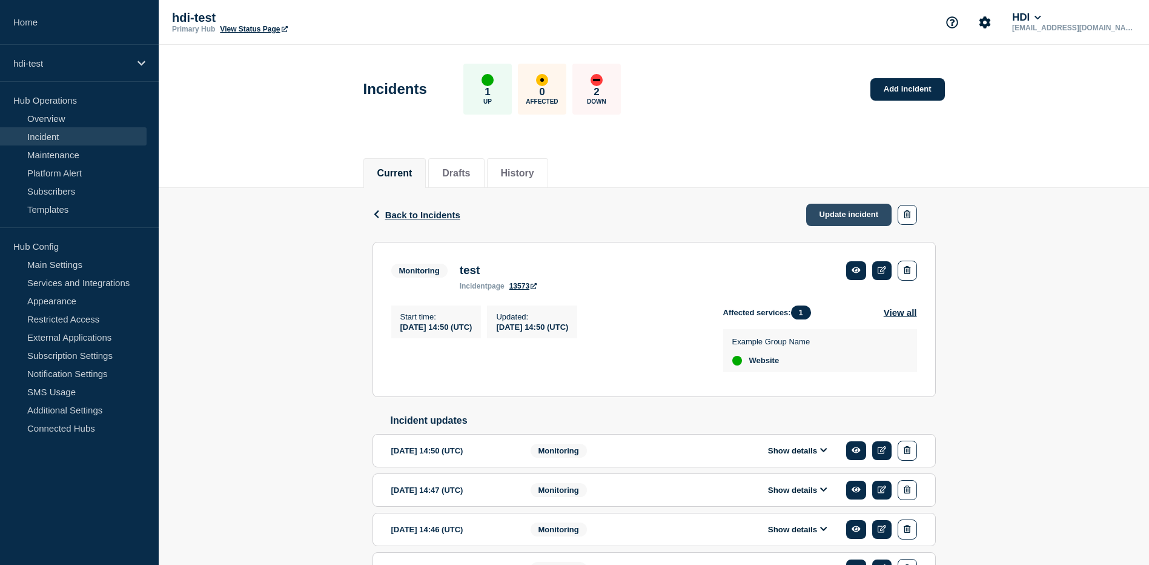
click at [841, 221] on link "Update incident" at bounding box center [849, 215] width 86 height 22
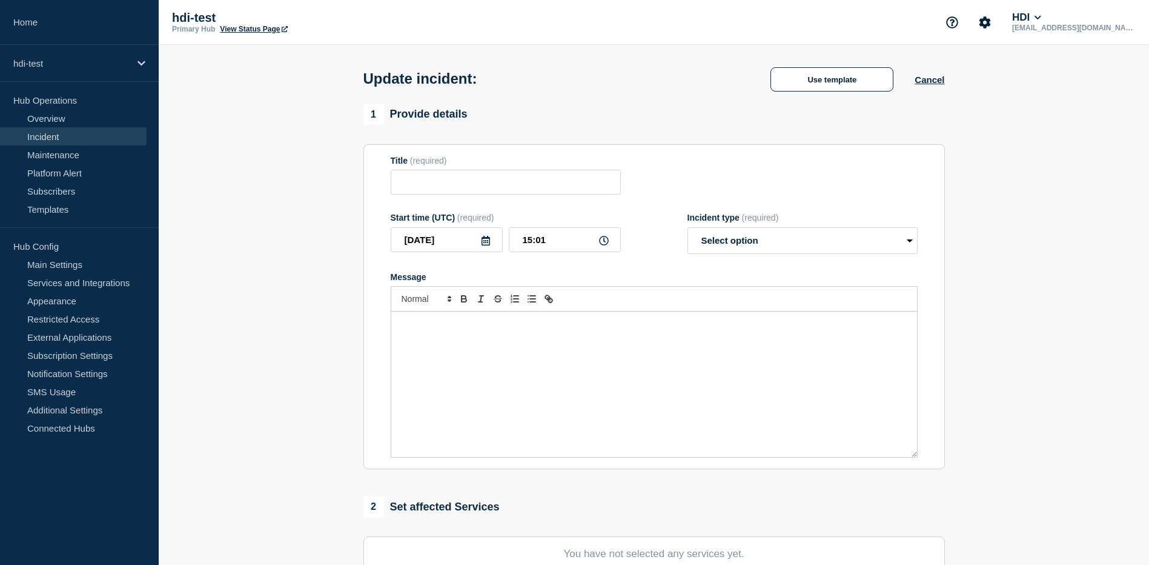
type input "test"
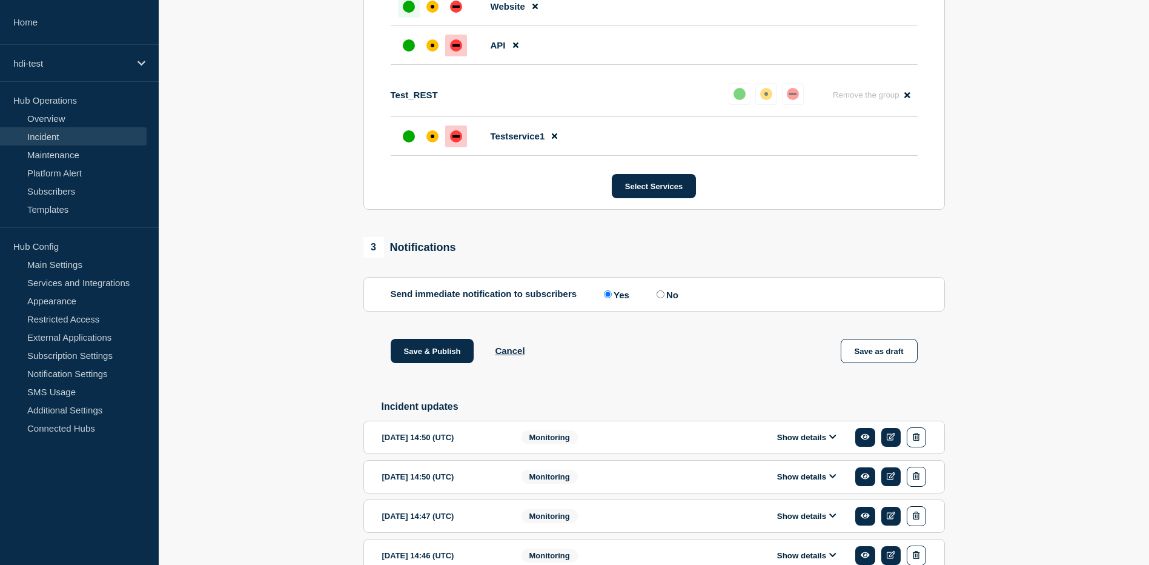
scroll to position [848, 0]
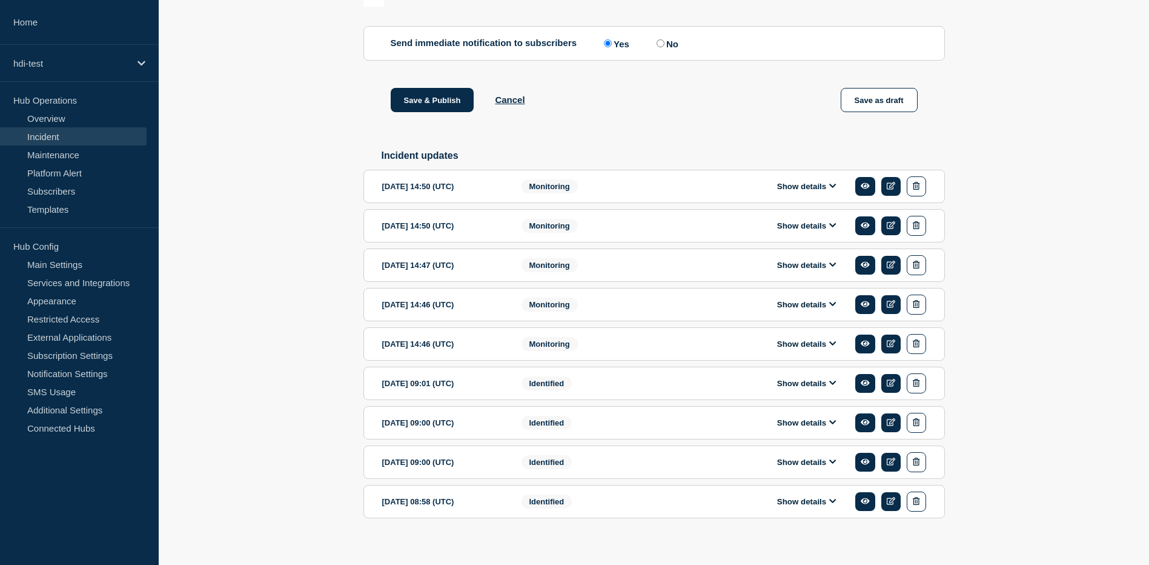
click at [837, 349] on button "Show details" at bounding box center [807, 344] width 67 height 10
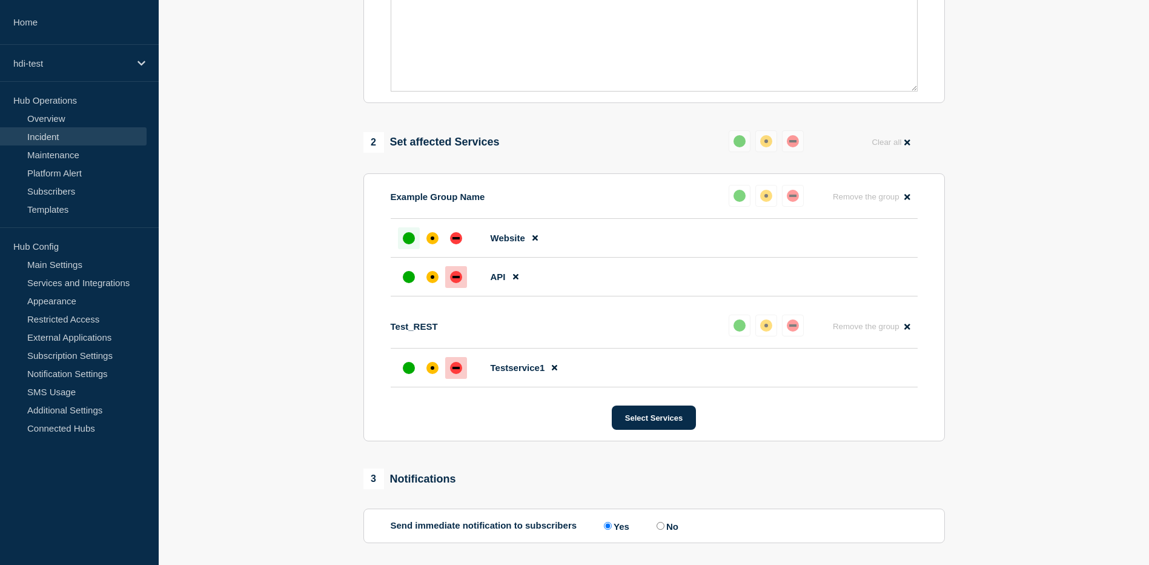
scroll to position [396, 0]
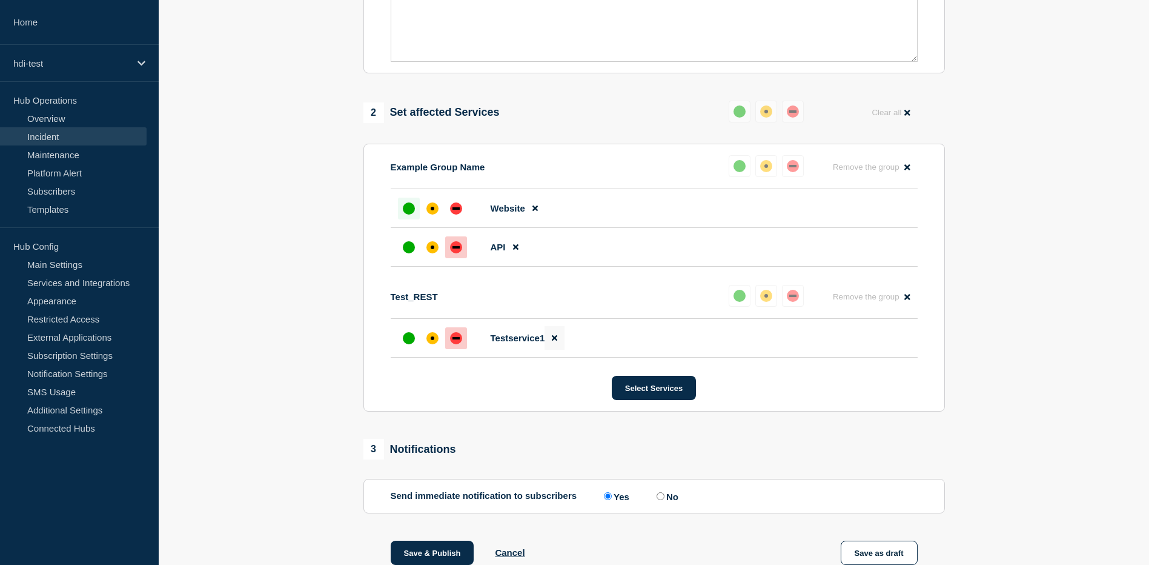
click at [556, 341] on icon at bounding box center [554, 338] width 5 height 8
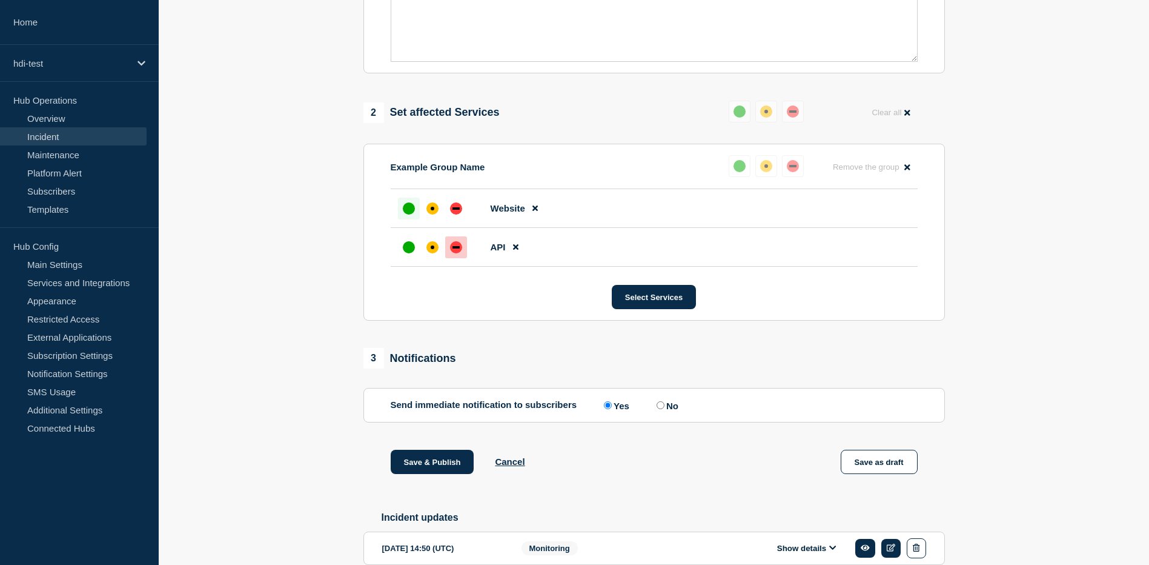
click at [664, 409] on input "No" at bounding box center [661, 405] width 8 height 8
radio input "true"
radio input "false"
click at [438, 464] on button "Save & Publish" at bounding box center [433, 462] width 84 height 24
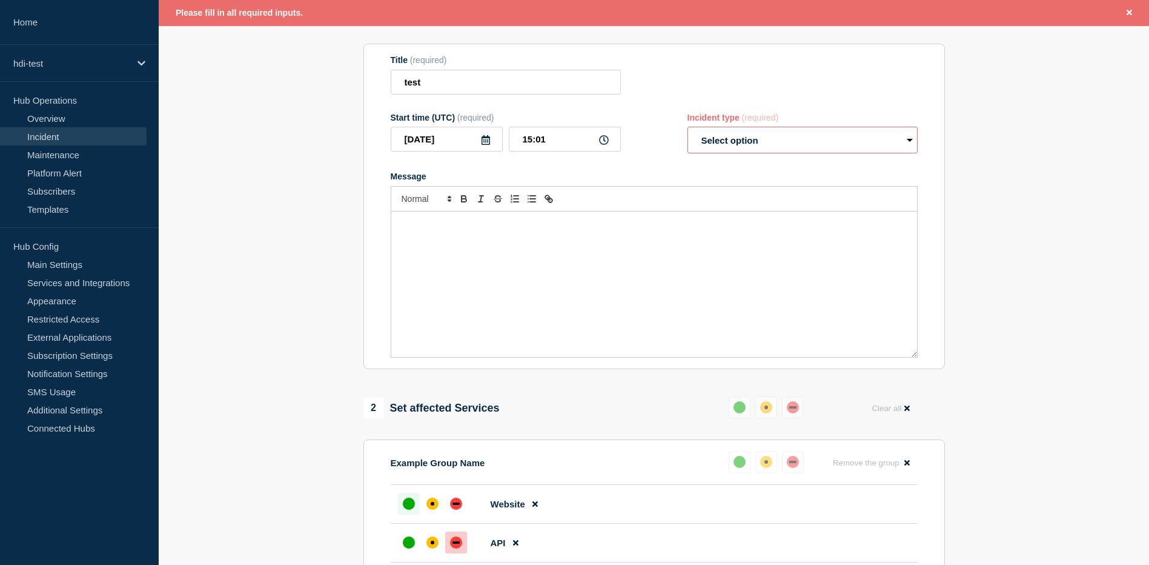
scroll to position [119, 0]
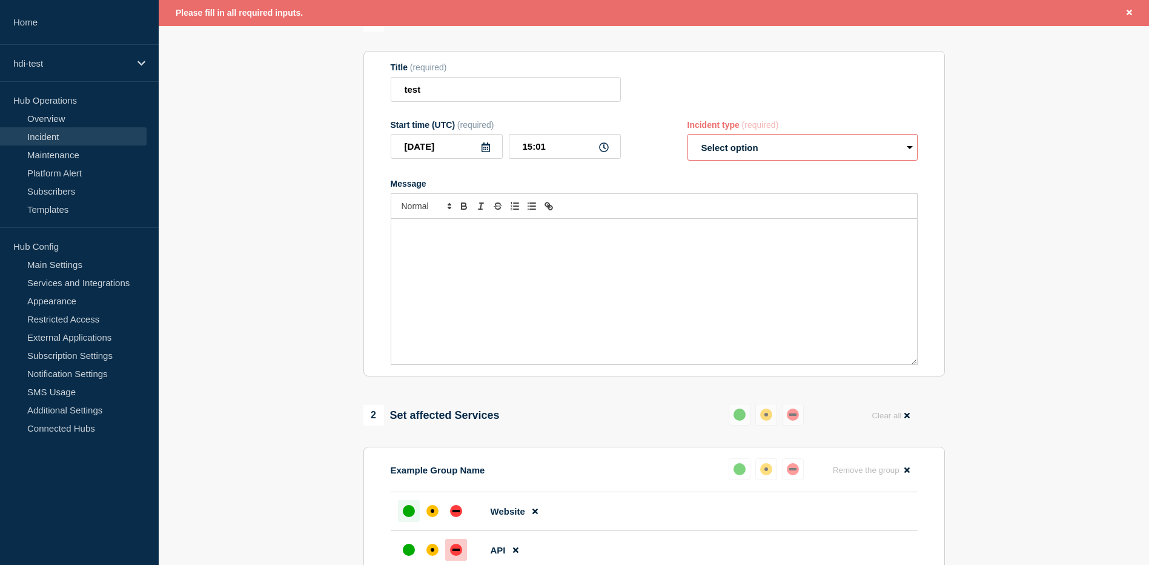
click at [816, 150] on select "Select option Investigating Identified Monitoring Resolved" at bounding box center [803, 147] width 230 height 27
select select "monitoring"
click at [688, 137] on select "Select option Investigating Identified Monitoring Resolved" at bounding box center [803, 147] width 230 height 27
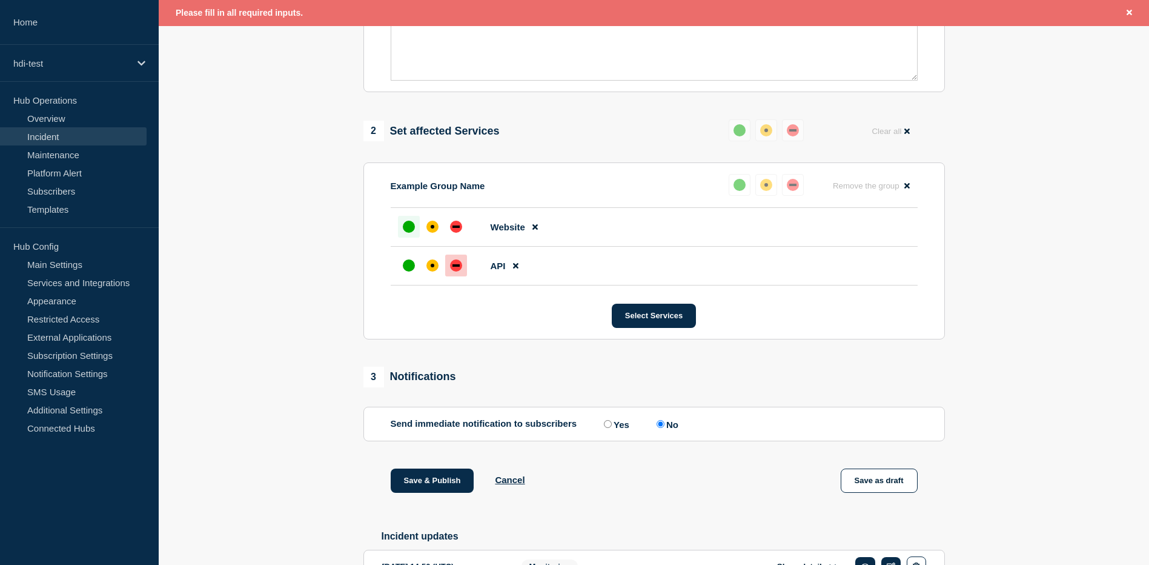
scroll to position [422, 0]
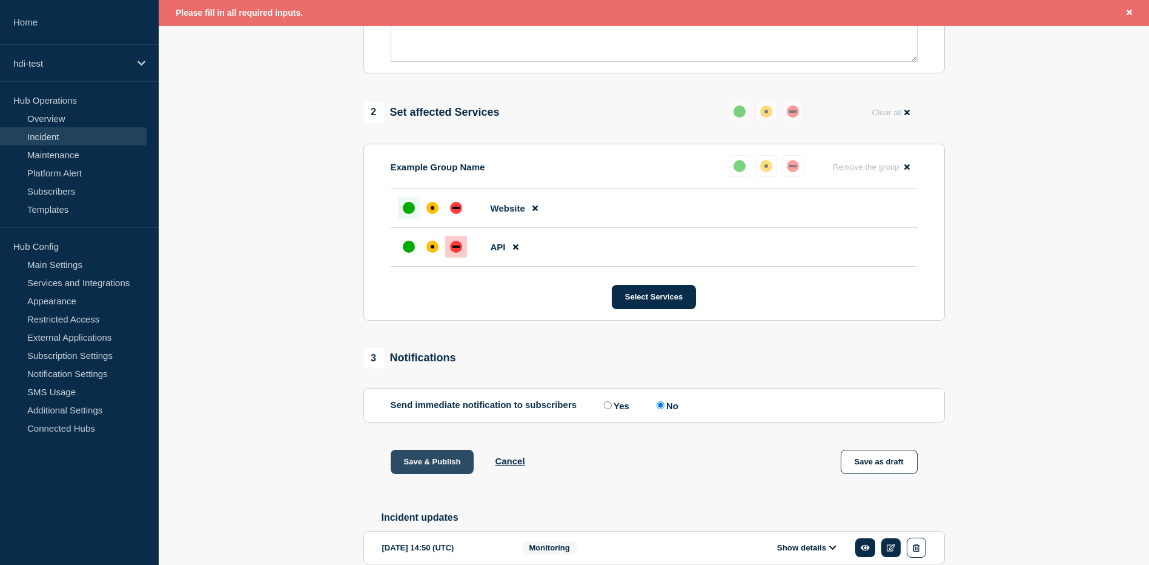
click at [444, 461] on button "Save & Publish" at bounding box center [433, 462] width 84 height 24
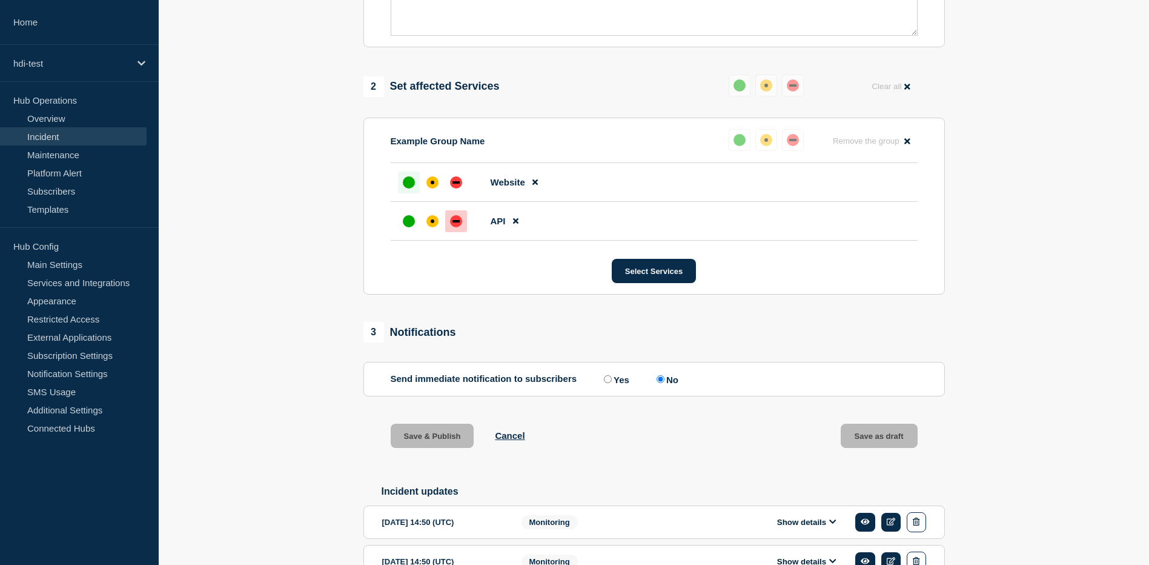
scroll to position [396, 0]
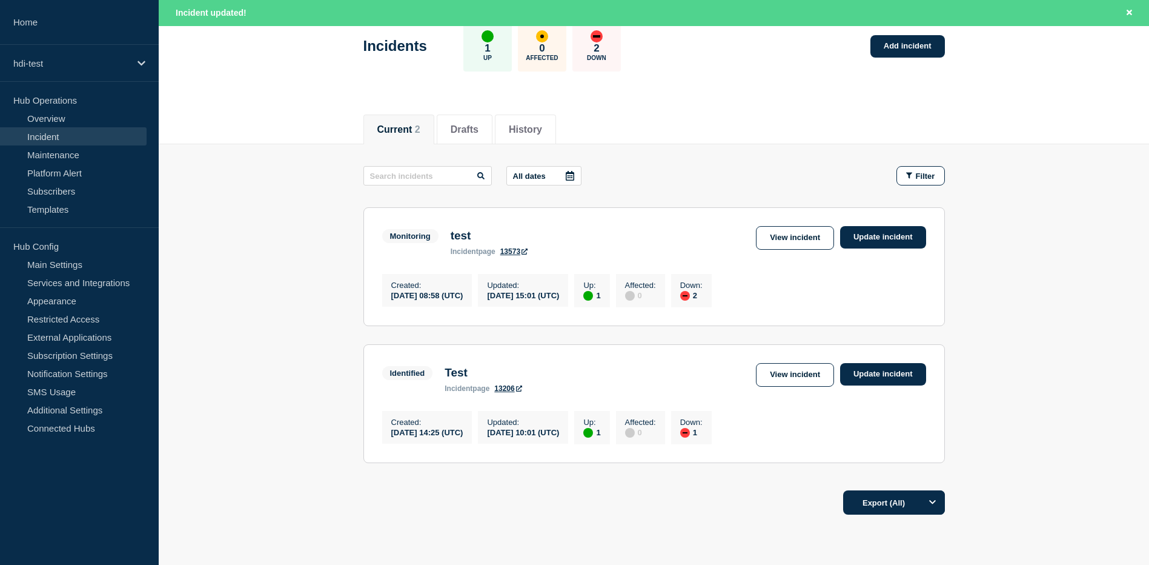
scroll to position [121, 0]
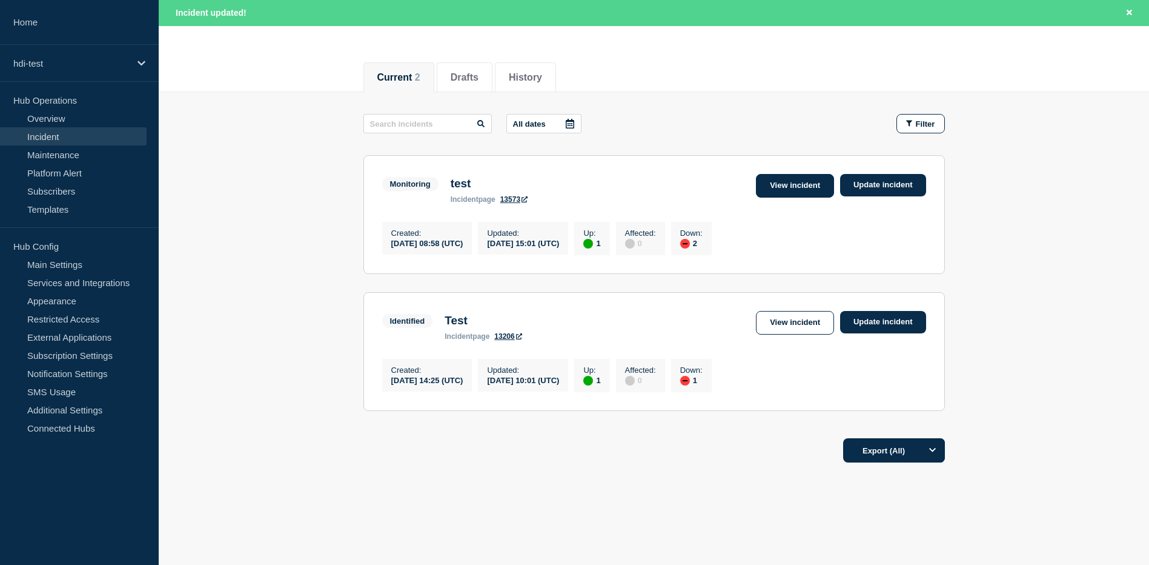
click at [792, 186] on link "View incident" at bounding box center [795, 186] width 78 height 24
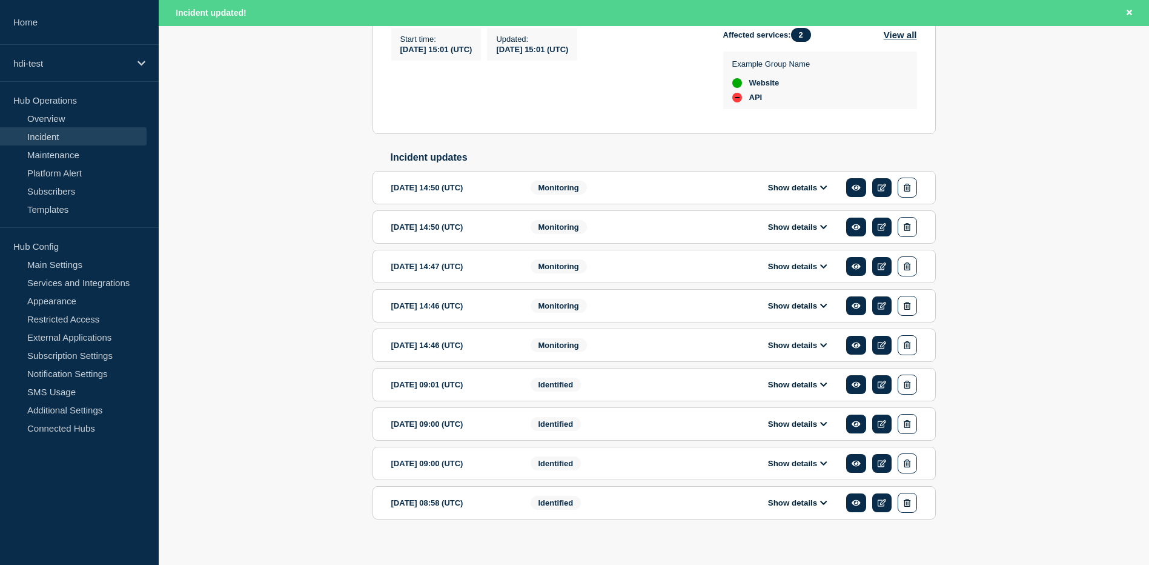
scroll to position [61, 0]
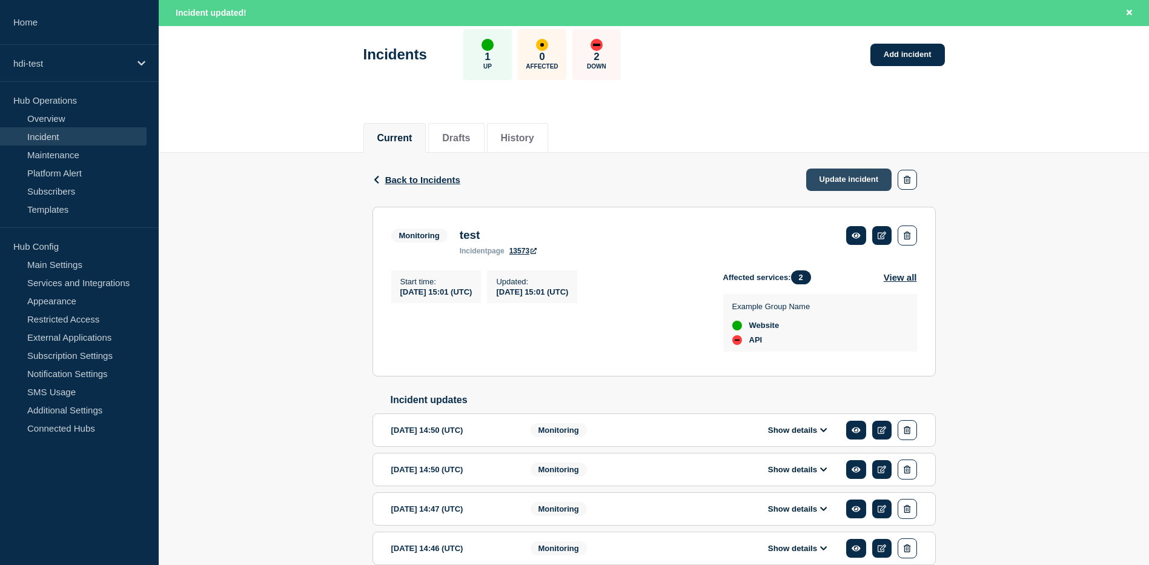
click at [843, 181] on link "Update incident" at bounding box center [849, 179] width 86 height 22
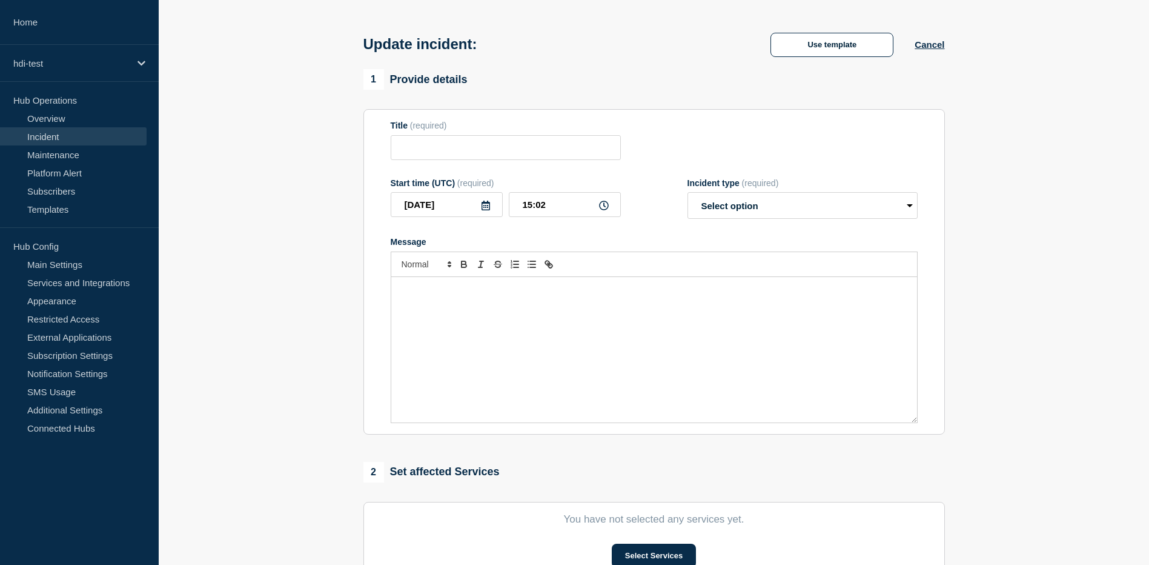
type input "test"
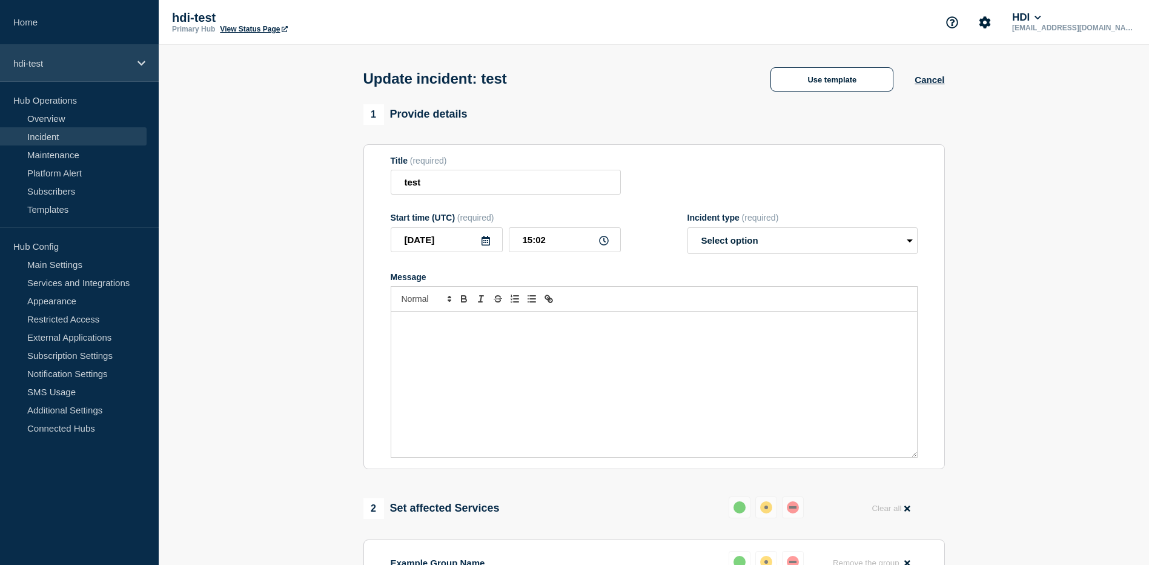
click at [139, 55] on div "hdi-test" at bounding box center [79, 63] width 159 height 37
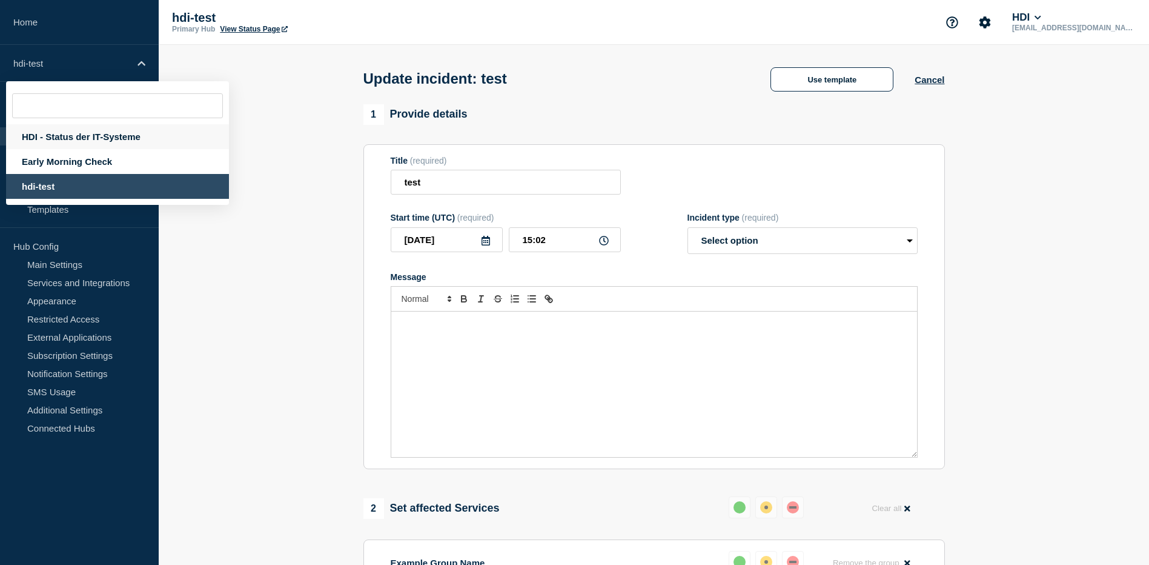
click at [99, 134] on div "HDI - Status der IT-Systeme" at bounding box center [117, 136] width 223 height 25
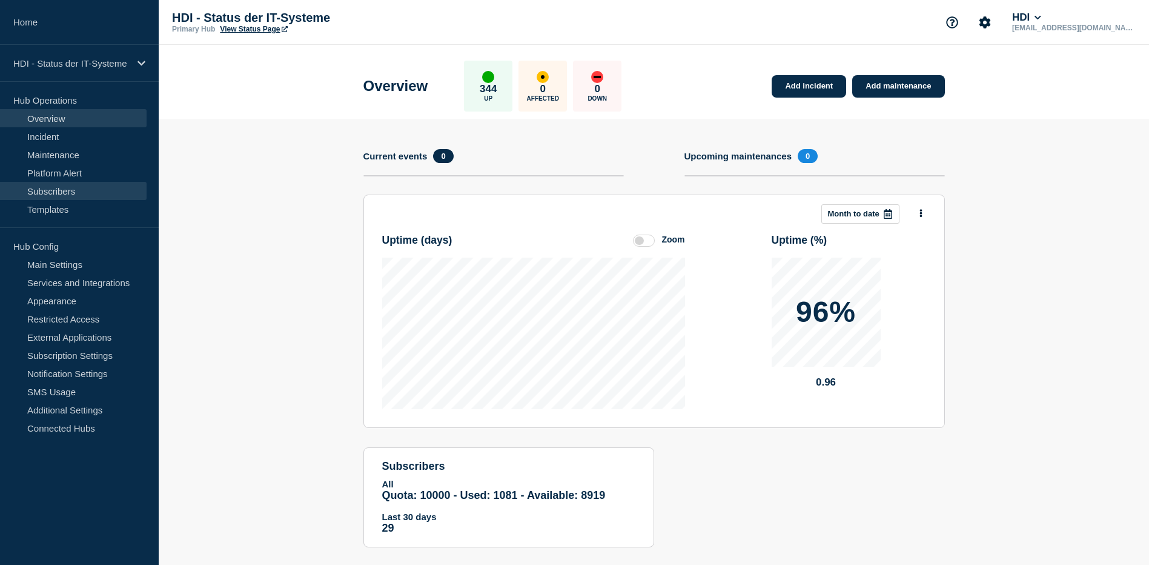
click at [60, 196] on link "Subscribers" at bounding box center [73, 191] width 147 height 18
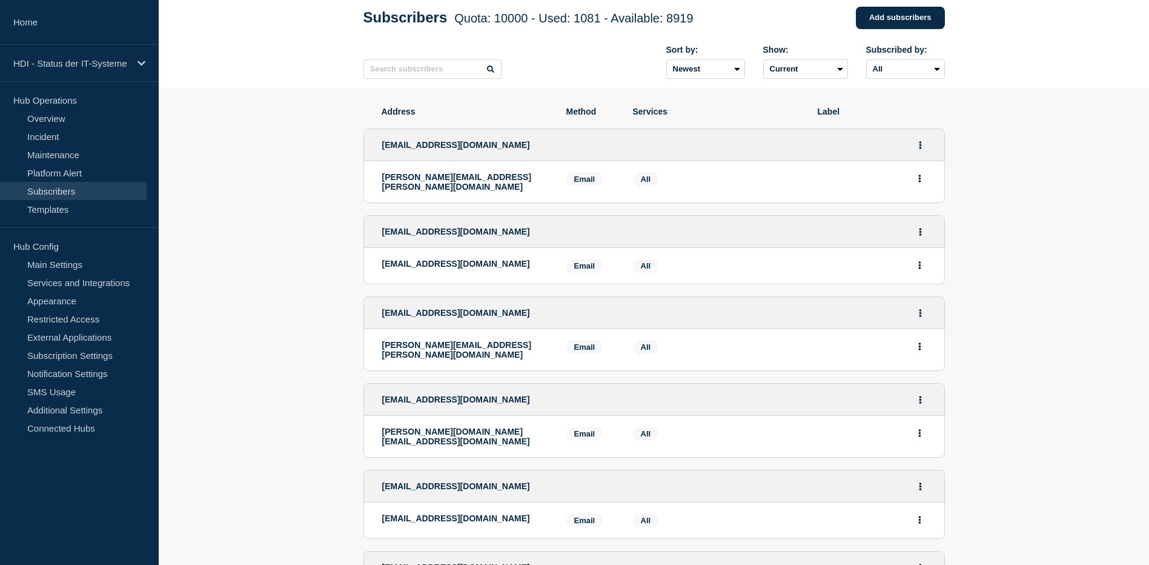
scroll to position [61, 0]
drag, startPoint x: 712, startPoint y: 23, endPoint x: 682, endPoint y: 21, distance: 30.4
click at [682, 21] on div "Subscribers Quota: 10000 - Used: 1081 - Available: 8919 Quota Used Available 10…" at bounding box center [654, 18] width 582 height 36
click at [680, 21] on span "Quota: 10000 - Used: 1081 - Available: 8919" at bounding box center [573, 18] width 239 height 13
drag, startPoint x: 589, startPoint y: 21, endPoint x: 622, endPoint y: 21, distance: 33.3
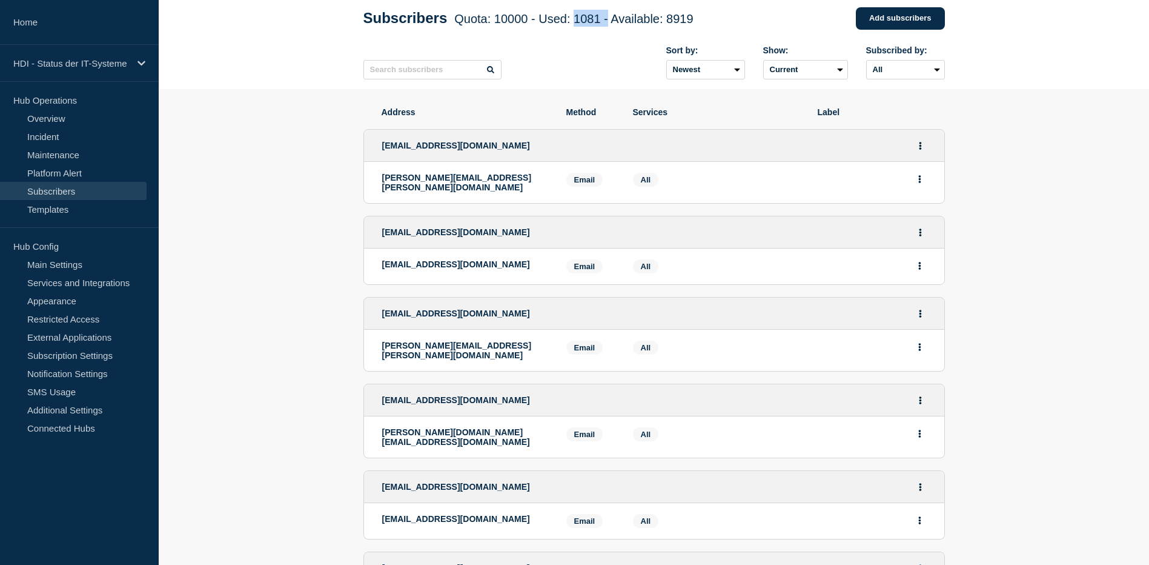
click at [622, 21] on span "Quota: 10000 - Used: 1081 - Available: 8919" at bounding box center [573, 18] width 239 height 13
drag, startPoint x: 622, startPoint y: 21, endPoint x: 748, endPoint y: 39, distance: 126.6
click at [748, 36] on div "Subscribers Quota: 10000 - Used: 1081 - Available: 8919 Quota Used Available 10…" at bounding box center [654, 18] width 582 height 36
click at [940, 79] on select "All Email SMS" at bounding box center [905, 69] width 79 height 19
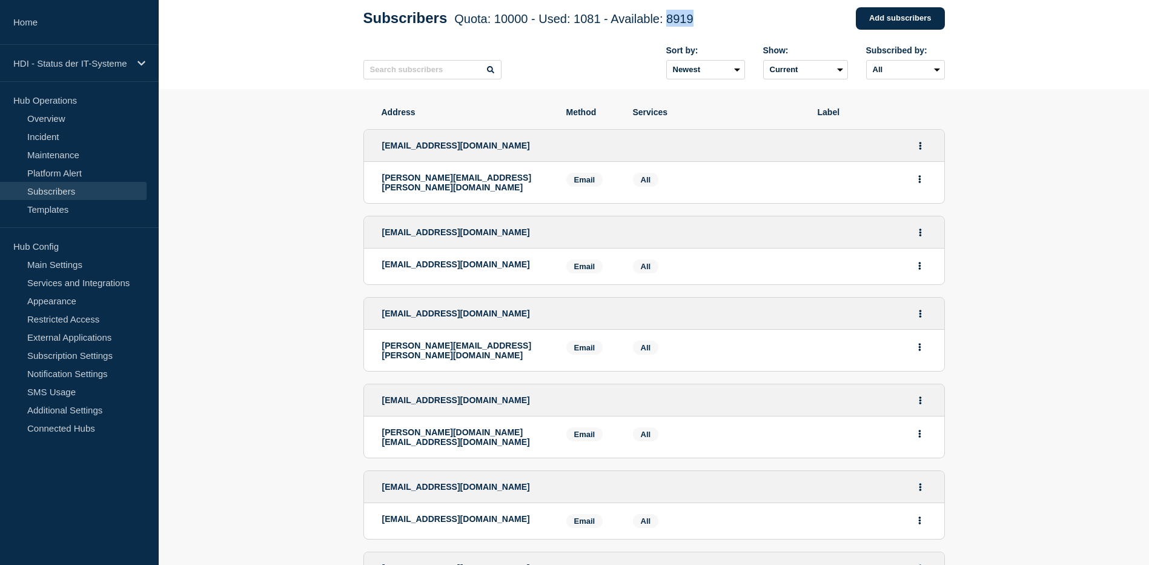
drag, startPoint x: 683, startPoint y: 22, endPoint x: 709, endPoint y: 22, distance: 25.4
click at [694, 22] on h1 "Subscribers Quota: 10000 - Used: 1081 - Available: 8919 Quota Used Available 10…" at bounding box center [528, 18] width 330 height 17
drag, startPoint x: 709, startPoint y: 22, endPoint x: 663, endPoint y: 36, distance: 48.1
click at [663, 36] on div "Subscribers Quota: 10000 - Used: 1081 - Available: 8919 Quota Used Available 10…" at bounding box center [654, 18] width 582 height 36
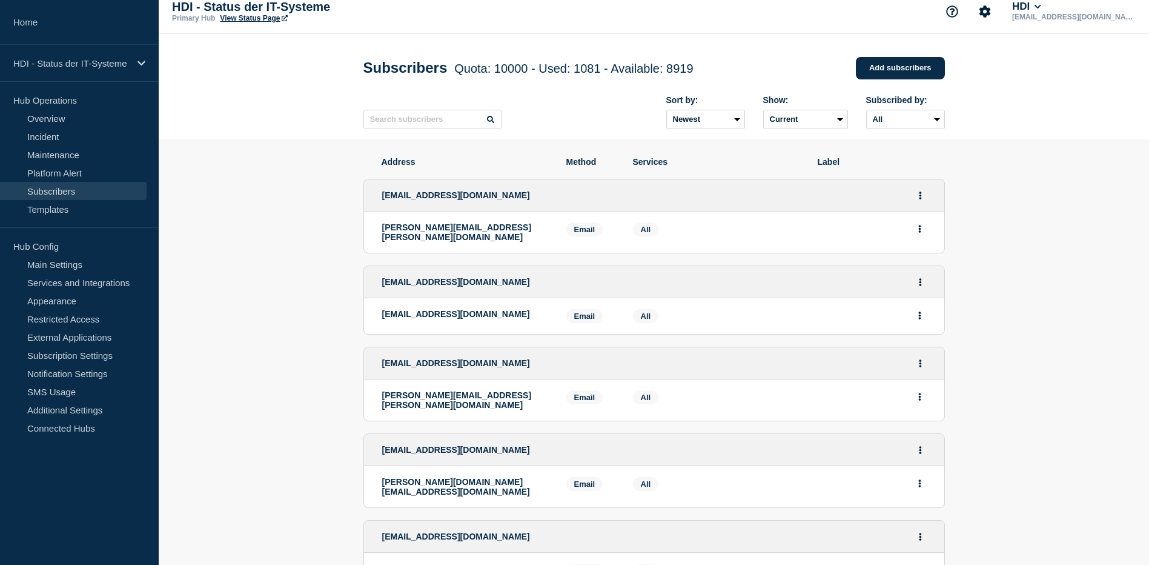
scroll to position [0, 0]
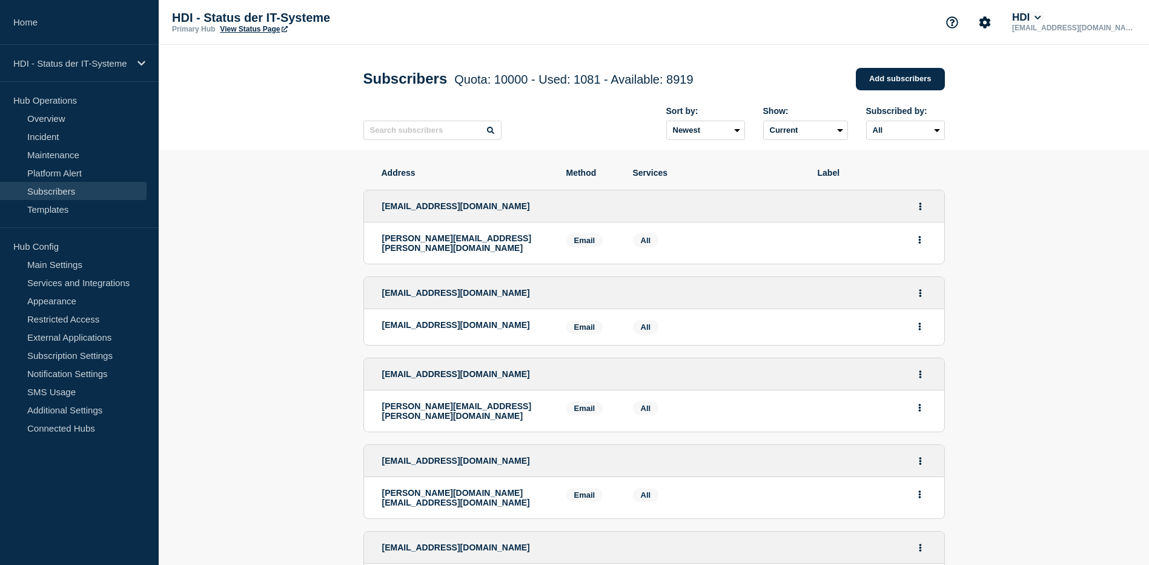
click at [1041, 19] on icon at bounding box center [1038, 17] width 7 height 7
click at [931, 136] on select "All Email SMS" at bounding box center [905, 130] width 79 height 19
select select "sms"
click at [866, 123] on select "All Email SMS" at bounding box center [905, 130] width 79 height 19
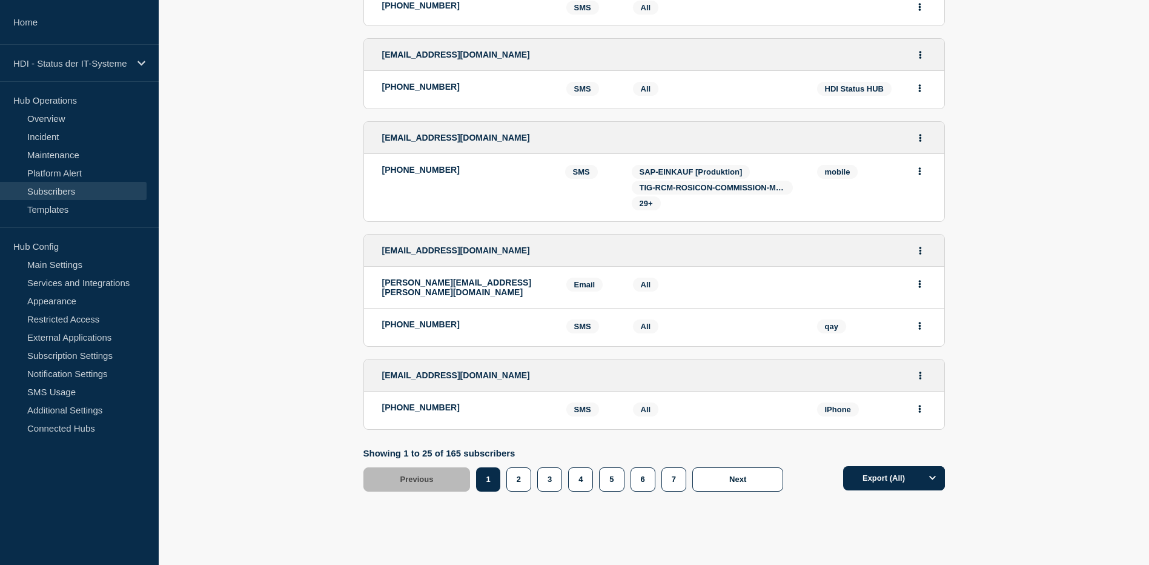
scroll to position [2246, 0]
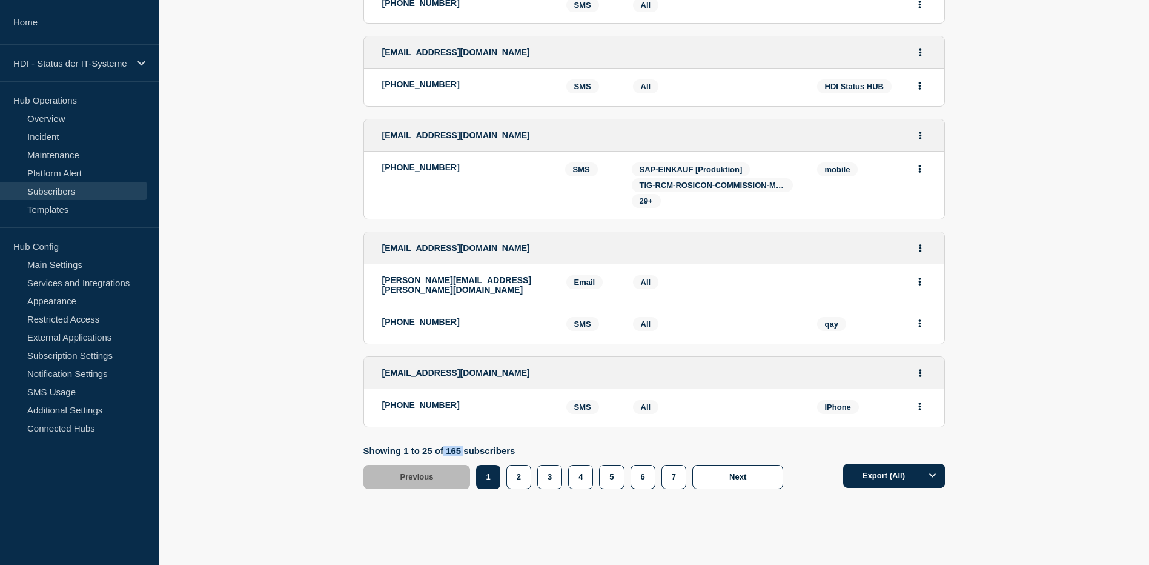
drag, startPoint x: 445, startPoint y: 420, endPoint x: 464, endPoint y: 416, distance: 19.8
click at [464, 445] on p "Showing 1 to 25 of 165 subscribers" at bounding box center [576, 450] width 426 height 10
drag, startPoint x: 464, startPoint y: 416, endPoint x: 579, endPoint y: 507, distance: 147.0
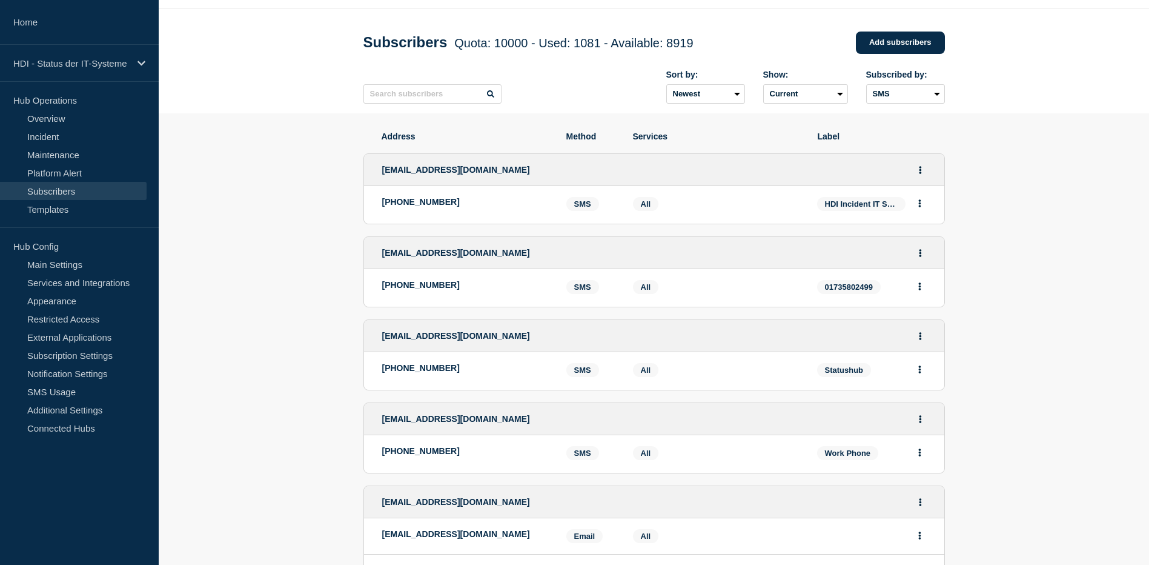
scroll to position [0, 0]
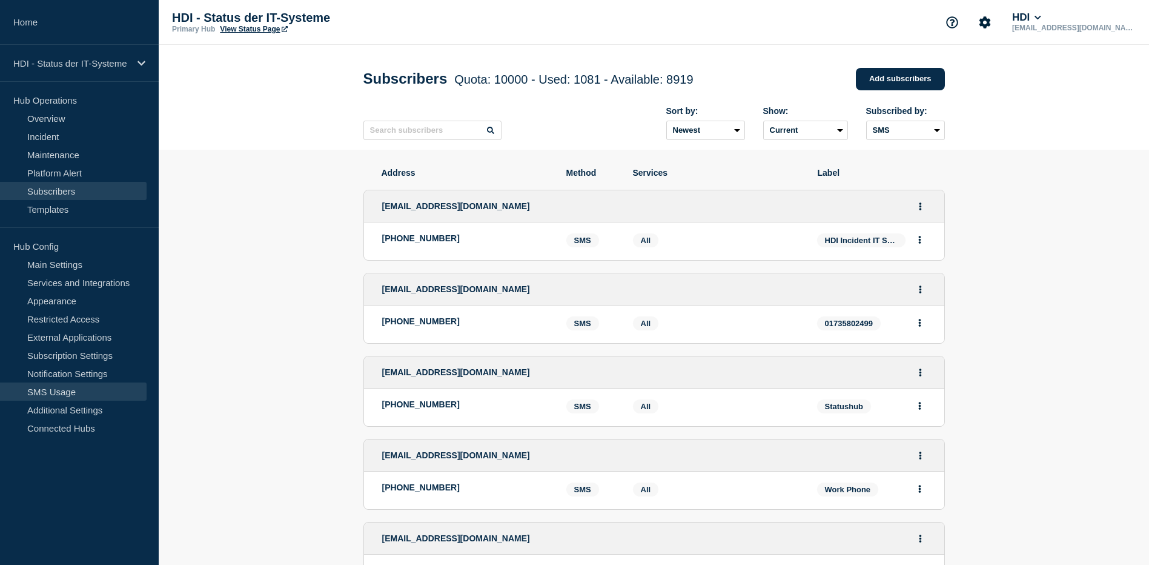
click at [66, 395] on link "SMS Usage" at bounding box center [73, 391] width 147 height 18
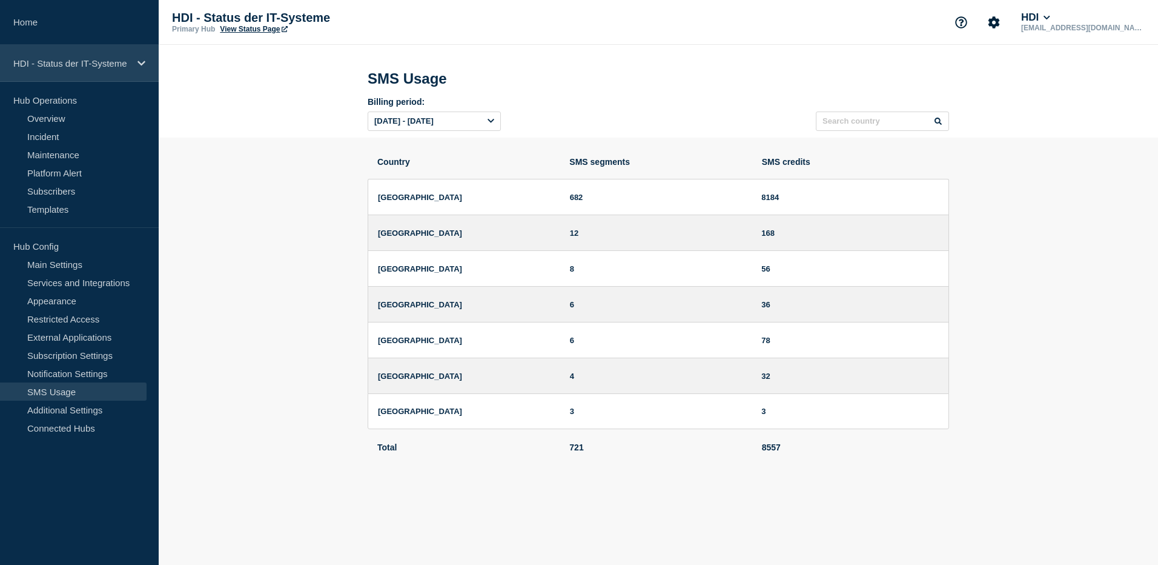
click at [150, 68] on div "HDI - Status der IT-Systeme" at bounding box center [79, 63] width 159 height 37
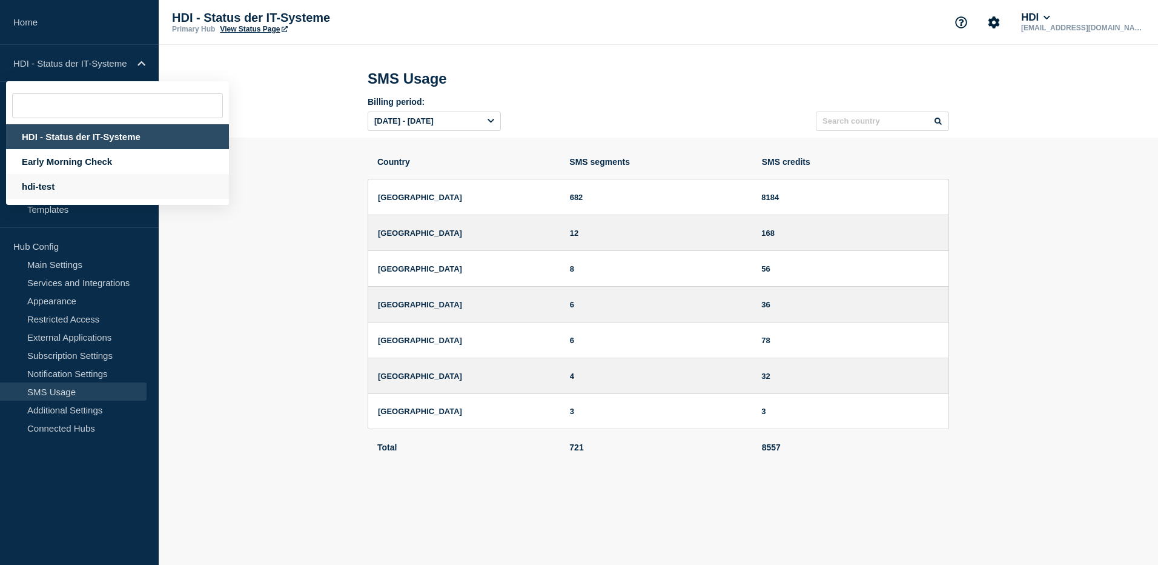
click at [75, 188] on div "hdi-test" at bounding box center [117, 186] width 223 height 25
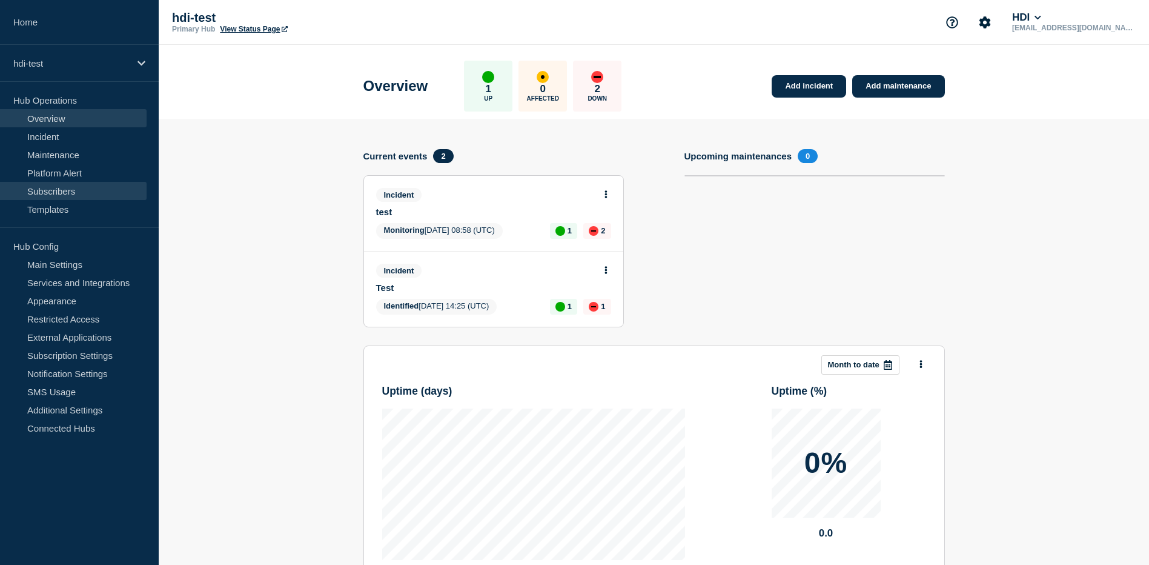
click at [68, 194] on link "Subscribers" at bounding box center [73, 191] width 147 height 18
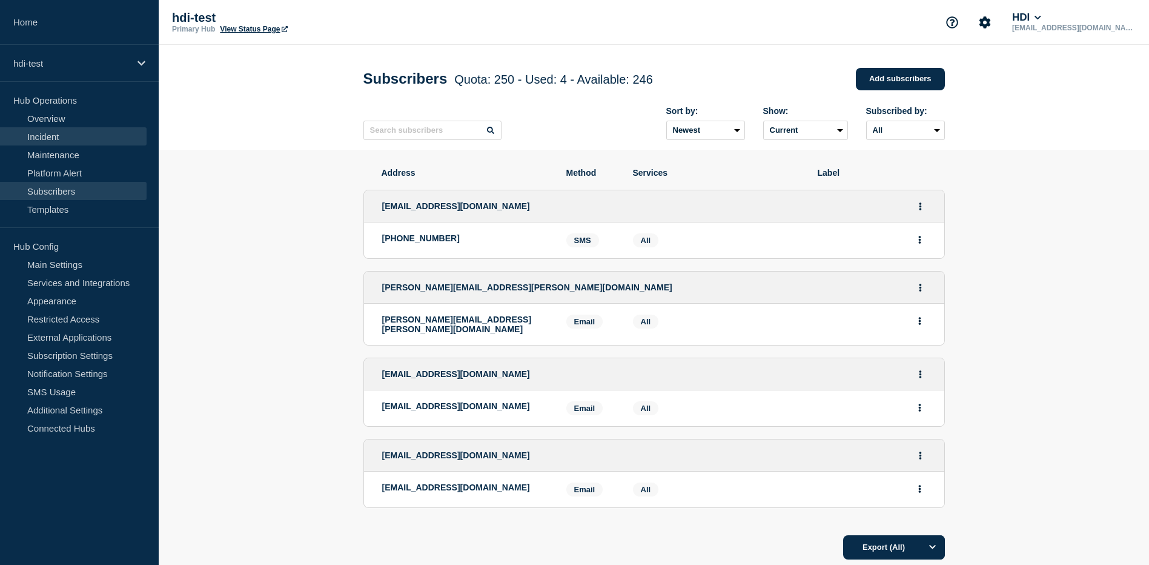
click at [50, 139] on link "Incident" at bounding box center [73, 136] width 147 height 18
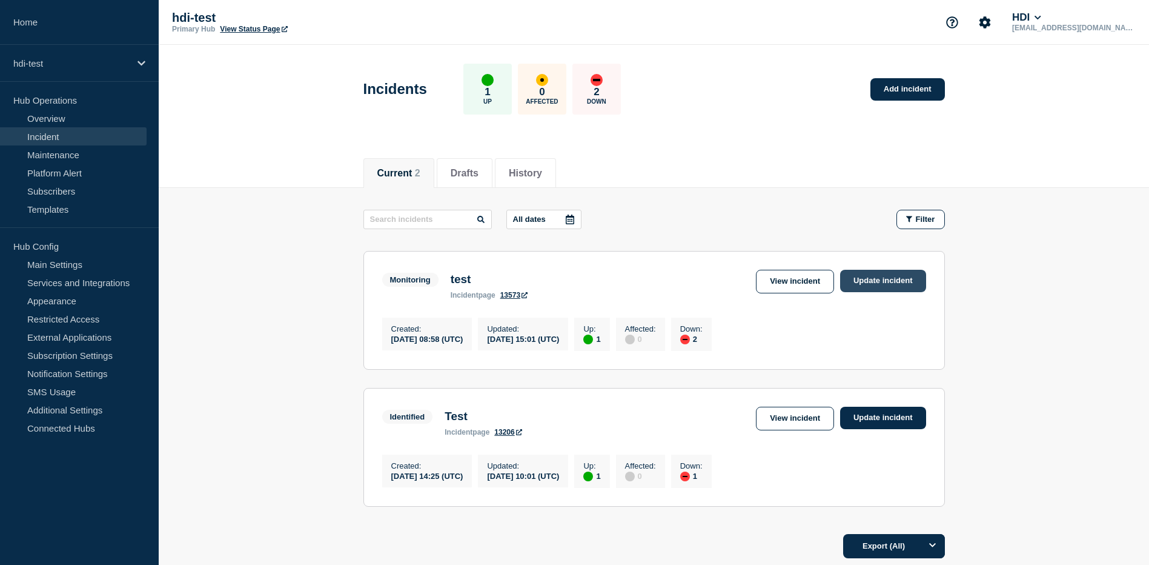
click at [868, 284] on link "Update incident" at bounding box center [883, 281] width 86 height 22
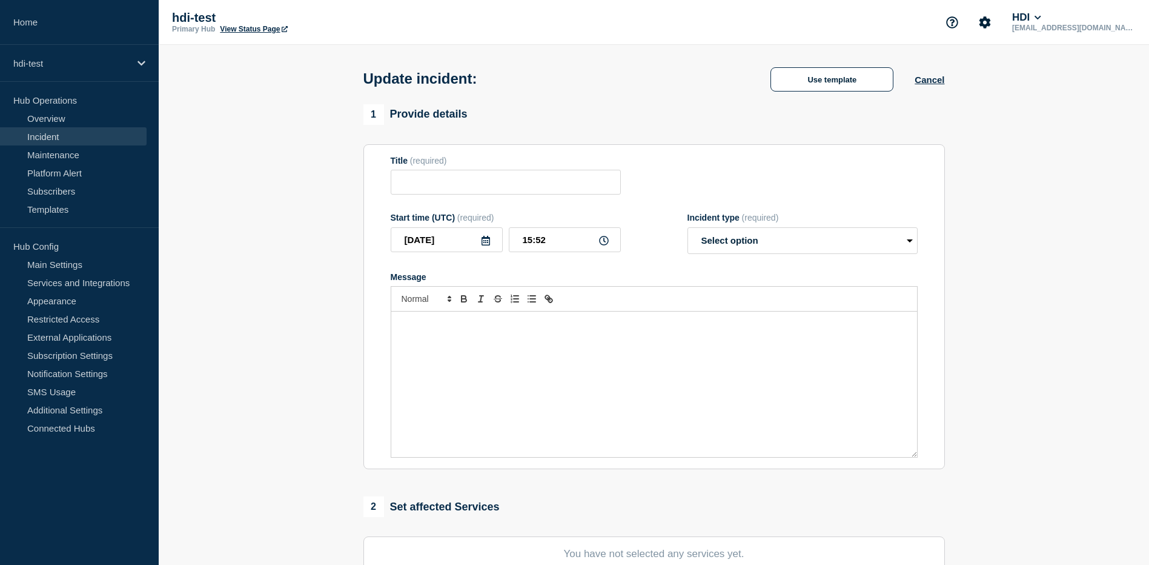
type input "test"
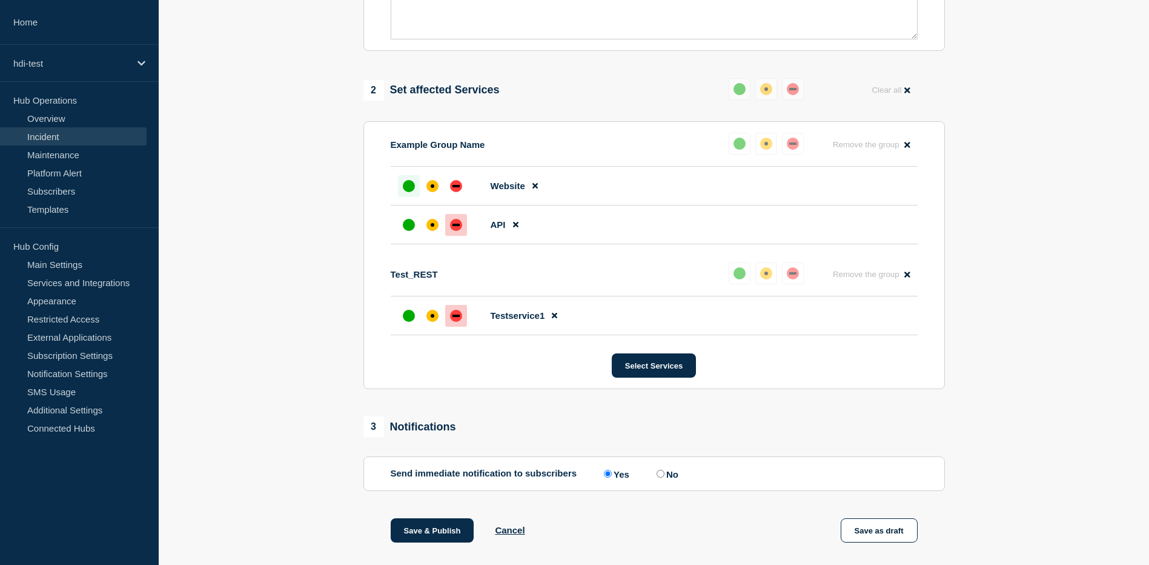
scroll to position [424, 0]
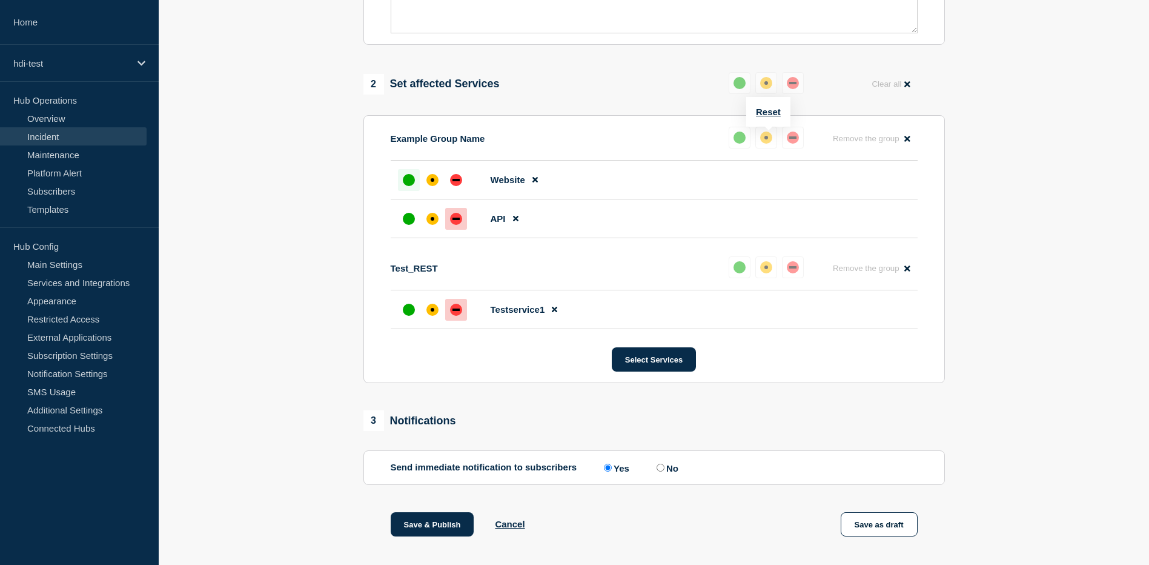
drag, startPoint x: 294, startPoint y: 329, endPoint x: 336, endPoint y: 342, distance: 43.3
click at [294, 329] on section "1 Provide details Title (required) test Start time (UTC) (required) [DATE] 15:5…" at bounding box center [654, 349] width 990 height 1339
click at [663, 470] on input "No" at bounding box center [661, 467] width 8 height 8
radio input "true"
radio input "false"
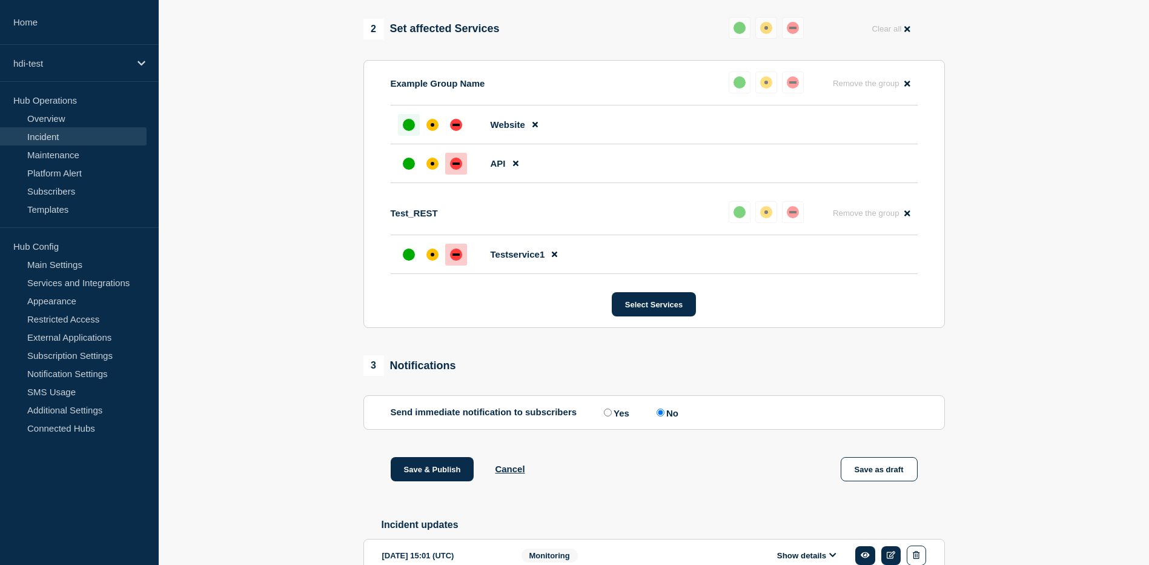
scroll to position [485, 0]
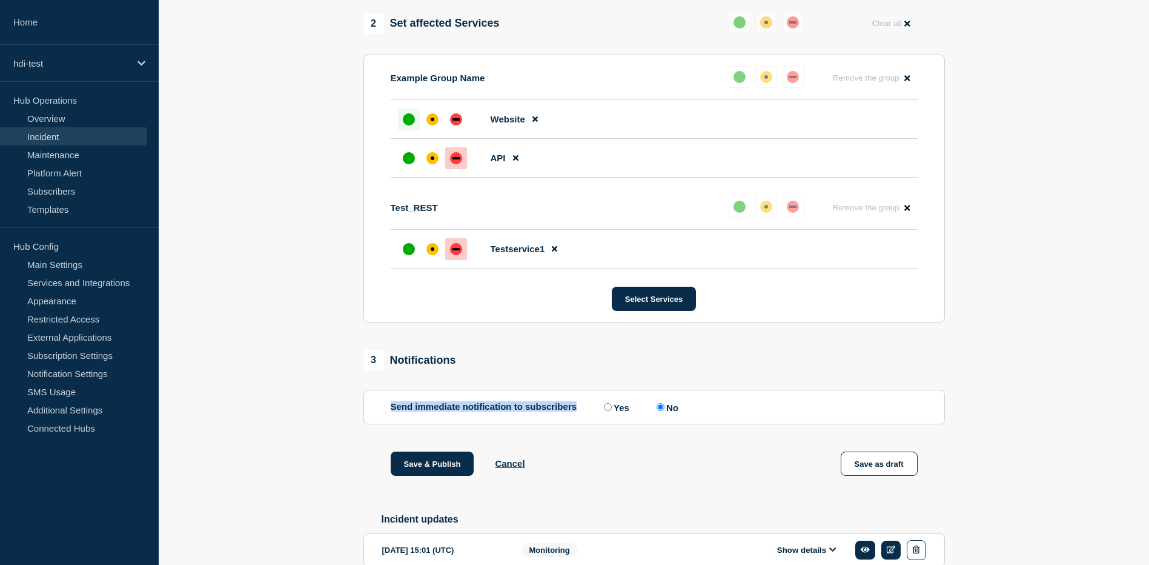
drag, startPoint x: 391, startPoint y: 410, endPoint x: 578, endPoint y: 411, distance: 187.2
click at [578, 411] on div "Send immediate notification to subscribers Yes No" at bounding box center [654, 407] width 527 height 12
drag, startPoint x: 578, startPoint y: 411, endPoint x: 589, endPoint y: 457, distance: 47.3
click at [589, 457] on div "Save & Publish Cancel Save as draft" at bounding box center [654, 478] width 582 height 55
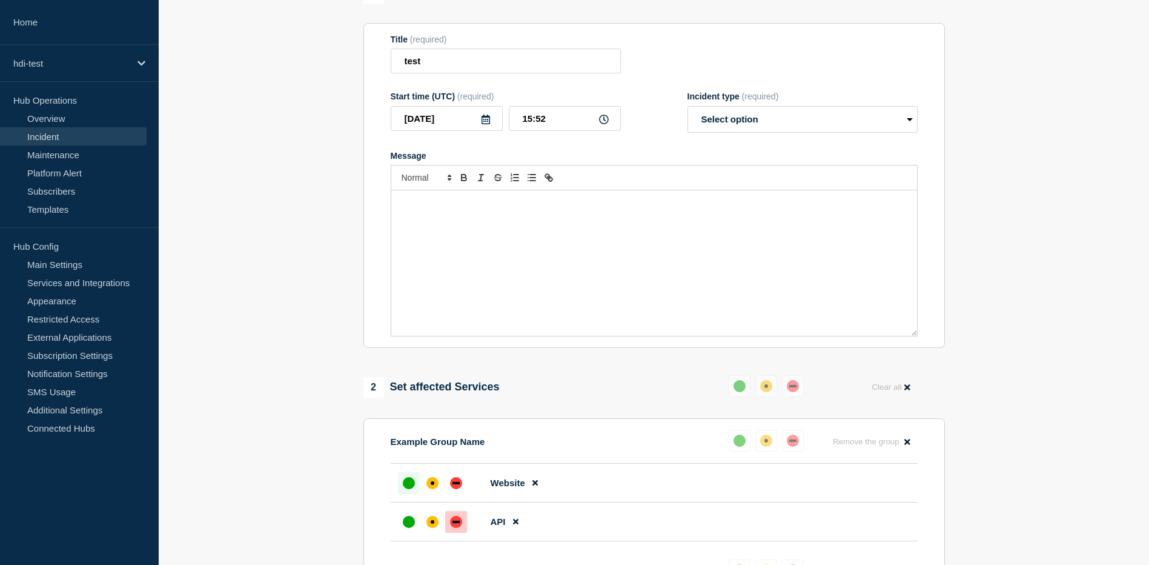
scroll to position [363, 0]
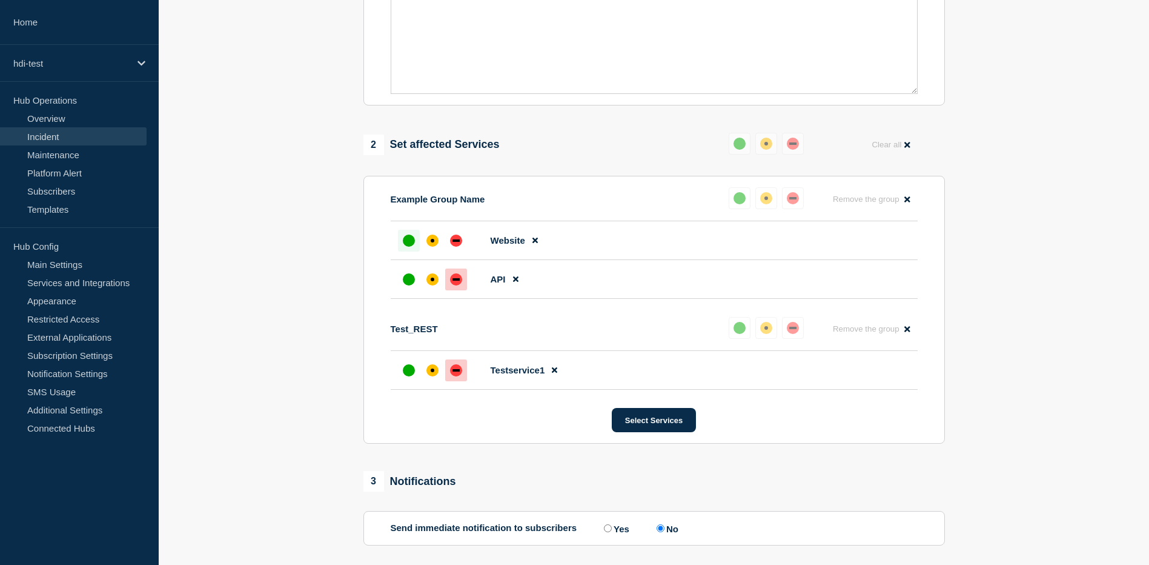
click at [289, 388] on section "1 Provide details Title (required) test Start time (UTC) (required) [DATE] 15:5…" at bounding box center [654, 410] width 990 height 1339
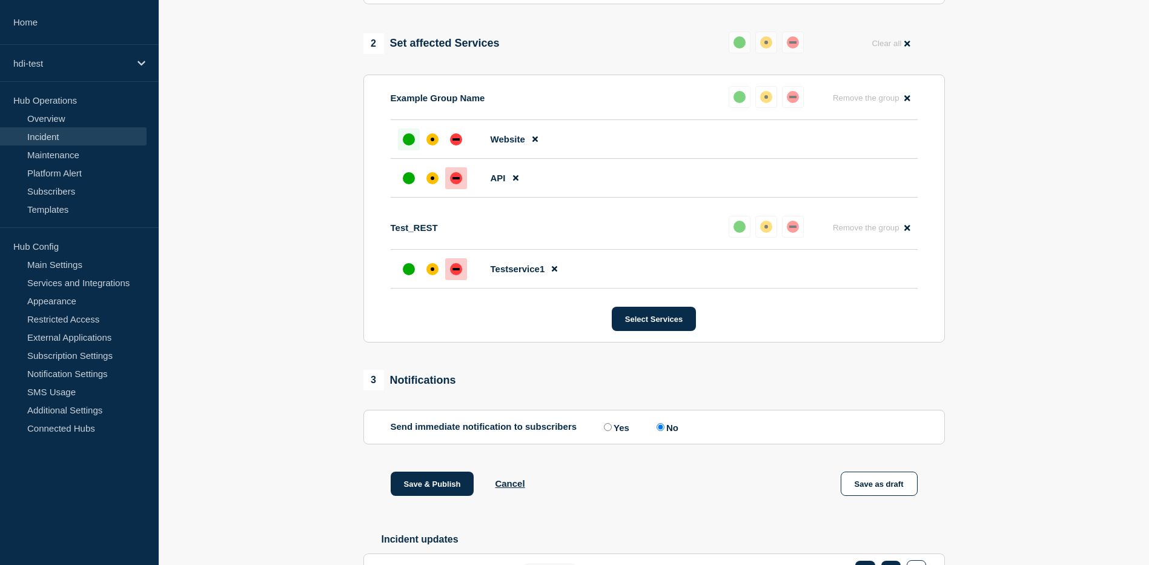
scroll to position [358, 0]
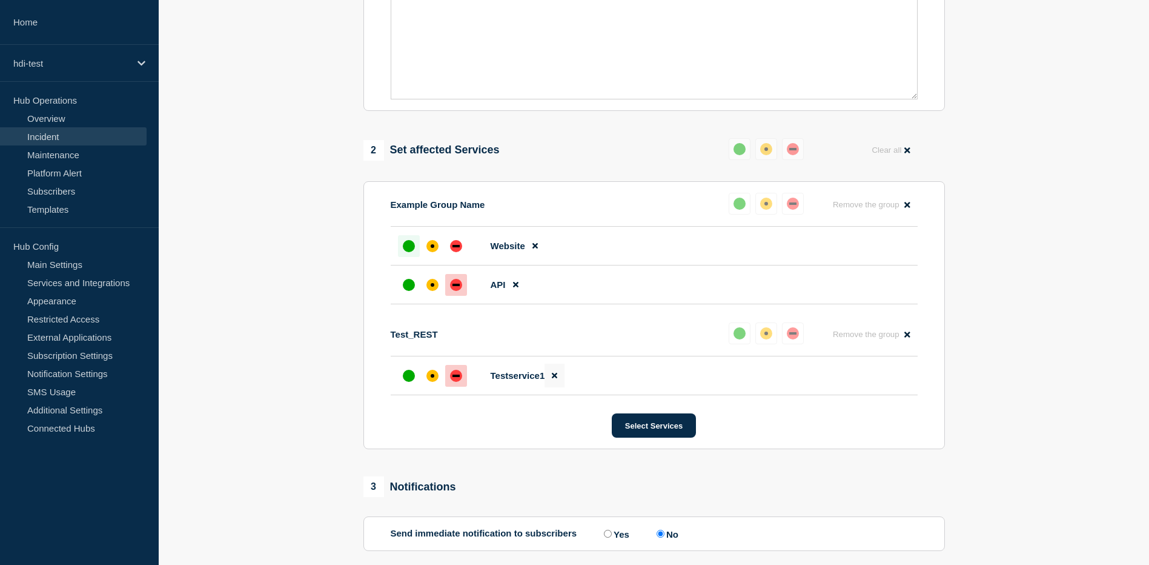
click at [556, 378] on icon at bounding box center [554, 375] width 5 height 5
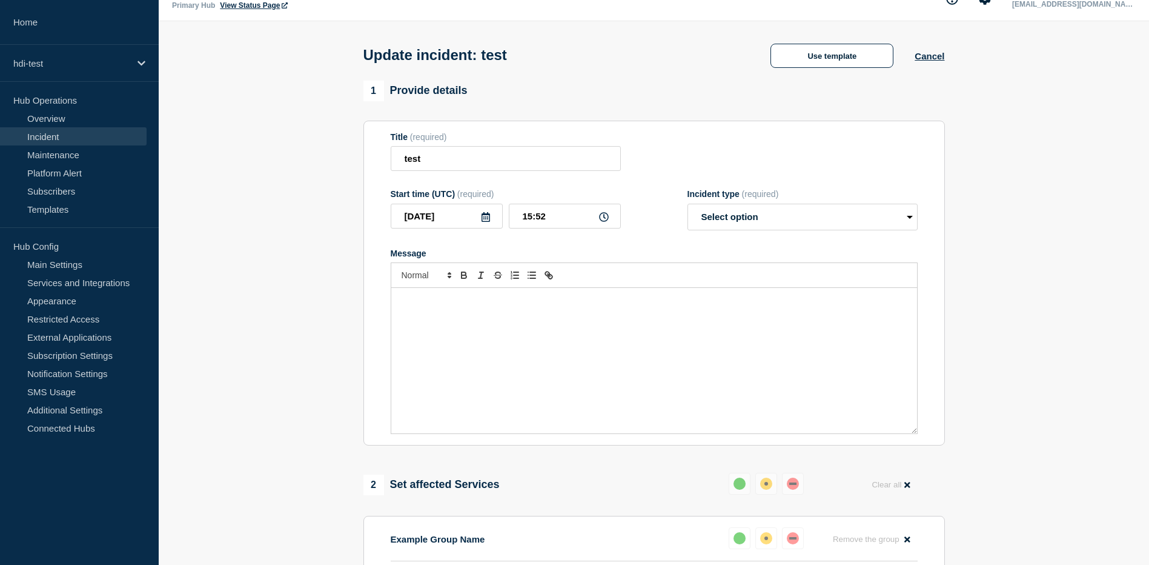
scroll to position [0, 0]
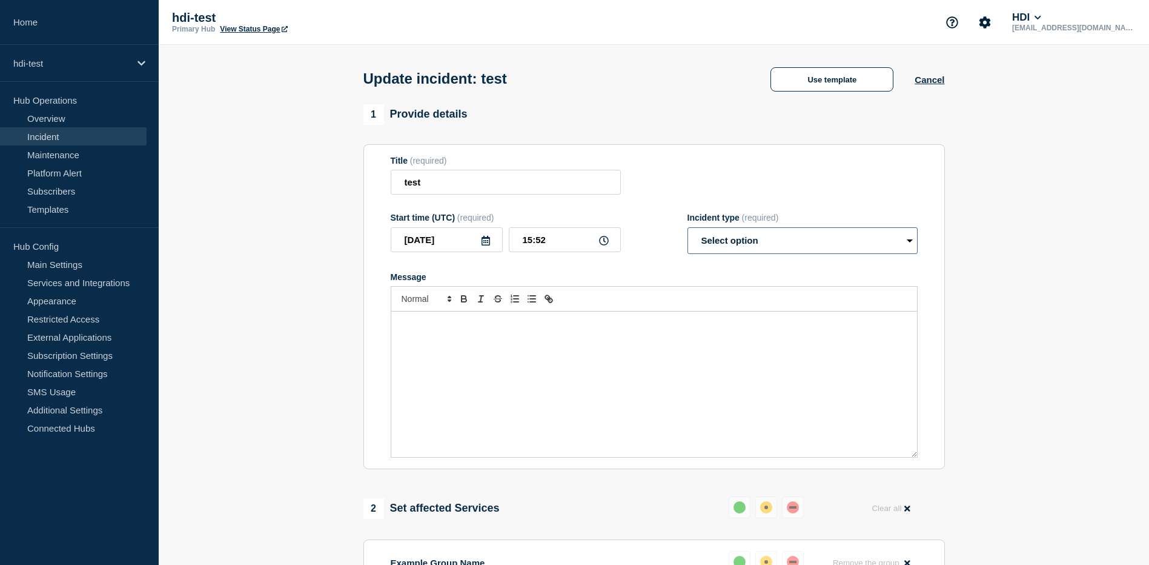
click at [771, 253] on select "Select option Investigating Identified Monitoring Resolved" at bounding box center [803, 240] width 230 height 27
select select "monitoring"
click at [688, 230] on select "Select option Investigating Identified Monitoring Resolved" at bounding box center [803, 240] width 230 height 27
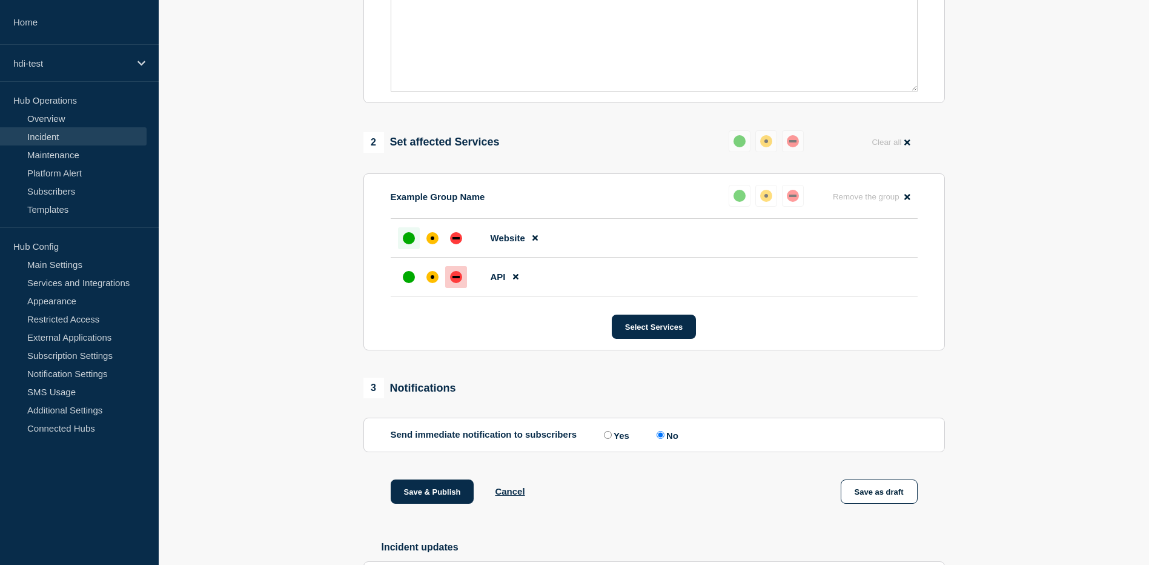
scroll to position [363, 0]
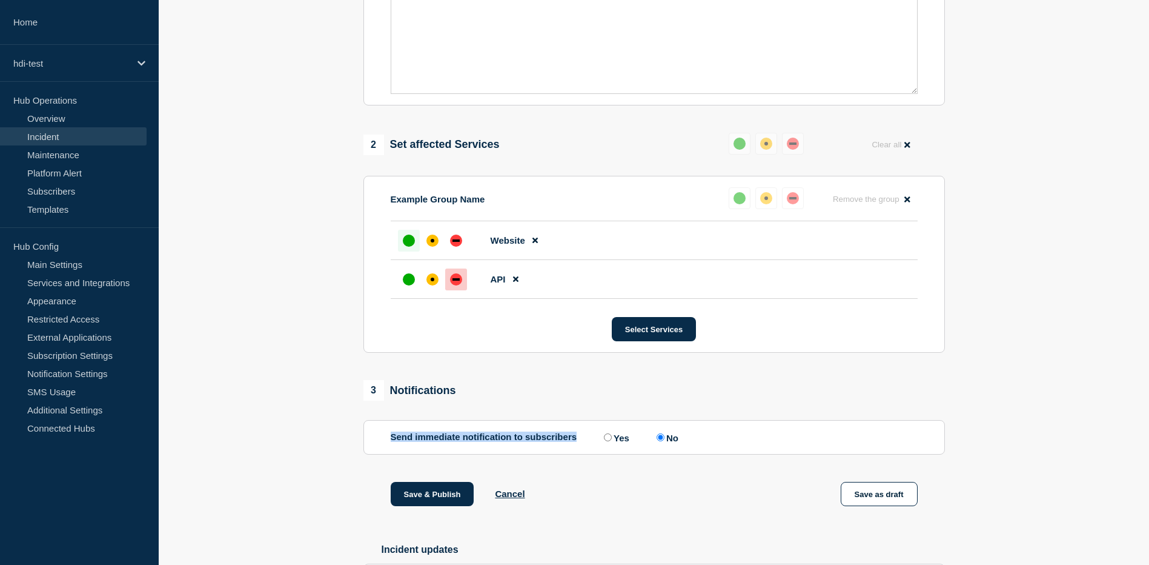
drag, startPoint x: 392, startPoint y: 438, endPoint x: 583, endPoint y: 439, distance: 191.4
click at [583, 439] on div "Send immediate notification to subscribers Yes No" at bounding box center [654, 437] width 527 height 12
drag, startPoint x: 583, startPoint y: 439, endPoint x: 578, endPoint y: 480, distance: 42.2
click at [578, 480] on div "1 Provide details Title (required) test Start time (UTC) (required) [DATE] 15:5…" at bounding box center [653, 365] width 595 height 1249
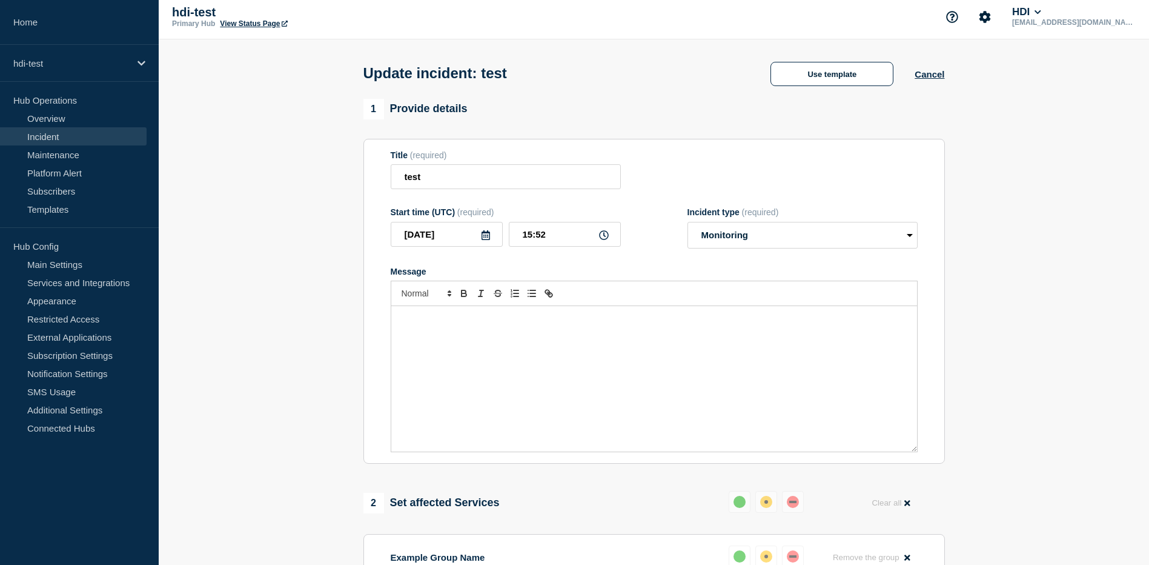
scroll to position [0, 0]
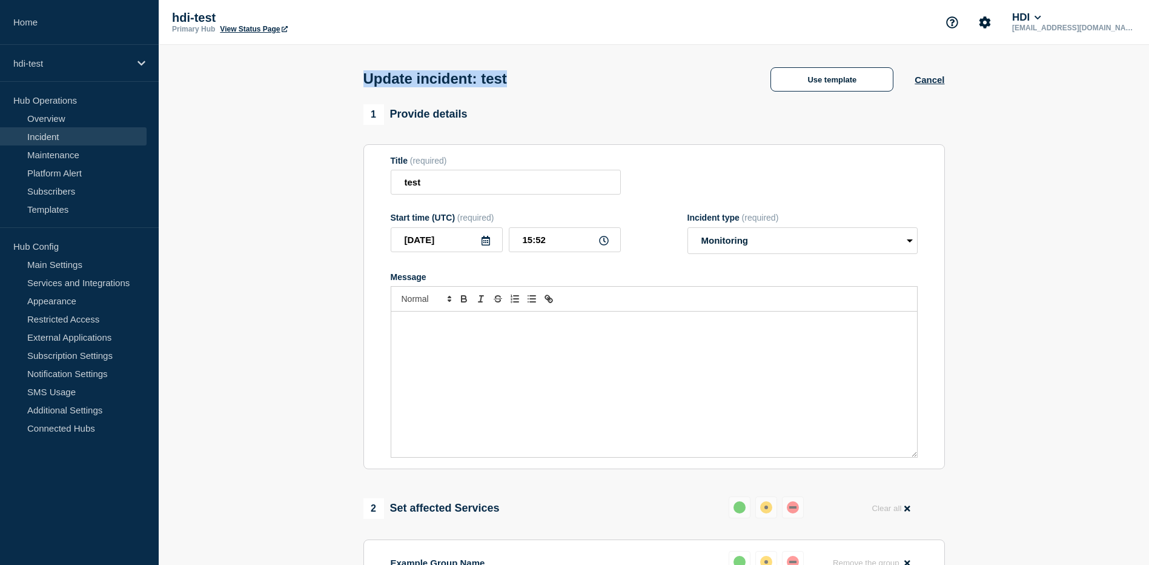
drag, startPoint x: 367, startPoint y: 78, endPoint x: 557, endPoint y: 78, distance: 190.2
click at [557, 78] on div "Update incident: test Use template Cancel" at bounding box center [654, 74] width 609 height 59
drag, startPoint x: 557, startPoint y: 78, endPoint x: 366, endPoint y: 194, distance: 224.3
click at [363, 183] on section "Title (required) test Start time (UTC) (required) [DATE] 15:52 Incident type (r…" at bounding box center [654, 306] width 582 height 325
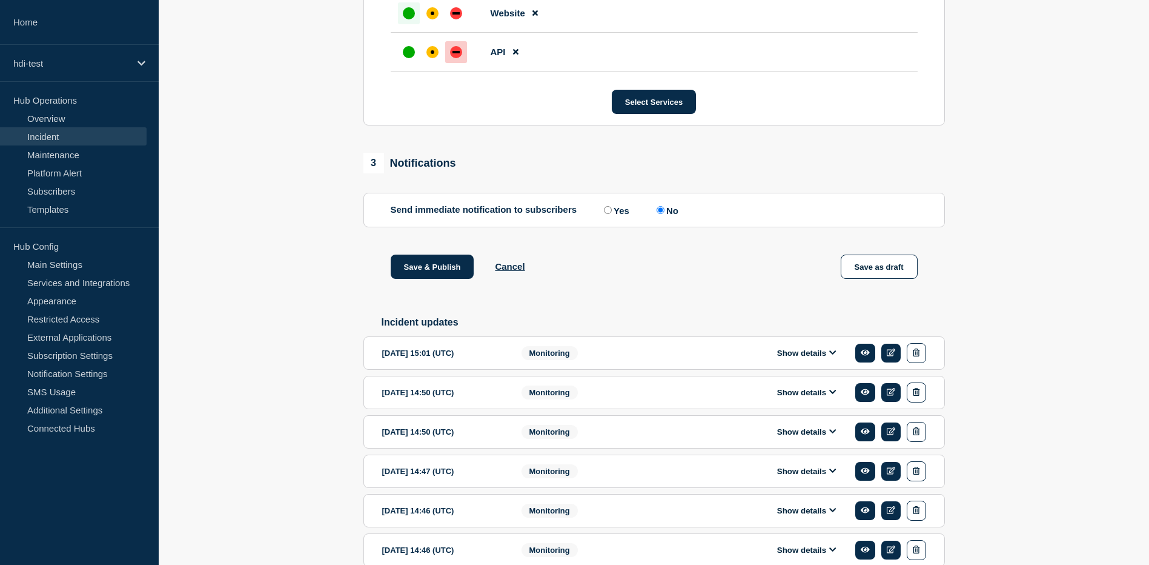
scroll to position [570, 0]
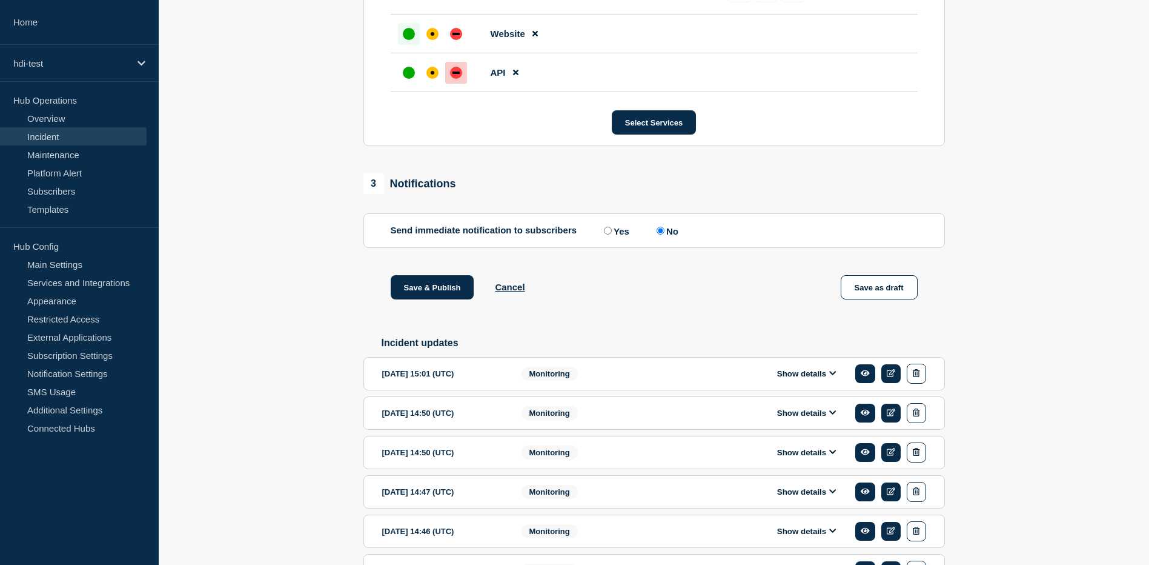
click at [837, 379] on button "Show details" at bounding box center [807, 373] width 67 height 10
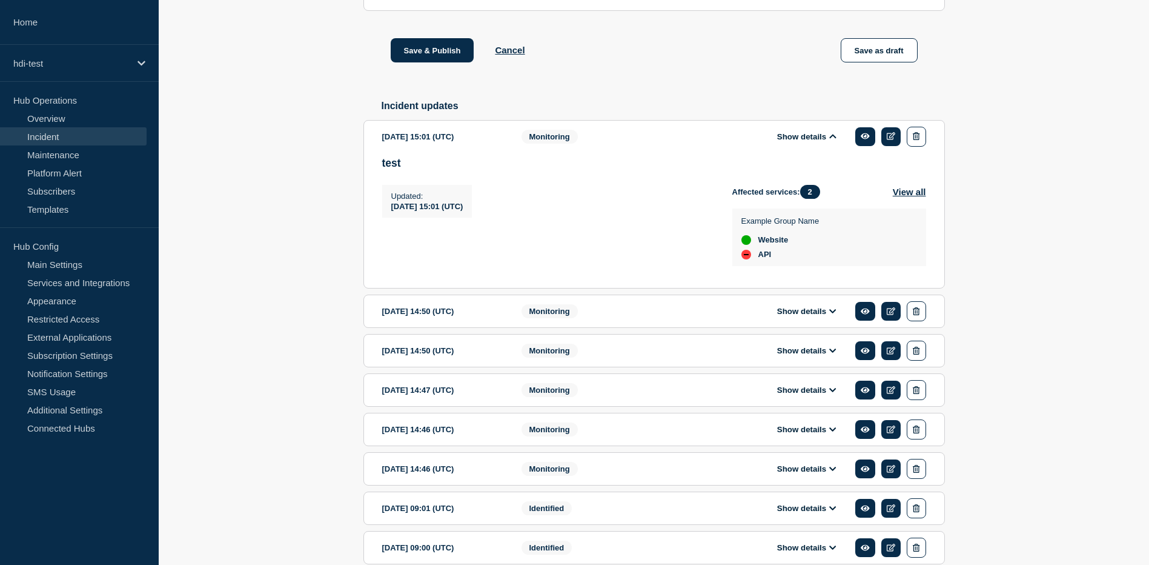
scroll to position [812, 0]
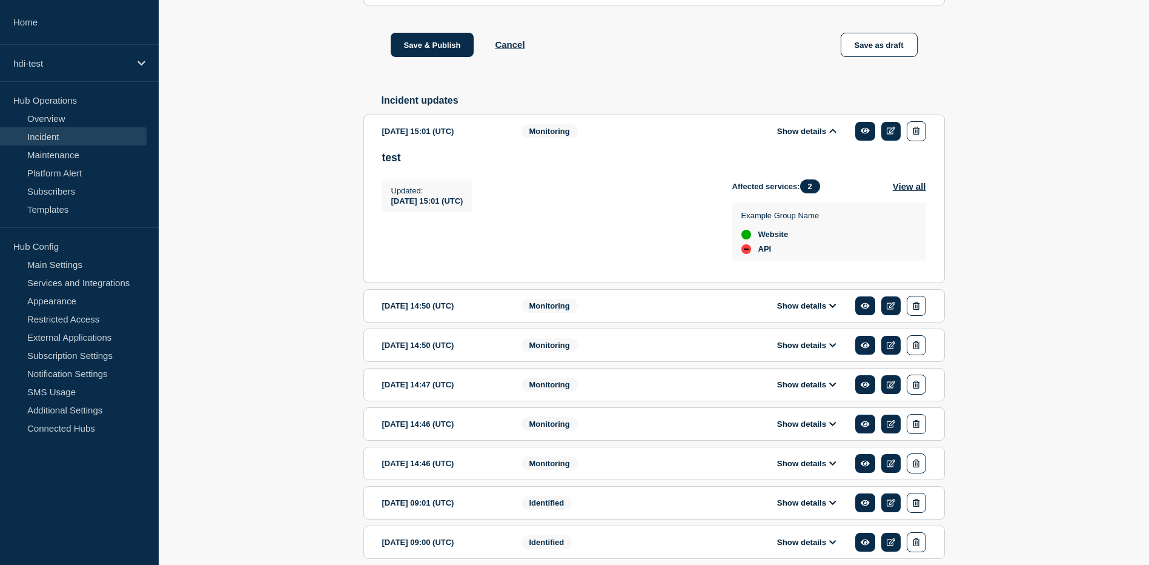
click at [834, 310] on icon at bounding box center [832, 306] width 7 height 8
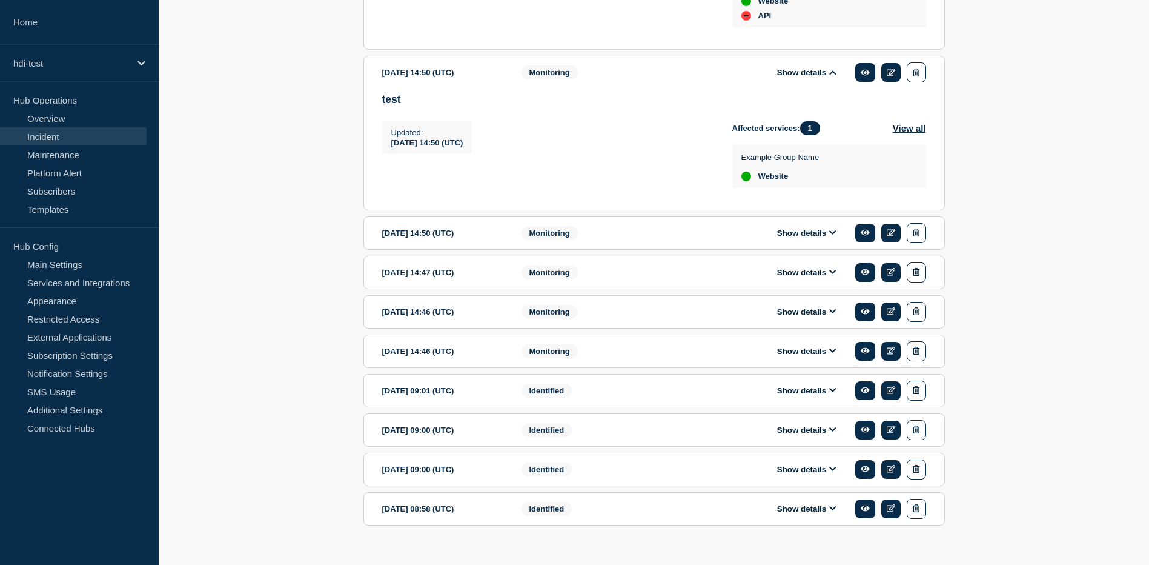
scroll to position [1055, 0]
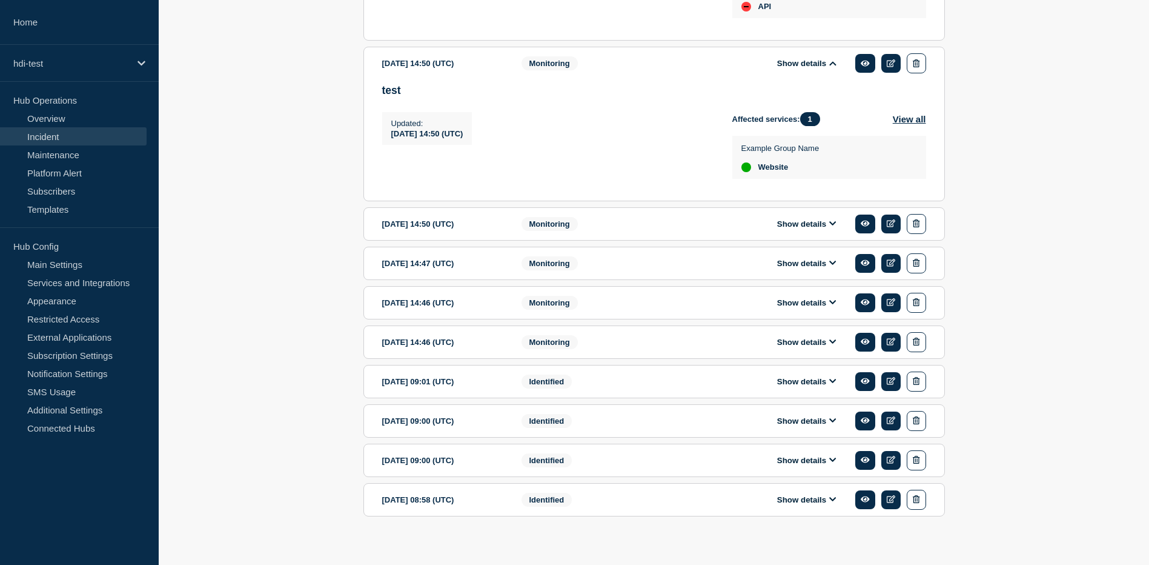
click at [838, 347] on button "Show details" at bounding box center [807, 342] width 67 height 10
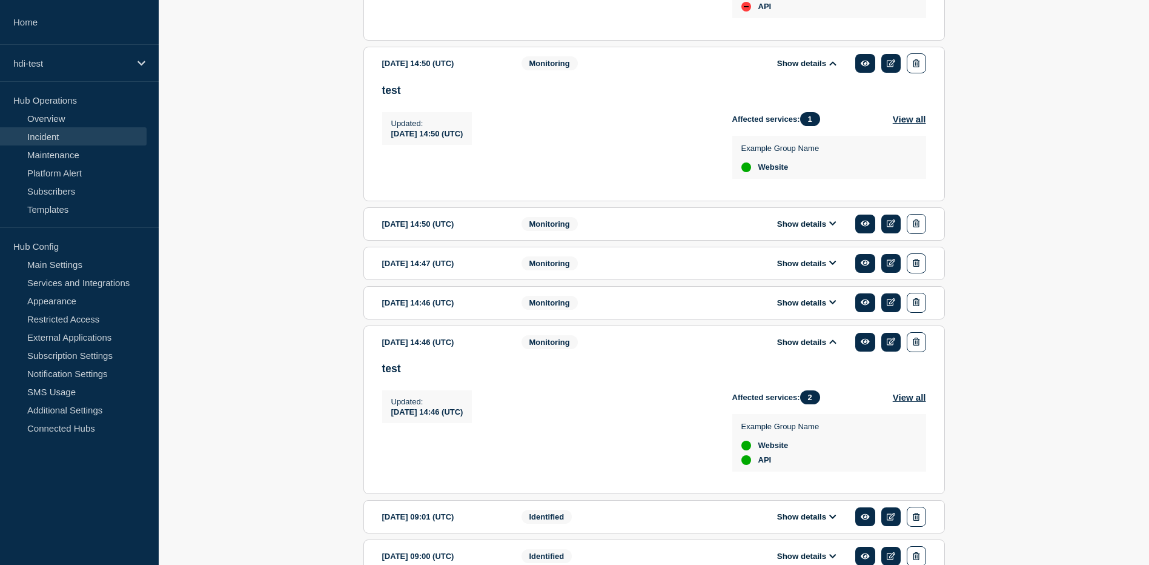
click at [832, 306] on icon at bounding box center [832, 302] width 7 height 8
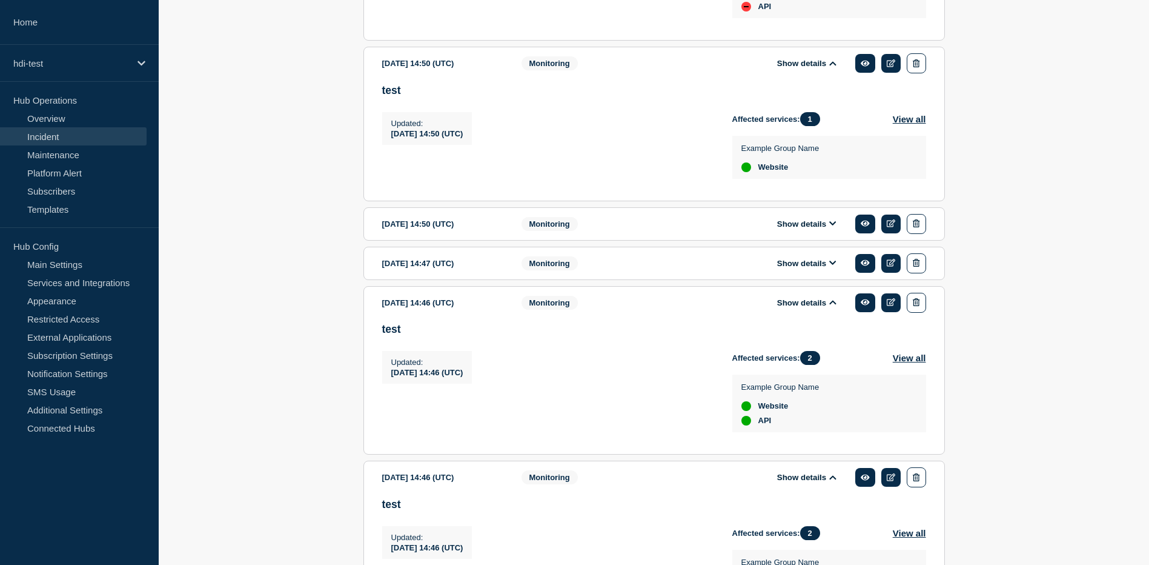
click at [832, 267] on icon at bounding box center [832, 263] width 7 height 8
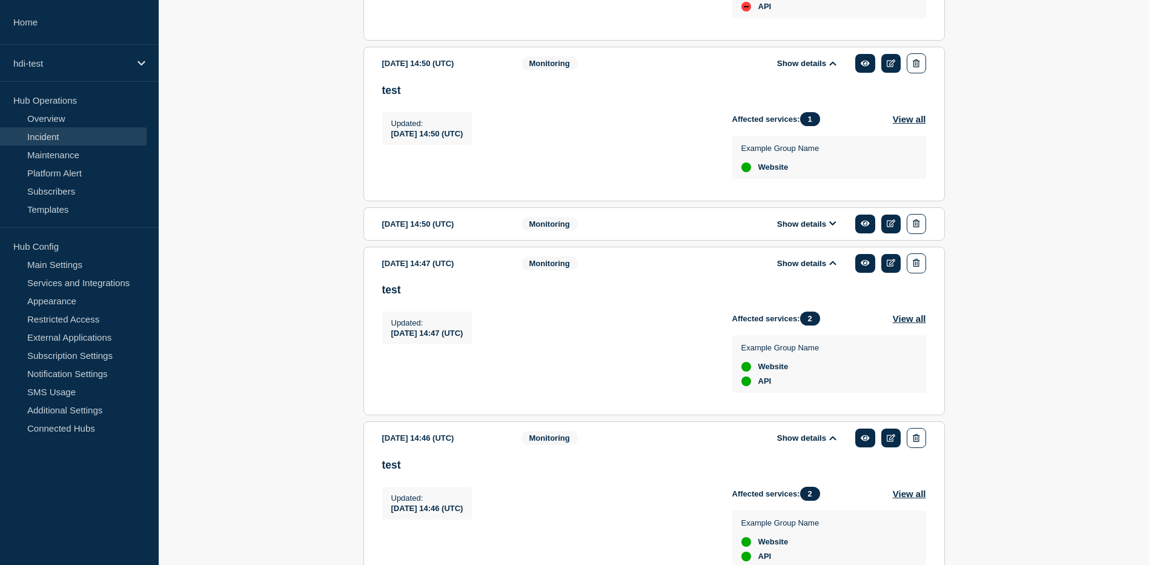
click at [831, 227] on icon at bounding box center [832, 223] width 7 height 8
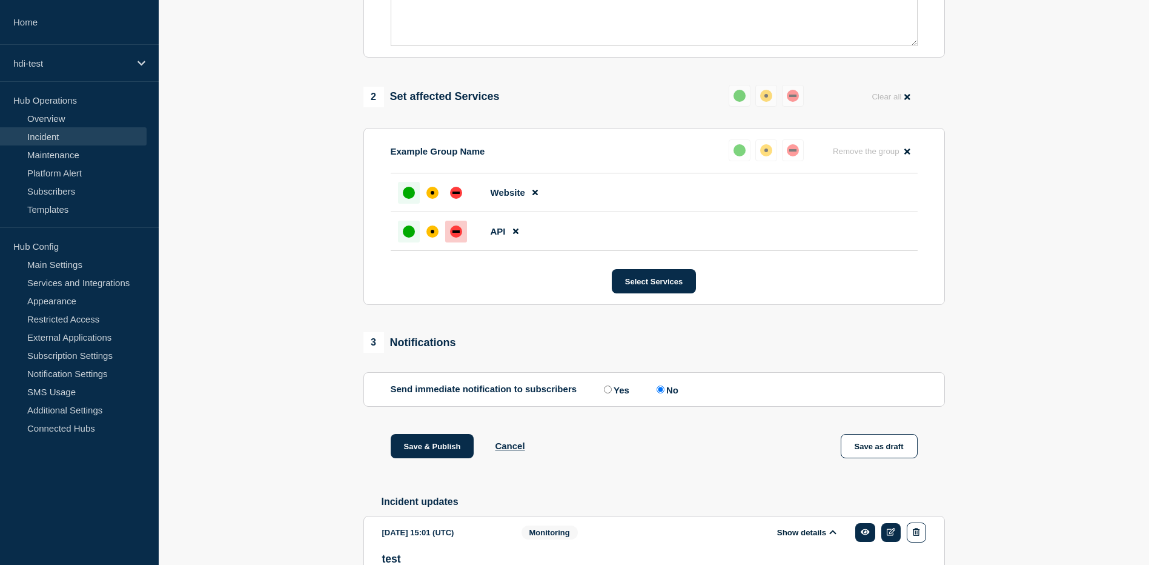
scroll to position [485, 0]
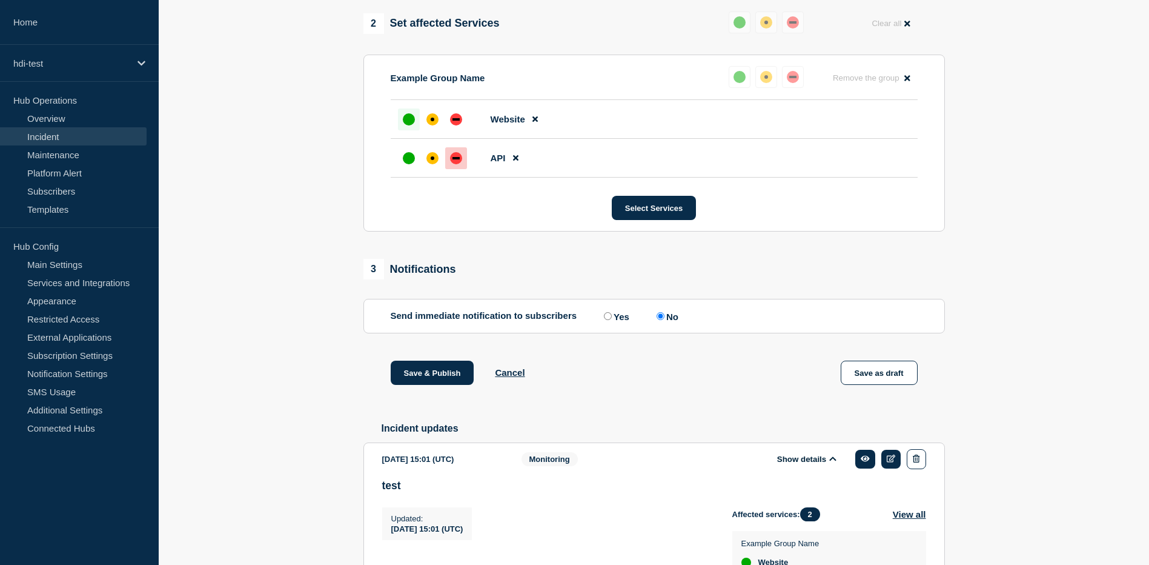
click at [521, 28] on div "2 Set affected Services Reset Clear all" at bounding box center [654, 24] width 582 height 24
click at [50, 122] on link "Overview" at bounding box center [73, 118] width 147 height 18
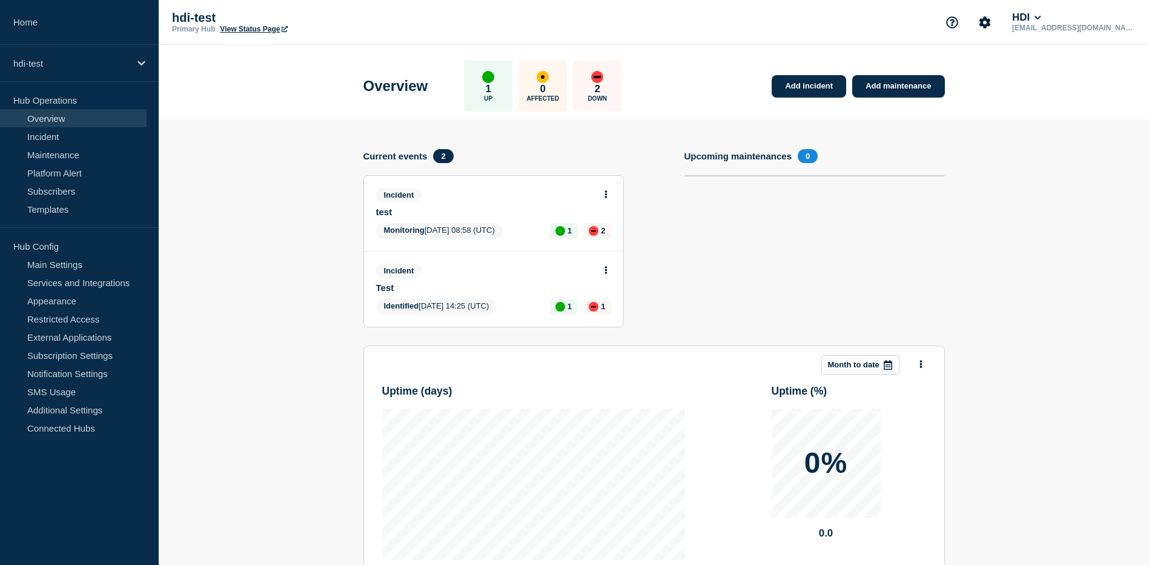
click at [560, 231] on div "up" at bounding box center [561, 231] width 10 height 10
click at [594, 231] on div "down" at bounding box center [594, 231] width 10 height 10
click at [46, 131] on link "Incident" at bounding box center [73, 136] width 147 height 18
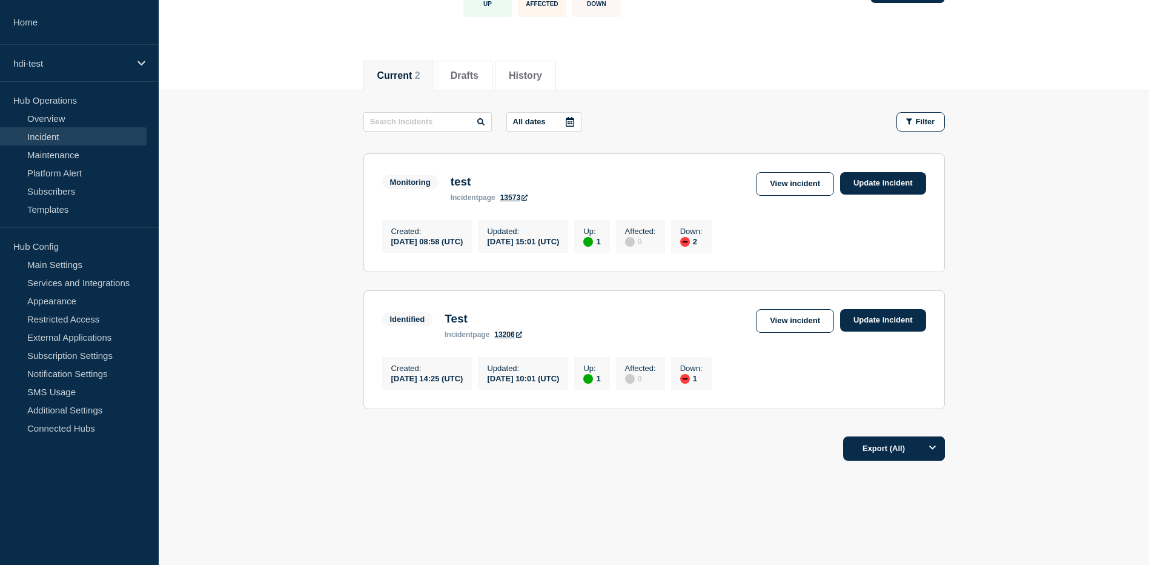
scroll to position [112, 0]
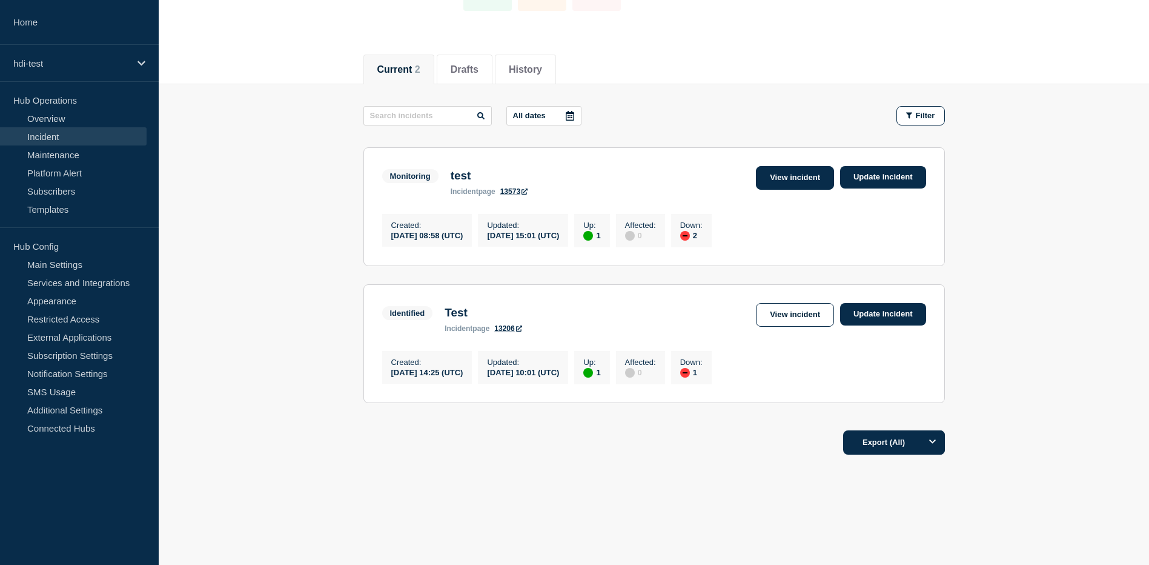
click at [783, 177] on link "View incident" at bounding box center [795, 178] width 78 height 24
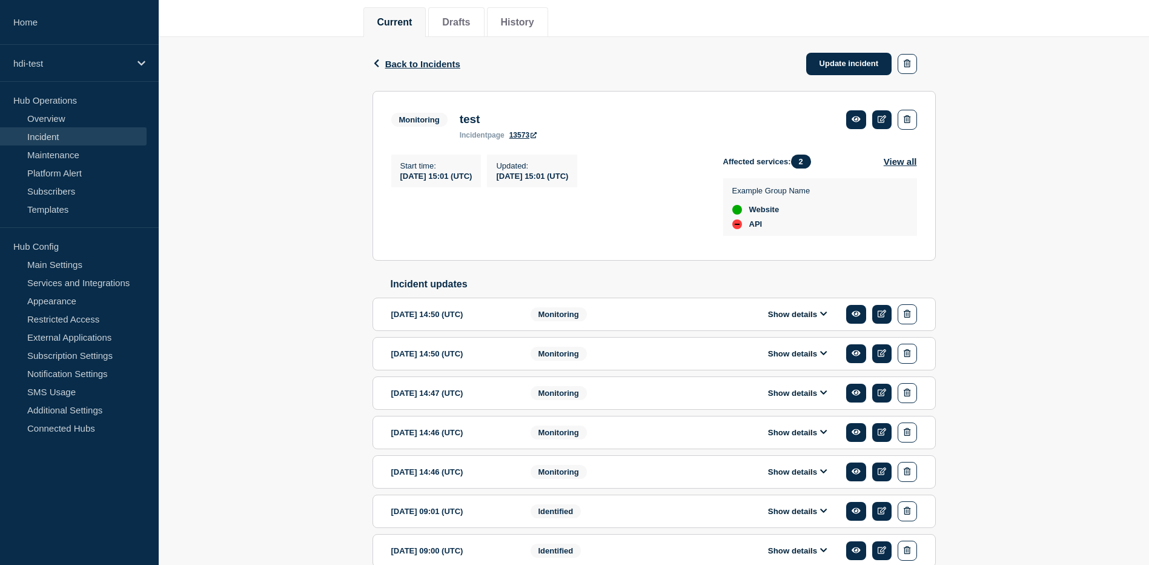
scroll to position [182, 0]
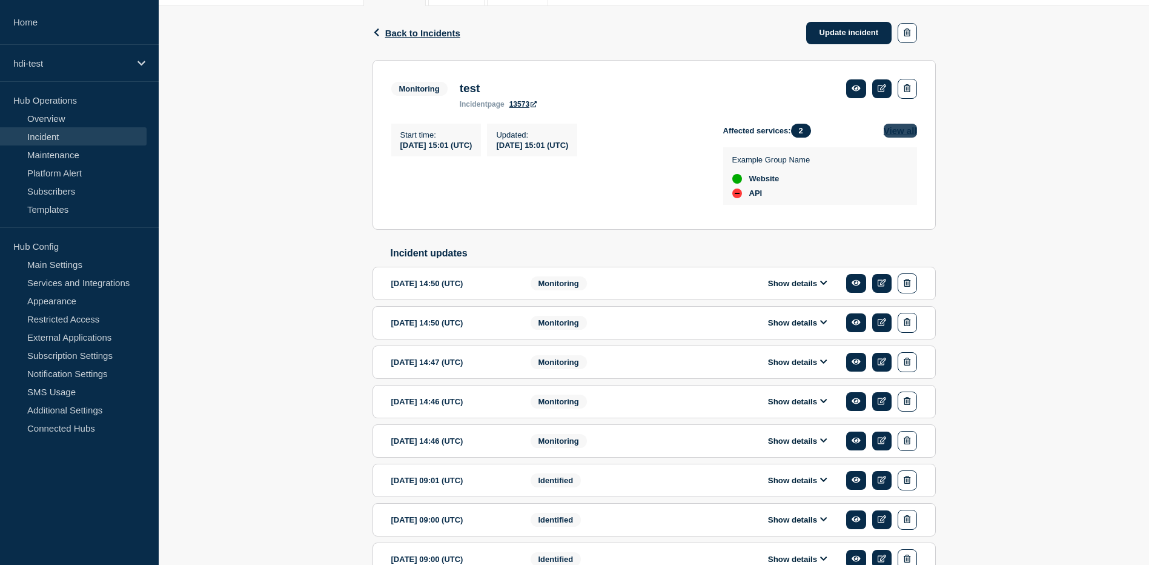
click at [904, 138] on button "View all" at bounding box center [900, 131] width 33 height 14
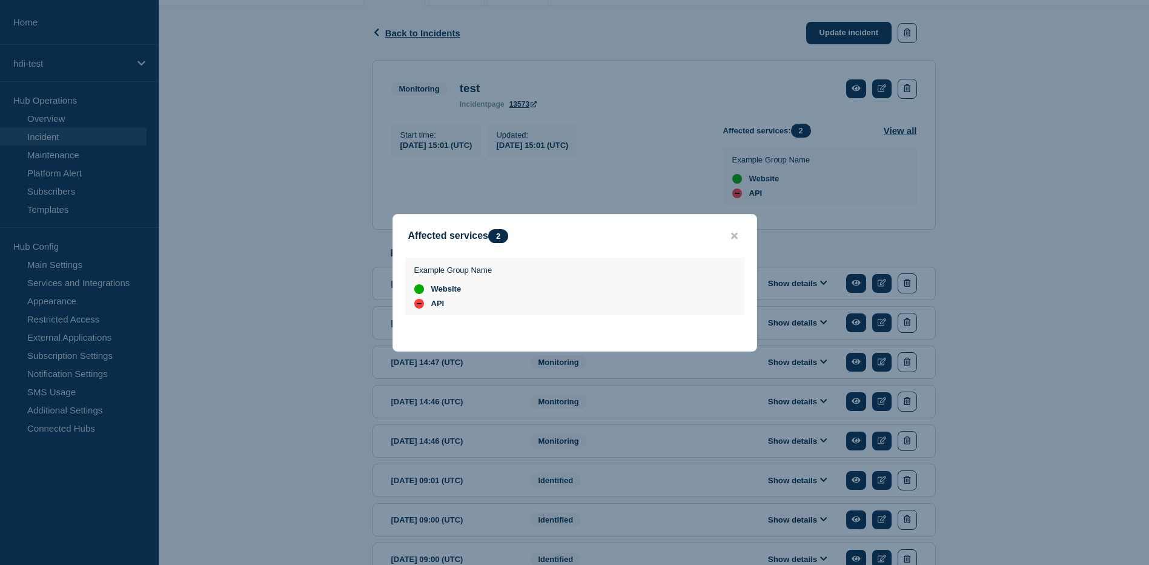
click at [736, 240] on button "close button" at bounding box center [735, 236] width 14 height 12
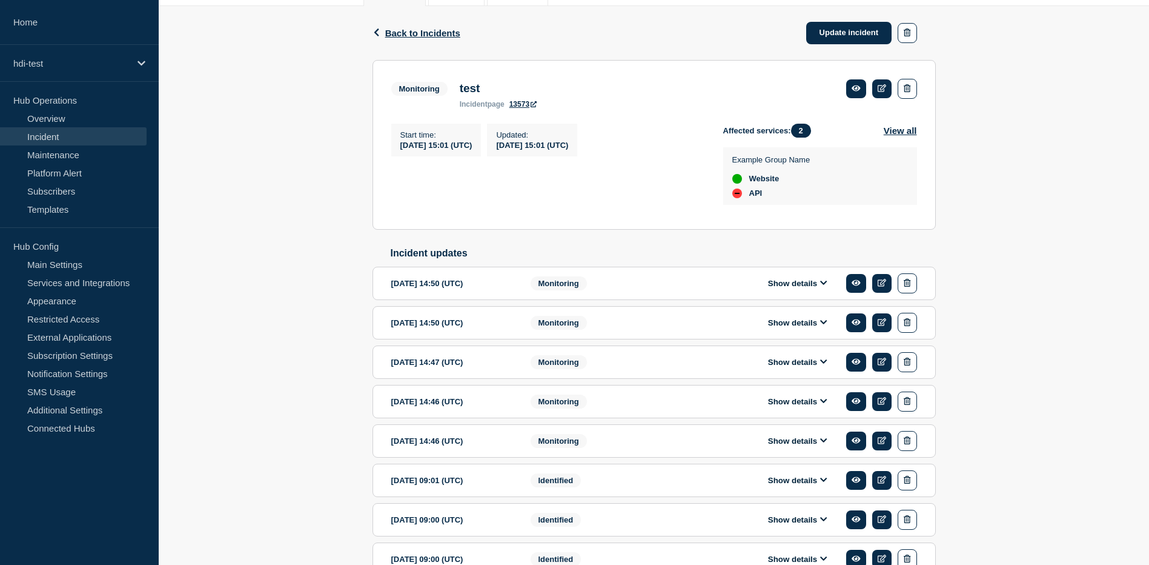
scroll to position [121, 0]
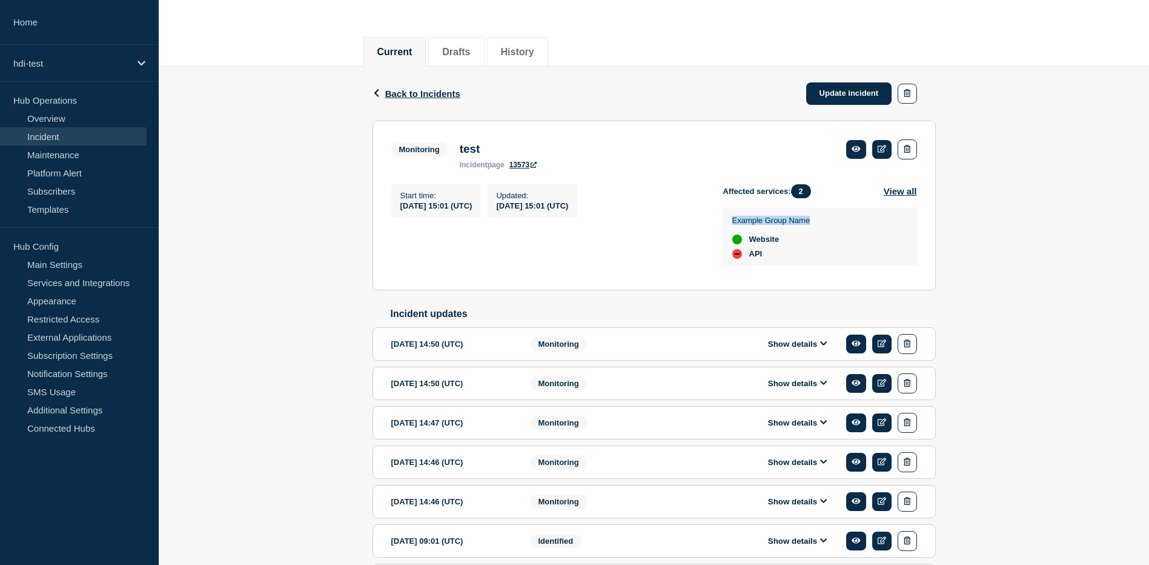
drag, startPoint x: 732, startPoint y: 222, endPoint x: 829, endPoint y: 217, distance: 96.4
click at [829, 217] on div "Example Group Name Website API" at bounding box center [820, 236] width 176 height 44
drag, startPoint x: 829, startPoint y: 217, endPoint x: 788, endPoint y: 265, distance: 63.2
click at [789, 265] on div "Example Group Name Website API" at bounding box center [820, 237] width 194 height 58
drag, startPoint x: 809, startPoint y: 224, endPoint x: 727, endPoint y: 225, distance: 81.8
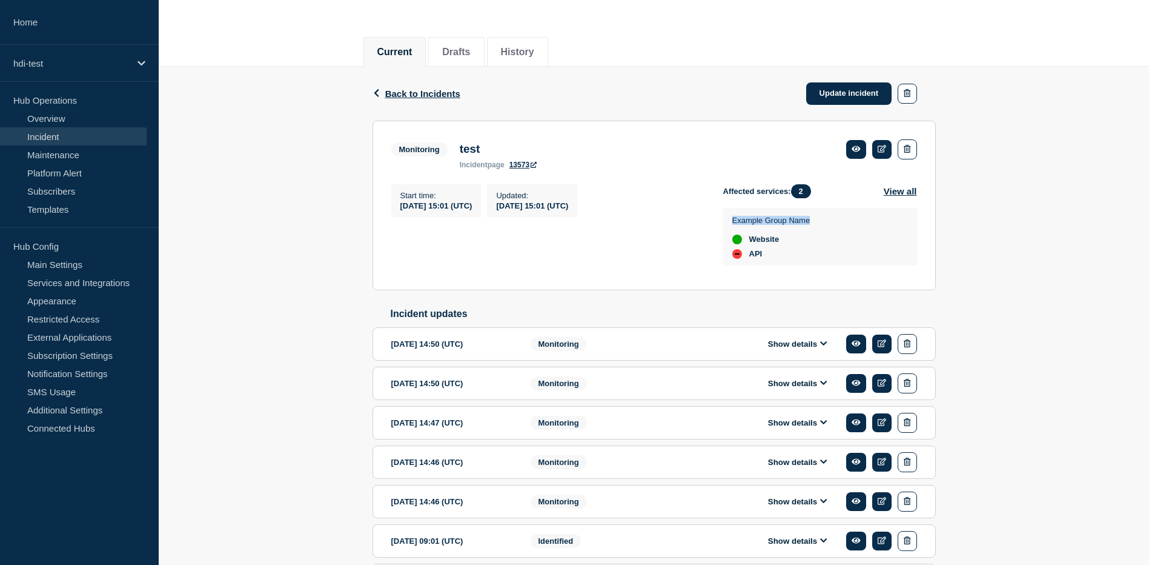
click at [727, 225] on div "Example Group Name Website API" at bounding box center [820, 237] width 194 height 58
drag, startPoint x: 727, startPoint y: 225, endPoint x: 793, endPoint y: 253, distance: 71.4
click at [792, 256] on li "API" at bounding box center [771, 254] width 78 height 10
click at [827, 101] on link "Update incident" at bounding box center [849, 93] width 86 height 22
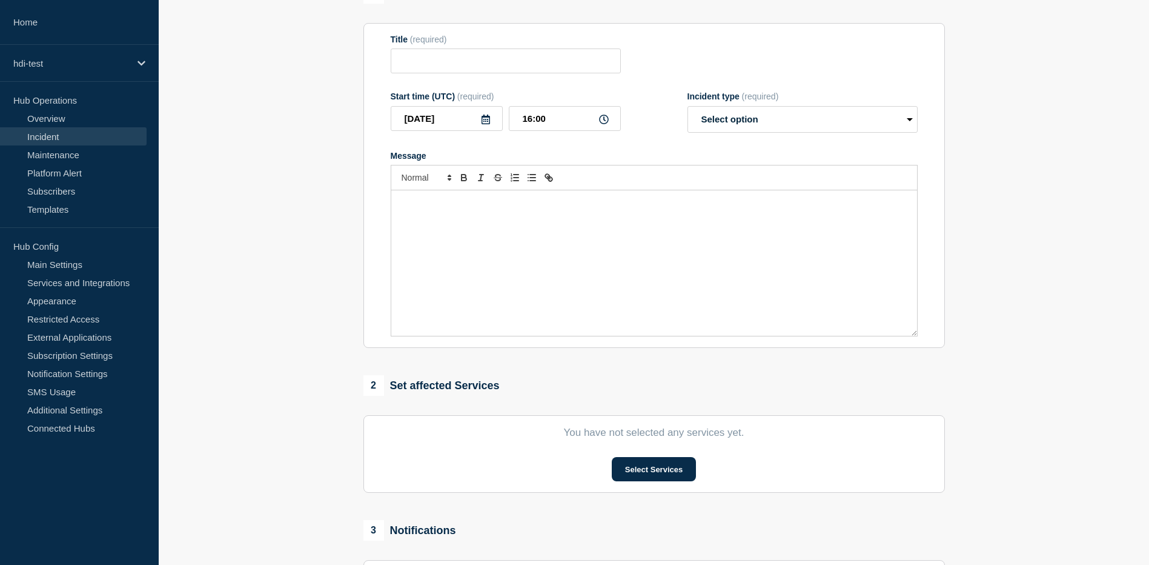
type input "test"
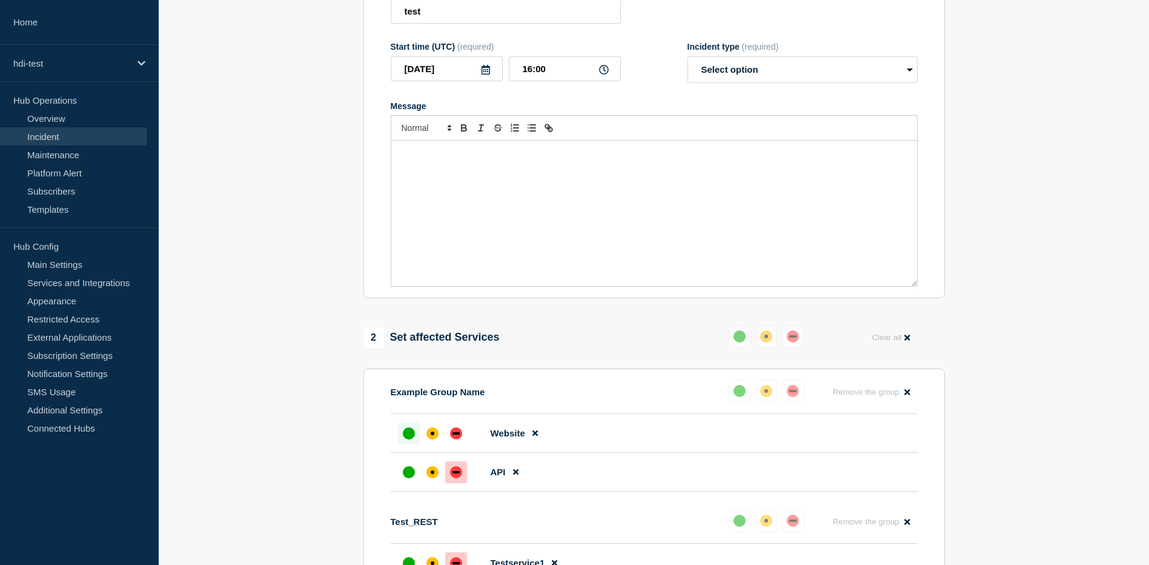
scroll to position [303, 0]
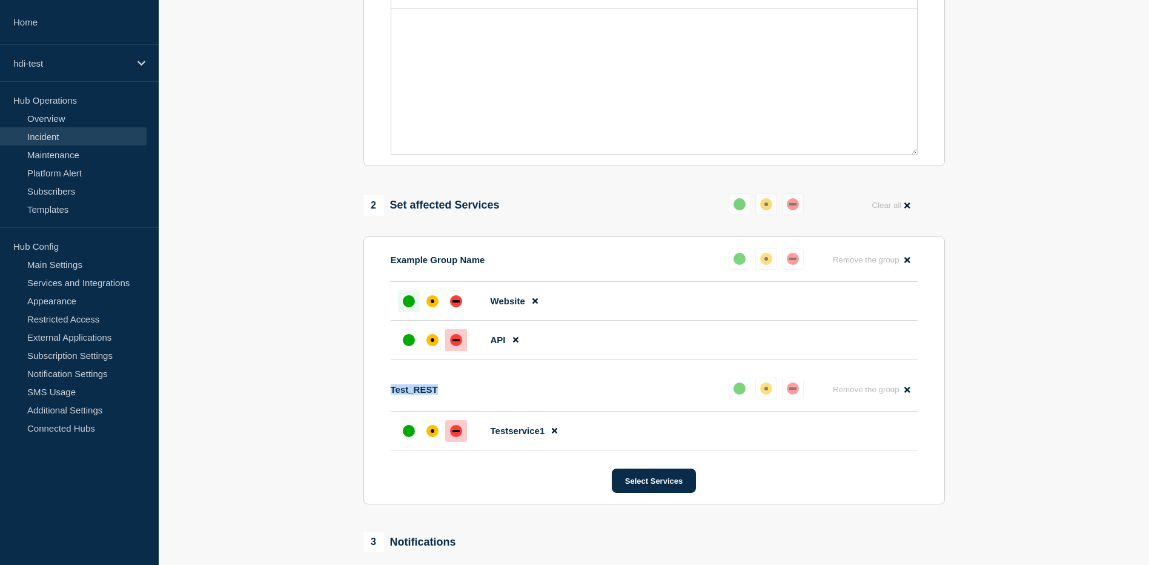
drag, startPoint x: 390, startPoint y: 391, endPoint x: 449, endPoint y: 394, distance: 58.9
click at [449, 394] on div "Test_REST Reset Remove the group Remove" at bounding box center [654, 394] width 527 height 34
drag, startPoint x: 449, startPoint y: 394, endPoint x: 445, endPoint y: 400, distance: 6.6
click at [445, 400] on div "Test_REST Reset Remove the group Remove" at bounding box center [654, 394] width 527 height 34
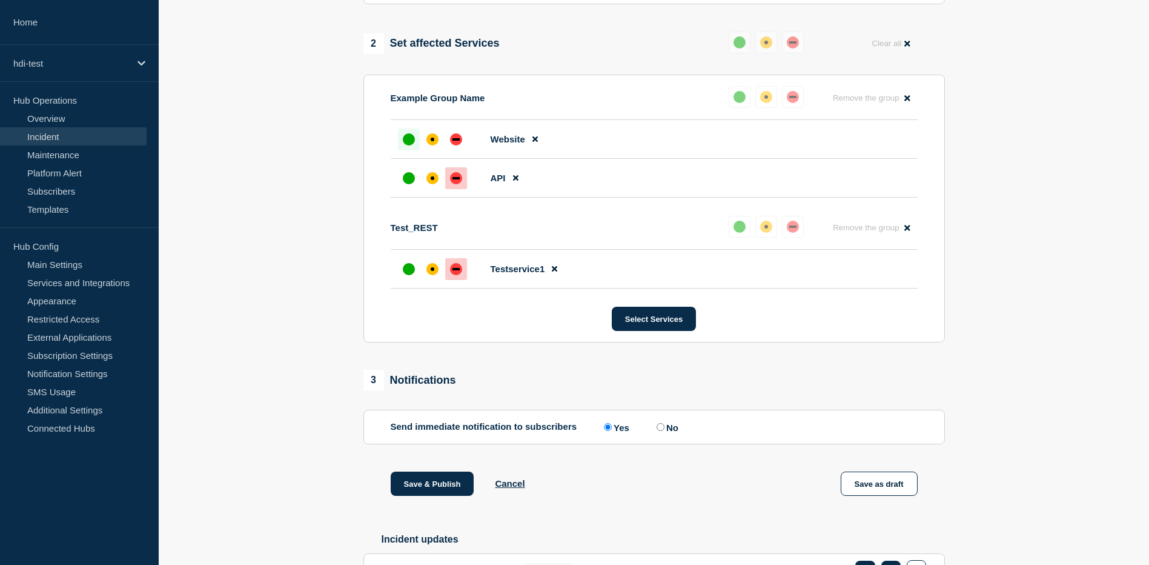
scroll to position [485, 0]
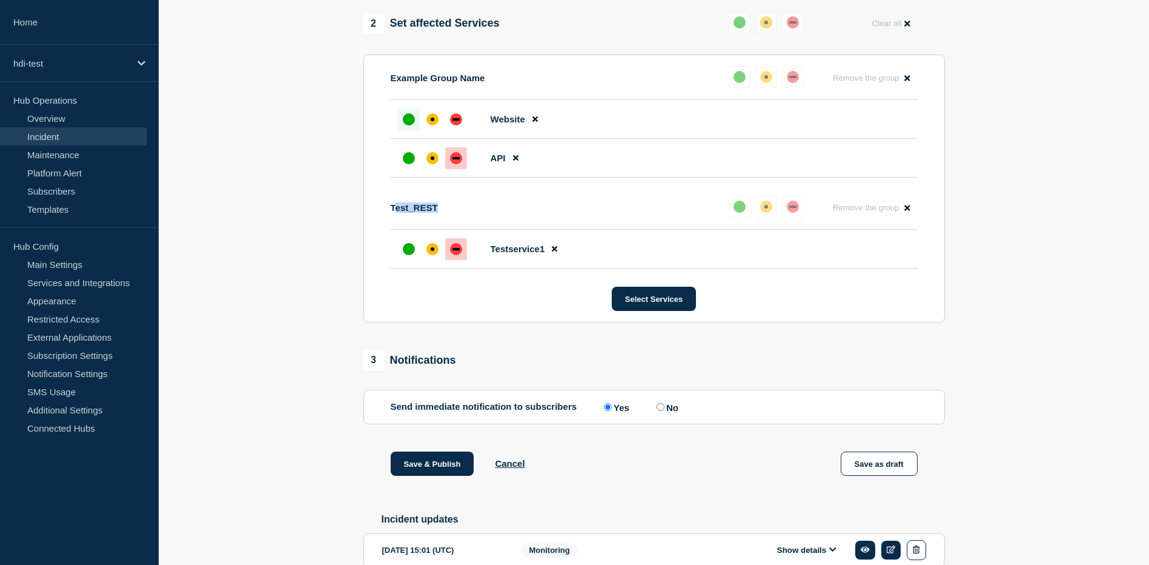
drag, startPoint x: 394, startPoint y: 211, endPoint x: 436, endPoint y: 215, distance: 42.0
click at [436, 213] on p "Test_REST" at bounding box center [414, 207] width 47 height 10
drag, startPoint x: 436, startPoint y: 215, endPoint x: 445, endPoint y: 217, distance: 9.9
click at [445, 217] on div "Test_REST Reset Remove the group Remove" at bounding box center [654, 213] width 527 height 34
drag, startPoint x: 436, startPoint y: 210, endPoint x: 387, endPoint y: 211, distance: 49.1
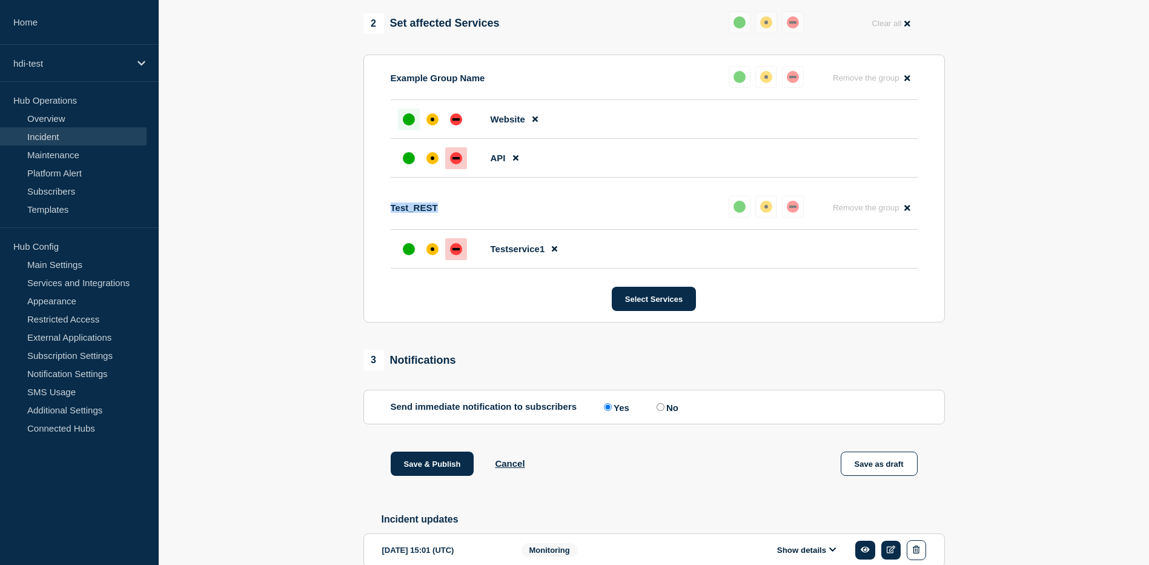
click at [387, 211] on section "Example Group Name Reset Remove the group Remove Website API Test_REST Reset Re…" at bounding box center [654, 189] width 582 height 268
drag, startPoint x: 387, startPoint y: 211, endPoint x: 478, endPoint y: 225, distance: 91.8
click at [478, 225] on div "Test_REST Reset Remove the group Remove" at bounding box center [654, 213] width 527 height 34
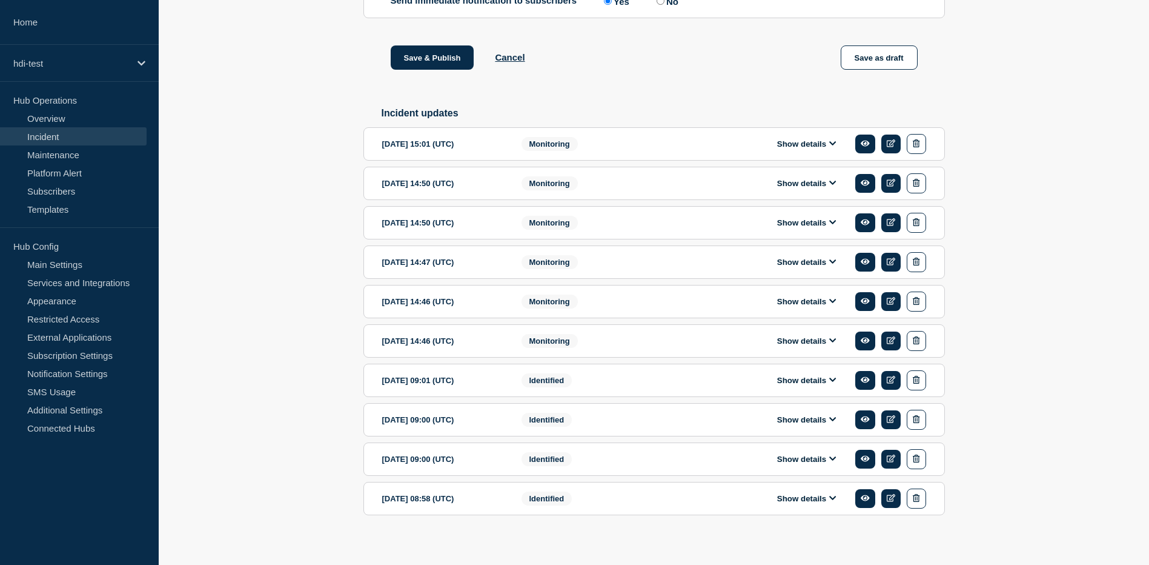
scroll to position [903, 0]
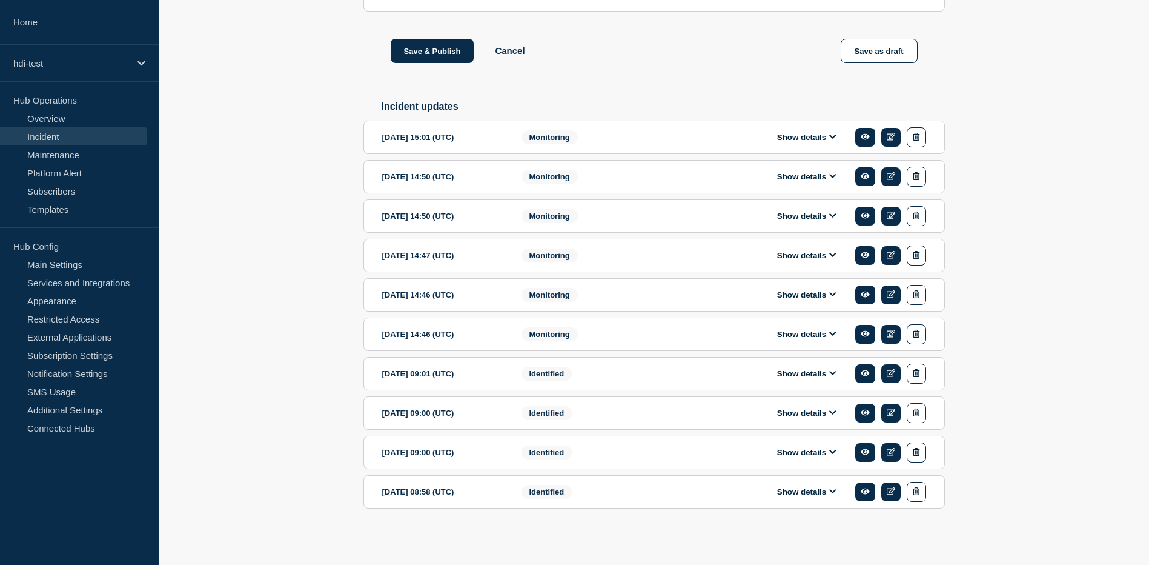
click at [835, 373] on icon at bounding box center [832, 373] width 7 height 8
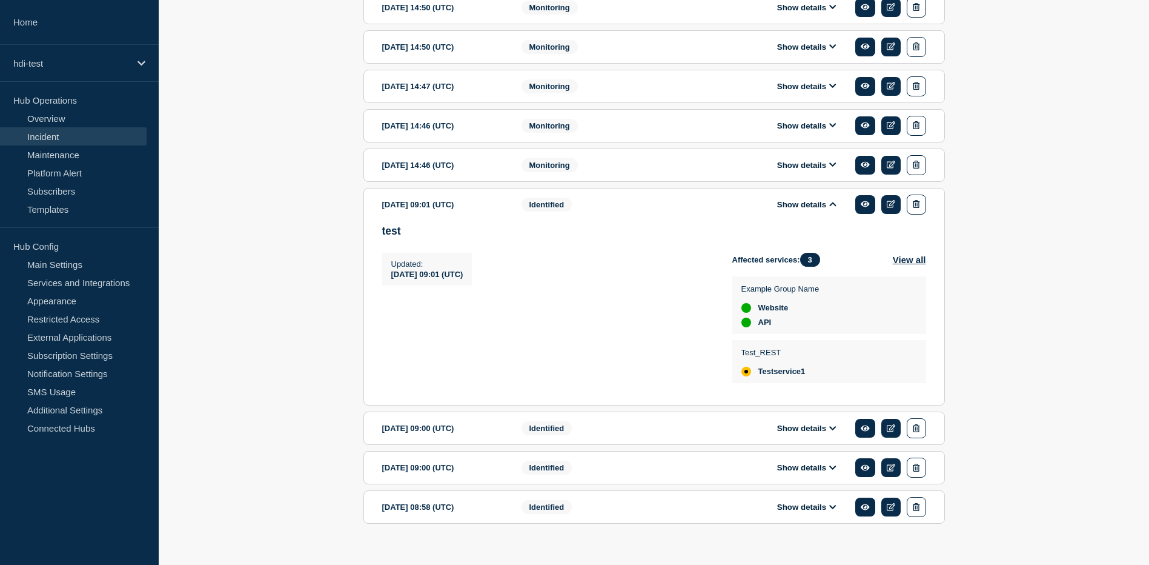
scroll to position [1091, 0]
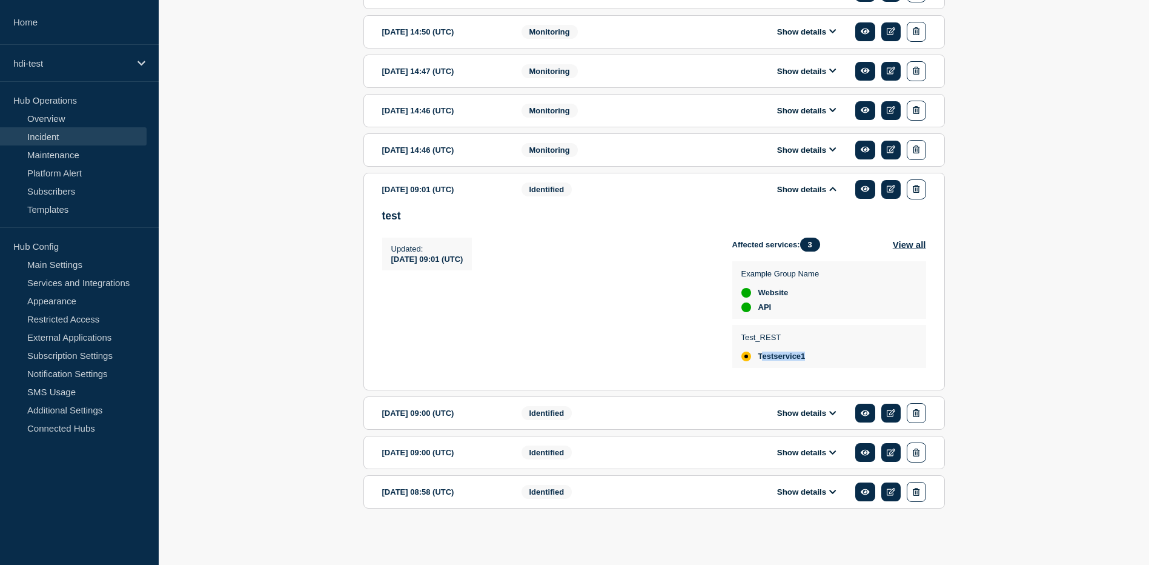
drag, startPoint x: 761, startPoint y: 356, endPoint x: 841, endPoint y: 356, distance: 80.6
click at [841, 356] on div "Test_REST Testservice1" at bounding box center [829, 346] width 176 height 30
click at [834, 147] on icon at bounding box center [832, 149] width 7 height 8
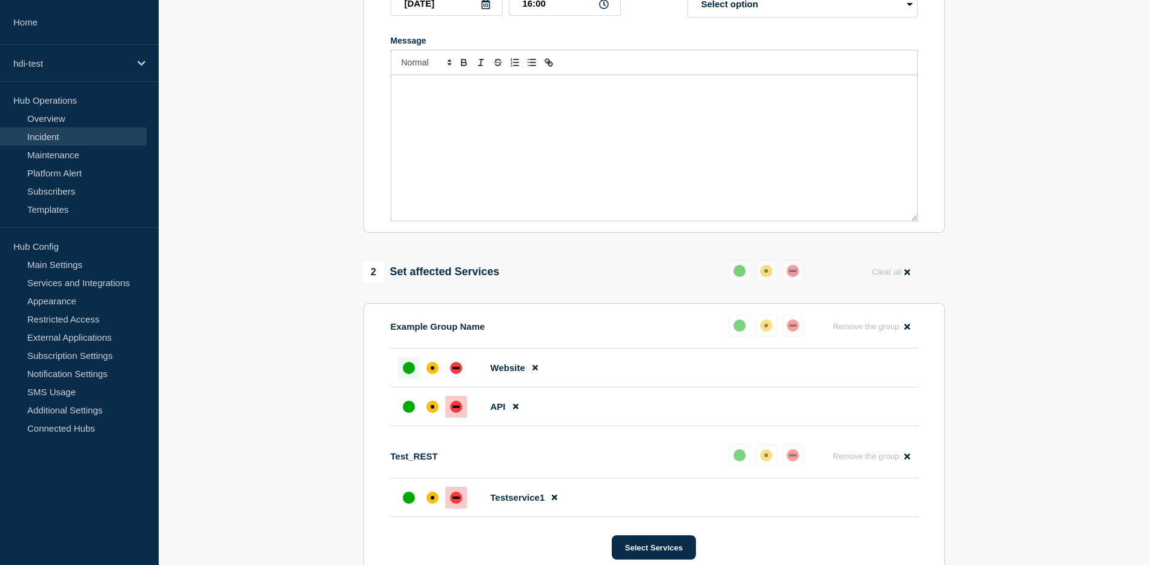
scroll to position [303, 0]
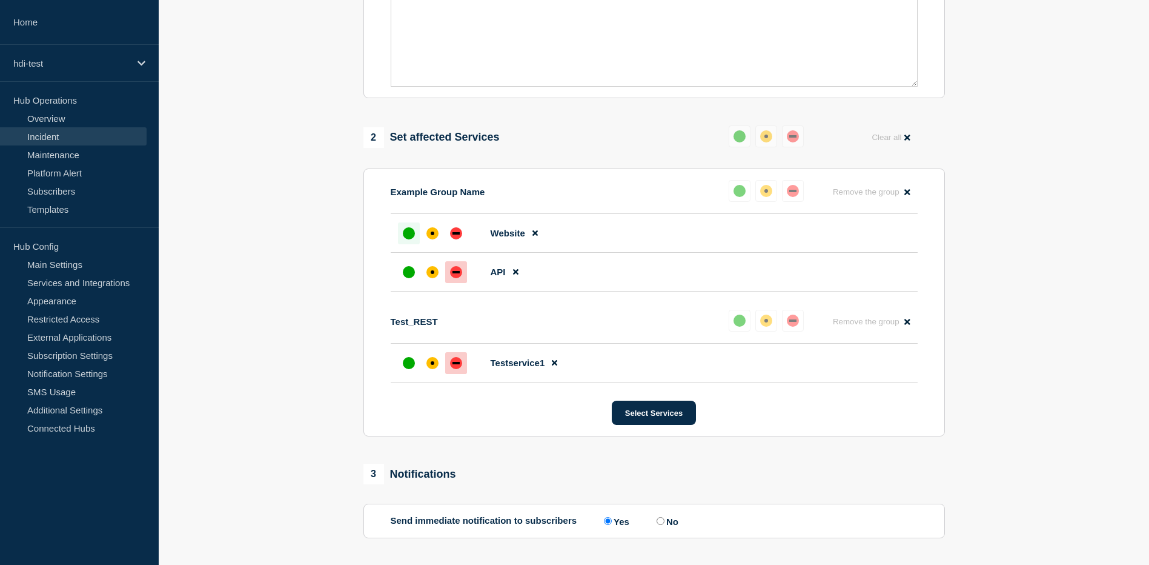
scroll to position [545, 0]
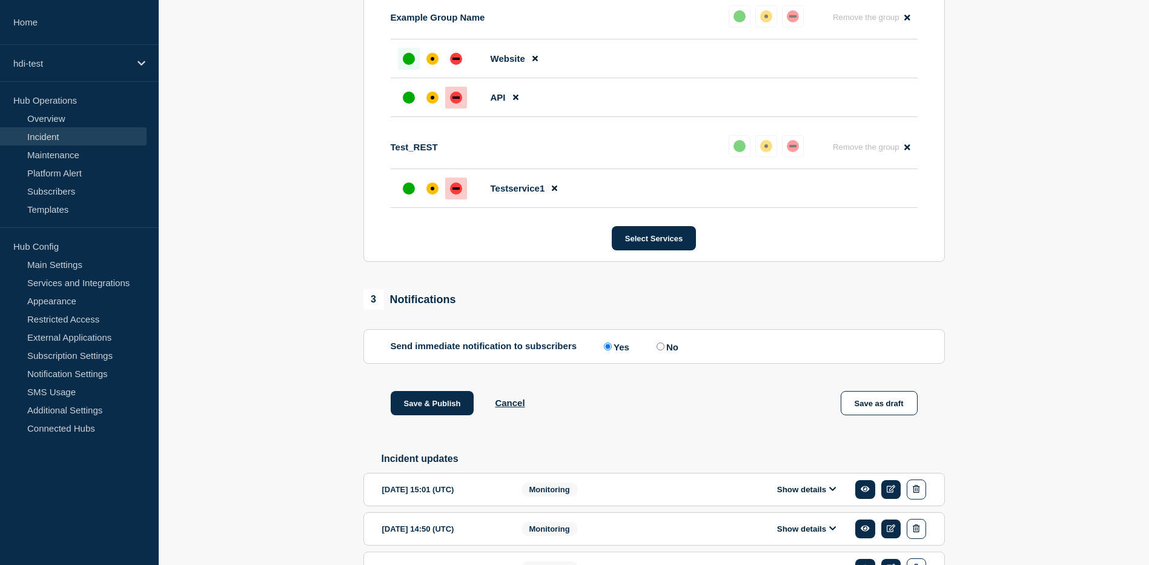
click at [662, 348] on input "No" at bounding box center [661, 346] width 8 height 8
radio input "true"
radio input "false"
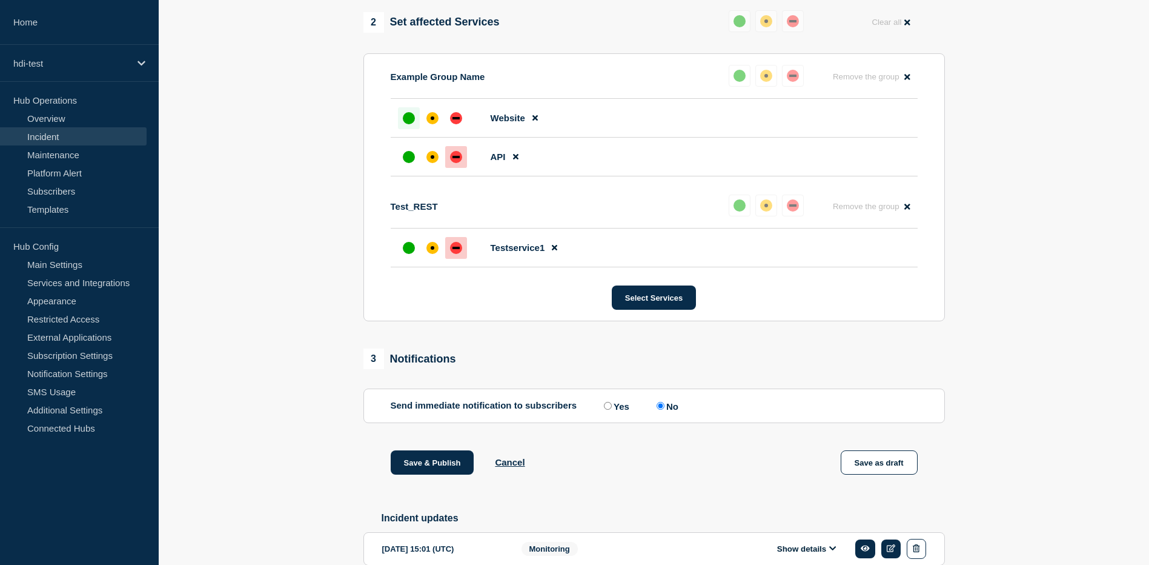
scroll to position [485, 0]
click at [555, 257] on button at bounding box center [555, 249] width 20 height 24
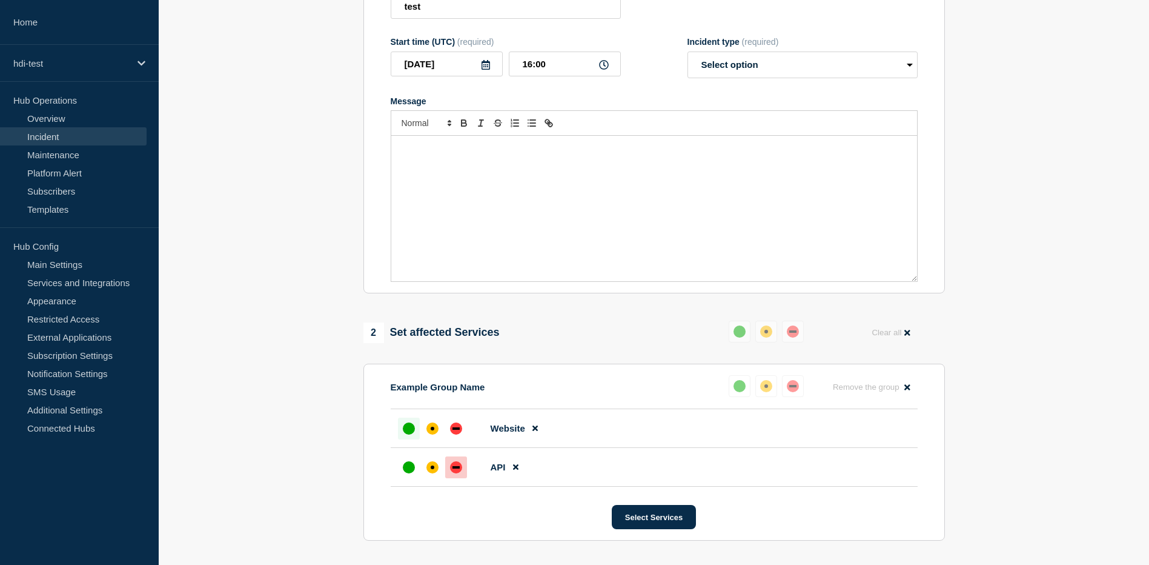
scroll to position [0, 0]
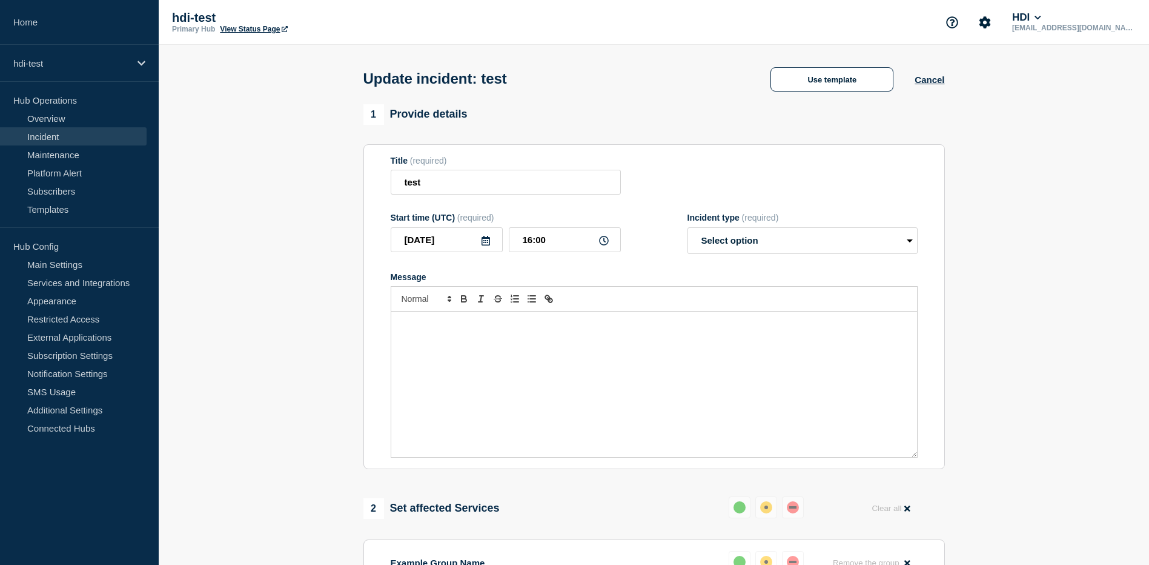
click at [937, 88] on div "Use template Cancel" at bounding box center [846, 78] width 195 height 25
click at [932, 72] on div "Use template Cancel" at bounding box center [846, 78] width 195 height 25
click at [935, 78] on button "Cancel" at bounding box center [930, 80] width 30 height 10
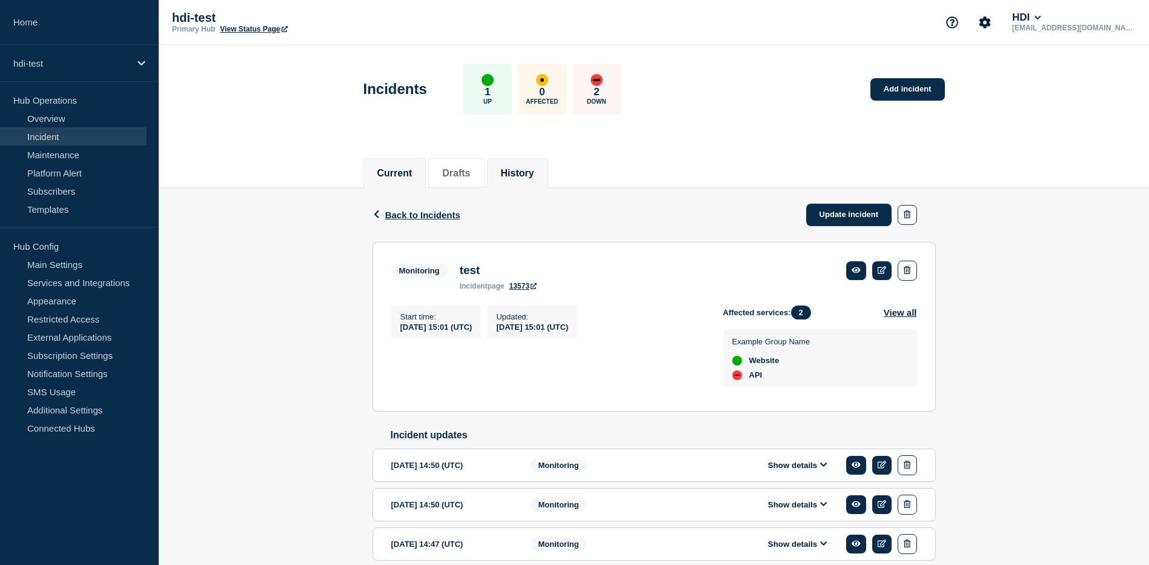
click at [534, 176] on button "History" at bounding box center [517, 173] width 33 height 11
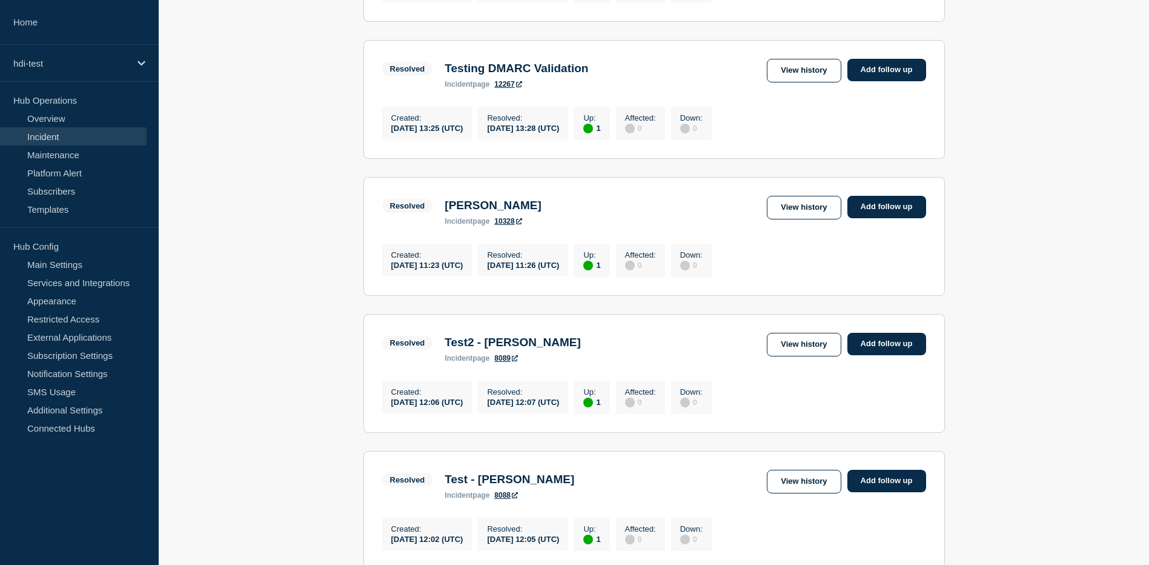
scroll to position [121, 0]
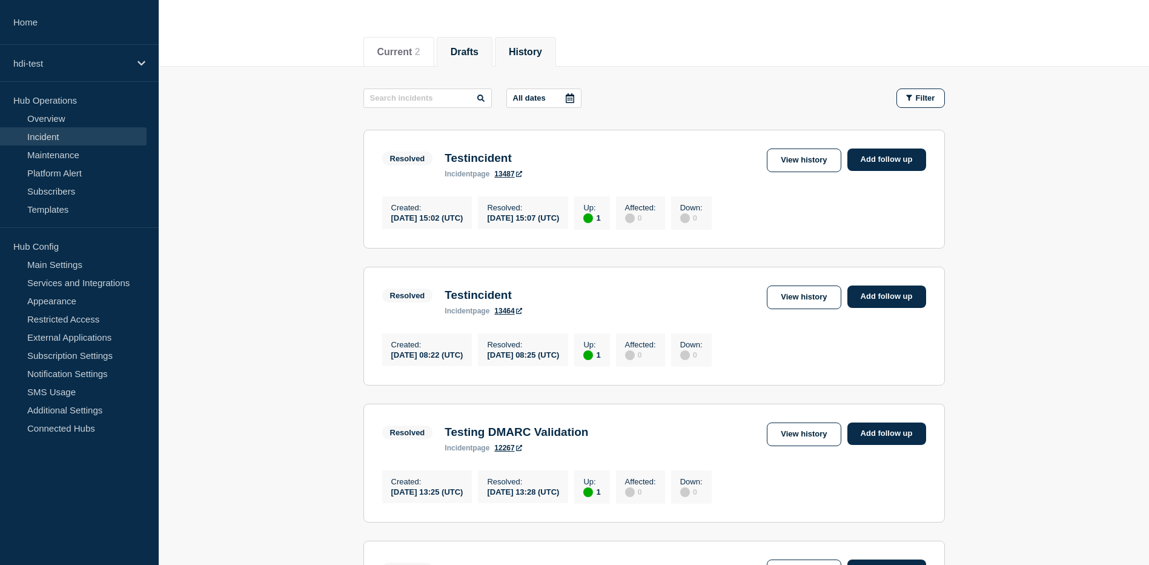
click at [472, 53] on button "Drafts" at bounding box center [465, 52] width 28 height 11
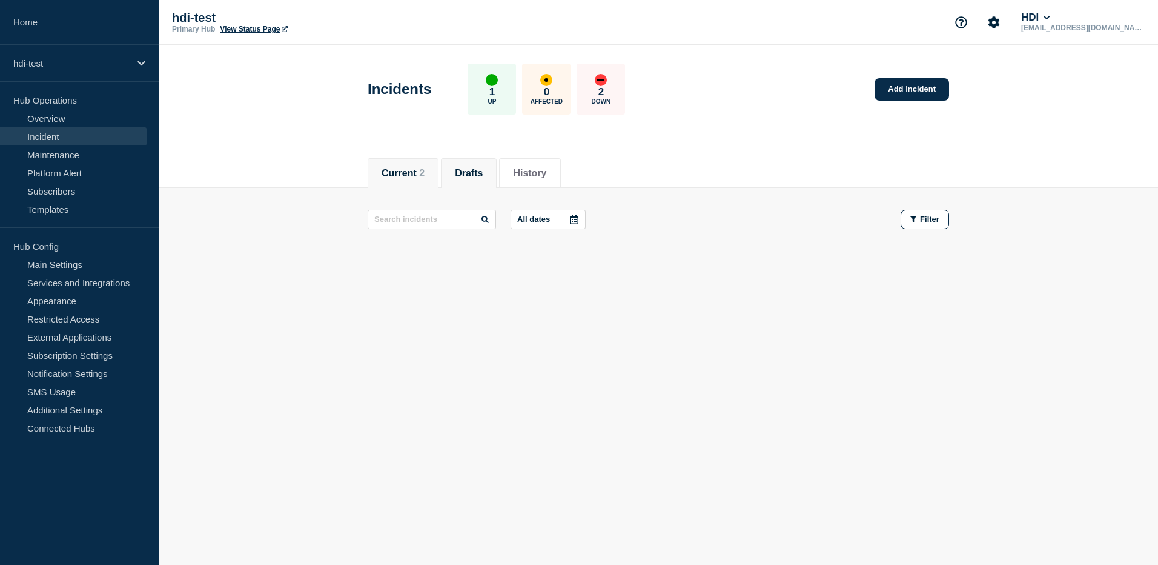
click at [422, 168] on button "Current 2" at bounding box center [403, 173] width 43 height 11
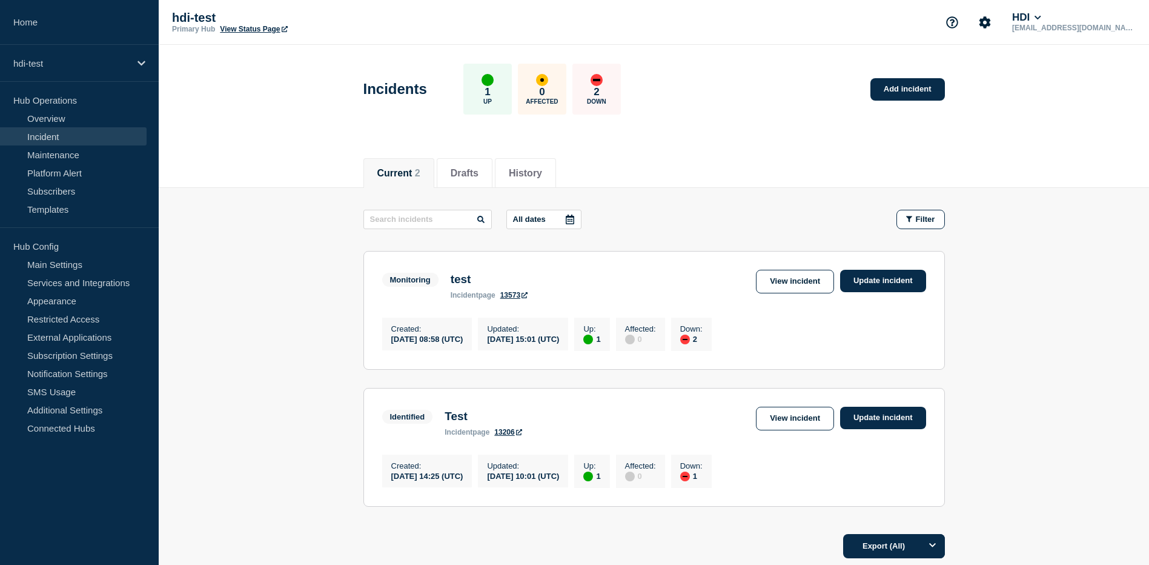
drag, startPoint x: 801, startPoint y: 277, endPoint x: 811, endPoint y: 287, distance: 13.7
click at [801, 277] on link "View incident" at bounding box center [795, 282] width 78 height 24
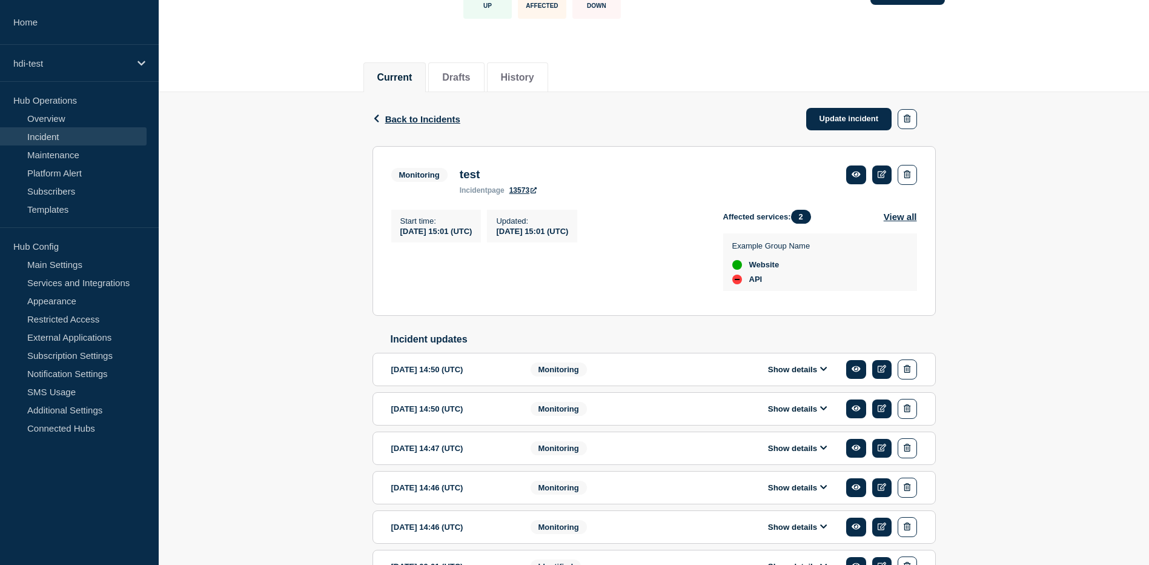
scroll to position [121, 0]
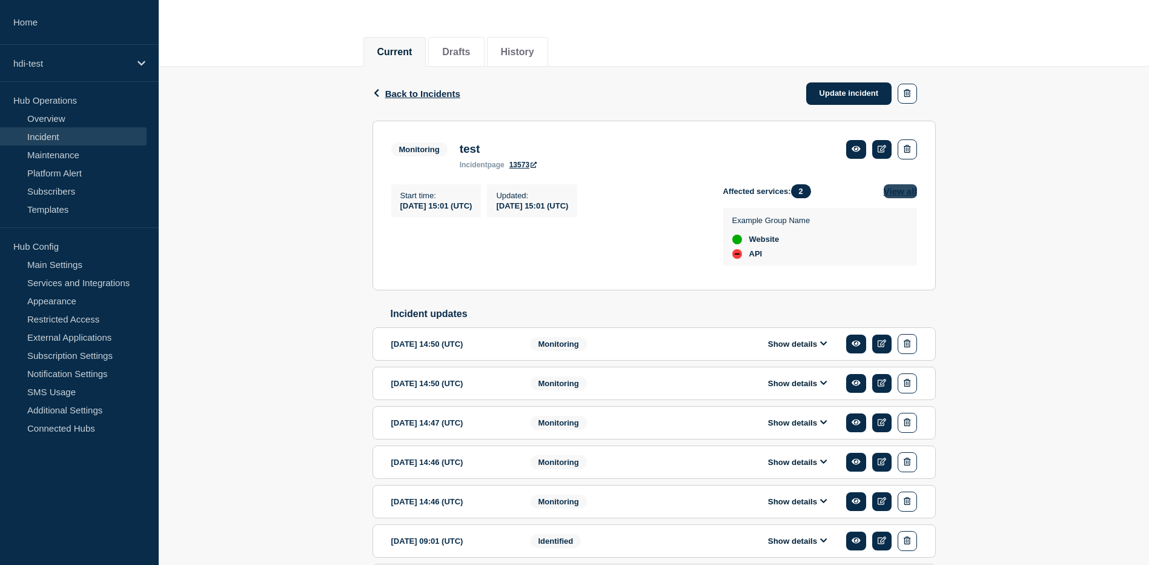
click at [889, 196] on button "View all" at bounding box center [900, 191] width 33 height 14
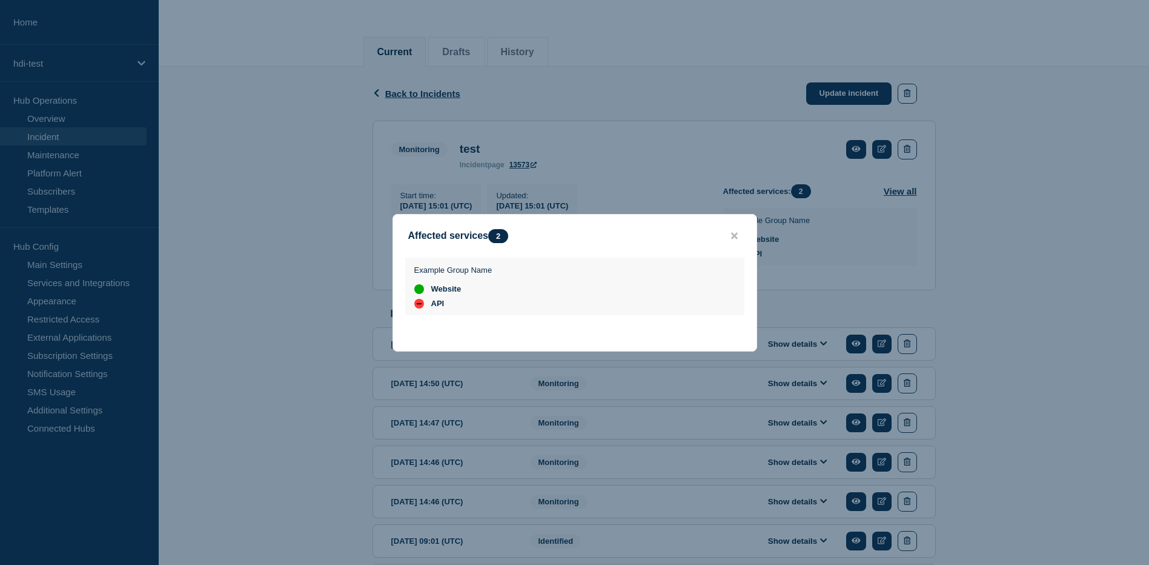
click at [729, 237] on button "close button" at bounding box center [735, 236] width 14 height 12
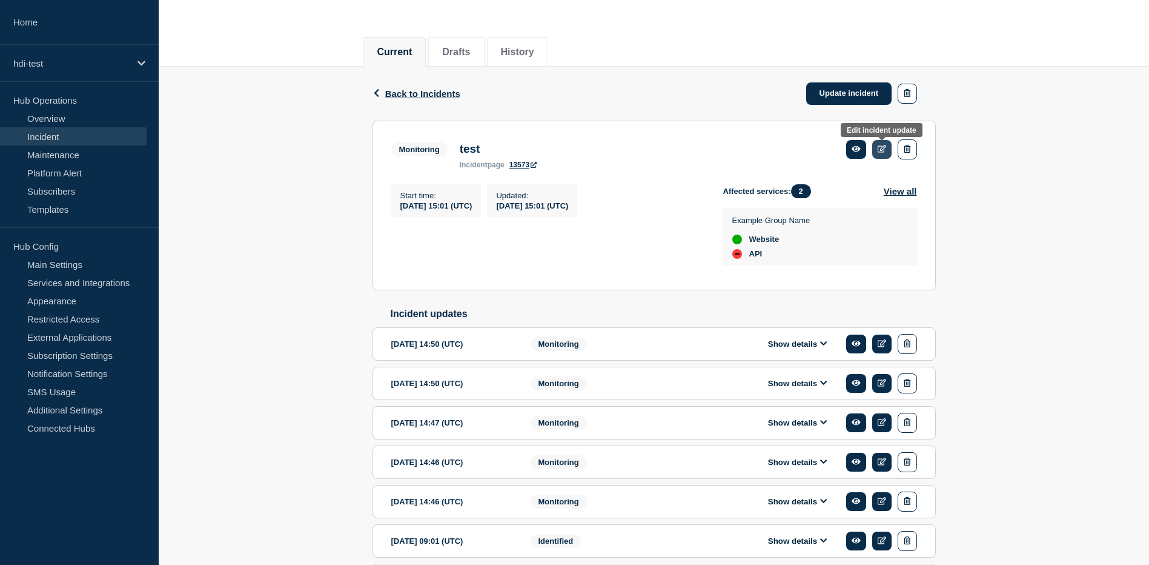
click at [878, 150] on icon at bounding box center [882, 149] width 9 height 8
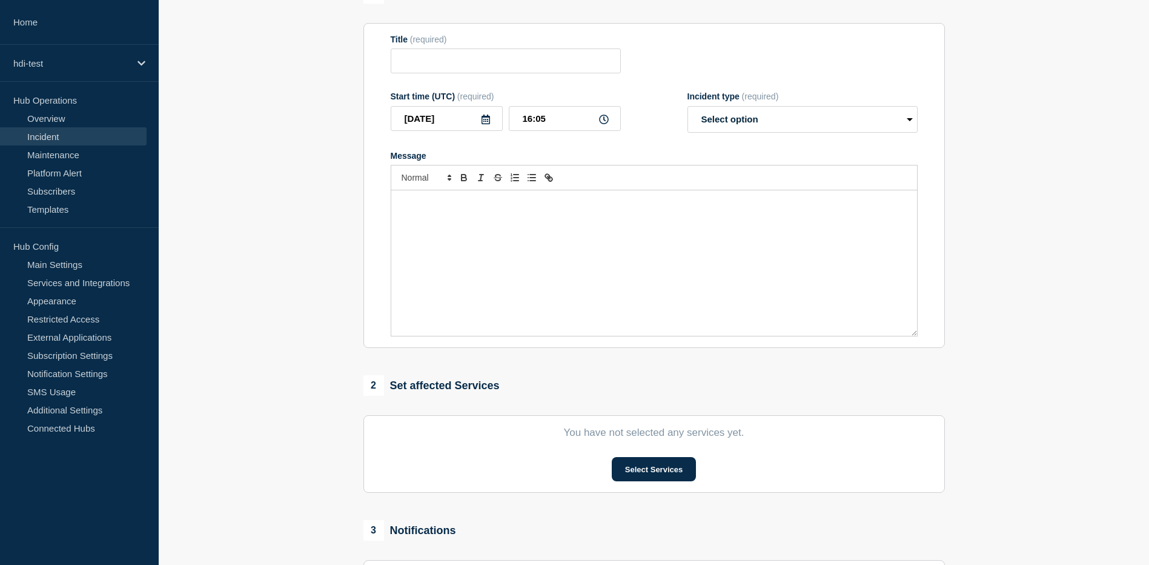
type input "test"
type input "15:01"
select select "monitoring"
radio input "false"
radio input "true"
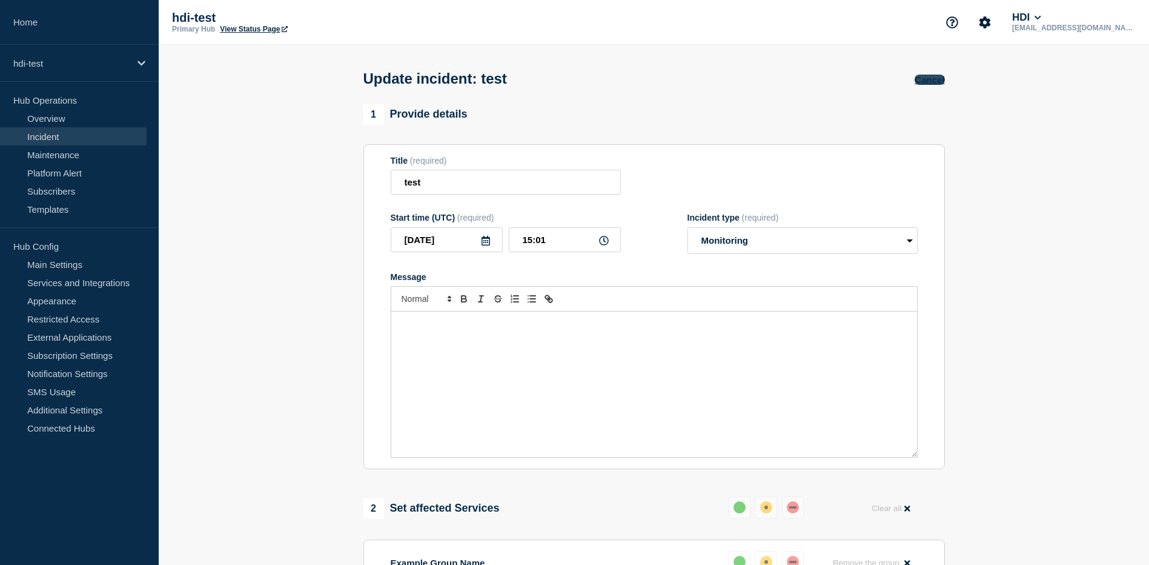
click at [936, 76] on button "Cancel" at bounding box center [930, 80] width 30 height 10
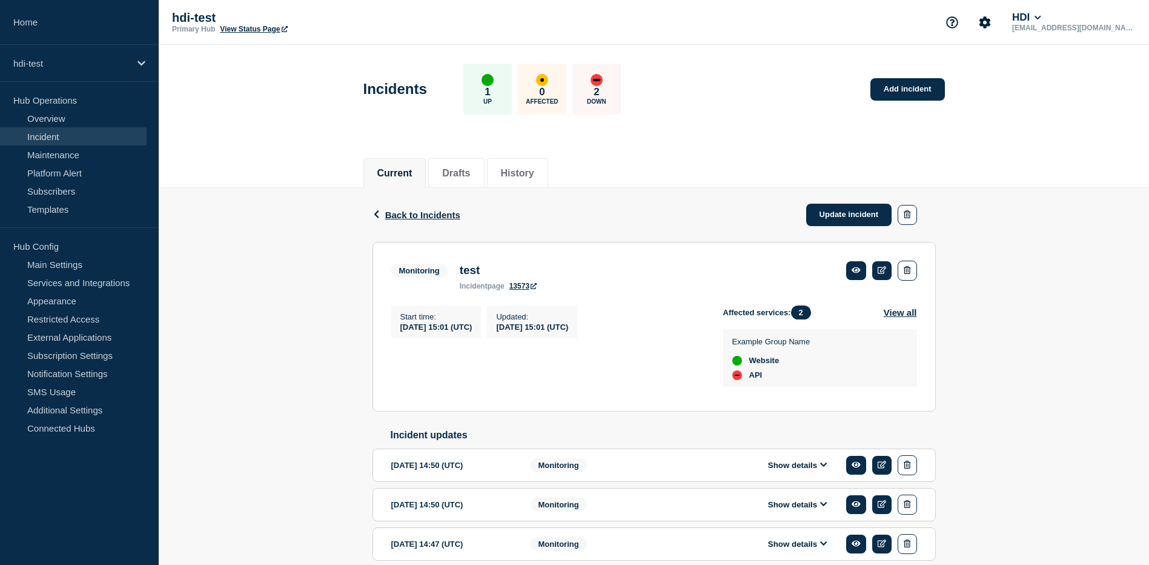
click at [400, 205] on div "Back Back to Incidents Update incident" at bounding box center [654, 215] width 563 height 54
click at [401, 219] on span "Back to Incidents" at bounding box center [422, 215] width 75 height 10
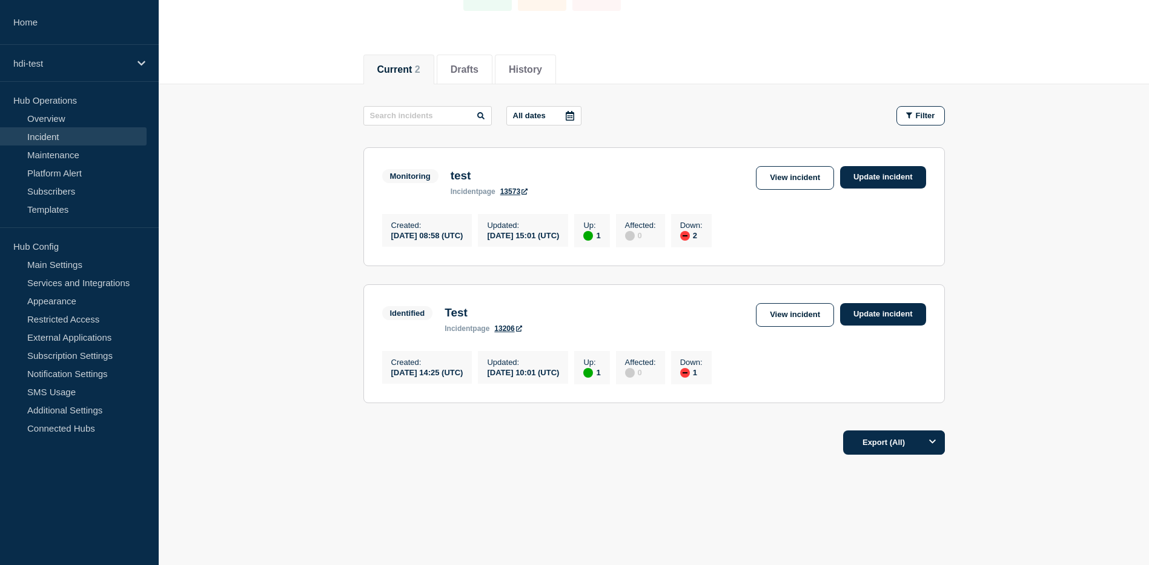
scroll to position [112, 0]
click at [800, 167] on link "View incident" at bounding box center [795, 178] width 78 height 24
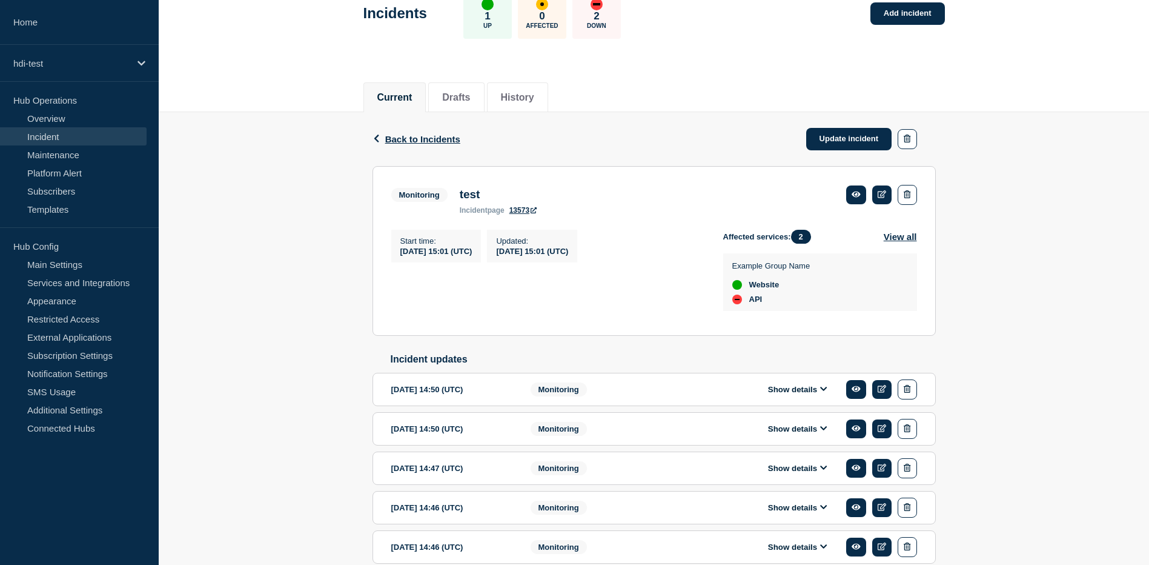
scroll to position [121, 0]
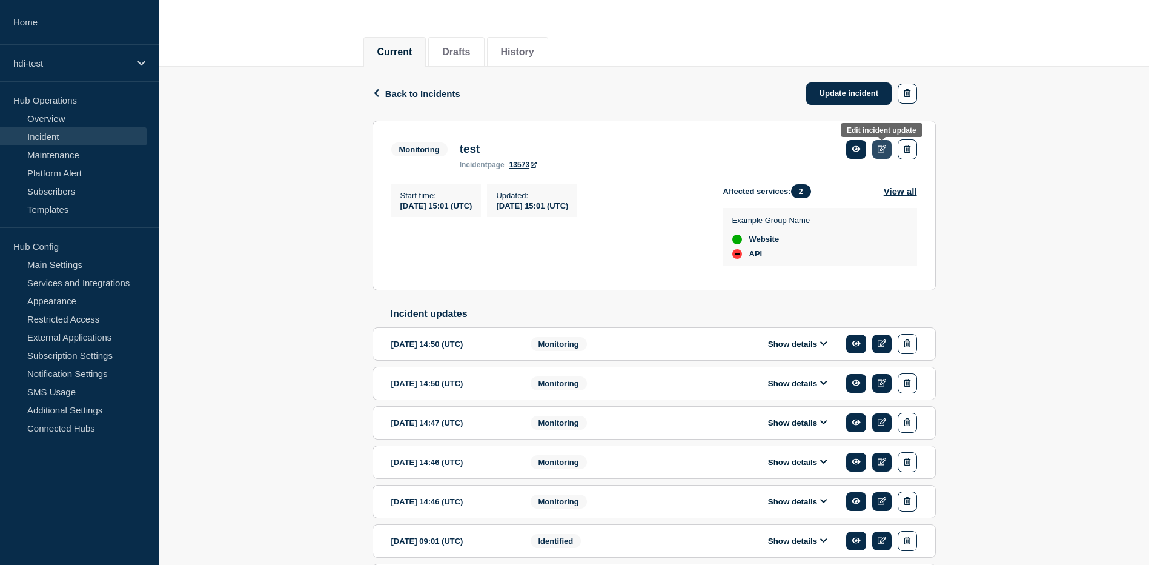
click at [881, 151] on icon at bounding box center [882, 149] width 9 height 8
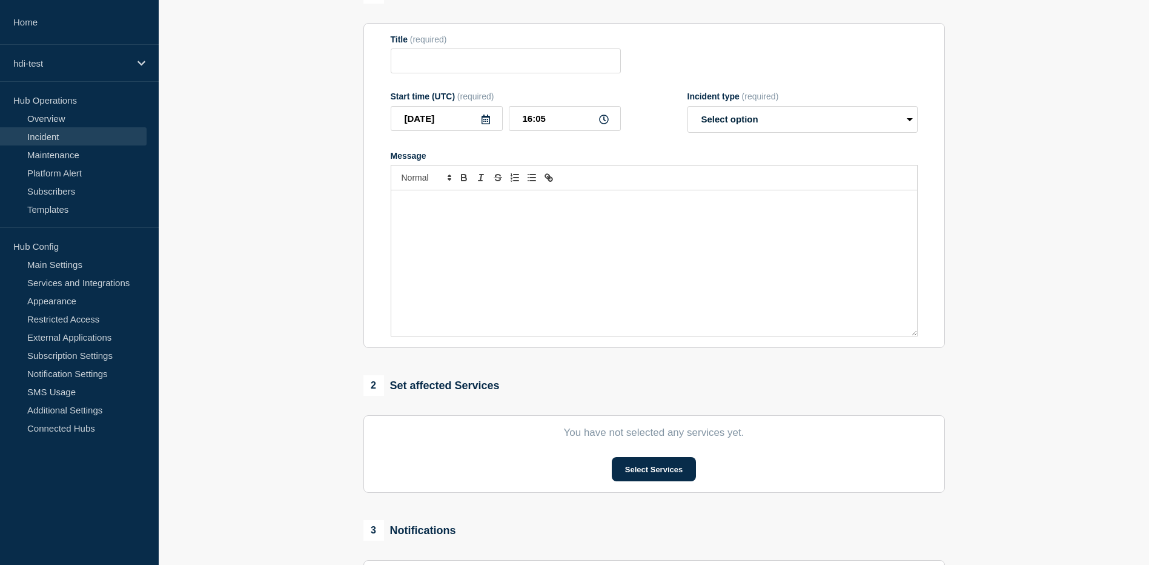
type input "test"
type input "15:01"
select select "monitoring"
radio input "false"
radio input "true"
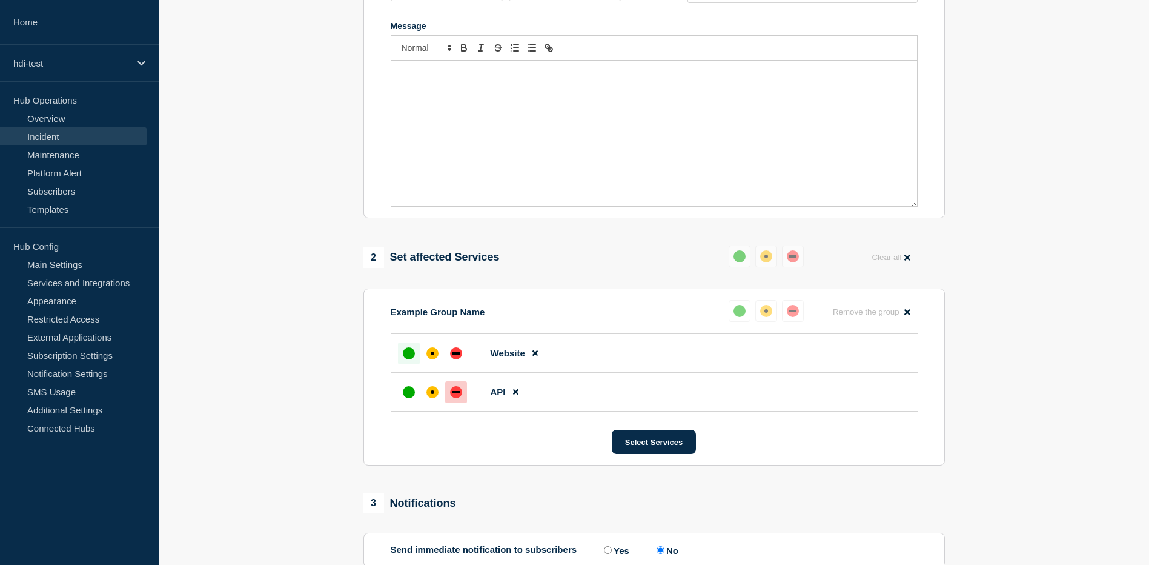
scroll to position [235, 0]
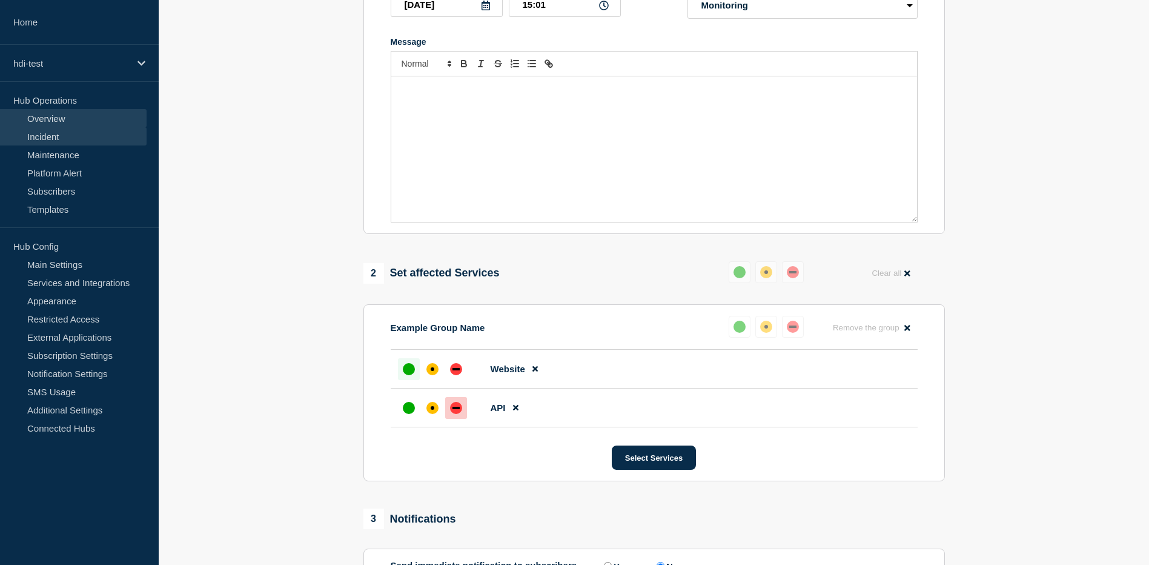
click at [53, 126] on link "Overview" at bounding box center [73, 118] width 147 height 18
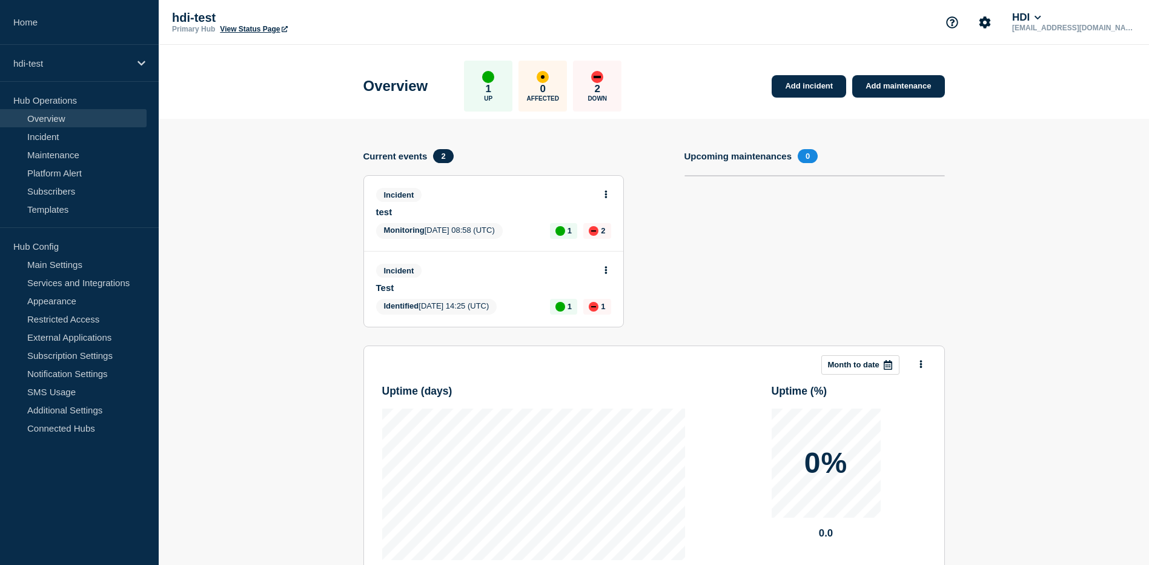
click at [602, 268] on button at bounding box center [606, 270] width 10 height 10
click at [662, 267] on div "Add incident Add maintenance Current events 2 Incident test Monitoring [DATE] 0…" at bounding box center [654, 247] width 582 height 196
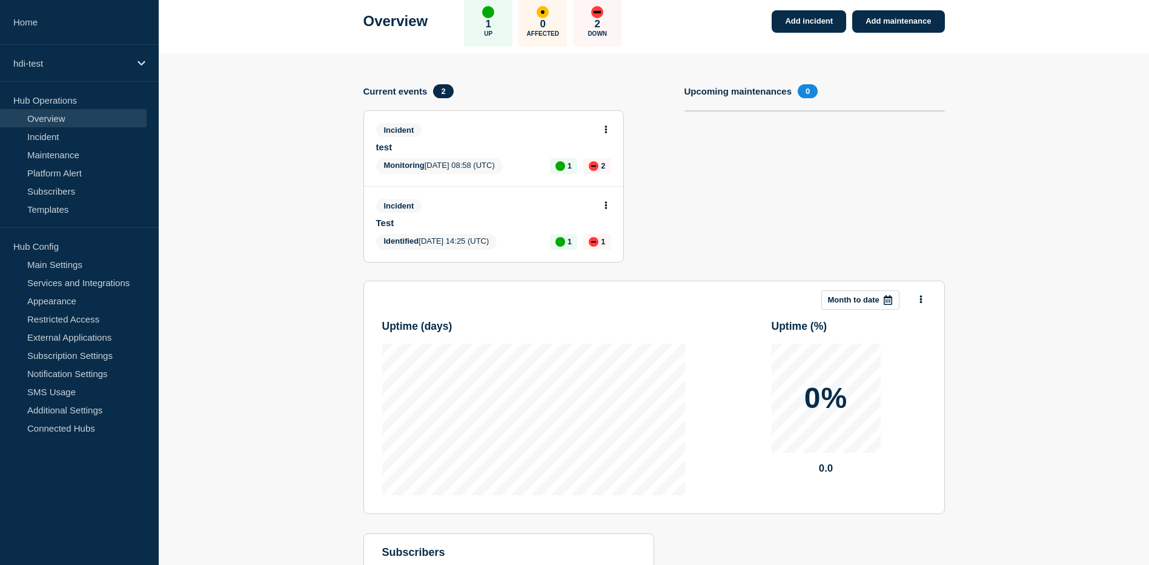
scroll to position [170, 0]
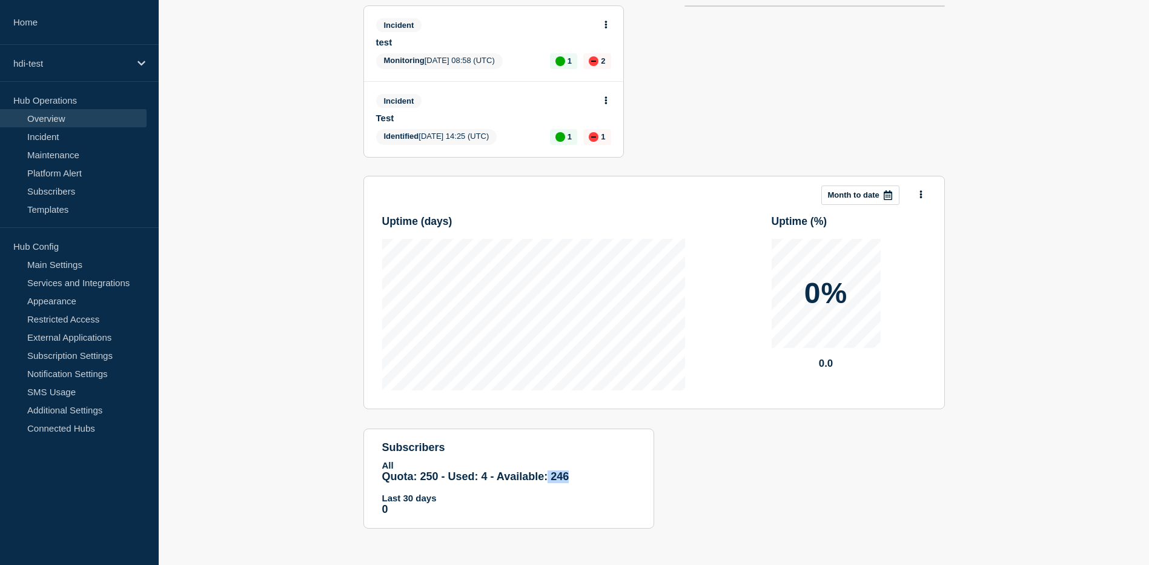
drag, startPoint x: 549, startPoint y: 475, endPoint x: 581, endPoint y: 477, distance: 32.2
click at [581, 477] on div "All Quota: 250 - Used: 4 - Available: 246 Quota Used Available 250 4 246" at bounding box center [508, 471] width 253 height 23
drag, startPoint x: 581, startPoint y: 477, endPoint x: 681, endPoint y: 516, distance: 107.4
click at [681, 516] on div "Add incident Add maintenance Current events 2 Incident test Monitoring [DATE] 0…" at bounding box center [654, 247] width 582 height 597
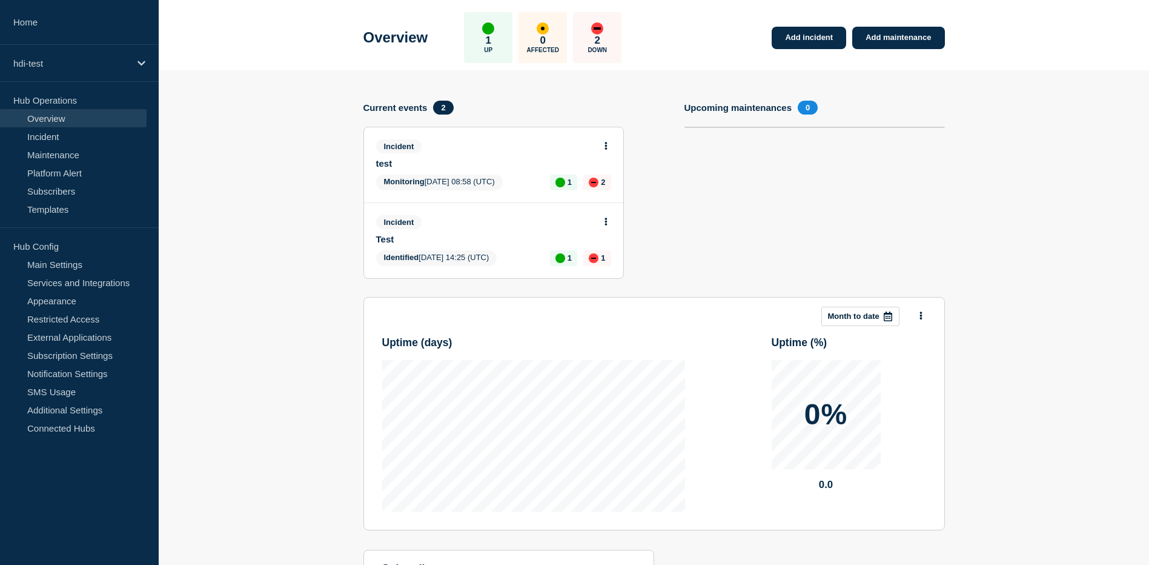
scroll to position [0, 0]
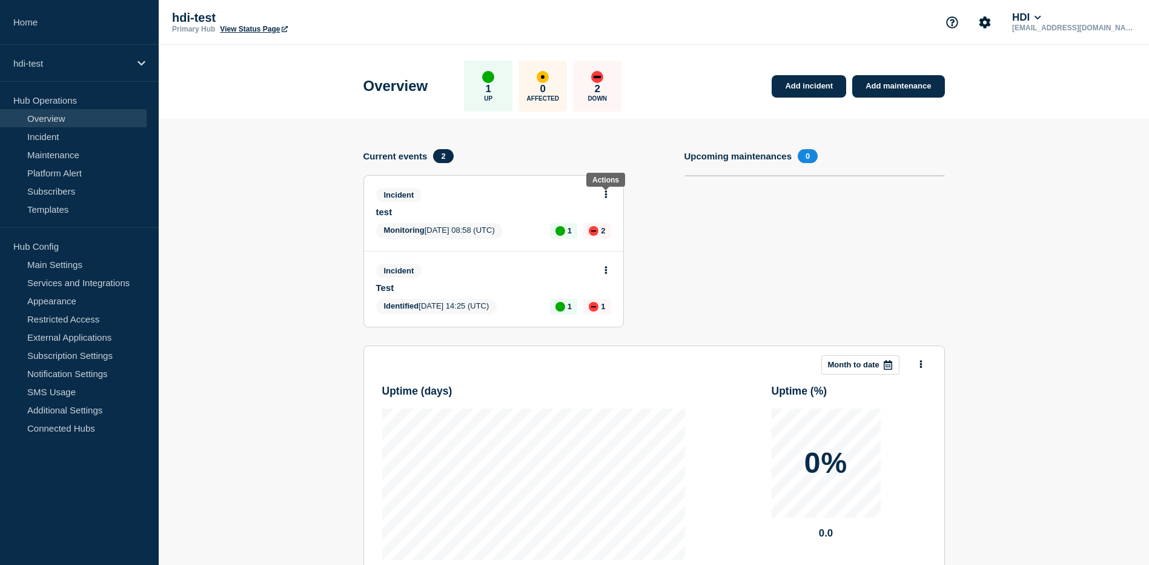
click at [608, 193] on button at bounding box center [606, 195] width 10 height 10
click at [619, 221] on link "View incident" at bounding box center [601, 224] width 50 height 10
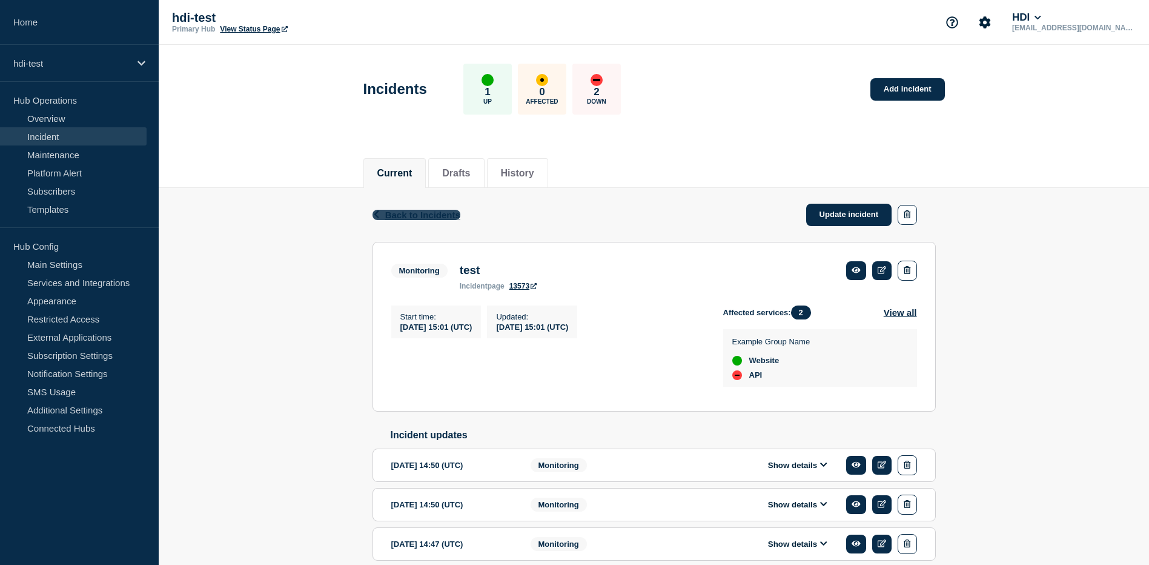
click at [388, 215] on span "Back to Incidents" at bounding box center [422, 215] width 75 height 10
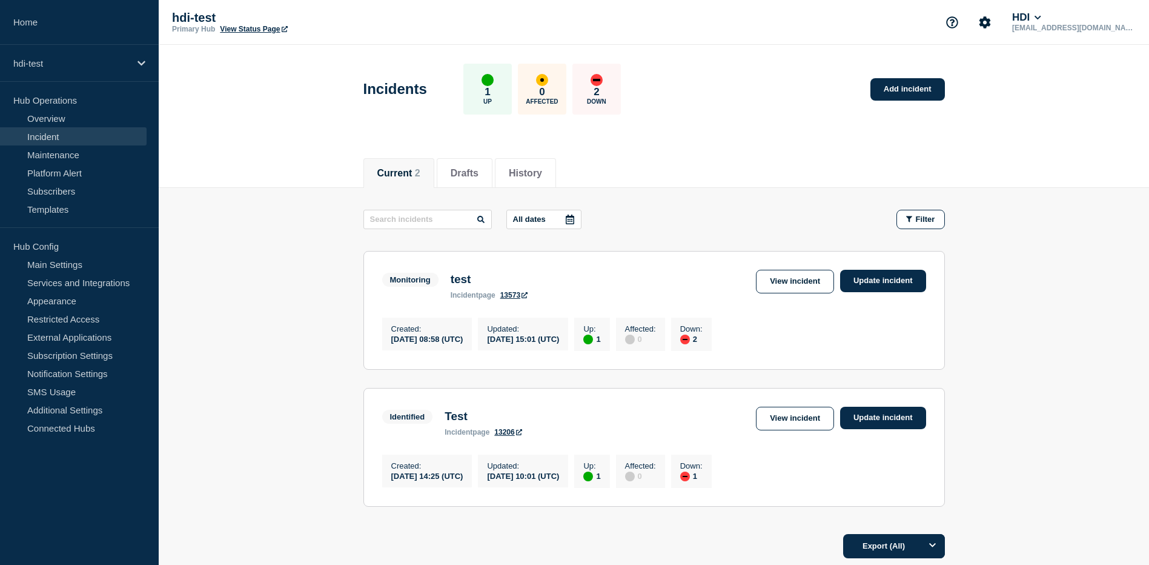
drag, startPoint x: 759, startPoint y: 344, endPoint x: 731, endPoint y: 341, distance: 28.0
click at [712, 341] on div "Down : 2" at bounding box center [691, 333] width 41 height 33
click at [717, 348] on div "Up : 1 Affected : 0 Down : 2" at bounding box center [645, 333] width 143 height 33
click at [54, 113] on link "Overview" at bounding box center [73, 118] width 147 height 18
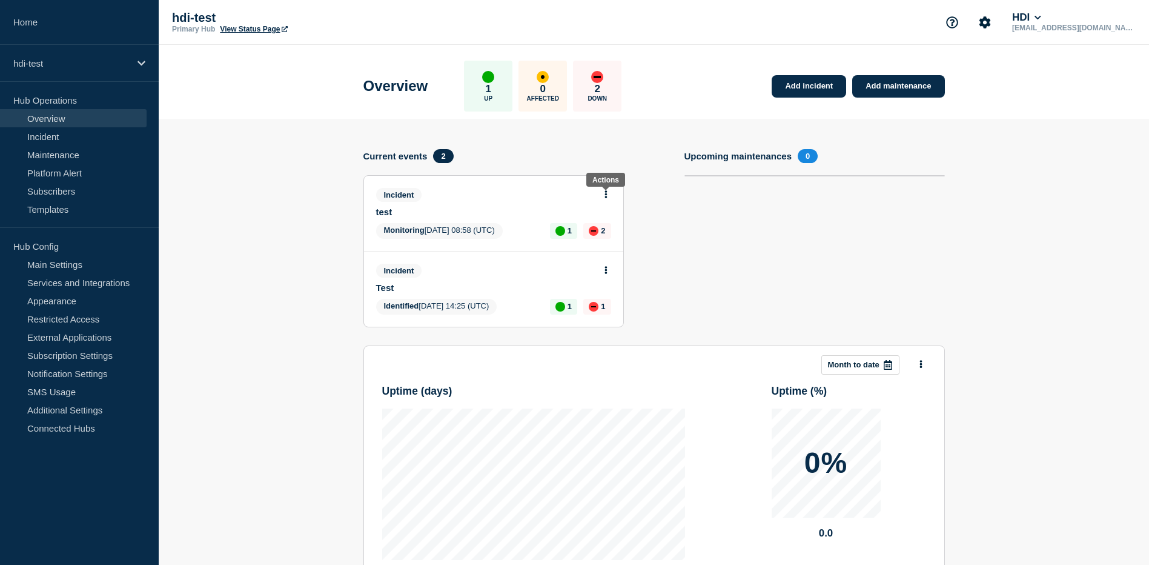
click at [605, 194] on icon at bounding box center [606, 194] width 2 height 8
click at [615, 219] on link "View incident" at bounding box center [601, 224] width 50 height 10
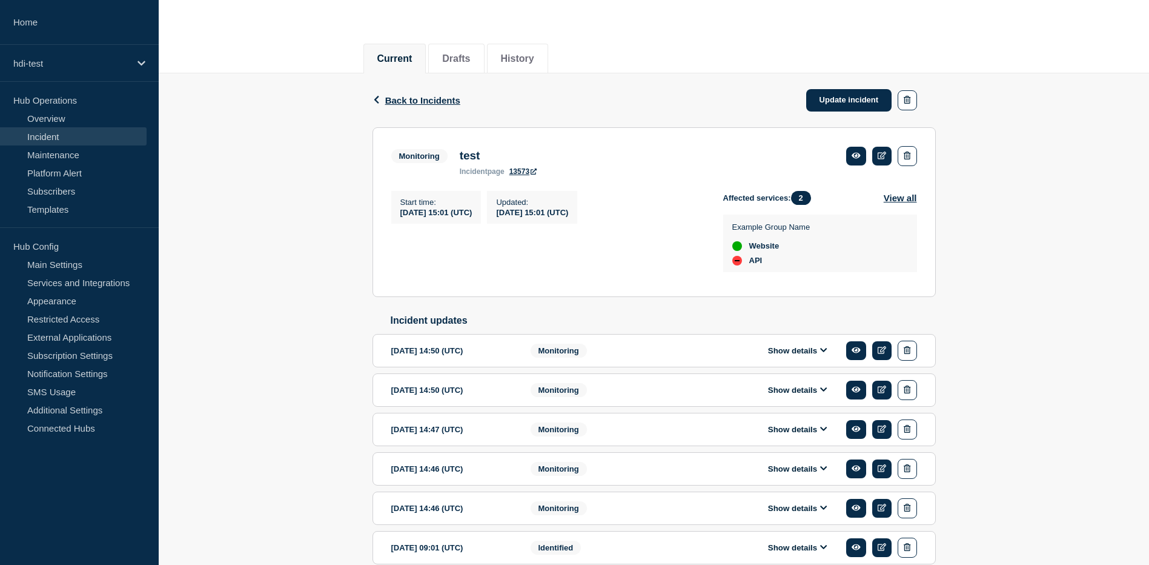
scroll to position [182, 0]
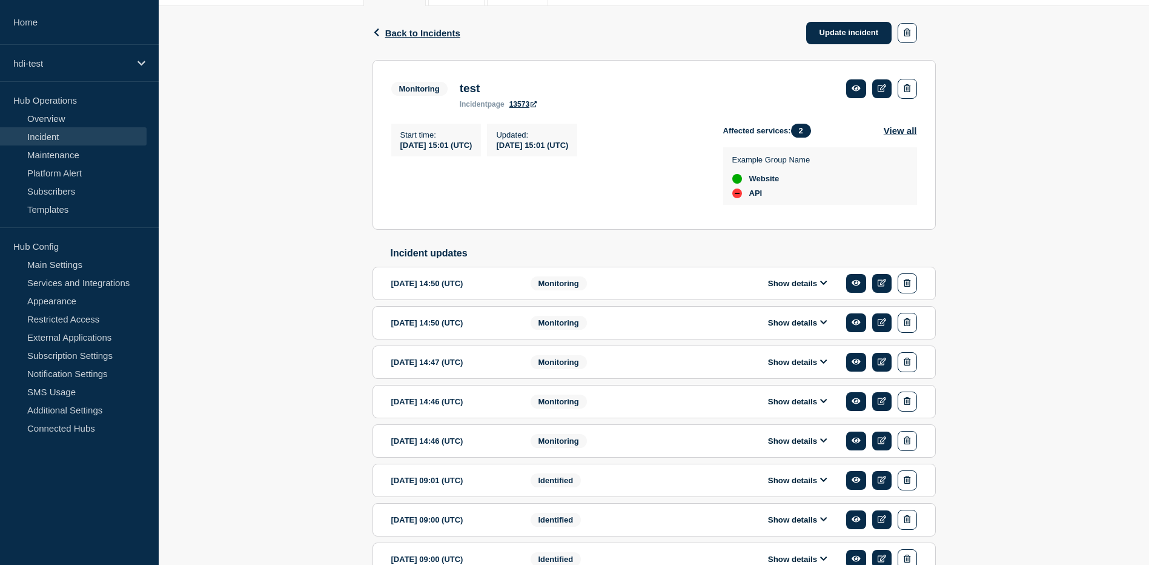
click at [824, 285] on icon at bounding box center [823, 282] width 7 height 4
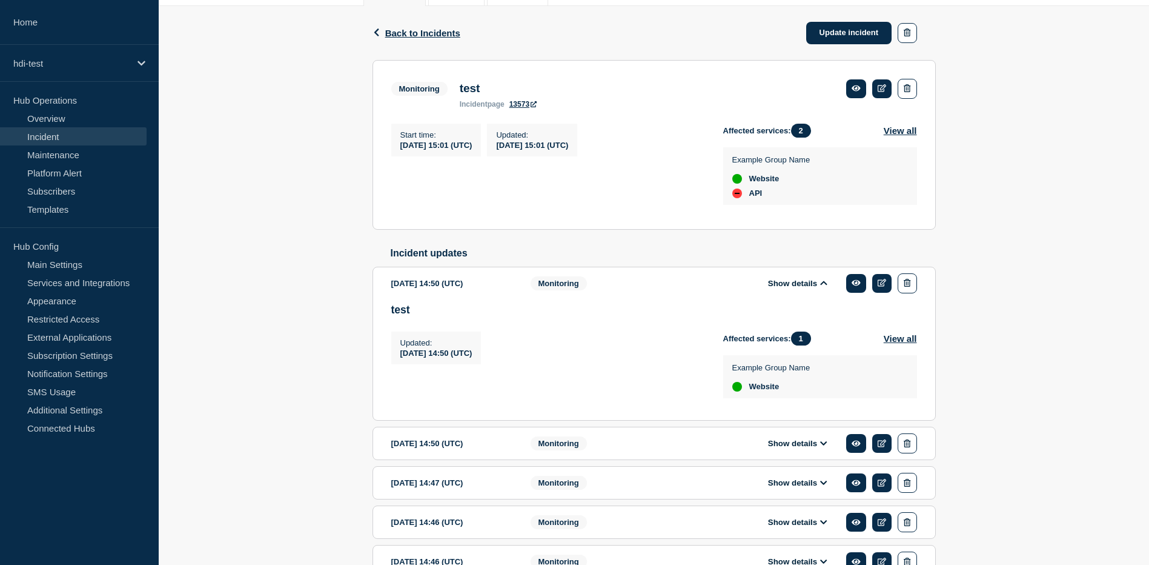
click at [823, 287] on icon at bounding box center [823, 283] width 7 height 8
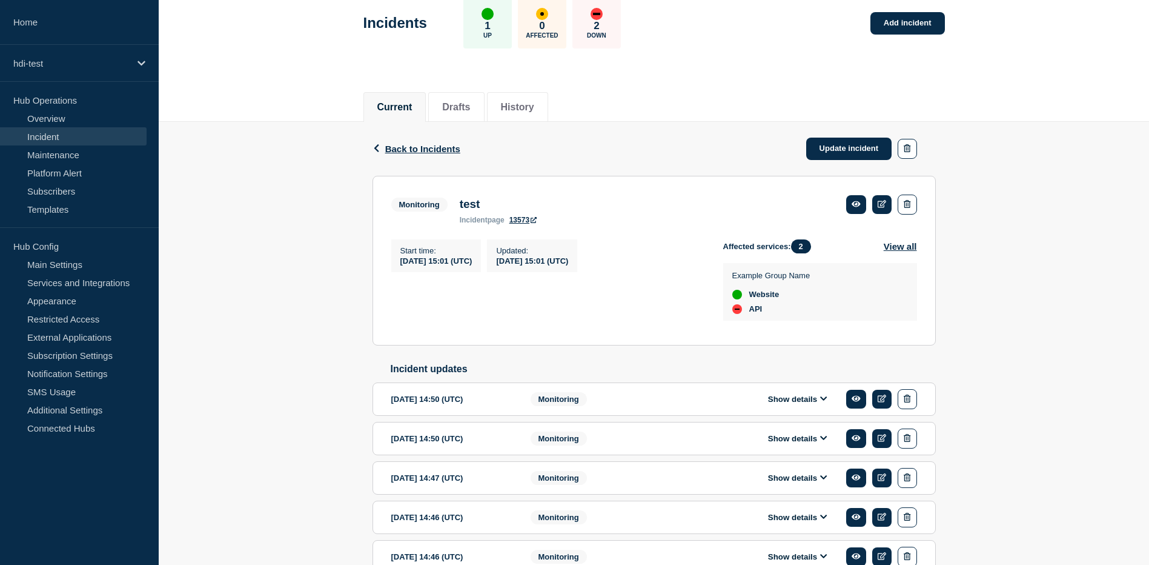
scroll to position [61, 0]
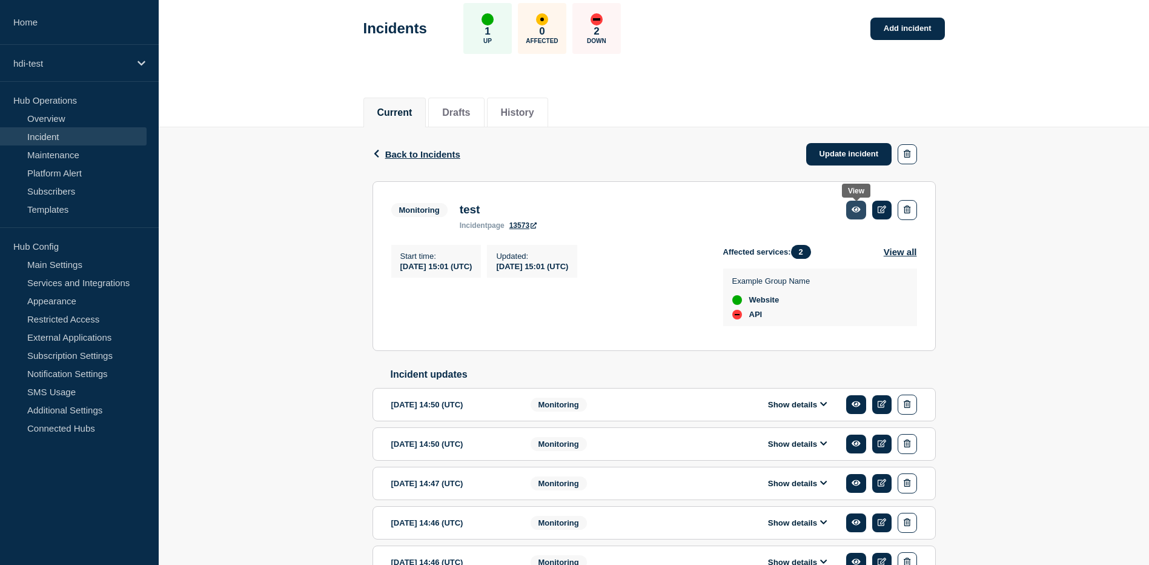
click at [854, 207] on icon at bounding box center [856, 209] width 9 height 8
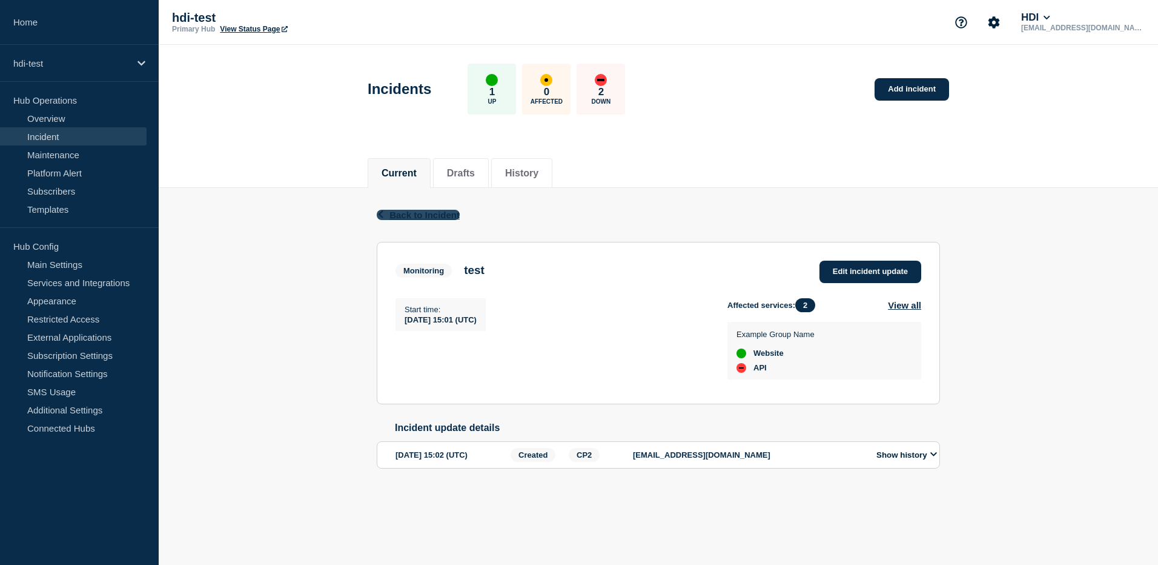
click at [379, 216] on icon "button" at bounding box center [380, 214] width 9 height 8
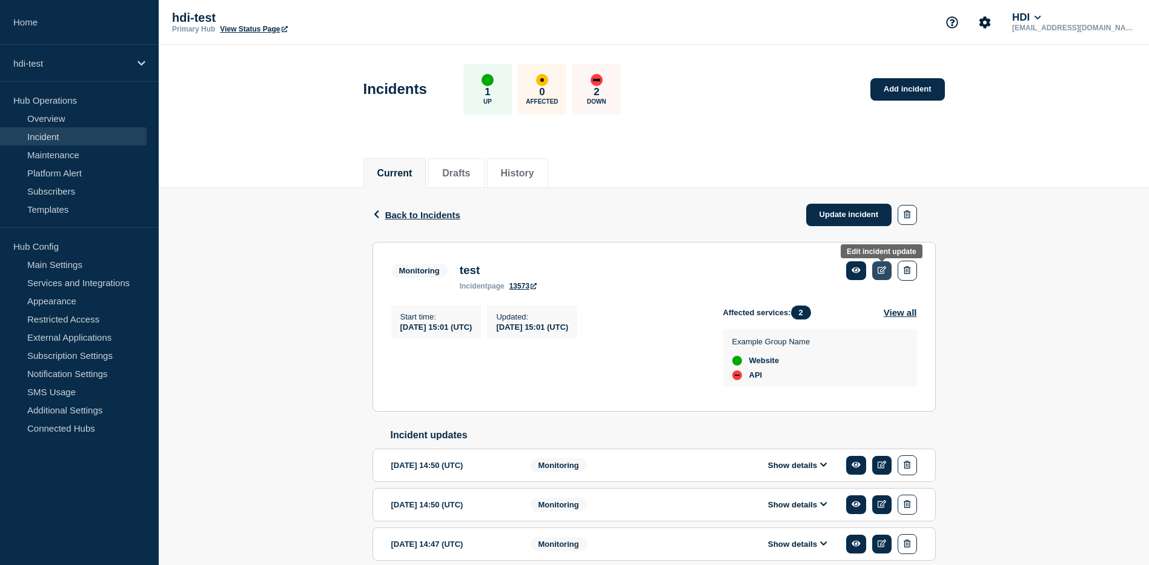
click at [879, 267] on icon at bounding box center [882, 270] width 9 height 8
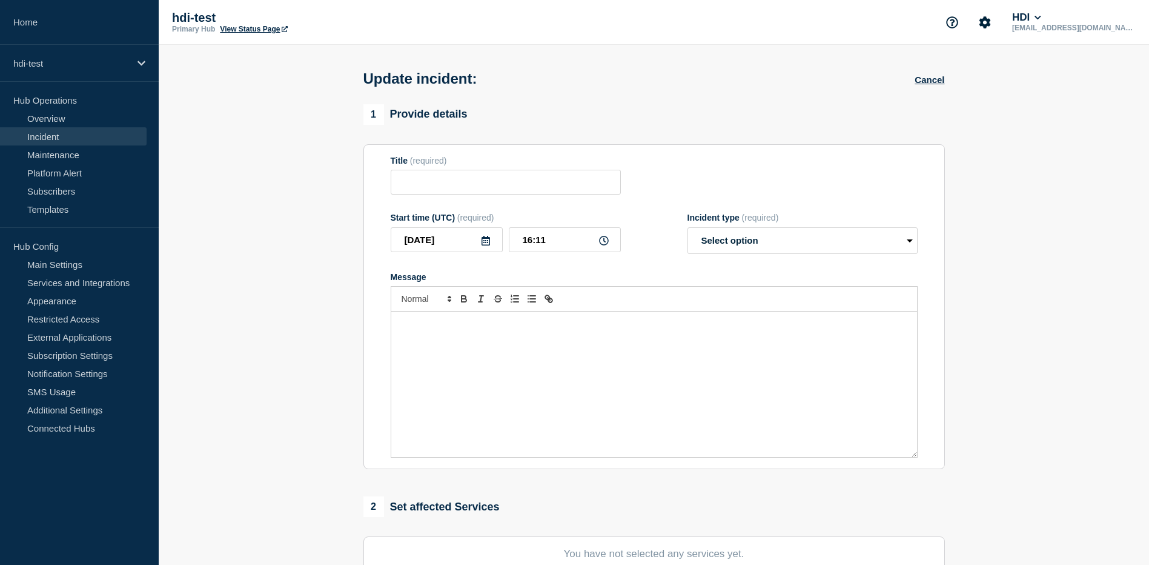
type input "test"
type input "15:01"
select select "monitoring"
radio input "false"
radio input "true"
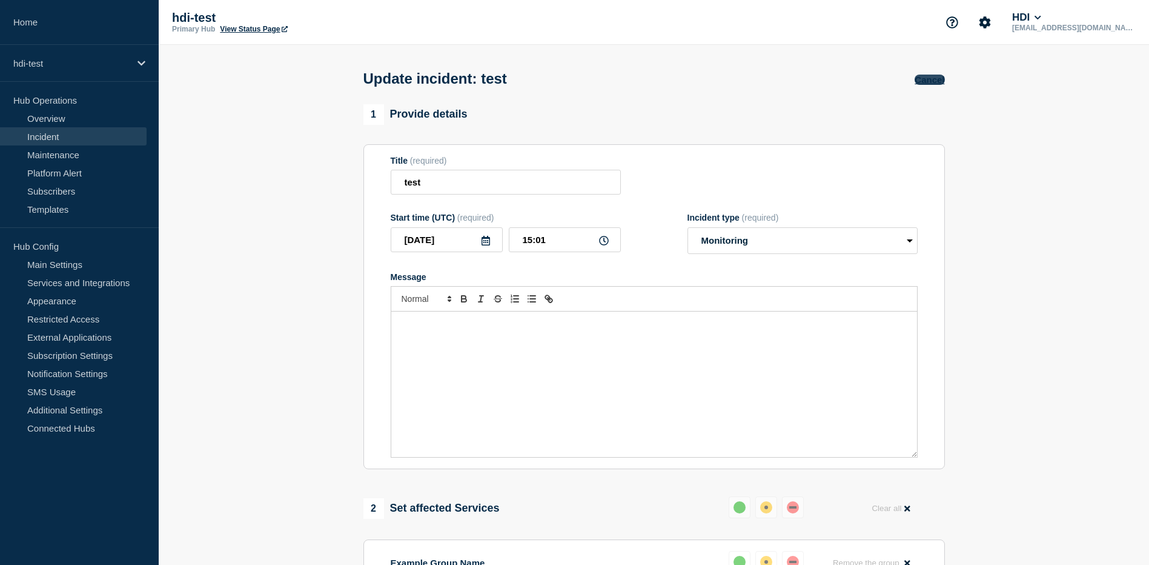
click at [934, 82] on button "Cancel" at bounding box center [930, 80] width 30 height 10
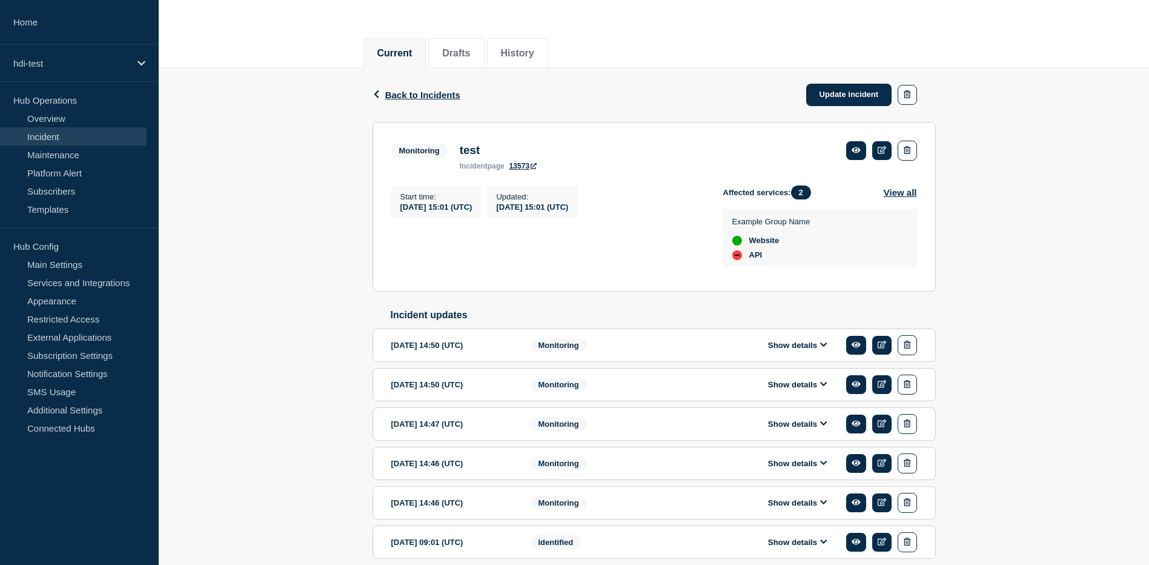
scroll to position [121, 0]
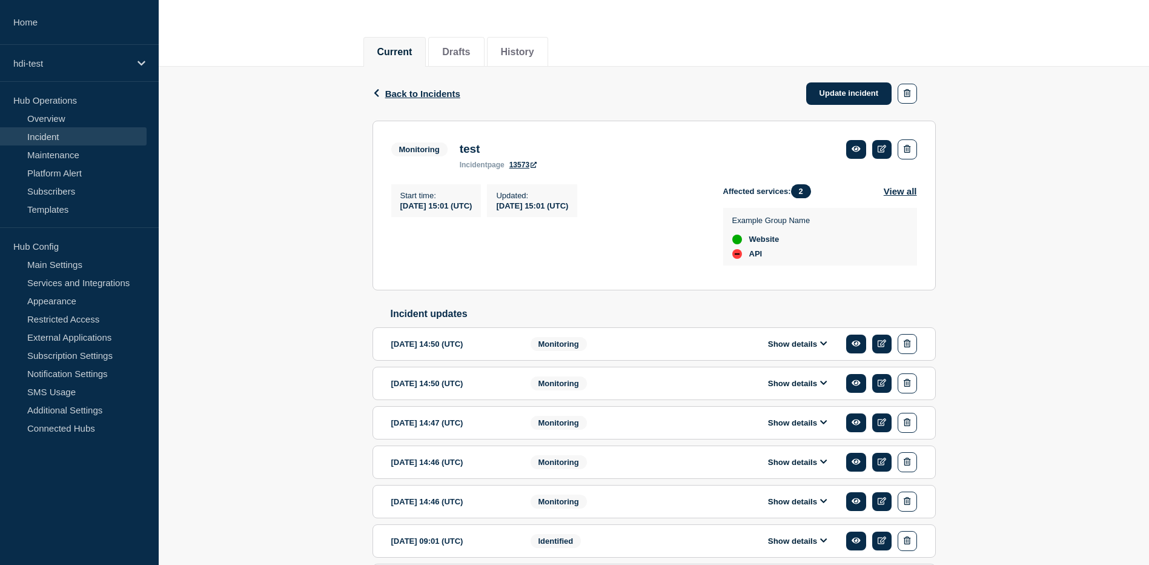
click at [820, 347] on icon at bounding box center [823, 343] width 7 height 8
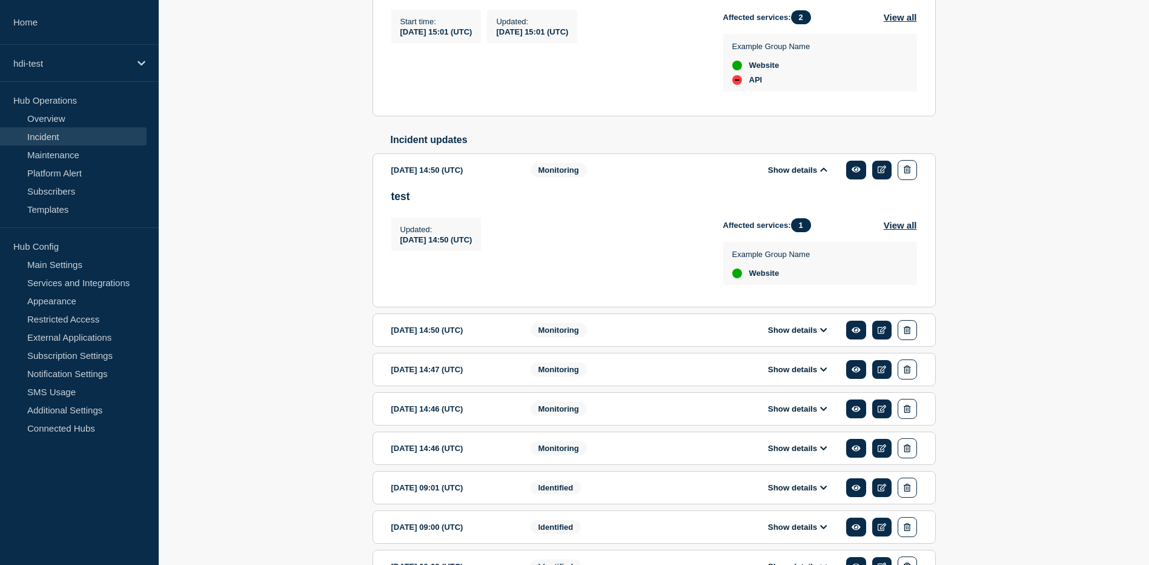
scroll to position [303, 0]
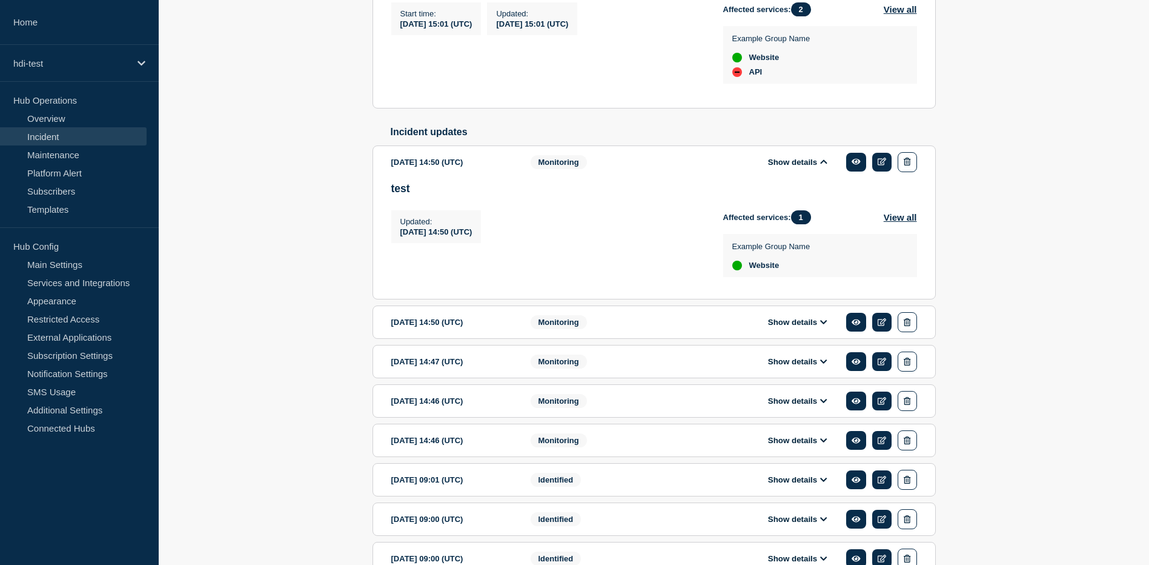
click at [824, 327] on button "Show details" at bounding box center [798, 322] width 67 height 10
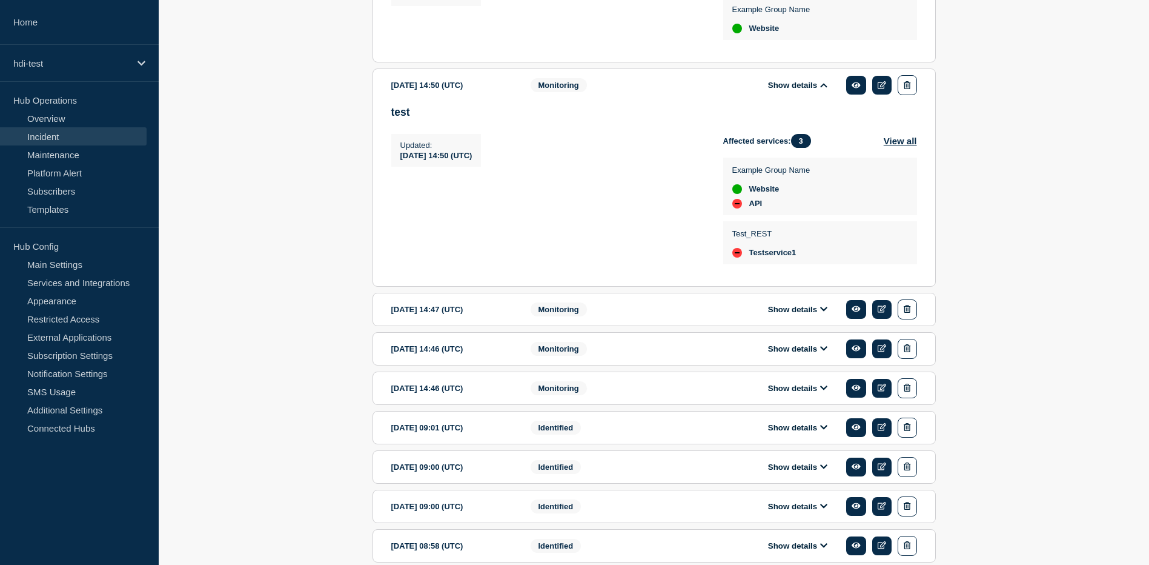
scroll to position [545, 0]
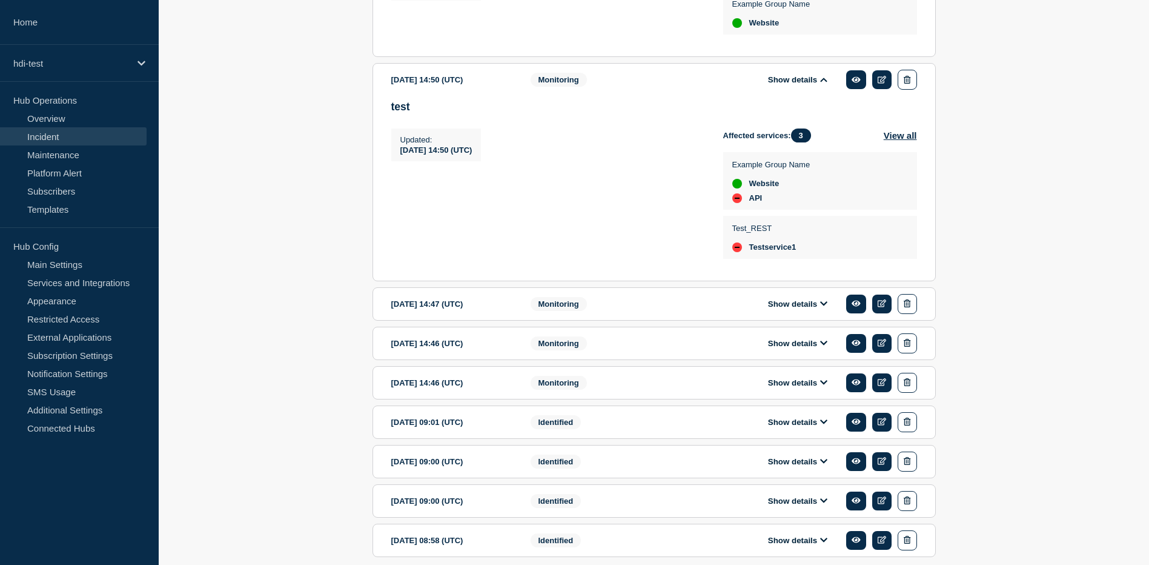
click at [822, 307] on icon at bounding box center [823, 303] width 7 height 8
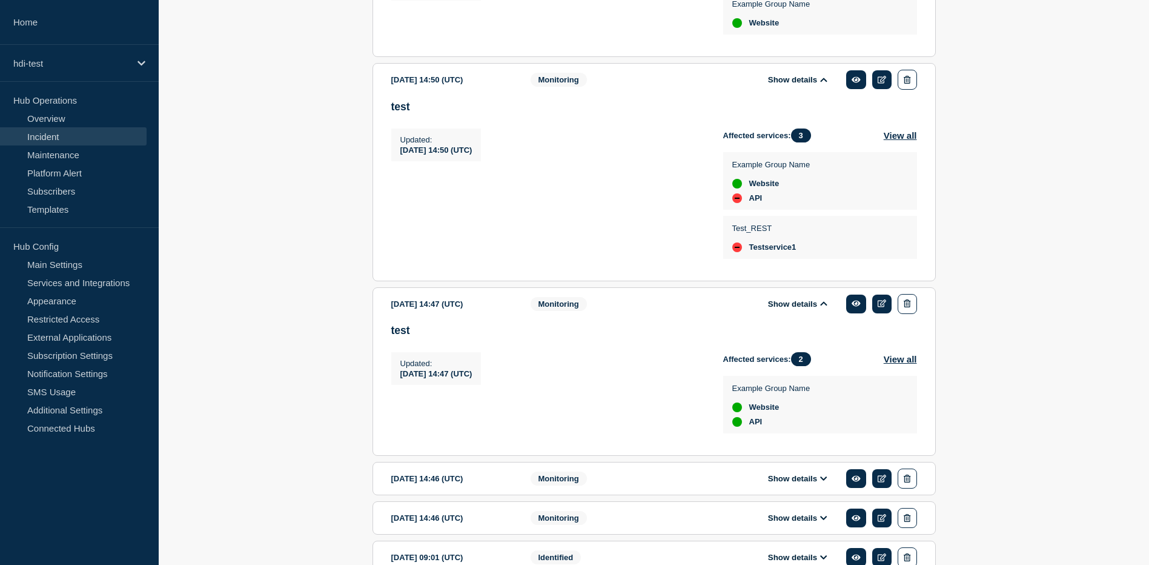
click at [820, 482] on icon at bounding box center [823, 478] width 7 height 8
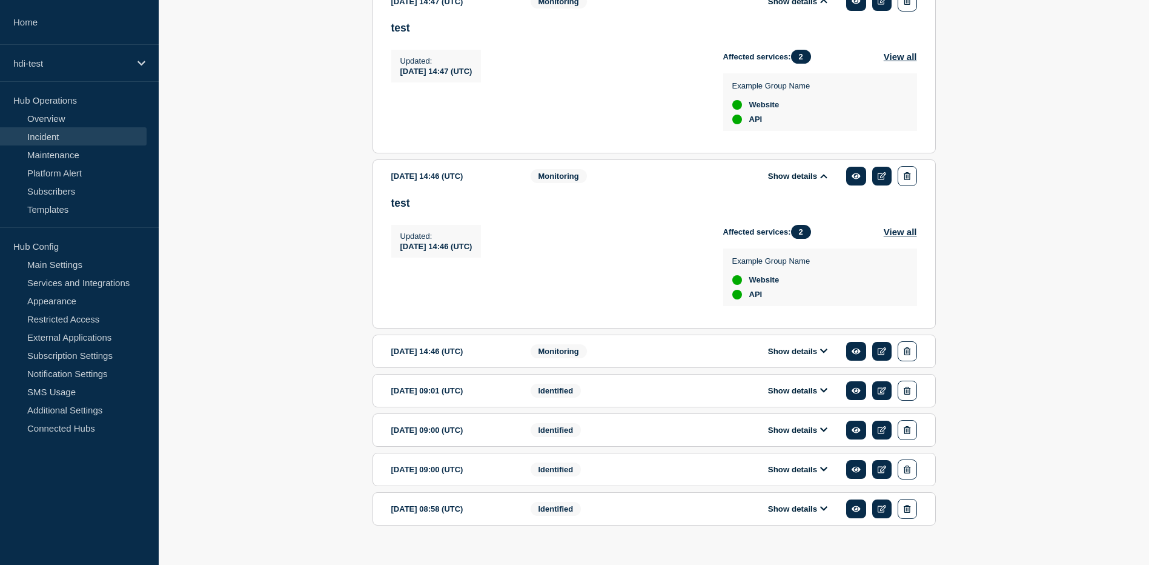
scroll to position [848, 0]
click at [823, 352] on icon at bounding box center [823, 350] width 7 height 4
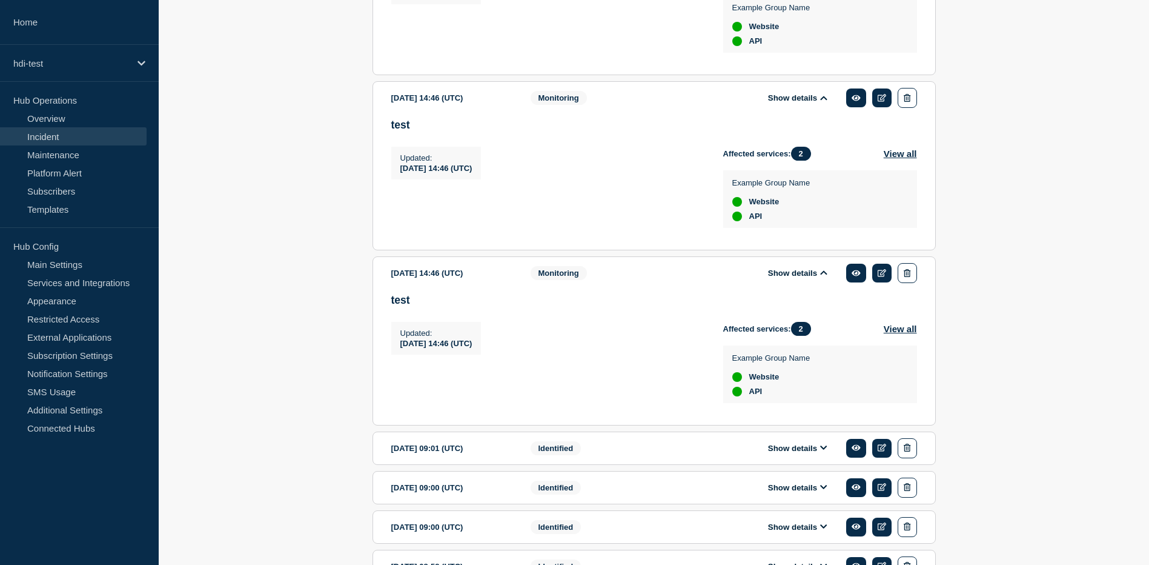
scroll to position [1021, 0]
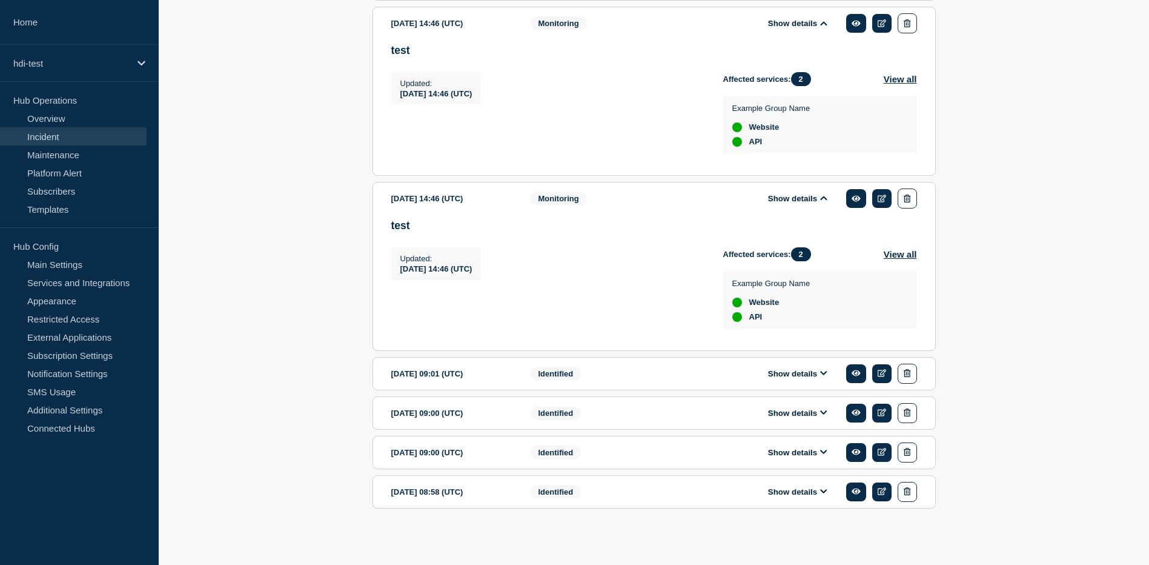
click at [821, 376] on icon at bounding box center [823, 373] width 7 height 8
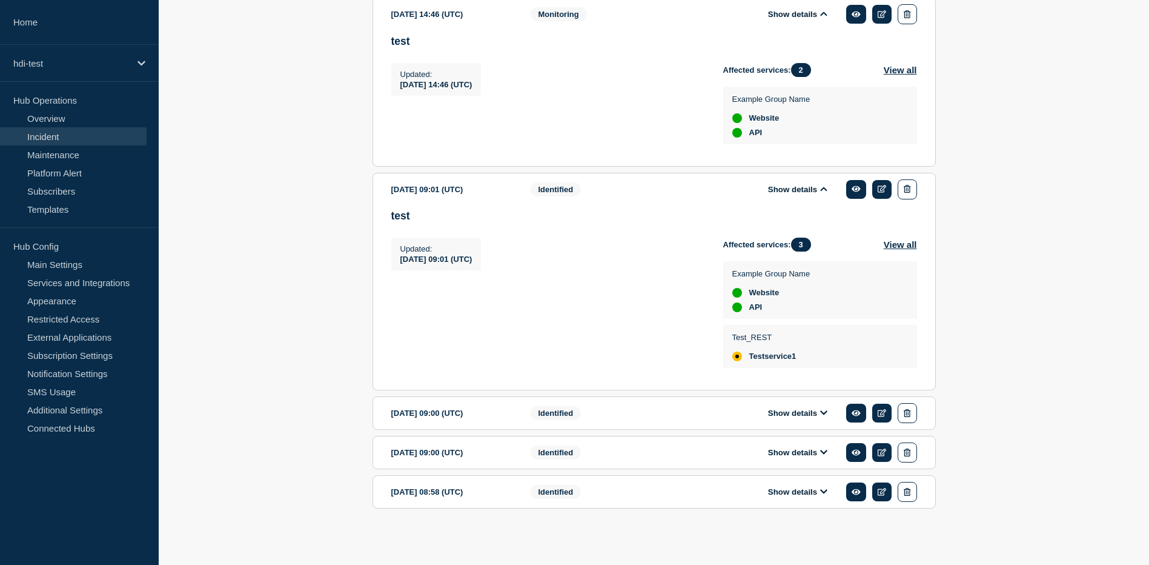
scroll to position [1209, 0]
click at [821, 406] on div "Show details" at bounding box center [806, 413] width 221 height 20
click at [821, 414] on icon at bounding box center [823, 412] width 7 height 8
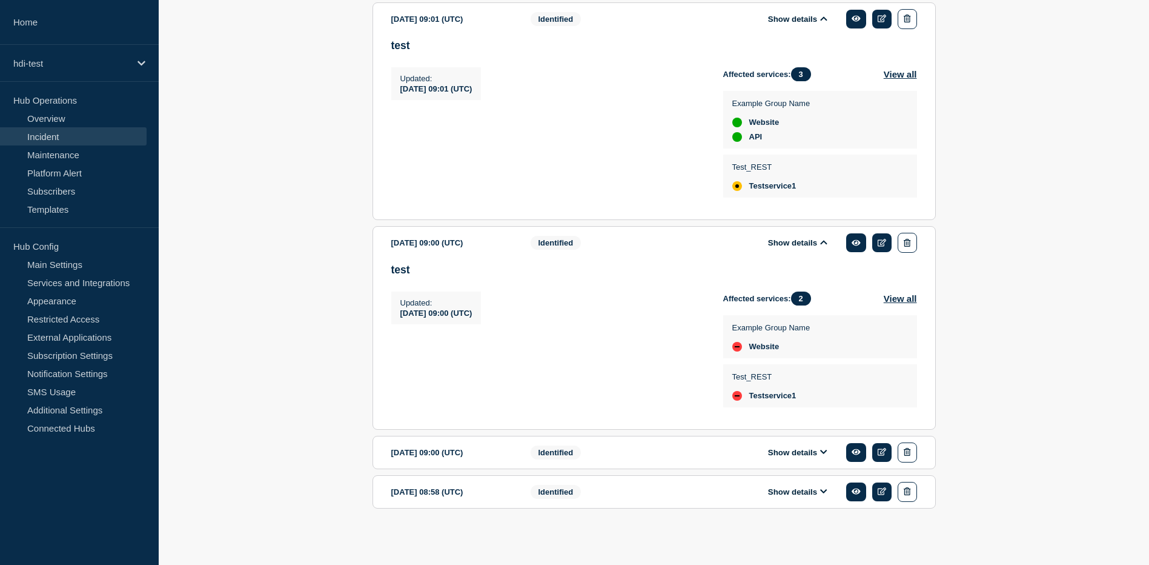
scroll to position [1381, 0]
click at [825, 449] on icon at bounding box center [823, 452] width 7 height 8
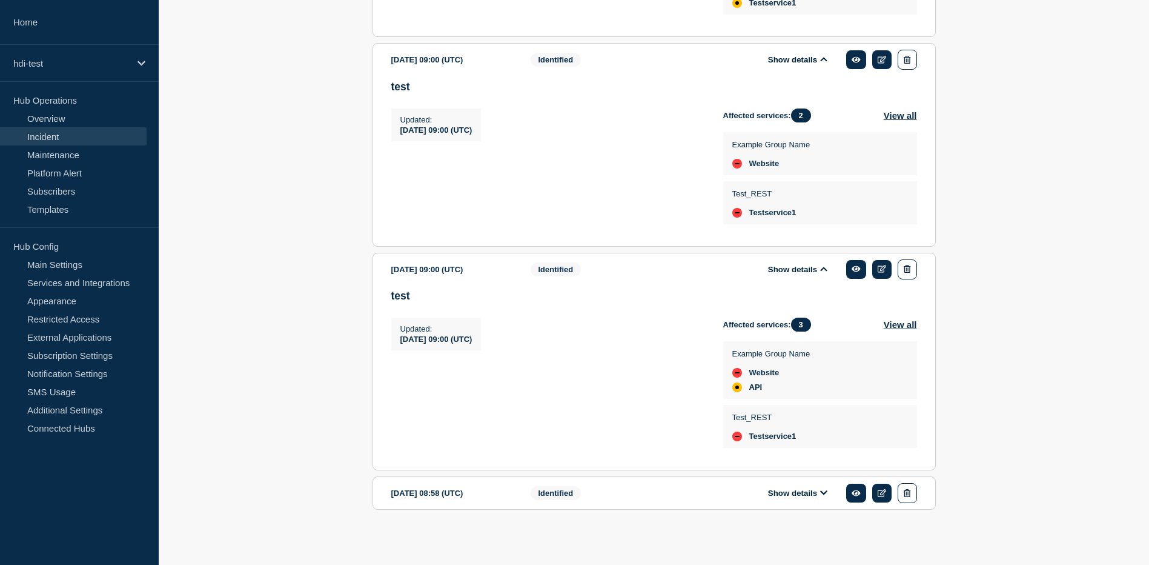
scroll to position [1569, 0]
click at [820, 488] on icon at bounding box center [823, 491] width 7 height 8
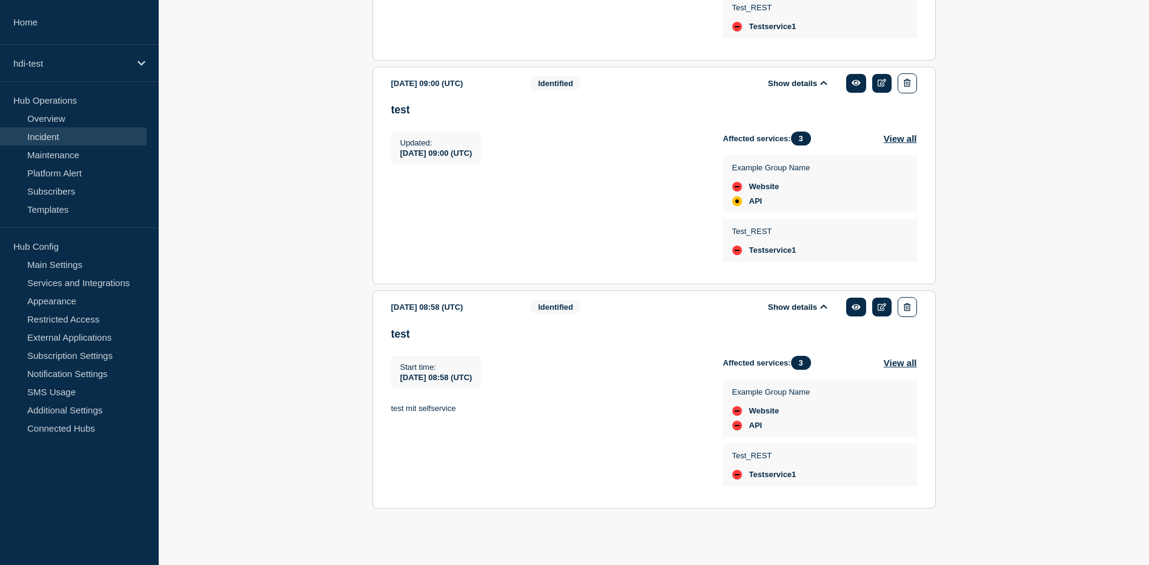
scroll to position [1751, 0]
drag, startPoint x: 803, startPoint y: 478, endPoint x: 724, endPoint y: 474, distance: 78.8
click at [724, 474] on div "Test_REST Testservice1" at bounding box center [820, 464] width 194 height 43
drag, startPoint x: 724, startPoint y: 474, endPoint x: 672, endPoint y: 471, distance: 52.2
click at [672, 471] on div "Start time : [DATE] 08:58 (UTC) Start time [DATE] 08:58 (UTC) test mit selfserv…" at bounding box center [557, 424] width 332 height 136
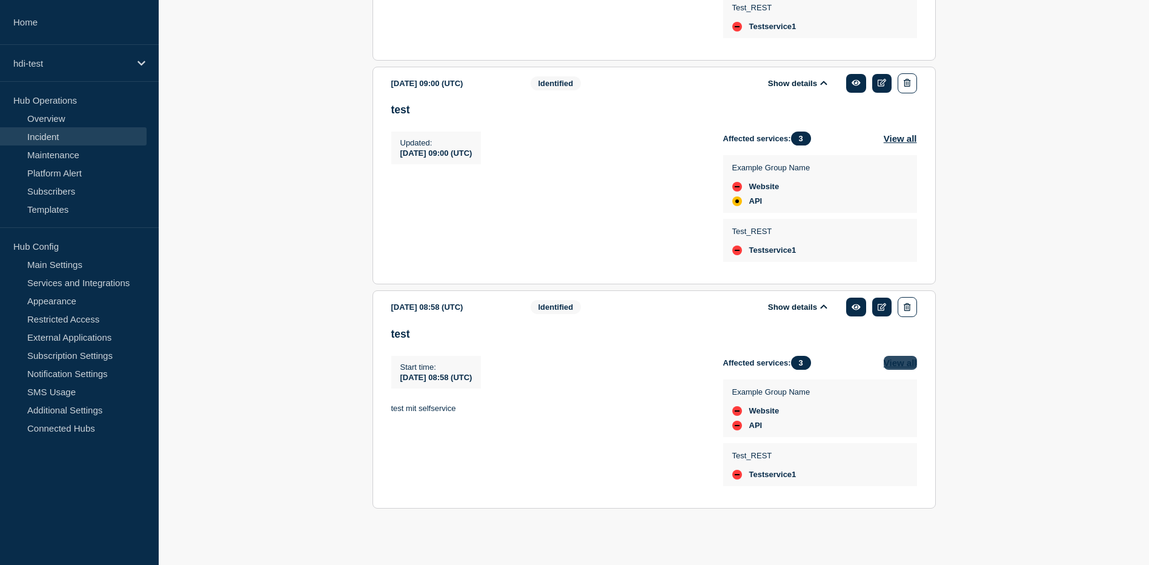
click at [892, 367] on button "View all" at bounding box center [900, 363] width 33 height 14
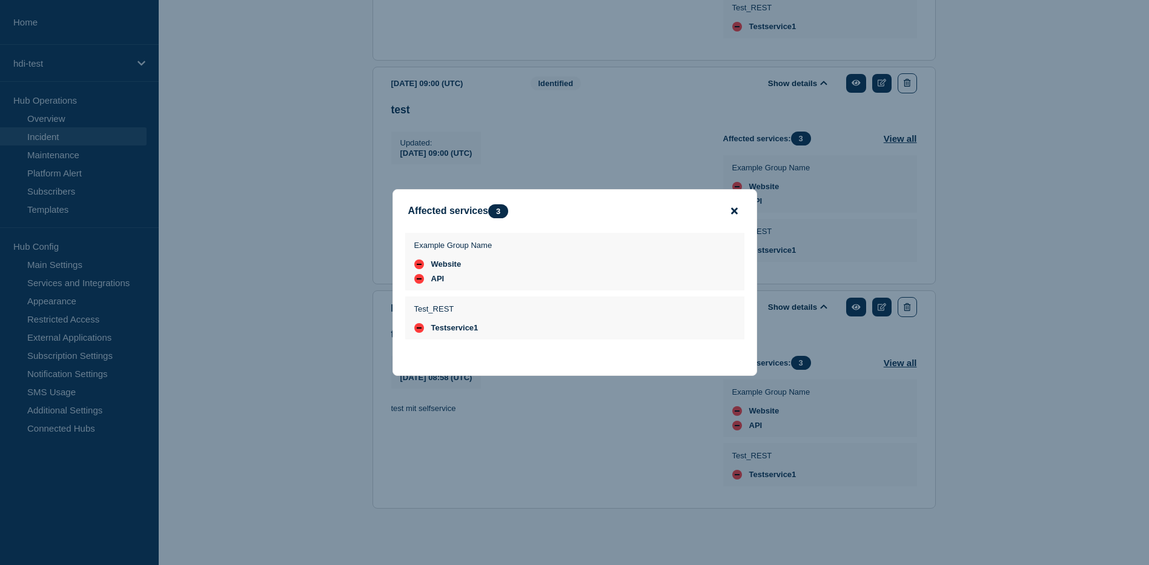
click at [734, 210] on icon "close button" at bounding box center [734, 211] width 7 height 7
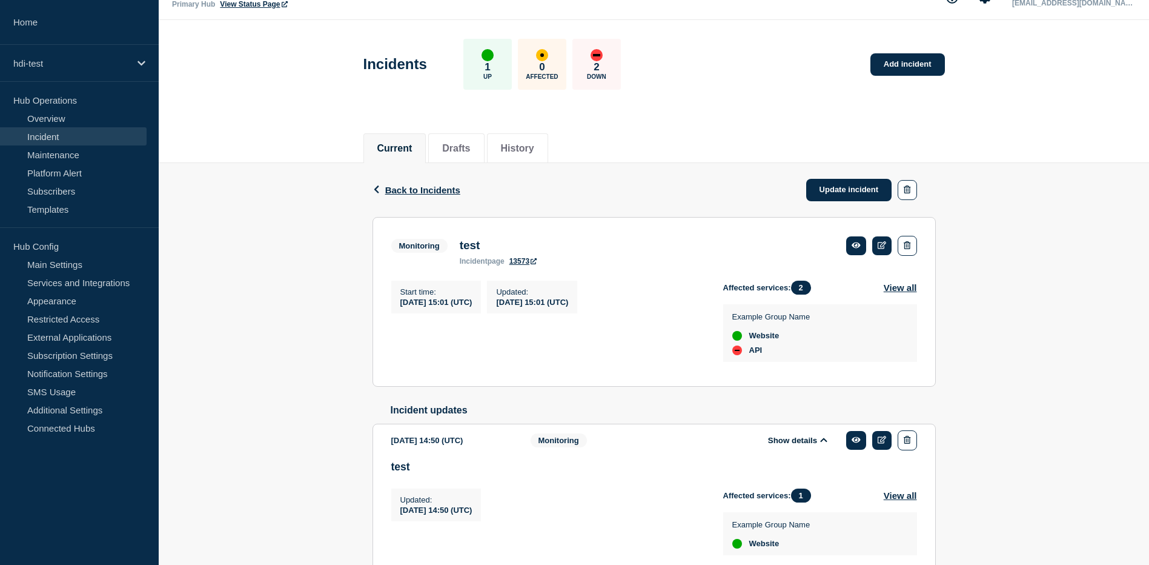
scroll to position [0, 0]
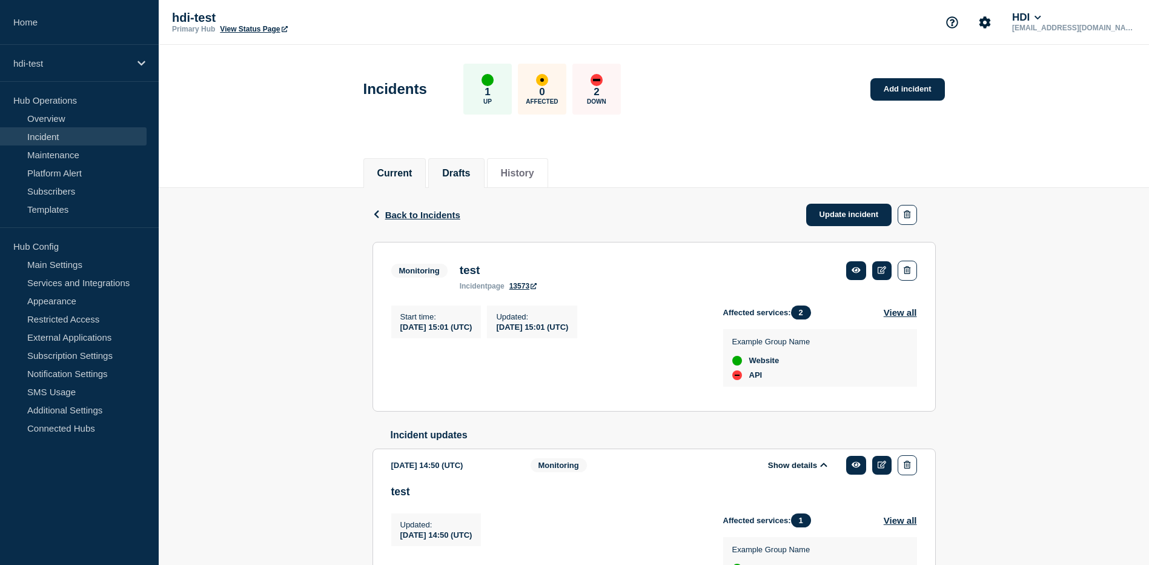
click at [460, 173] on button "Drafts" at bounding box center [456, 173] width 28 height 11
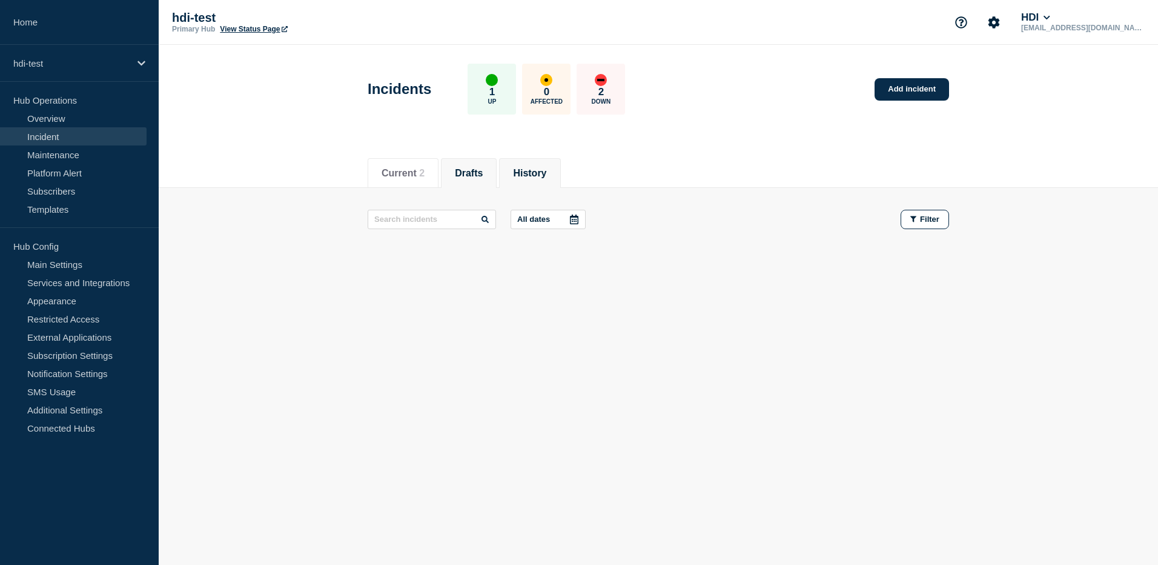
click at [532, 174] on button "History" at bounding box center [529, 173] width 33 height 11
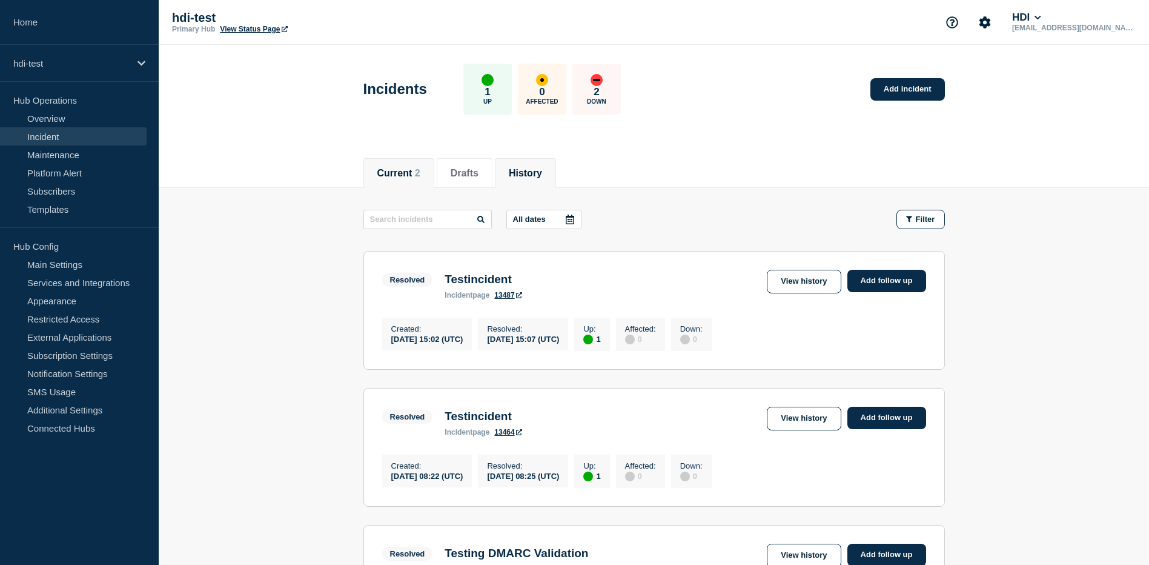
click at [407, 173] on button "Current 2" at bounding box center [398, 173] width 43 height 11
